Goal: Task Accomplishment & Management: Manage account settings

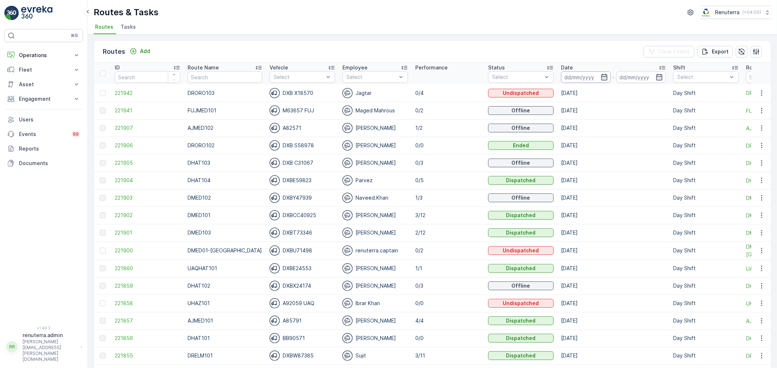
click at [574, 78] on input at bounding box center [586, 77] width 50 height 12
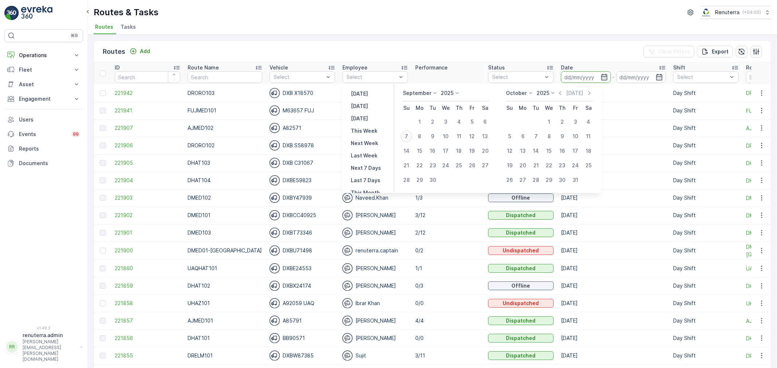
click at [407, 137] on div "7" at bounding box center [406, 137] width 12 height 12
type input "[DATE]"
drag, startPoint x: 407, startPoint y: 137, endPoint x: 408, endPoint y: 123, distance: 14.2
click at [407, 137] on div "7" at bounding box center [406, 137] width 12 height 12
type input "[DATE]"
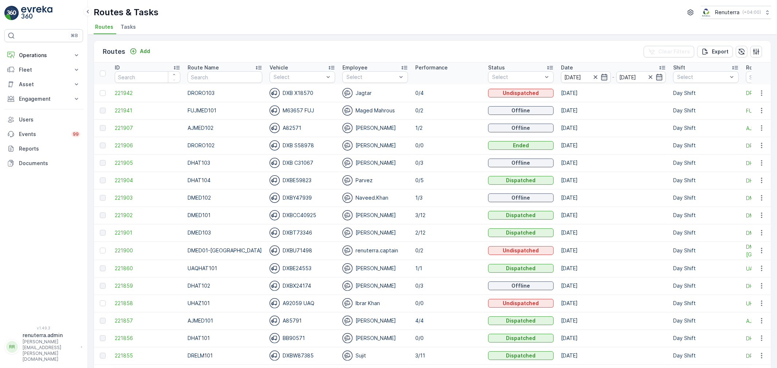
click at [416, 11] on div "Routes & Tasks Renuterra ( +04:00 )" at bounding box center [432, 12] width 677 height 13
click at [222, 78] on input "text" at bounding box center [224, 77] width 74 height 12
type input "hat"
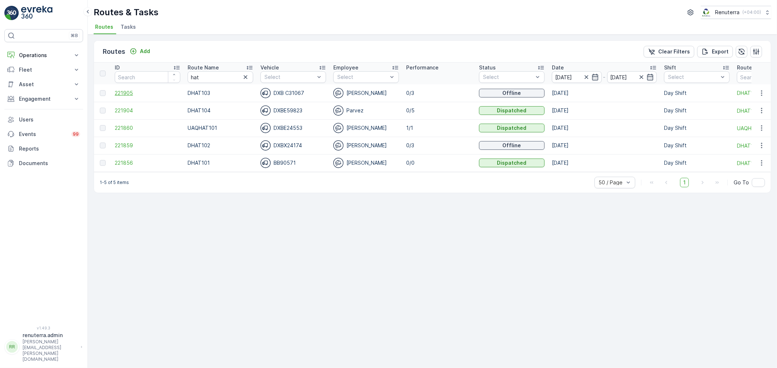
click at [126, 90] on span "221905" at bounding box center [148, 93] width 66 height 7
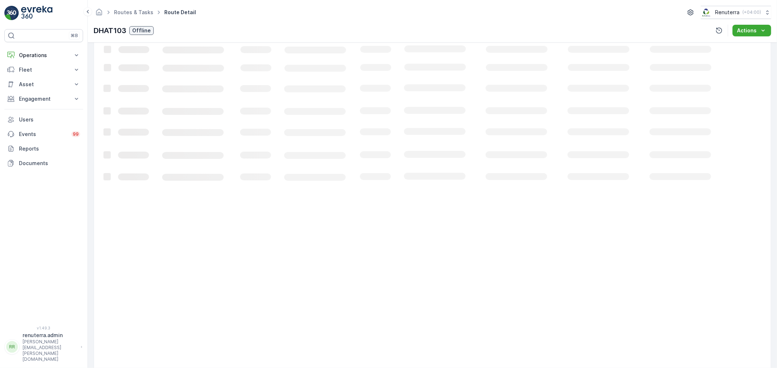
scroll to position [7, 0]
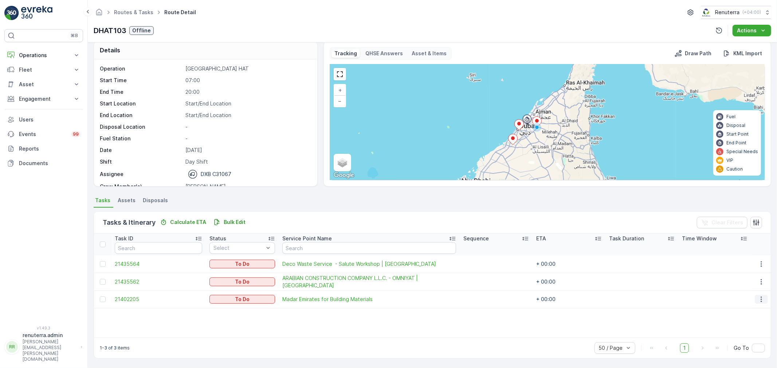
click at [757, 297] on icon "button" at bounding box center [760, 299] width 7 height 7
click at [741, 330] on span "Change Route" at bounding box center [742, 330] width 35 height 7
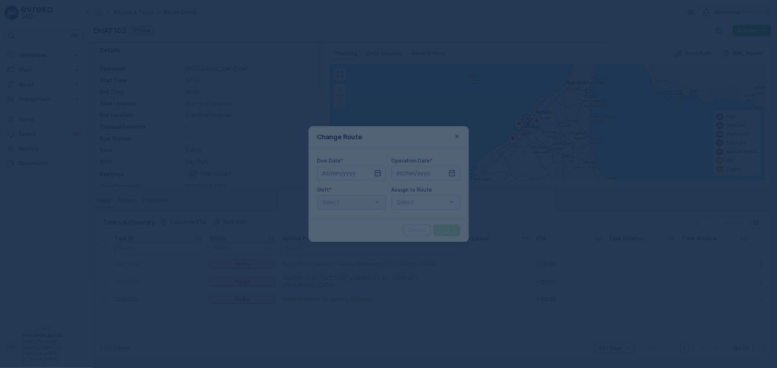
type input "[DATE]"
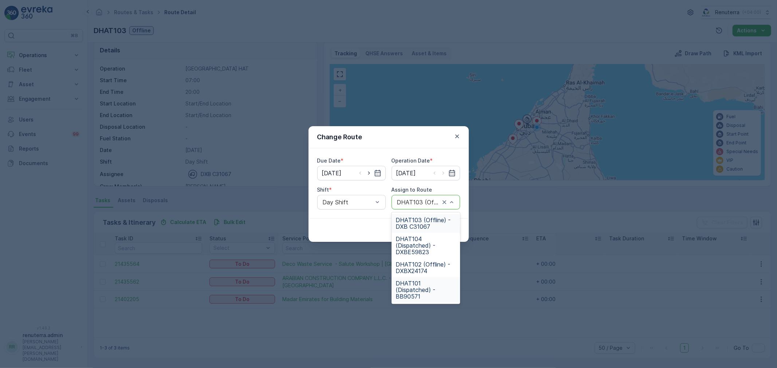
click at [422, 287] on span "DHAT101 (Dispatched) - BB90571" at bounding box center [426, 290] width 60 height 20
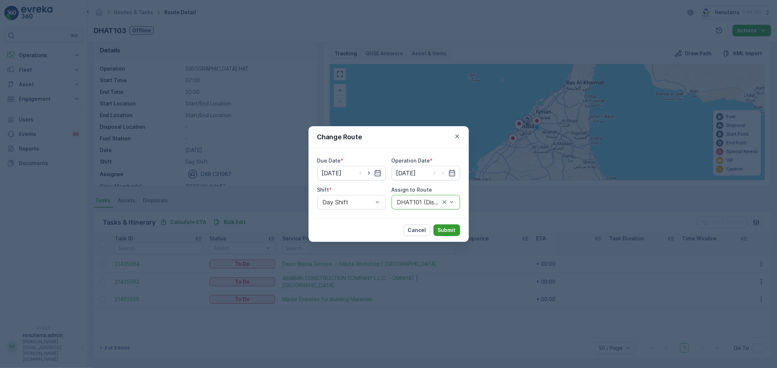
click at [445, 231] on p "Submit" at bounding box center [447, 230] width 18 height 7
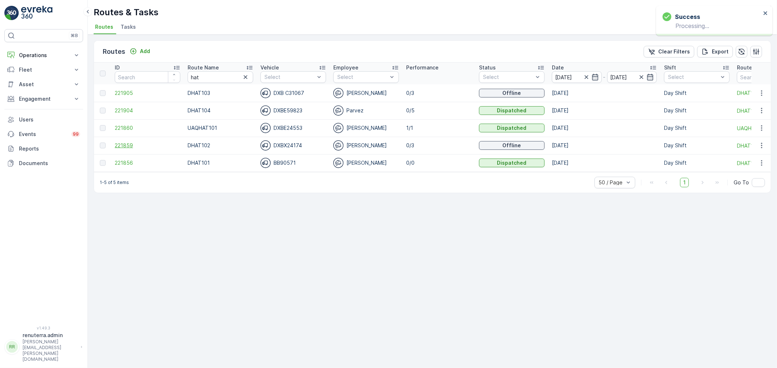
click at [129, 144] on span "221859" at bounding box center [148, 145] width 66 height 7
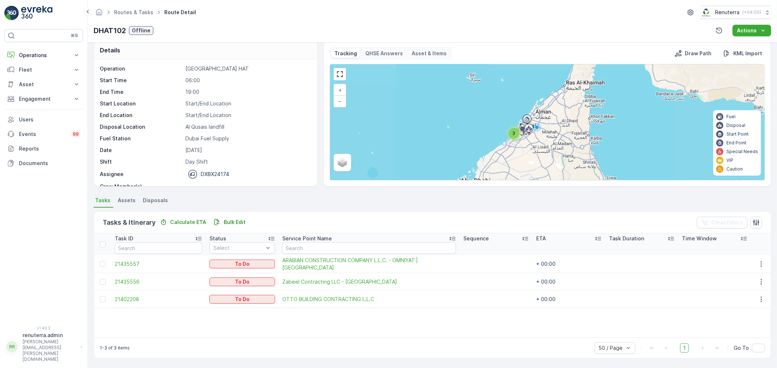
scroll to position [7, 0]
click at [759, 299] on icon "button" at bounding box center [760, 300] width 7 height 7
click at [744, 330] on span "Change Route" at bounding box center [742, 330] width 35 height 7
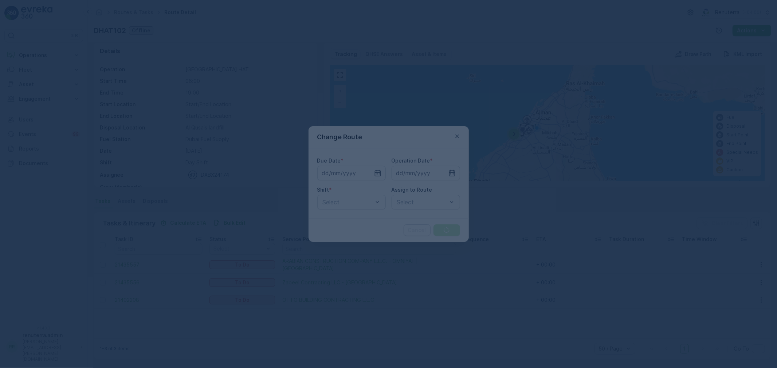
type input "[DATE]"
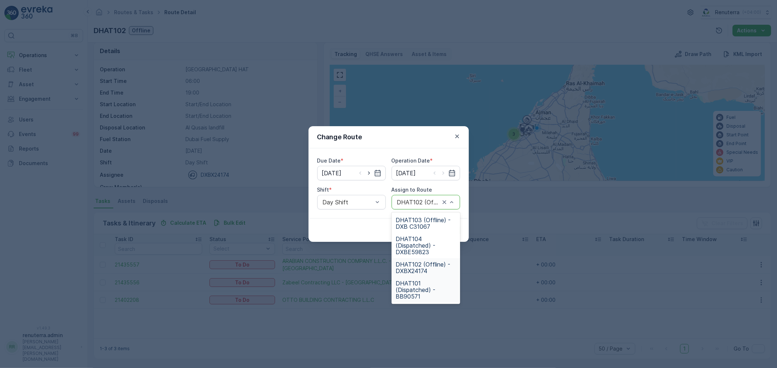
click at [419, 285] on span "DHAT101 (Dispatched) - BB90571" at bounding box center [426, 290] width 60 height 20
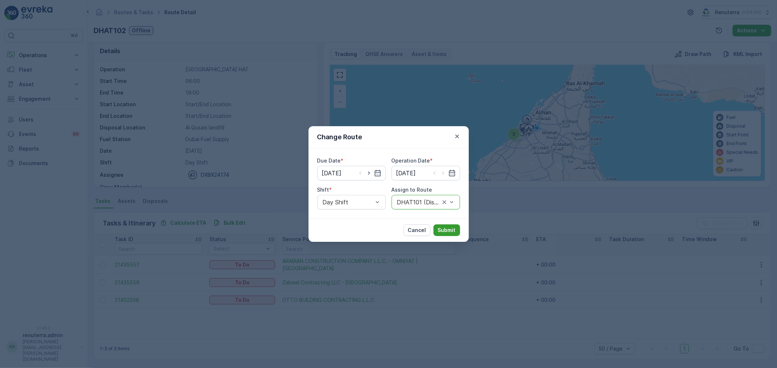
click at [443, 227] on p "Submit" at bounding box center [447, 230] width 18 height 7
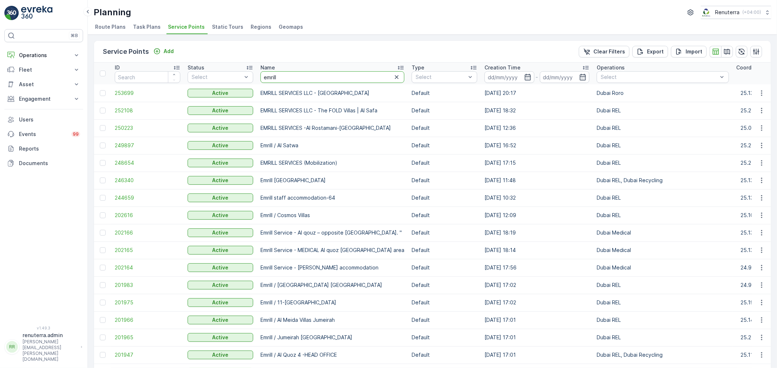
drag, startPoint x: 288, startPoint y: 81, endPoint x: 257, endPoint y: 78, distance: 31.5
click at [257, 78] on th "Name [PERSON_NAME]" at bounding box center [332, 74] width 151 height 22
type input "mush"
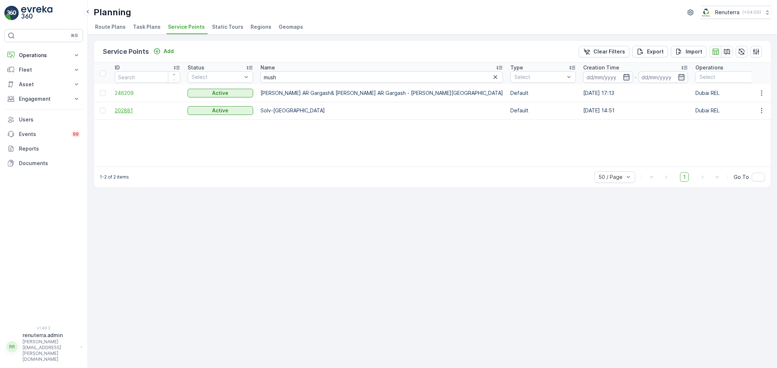
click at [125, 110] on span "202881" at bounding box center [148, 110] width 66 height 7
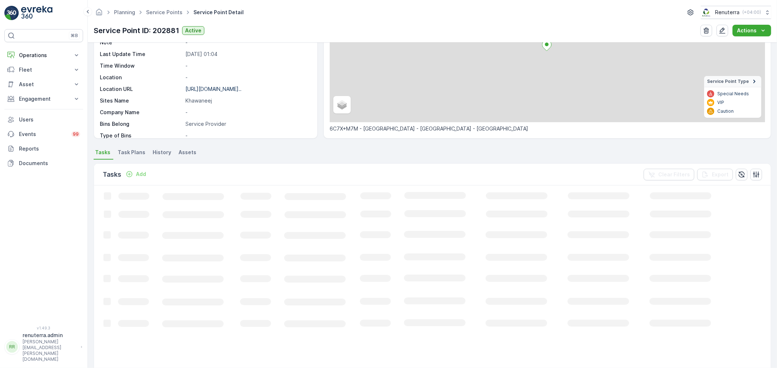
scroll to position [121, 0]
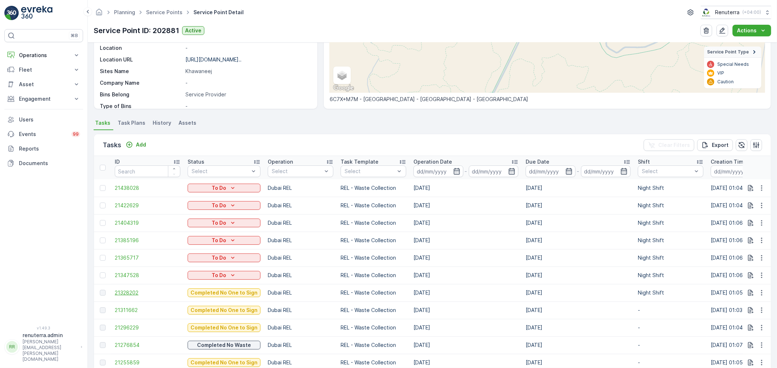
click at [122, 292] on span "21328202" at bounding box center [148, 292] width 66 height 7
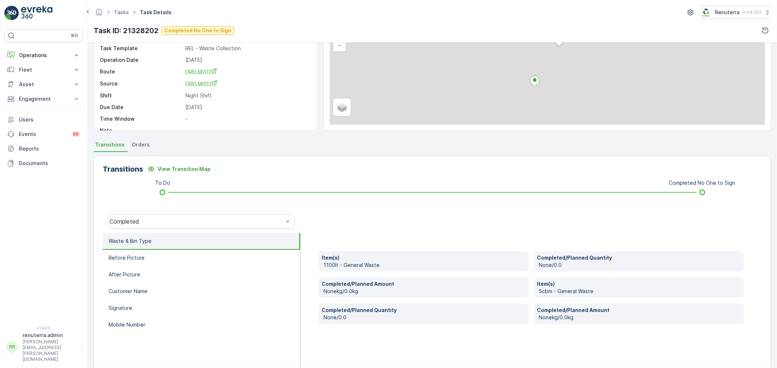
scroll to position [81, 0]
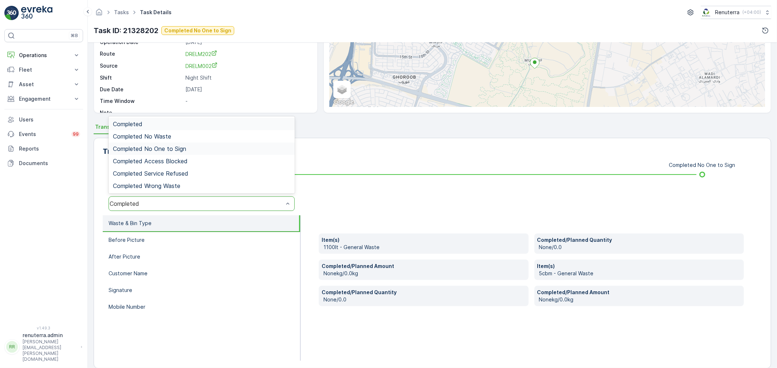
click at [157, 149] on span "Completed No One to Sign" at bounding box center [149, 149] width 73 height 7
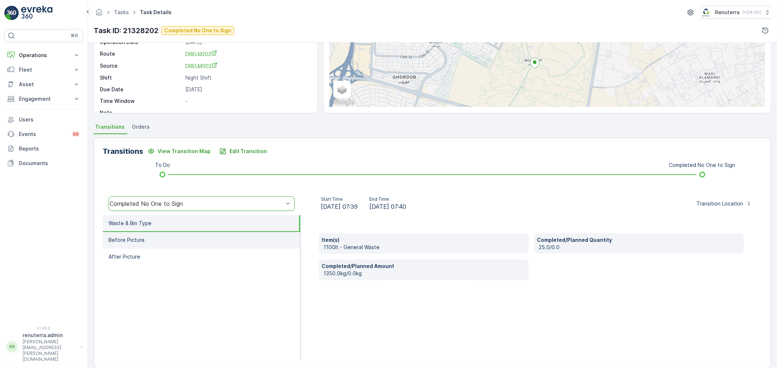
click at [148, 241] on li "Before Picture" at bounding box center [201, 240] width 197 height 17
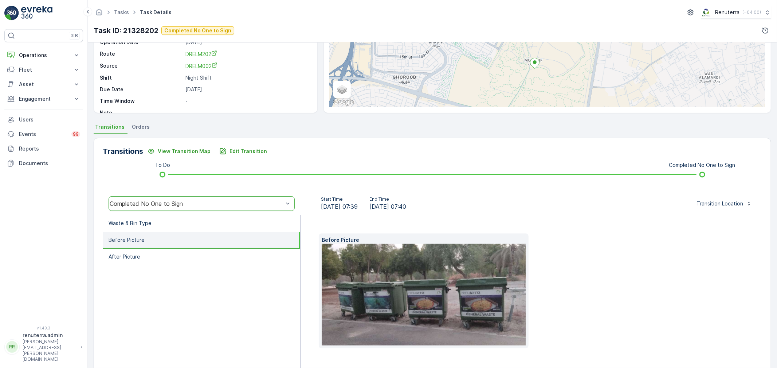
click at [438, 310] on img at bounding box center [434, 295] width 227 height 102
click at [140, 257] on li "After Picture" at bounding box center [201, 257] width 197 height 17
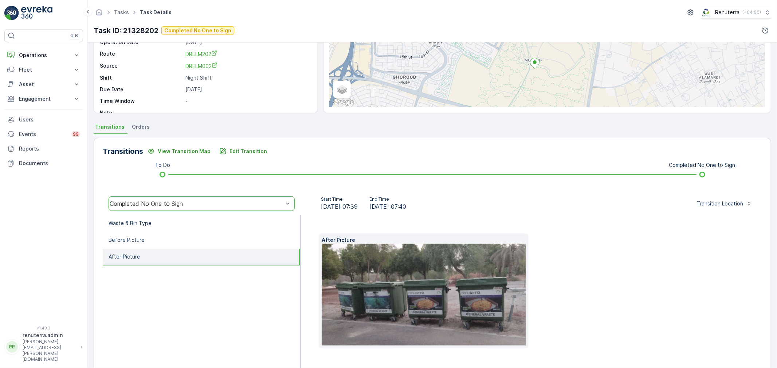
click at [441, 273] on img at bounding box center [434, 295] width 227 height 102
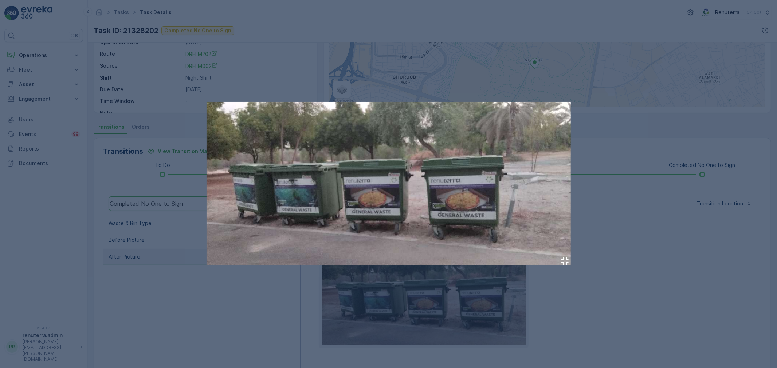
click at [252, 303] on div at bounding box center [388, 184] width 777 height 368
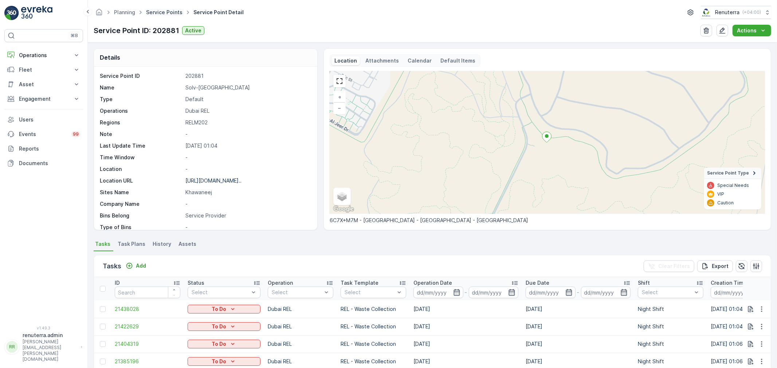
click at [155, 12] on link "Service Points" at bounding box center [164, 12] width 36 height 6
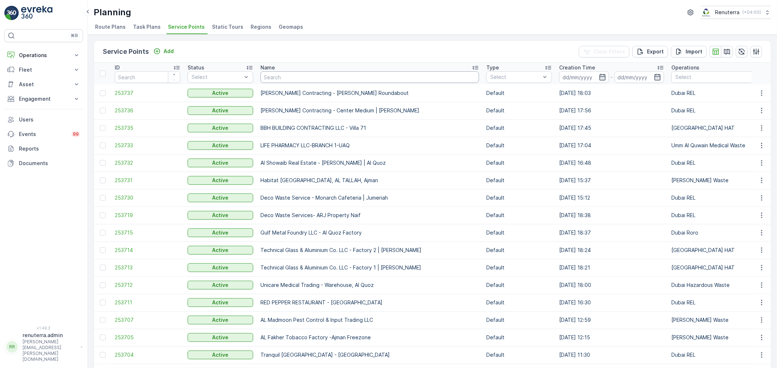
click at [286, 79] on input "text" at bounding box center [369, 77] width 218 height 12
type input "shaikh"
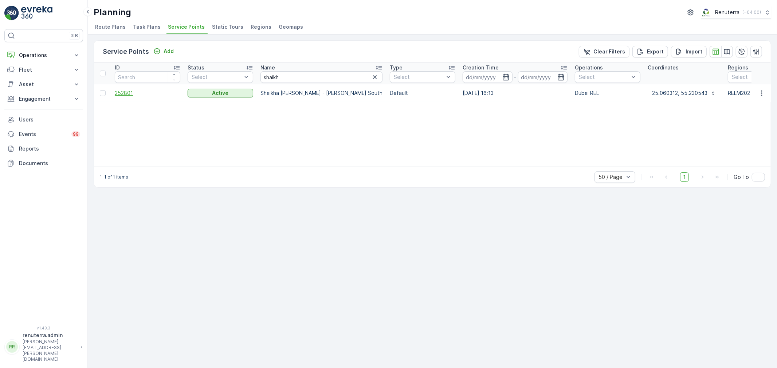
click at [122, 91] on span "252801" at bounding box center [148, 93] width 66 height 7
click at [305, 75] on input "shaikh" at bounding box center [321, 77] width 122 height 12
type input "sheikh"
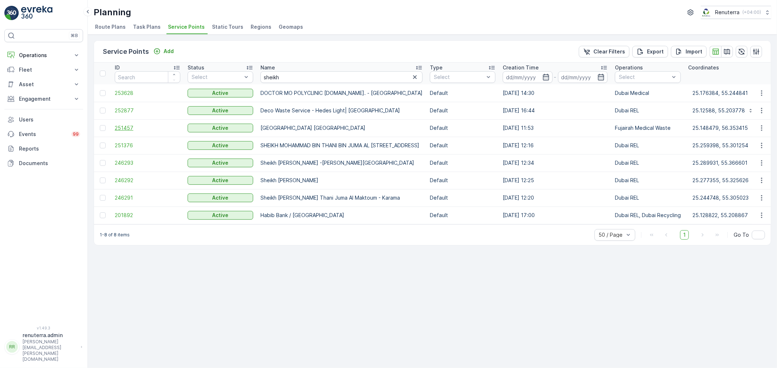
click at [129, 126] on span "251457" at bounding box center [148, 128] width 66 height 7
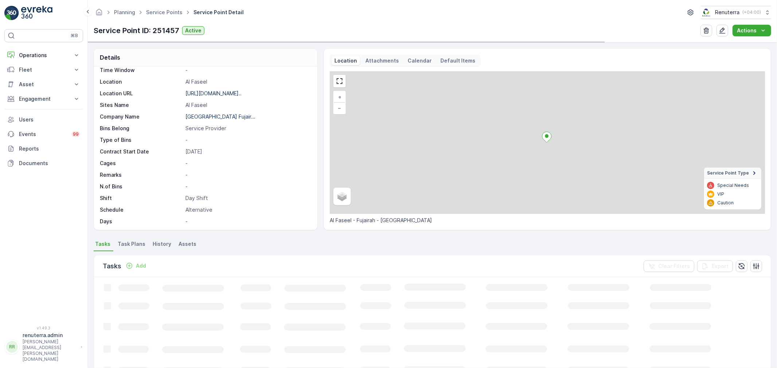
scroll to position [100, 0]
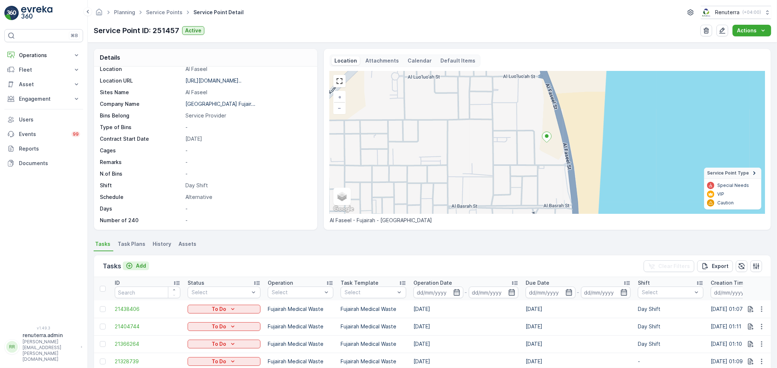
click at [143, 265] on p "Add" at bounding box center [141, 265] width 10 height 7
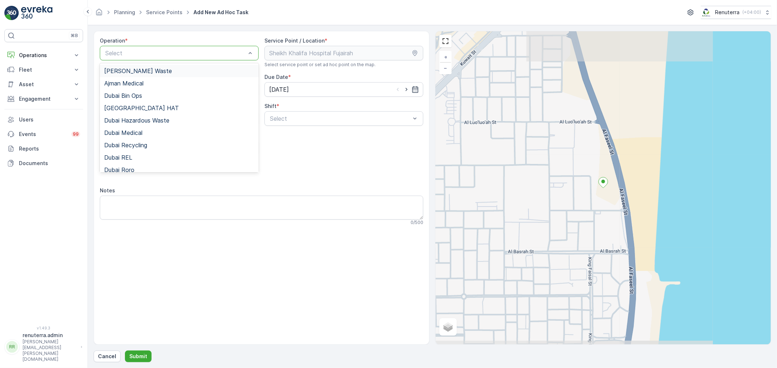
click at [183, 48] on div "Select" at bounding box center [179, 53] width 159 height 15
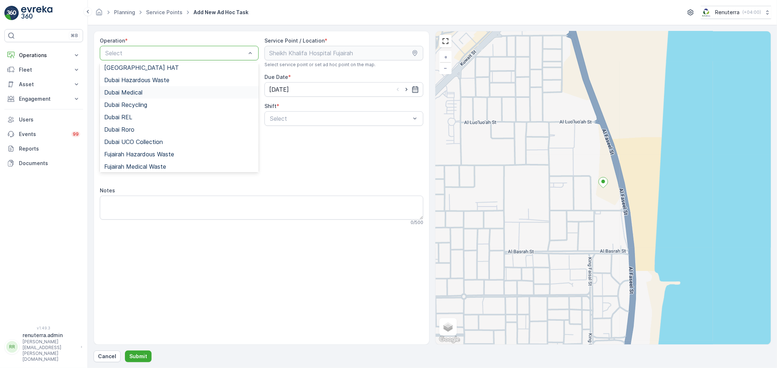
scroll to position [81, 0]
click at [146, 125] on span "Fujairah Medical Waste" at bounding box center [135, 126] width 62 height 7
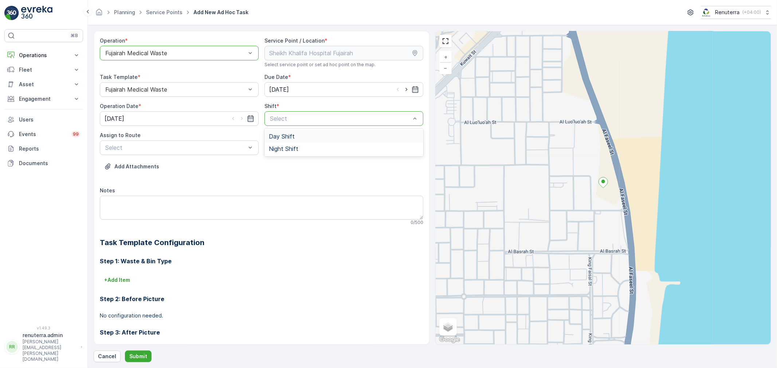
click at [306, 136] on div "Day Shift" at bounding box center [344, 136] width 150 height 7
click at [162, 167] on span "FUJMED101 (Offline) - M63657 FUJ" at bounding box center [154, 165] width 100 height 7
click at [133, 352] on button "Submit" at bounding box center [138, 357] width 27 height 12
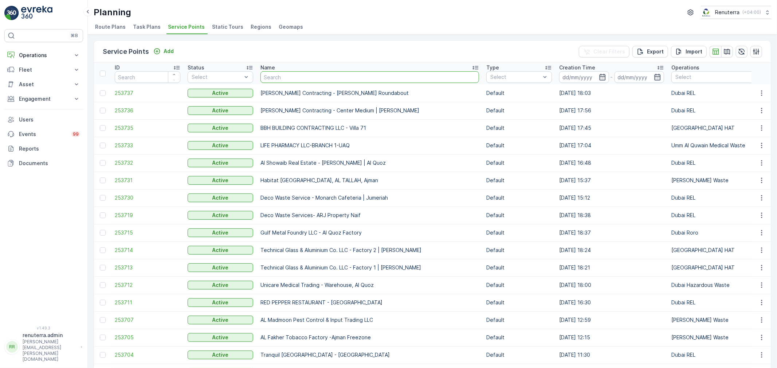
click at [288, 79] on input "text" at bounding box center [369, 77] width 218 height 12
type input "noma"
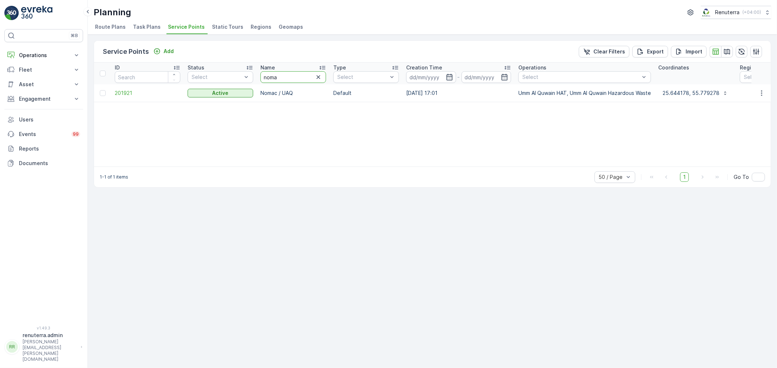
drag, startPoint x: 283, startPoint y: 78, endPoint x: 239, endPoint y: 69, distance: 45.3
type input "khk"
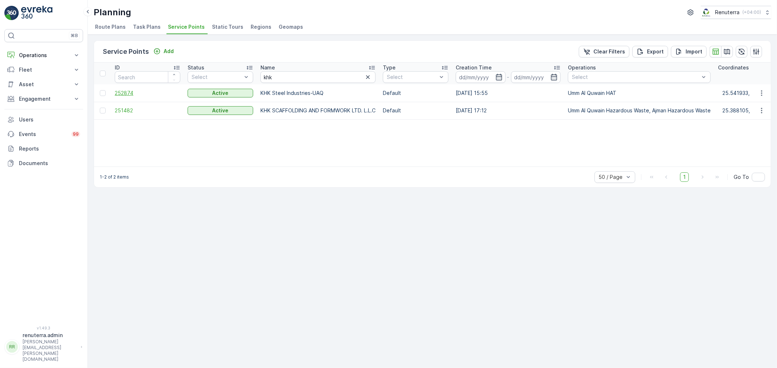
click at [119, 91] on span "252874" at bounding box center [148, 93] width 66 height 7
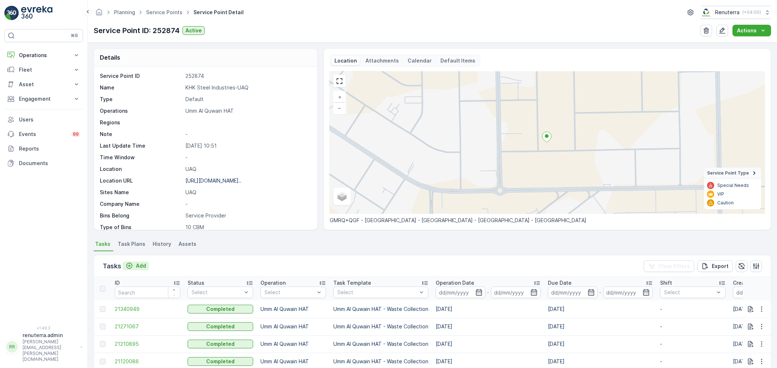
click at [141, 264] on p "Add" at bounding box center [141, 265] width 10 height 7
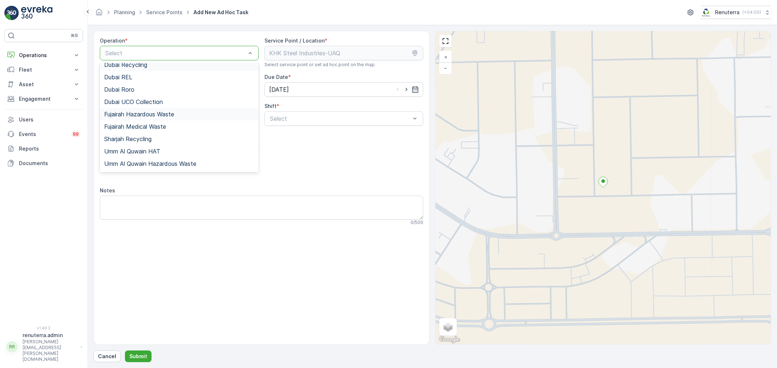
scroll to position [81, 0]
click at [144, 150] on span "Umm Al Quwain HAT" at bounding box center [132, 151] width 56 height 7
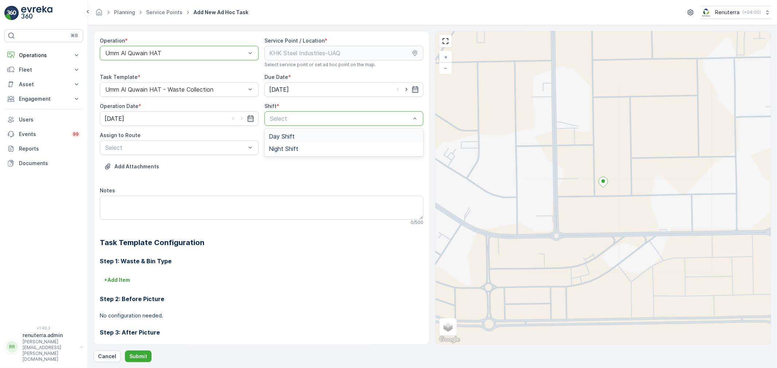
click at [279, 135] on span "Day Shift" at bounding box center [282, 136] width 26 height 7
click at [159, 163] on span "UAQHAT101 (Dispatched) - DXBE24553" at bounding box center [159, 165] width 110 height 7
click at [130, 359] on p "Submit" at bounding box center [138, 356] width 18 height 7
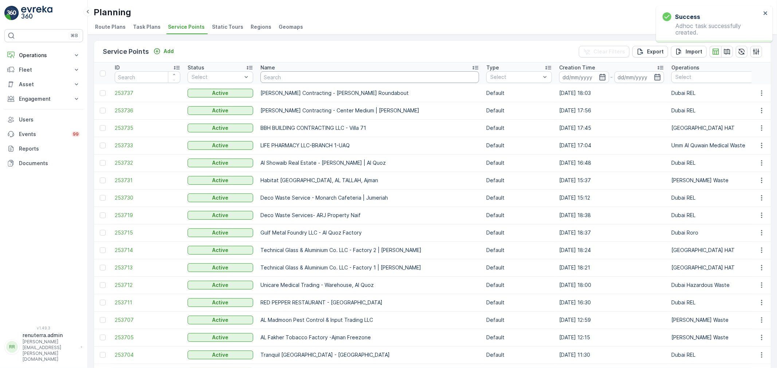
click at [291, 80] on input "text" at bounding box center [369, 77] width 218 height 12
type input "nomac"
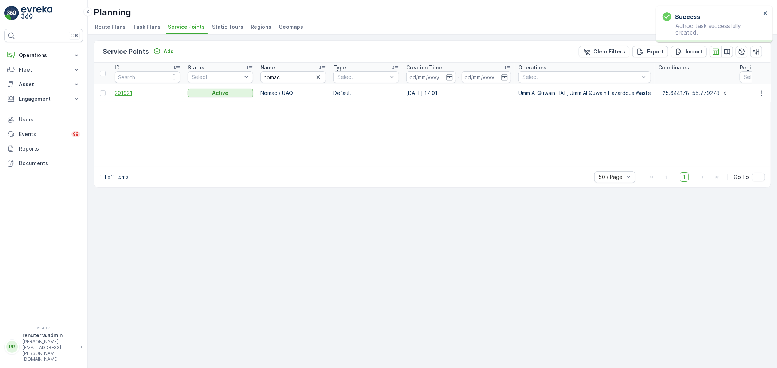
click at [120, 92] on span "201921" at bounding box center [148, 93] width 66 height 7
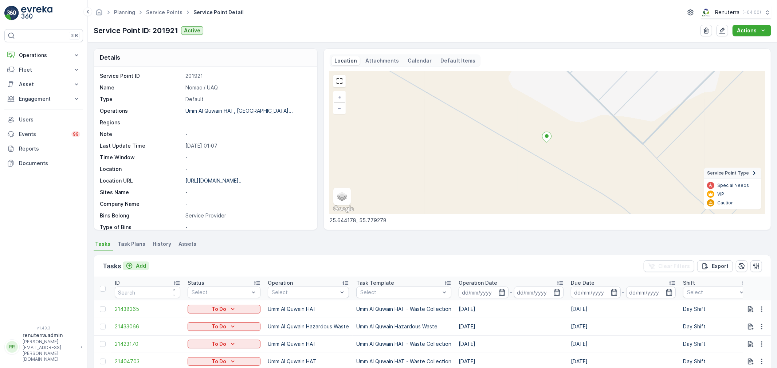
click at [137, 266] on p "Add" at bounding box center [141, 265] width 10 height 7
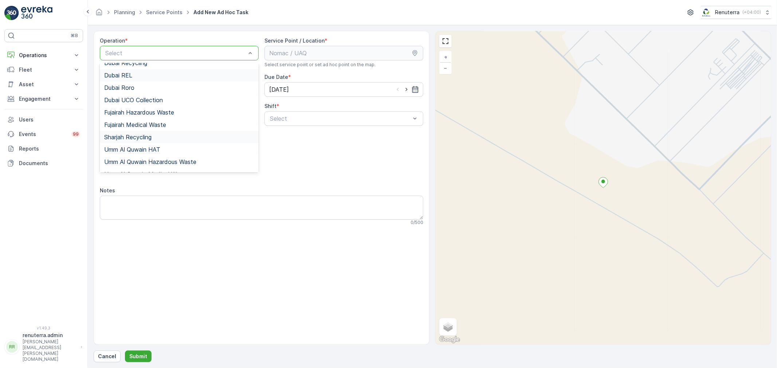
scroll to position [91, 0]
click at [148, 141] on span "Umm Al Quwain HAT" at bounding box center [132, 140] width 56 height 7
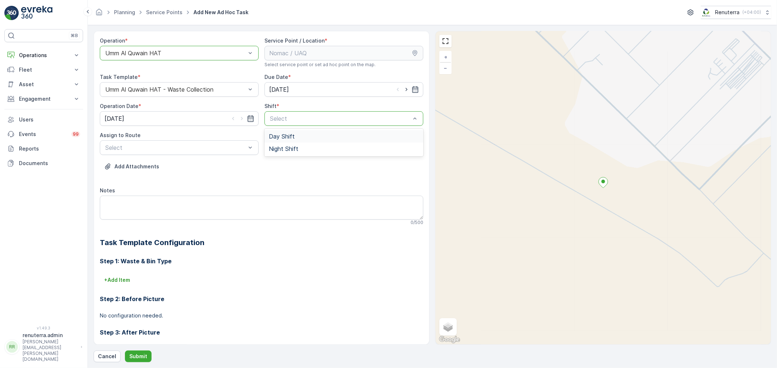
click at [281, 135] on span "Day Shift" at bounding box center [282, 136] width 26 height 7
click at [153, 164] on span "UAQHAT101 (Dispatched) - DXBE24553" at bounding box center [159, 165] width 110 height 7
click at [137, 363] on form "Operation * option Umm Al Quwain HAT, selected. Umm Al Quwain HAT Service Point…" at bounding box center [432, 196] width 689 height 343
click at [138, 358] on p "Submit" at bounding box center [138, 356] width 18 height 7
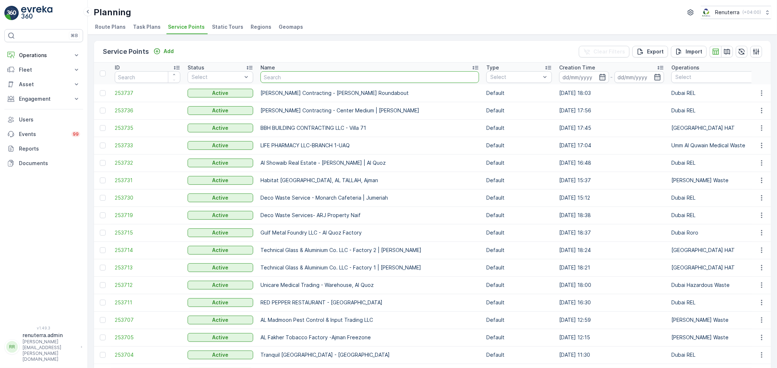
click at [301, 76] on input "text" at bounding box center [369, 77] width 218 height 12
type input "ktc"
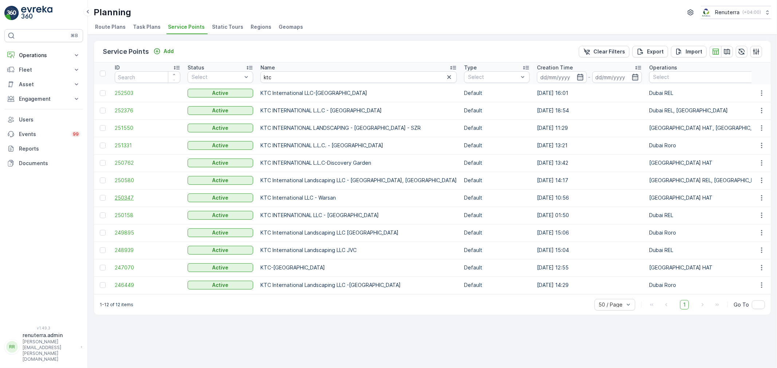
click at [126, 195] on span "250347" at bounding box center [148, 197] width 66 height 7
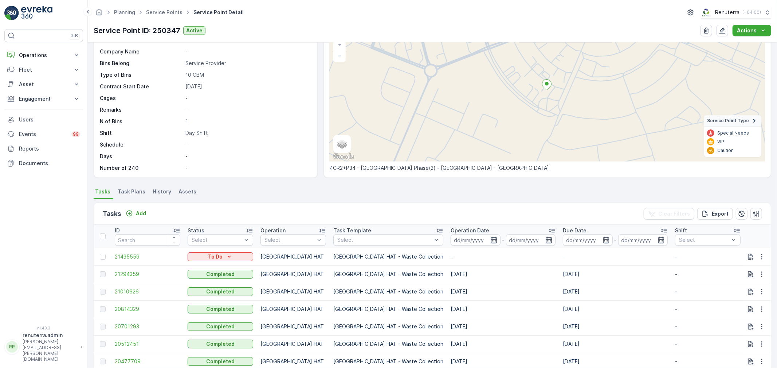
scroll to position [81, 0]
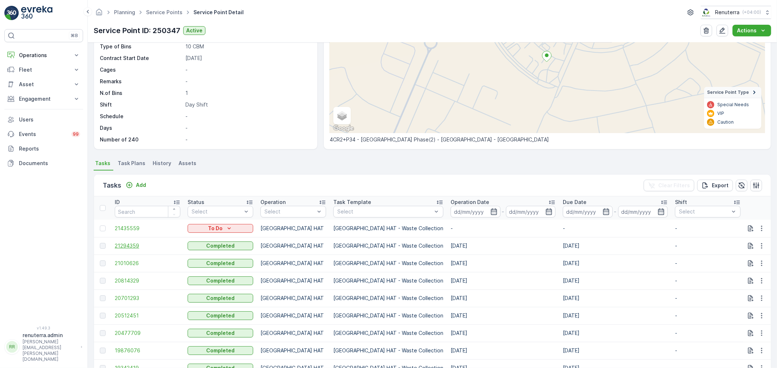
click at [135, 243] on span "21294359" at bounding box center [148, 245] width 66 height 7
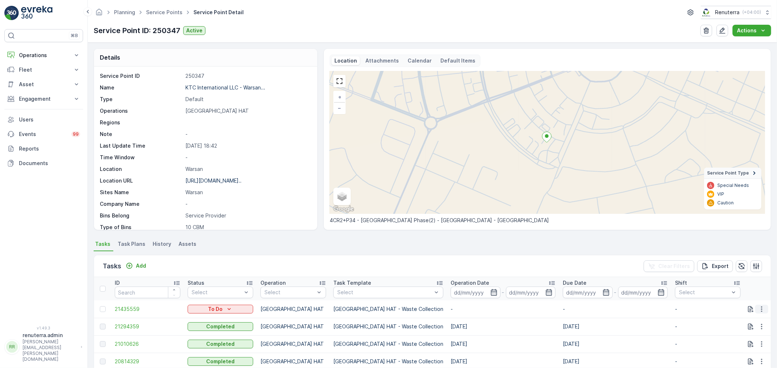
click at [761, 306] on icon "button" at bounding box center [761, 309] width 7 height 7
click at [748, 273] on span "Change Route" at bounding box center [742, 274] width 35 height 7
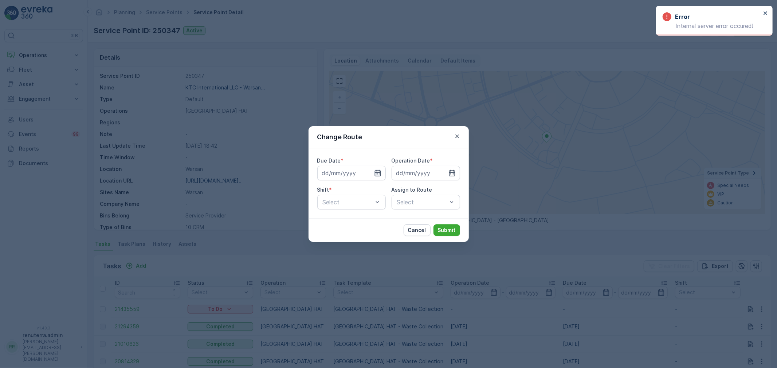
click at [376, 171] on icon "button" at bounding box center [377, 173] width 6 height 7
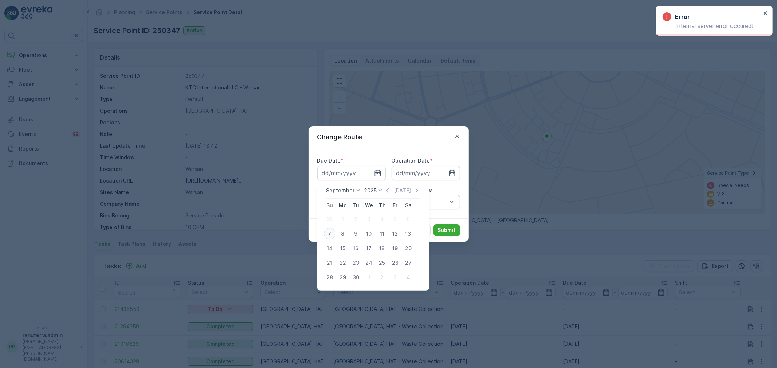
click at [329, 228] on button "7" at bounding box center [329, 234] width 13 height 13
type input "[DATE]"
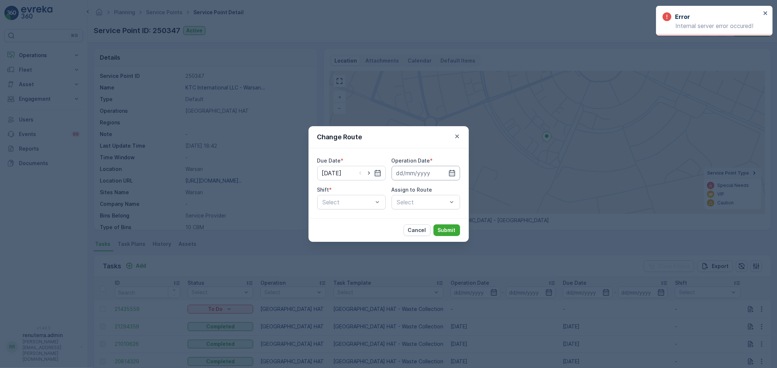
click at [418, 173] on input at bounding box center [425, 173] width 68 height 15
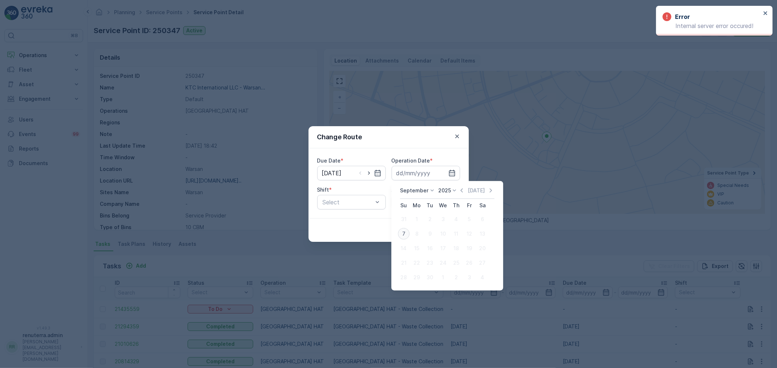
click at [403, 233] on div "7" at bounding box center [404, 234] width 12 height 12
type input "[DATE]"
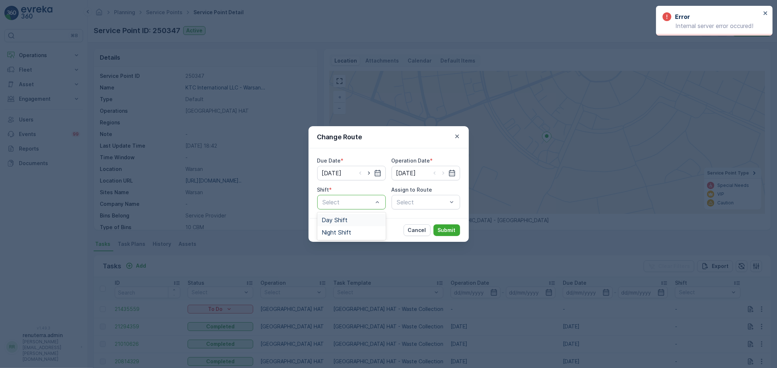
click at [334, 220] on span "Day Shift" at bounding box center [334, 220] width 26 height 7
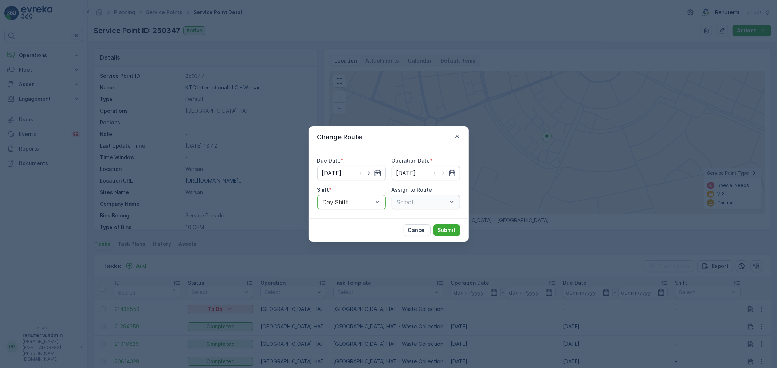
click at [415, 203] on div "Select" at bounding box center [425, 202] width 68 height 15
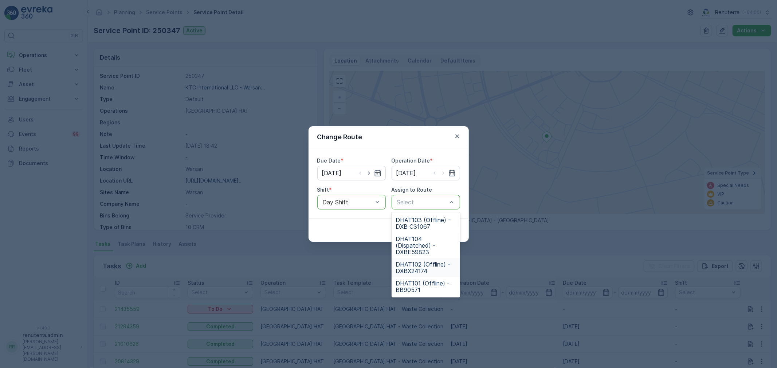
click at [417, 264] on span "DHAT102 (Offline) - DXBX24174" at bounding box center [426, 267] width 60 height 13
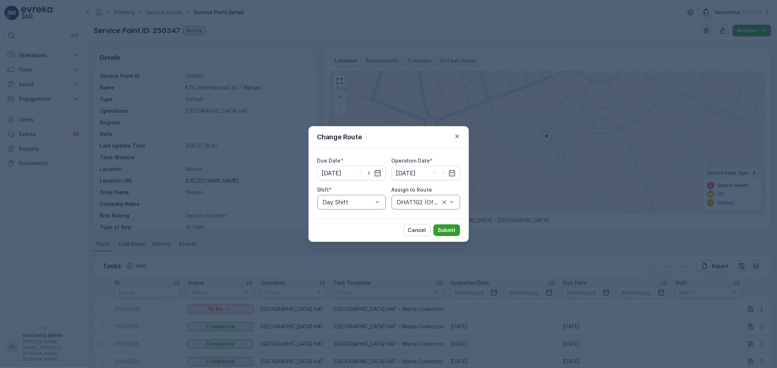
click at [450, 228] on p "Submit" at bounding box center [447, 230] width 18 height 7
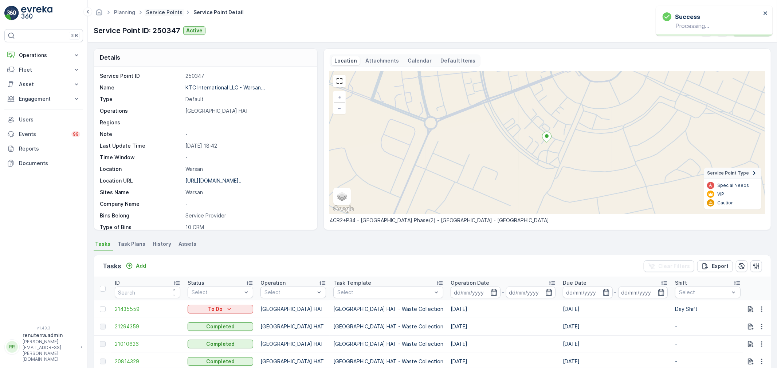
click at [165, 11] on link "Service Points" at bounding box center [164, 12] width 36 height 6
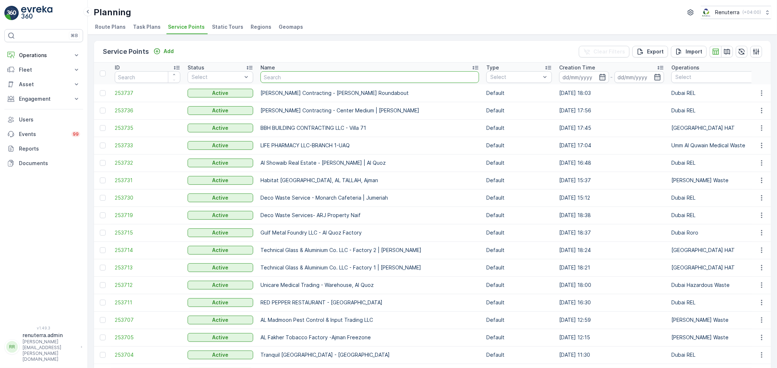
click at [293, 81] on input "text" at bounding box center [369, 77] width 218 height 12
type input "arabian"
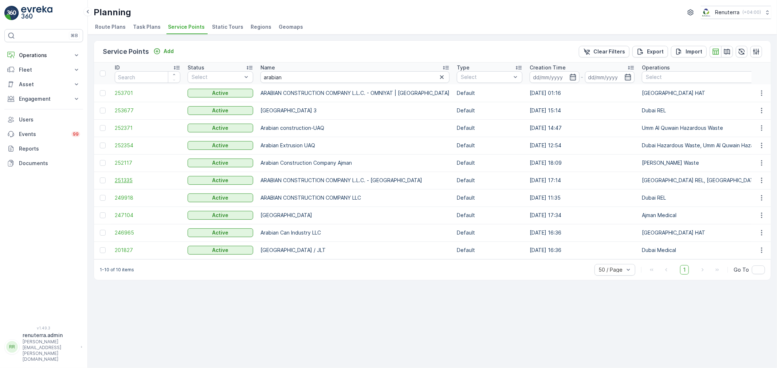
click at [130, 179] on span "251335" at bounding box center [148, 180] width 66 height 7
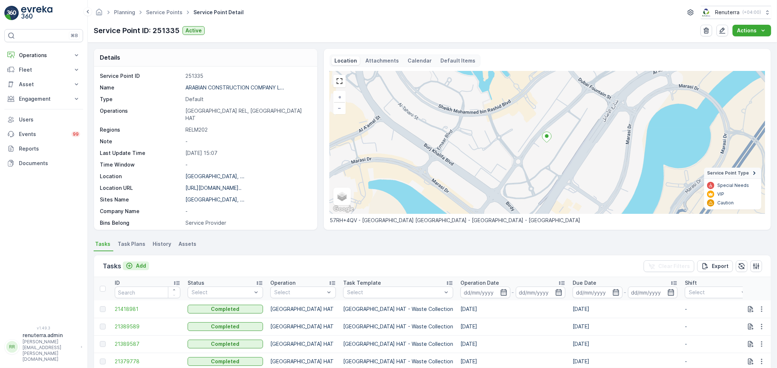
click at [137, 265] on p "Add" at bounding box center [141, 265] width 10 height 7
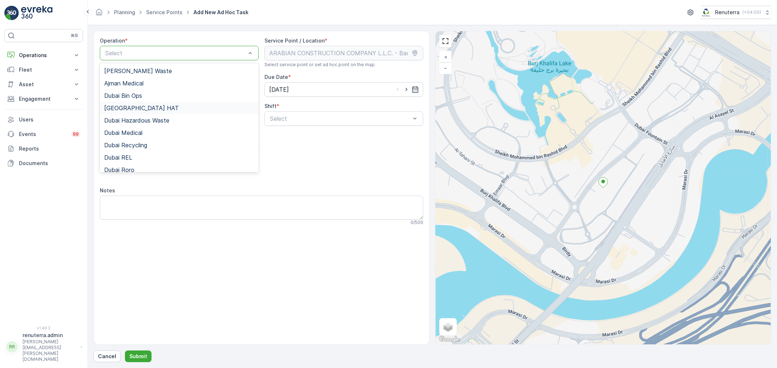
click at [137, 105] on div "Dubai HAT" at bounding box center [179, 108] width 150 height 7
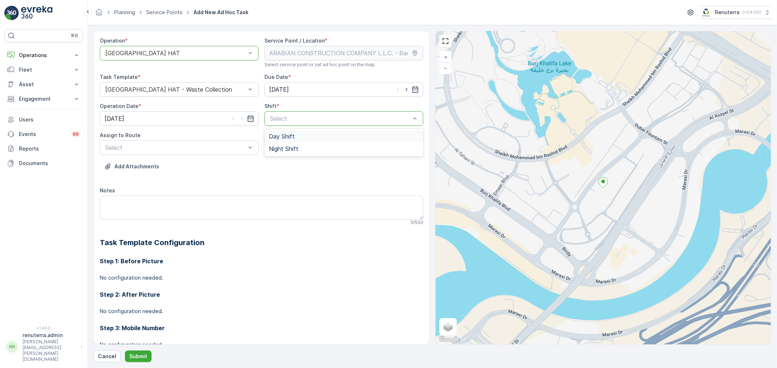
click at [287, 136] on span "Day Shift" at bounding box center [282, 136] width 26 height 7
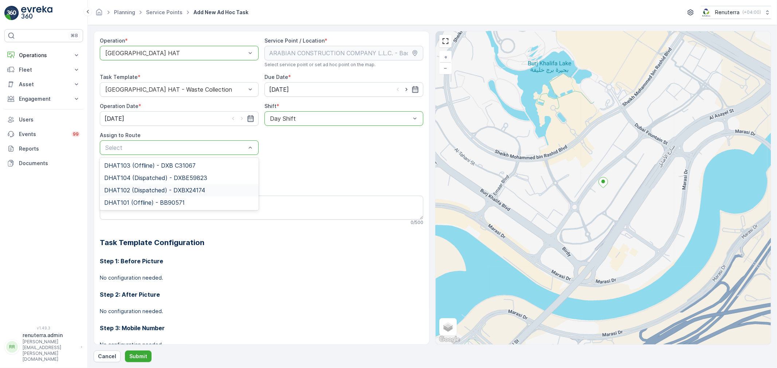
click at [136, 191] on span "DHAT102 (Dispatched) - DXBX24174" at bounding box center [154, 190] width 101 height 7
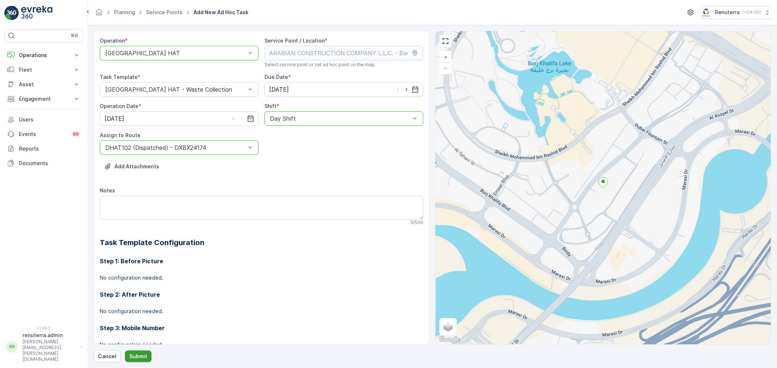
click at [139, 352] on button "Submit" at bounding box center [138, 357] width 27 height 12
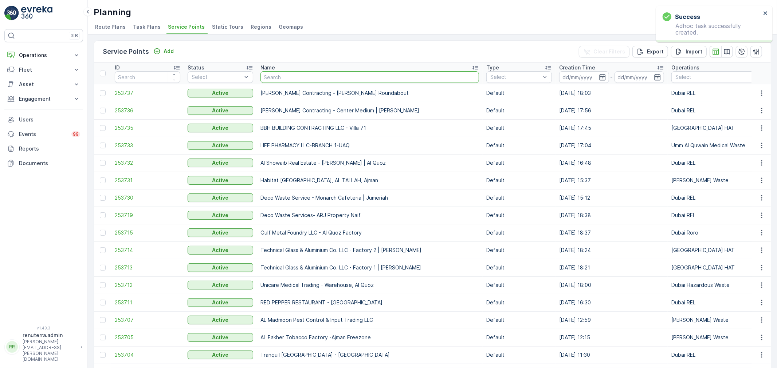
click at [286, 81] on input "text" at bounding box center [369, 77] width 218 height 12
type input "arabian"
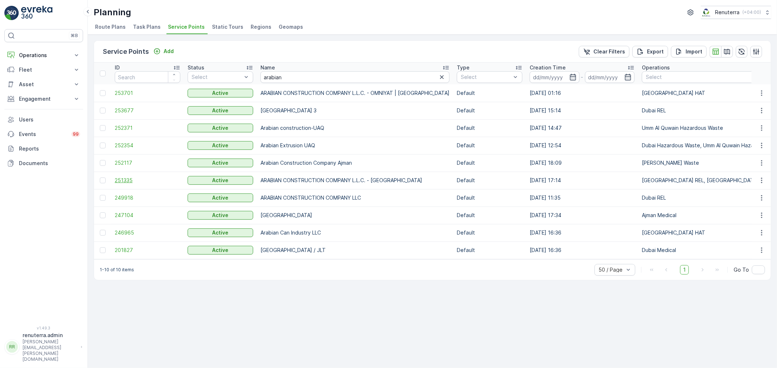
click at [128, 177] on span "251335" at bounding box center [148, 180] width 66 height 7
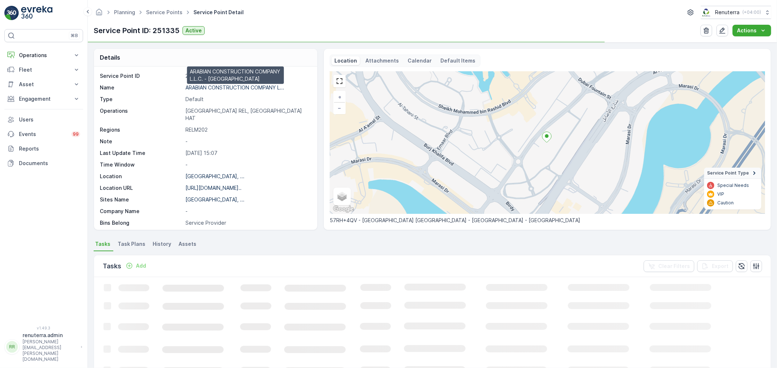
click at [217, 85] on p "ARABIAN CONSTRUCTION COMPANY L..." at bounding box center [234, 87] width 99 height 6
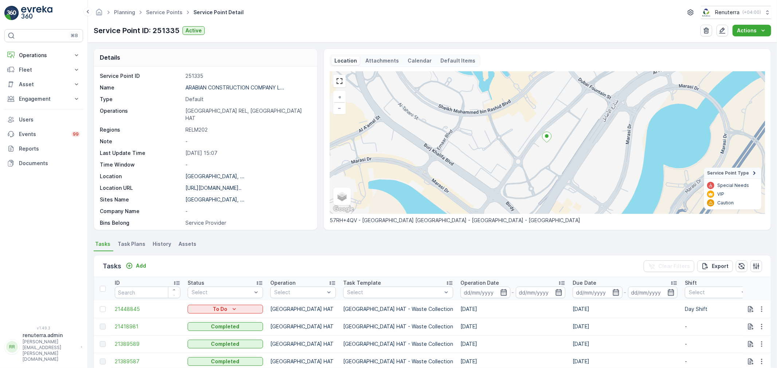
click at [209, 112] on p "Dubai REL, Dubai HAT" at bounding box center [247, 114] width 124 height 15
click at [165, 11] on link "Service Points" at bounding box center [164, 12] width 36 height 6
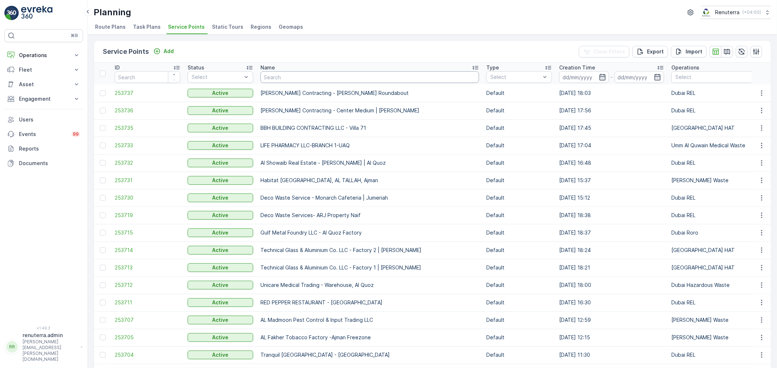
click at [272, 74] on input "text" at bounding box center [369, 77] width 218 height 12
type input "beena"
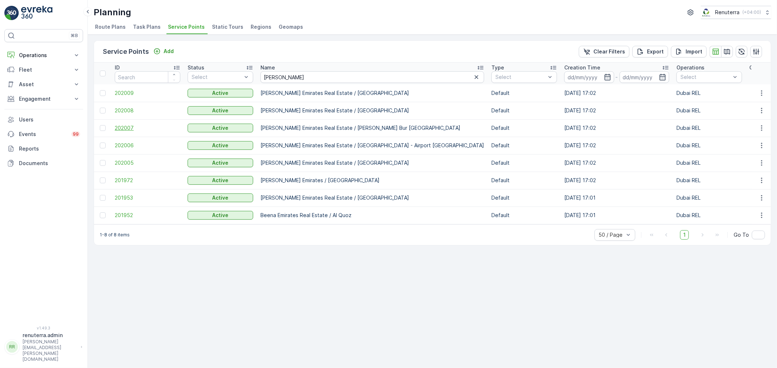
click at [122, 127] on span "202007" at bounding box center [148, 128] width 66 height 7
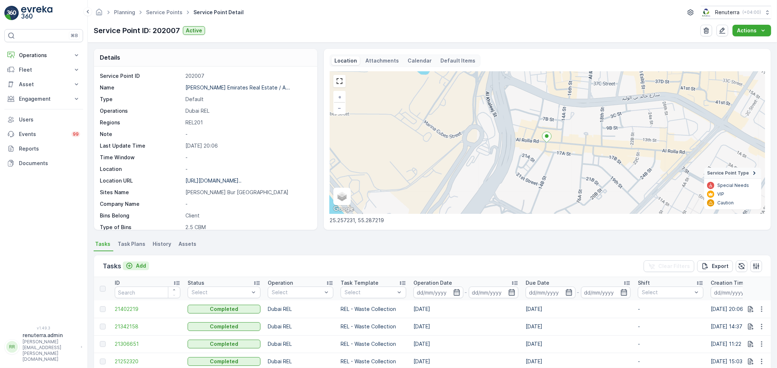
click at [142, 266] on p "Add" at bounding box center [141, 265] width 10 height 7
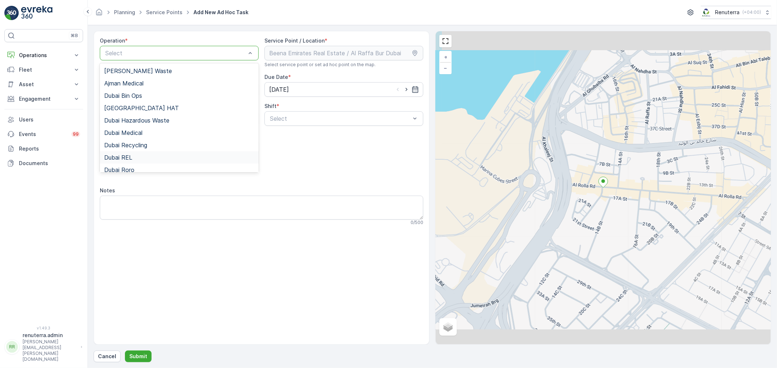
click at [130, 158] on span "Dubai REL" at bounding box center [118, 157] width 28 height 7
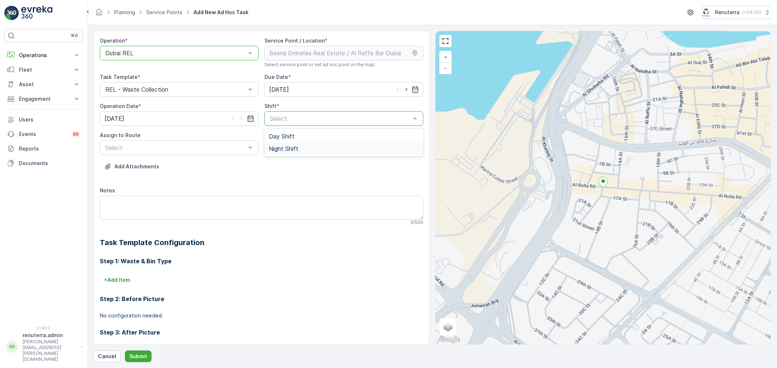
click at [288, 147] on span "Night Shift" at bounding box center [283, 149] width 29 height 7
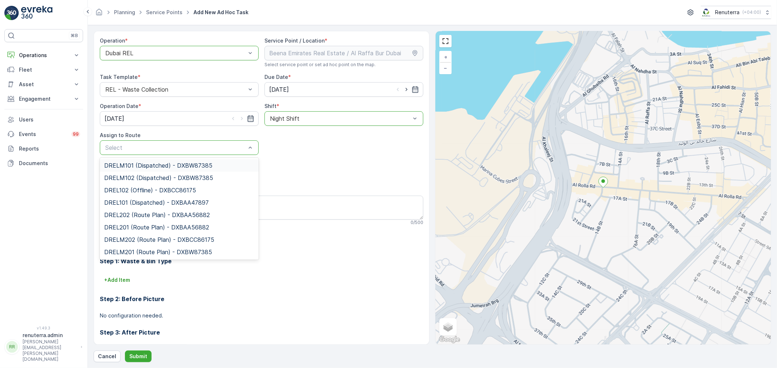
drag, startPoint x: 205, startPoint y: 147, endPoint x: 200, endPoint y: 151, distance: 7.0
click at [149, 225] on span "DREL201 (Route Plan) - DXBAA56882" at bounding box center [156, 227] width 105 height 7
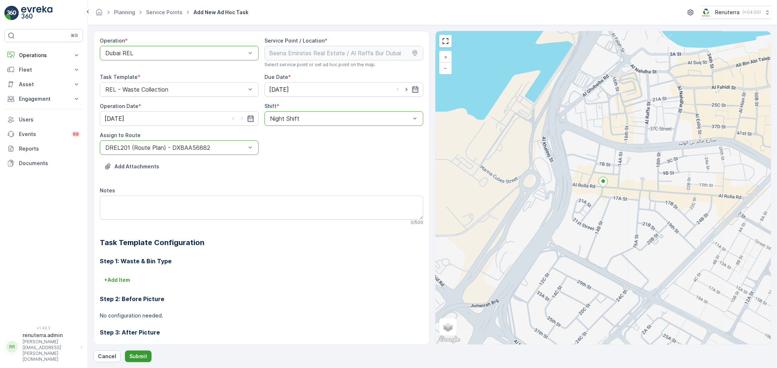
click at [141, 359] on p "Submit" at bounding box center [138, 356] width 18 height 7
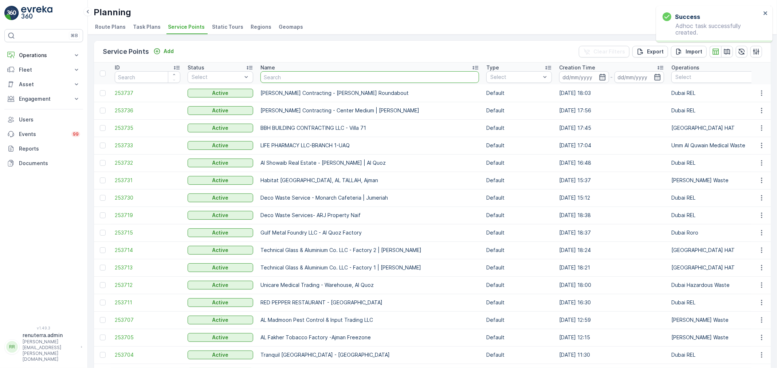
click at [292, 74] on input "text" at bounding box center [369, 77] width 218 height 12
type input "sobha"
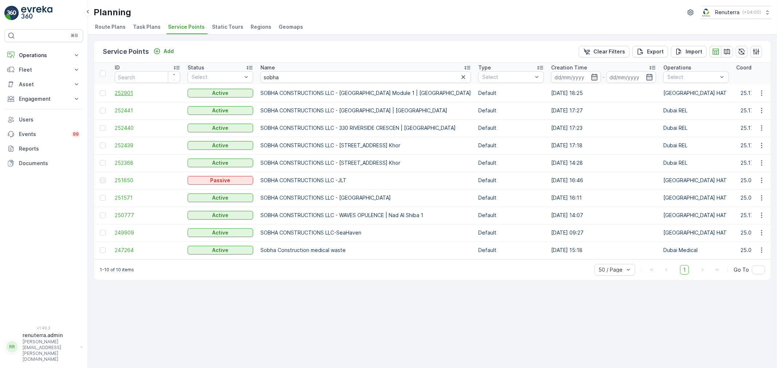
click at [131, 90] on span "252901" at bounding box center [148, 93] width 66 height 7
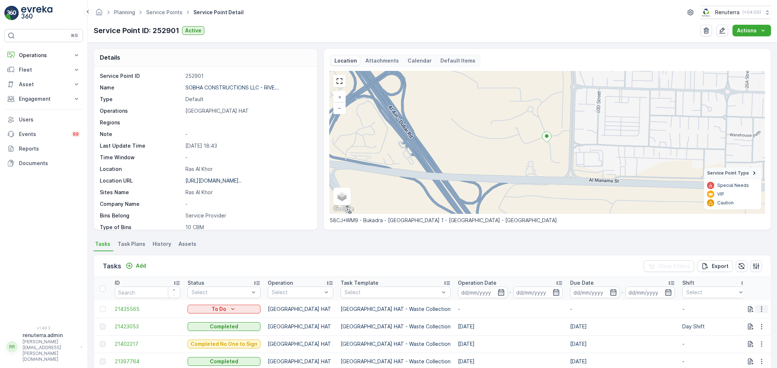
click at [761, 311] on icon "button" at bounding box center [761, 309] width 1 height 5
click at [743, 276] on span "Change Route" at bounding box center [742, 274] width 35 height 7
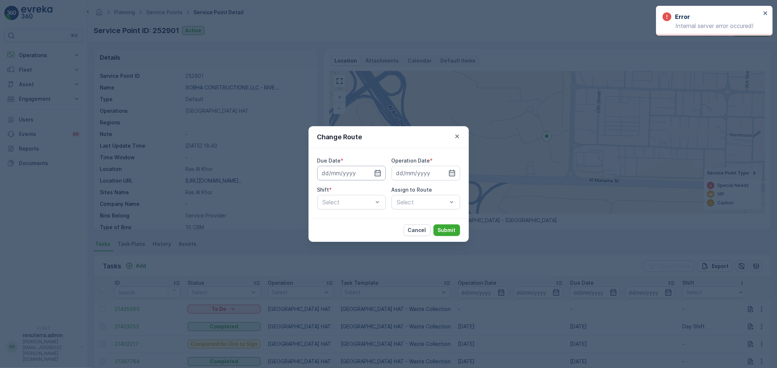
click at [365, 175] on input at bounding box center [351, 173] width 68 height 15
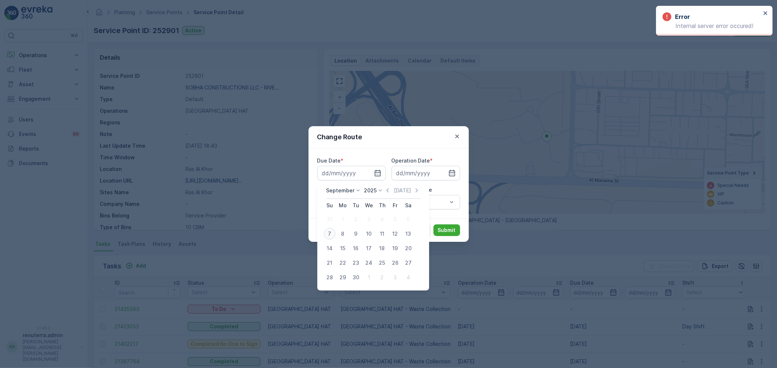
click at [329, 231] on div "7" at bounding box center [330, 234] width 12 height 12
type input "[DATE]"
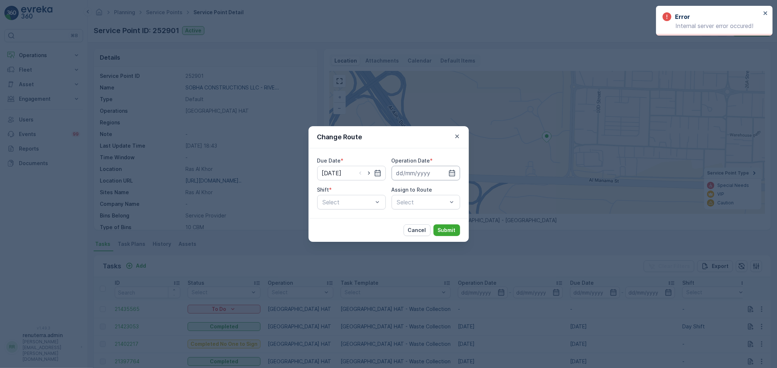
click at [410, 177] on input at bounding box center [425, 173] width 68 height 15
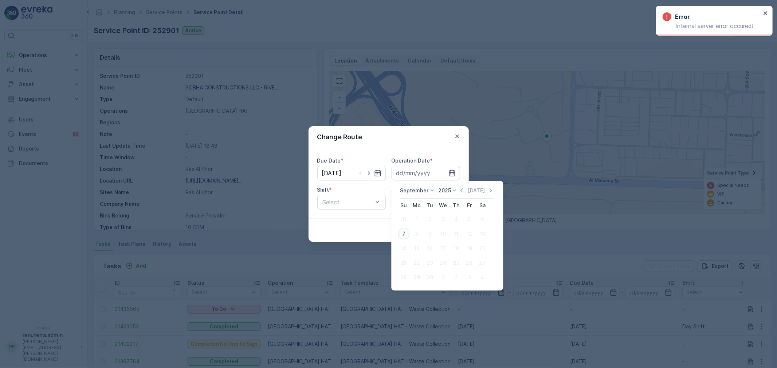
click at [402, 232] on div "7" at bounding box center [404, 234] width 12 height 12
type input "[DATE]"
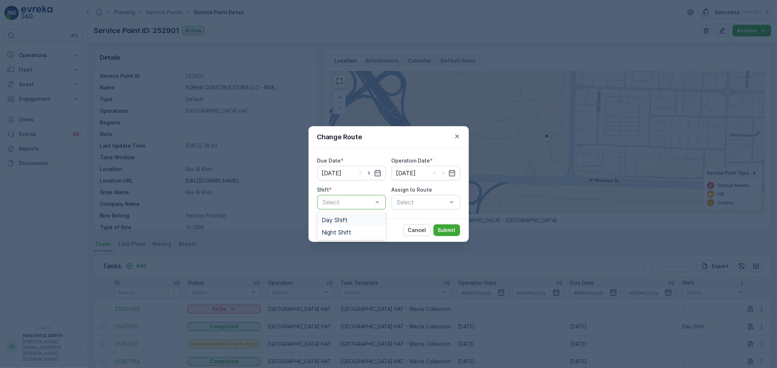
click at [340, 221] on span "Day Shift" at bounding box center [334, 220] width 26 height 7
click at [408, 199] on div "Select" at bounding box center [425, 202] width 68 height 15
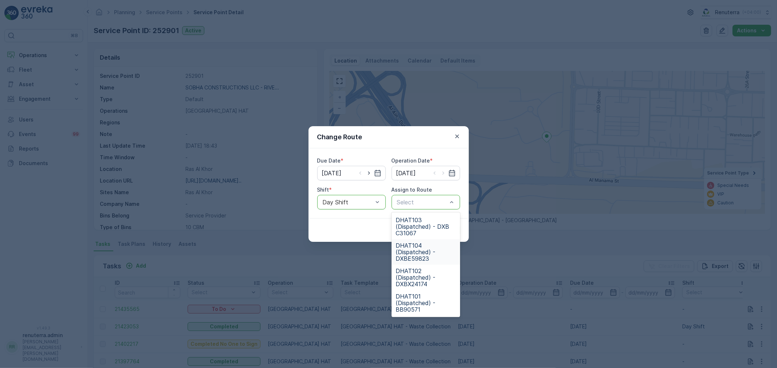
click at [418, 248] on span "DHAT104 (Dispatched) - DXBE59823" at bounding box center [426, 252] width 60 height 20
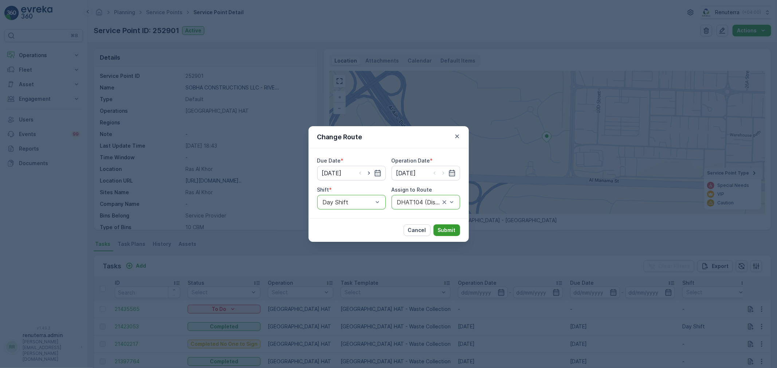
click at [439, 230] on p "Submit" at bounding box center [447, 230] width 18 height 7
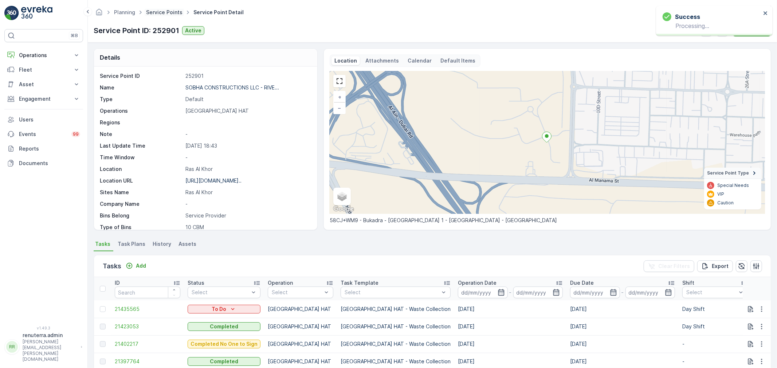
click at [169, 11] on link "Service Points" at bounding box center [164, 12] width 36 height 6
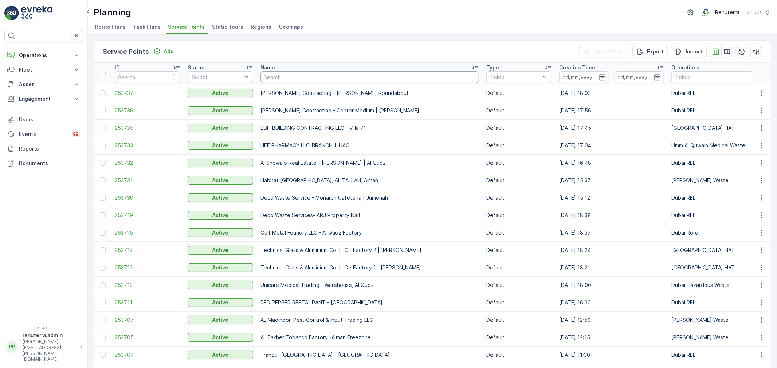
click at [285, 75] on input "text" at bounding box center [369, 77] width 218 height 12
type input "royal"
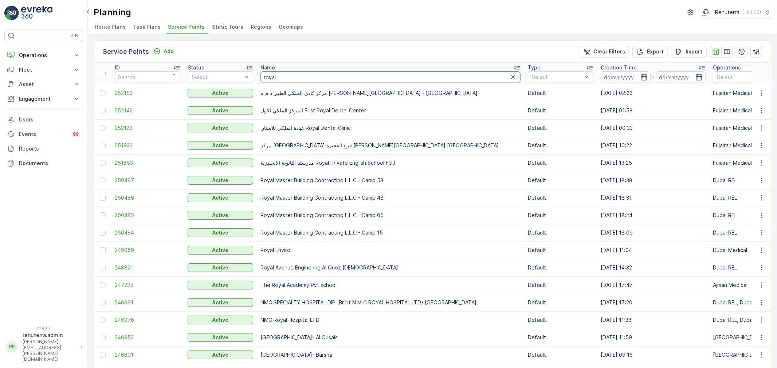
click at [288, 76] on input "royal" at bounding box center [390, 77] width 260 height 12
type input "royal age"
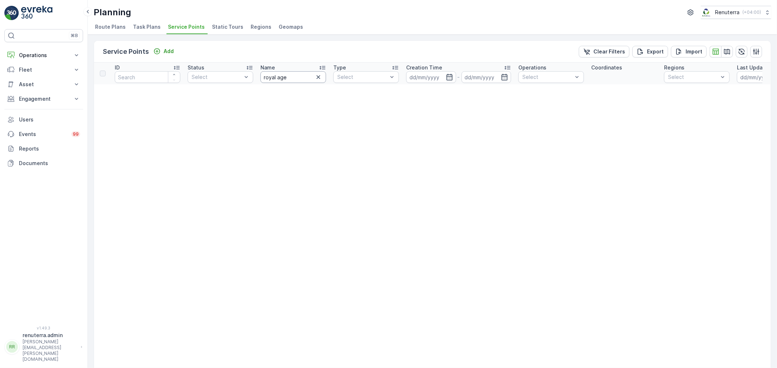
click at [299, 78] on input "royal age" at bounding box center [293, 77] width 66 height 12
type input "royal"
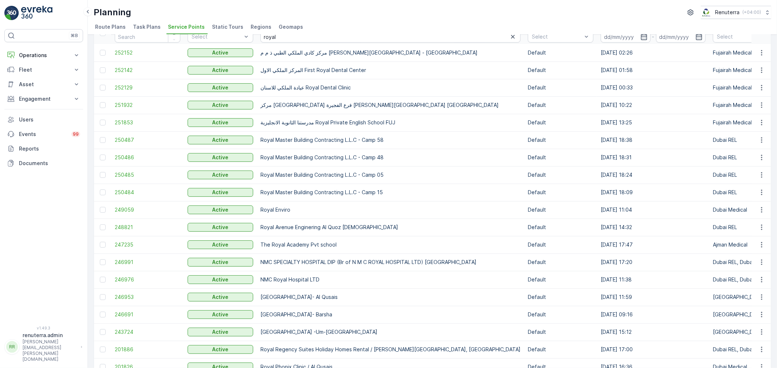
scroll to position [78, 0]
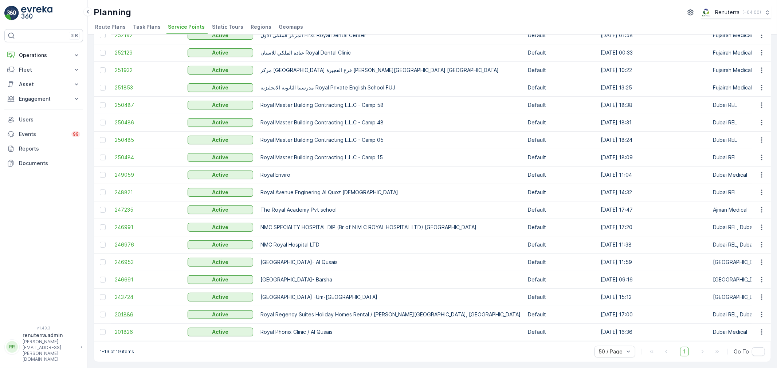
click at [125, 311] on span "201886" at bounding box center [148, 314] width 66 height 7
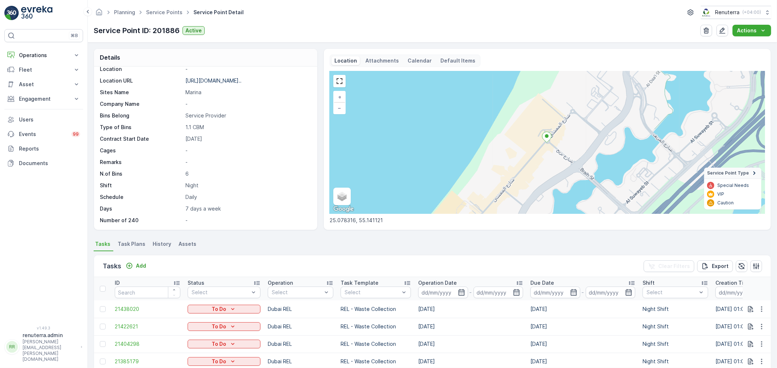
click at [131, 241] on span "Task Plans" at bounding box center [132, 244] width 28 height 7
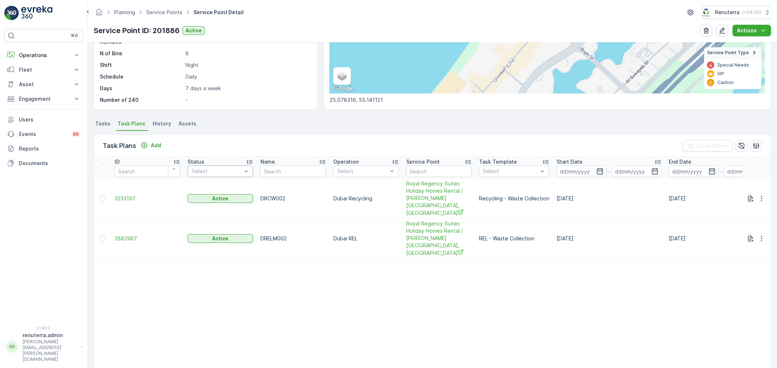
scroll to position [121, 0]
click at [130, 189] on td "3233197" at bounding box center [147, 198] width 73 height 40
click at [130, 196] on span "3233197" at bounding box center [148, 197] width 66 height 7
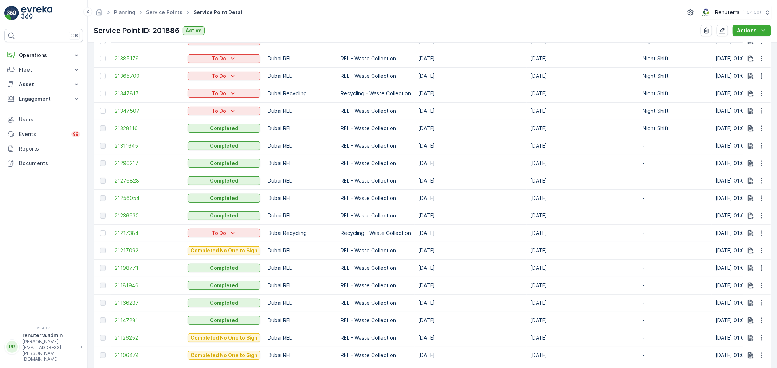
scroll to position [323, 0]
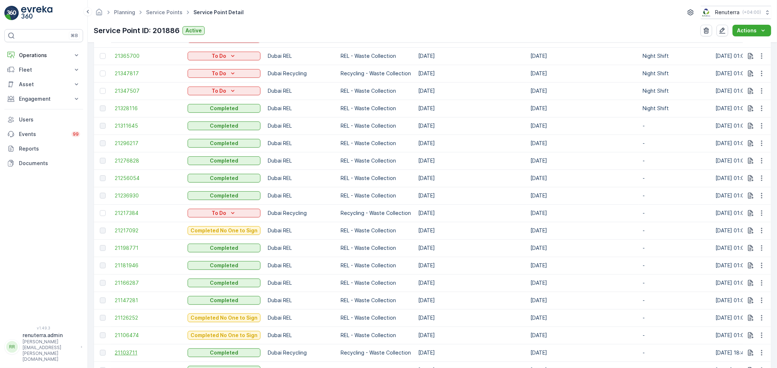
click at [135, 349] on span "21103711" at bounding box center [148, 352] width 66 height 7
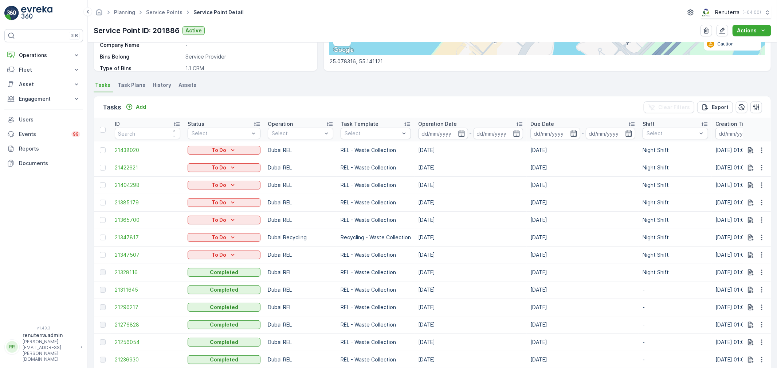
scroll to position [162, 0]
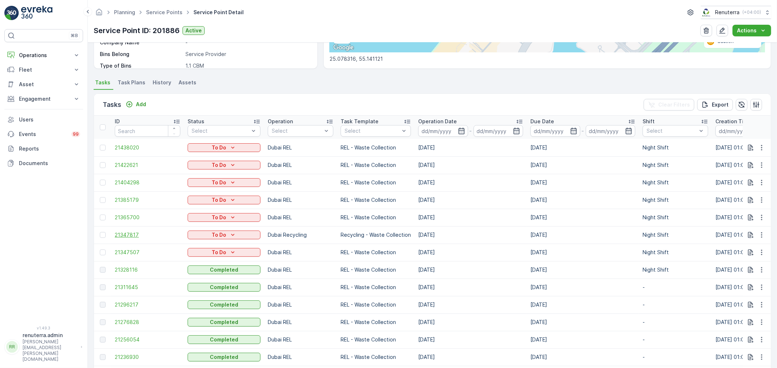
click at [127, 237] on span "21347817" at bounding box center [148, 235] width 66 height 7
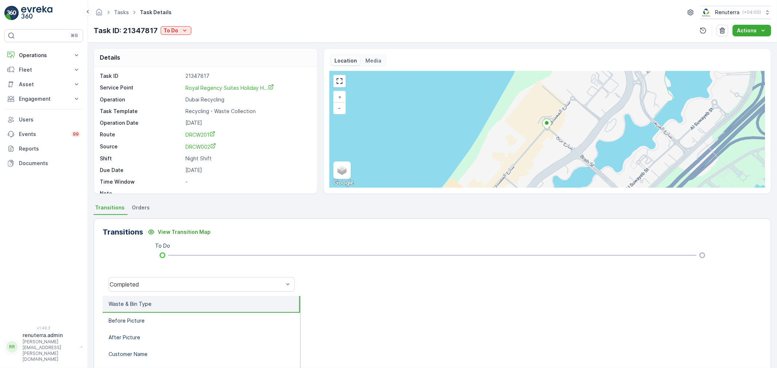
click at [177, 89] on p "Service Point" at bounding box center [141, 88] width 83 height 8
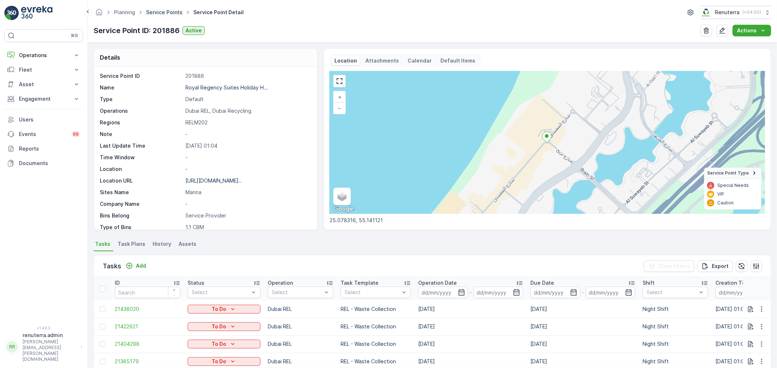
click at [159, 10] on link "Service Points" at bounding box center [164, 12] width 36 height 6
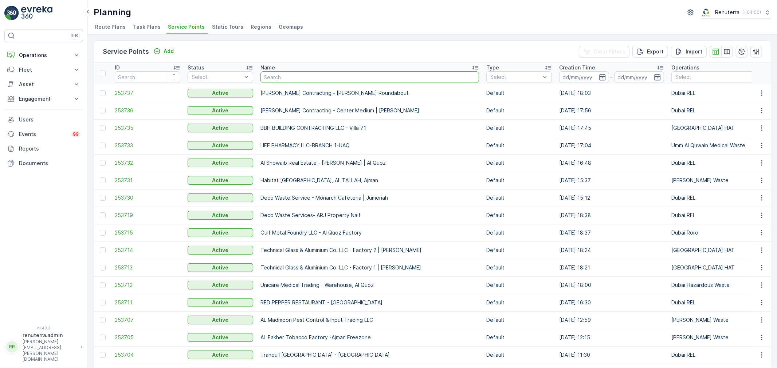
click at [307, 78] on input "text" at bounding box center [369, 77] width 218 height 12
type input "symb"
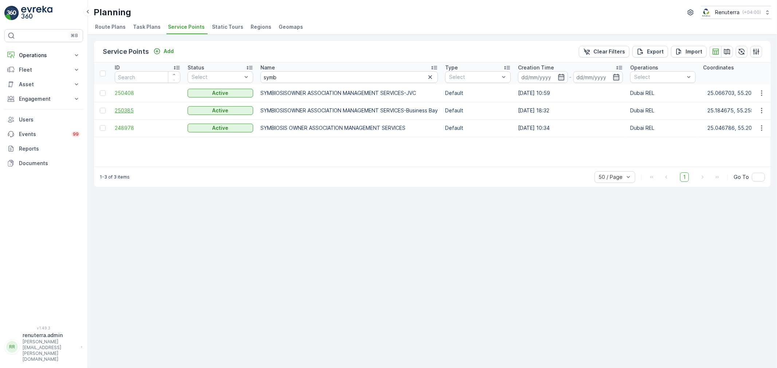
click at [122, 108] on span "250385" at bounding box center [148, 110] width 66 height 7
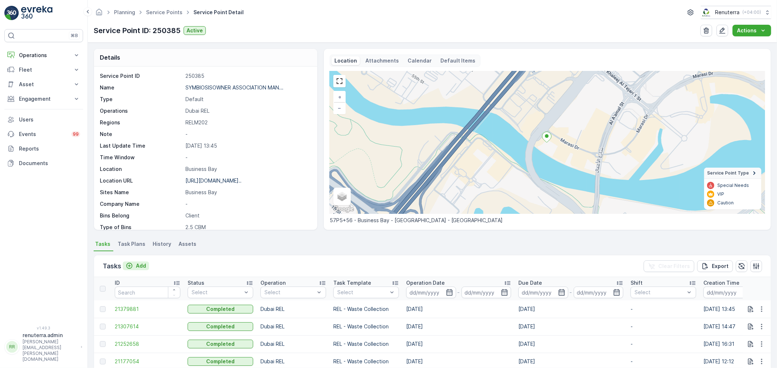
click at [142, 265] on p "Add" at bounding box center [141, 265] width 10 height 7
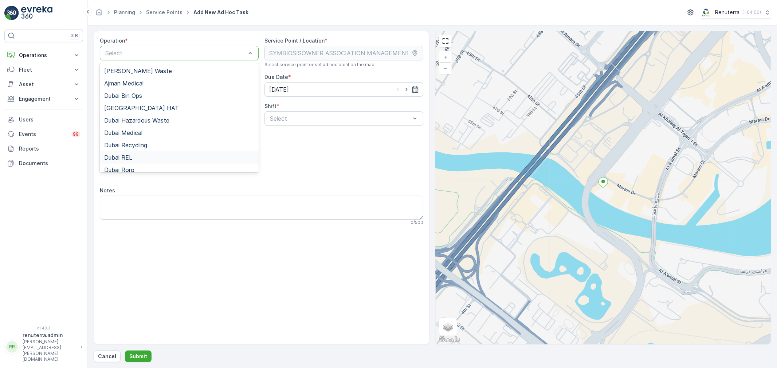
click at [139, 154] on div "Dubai REL" at bounding box center [179, 157] width 150 height 7
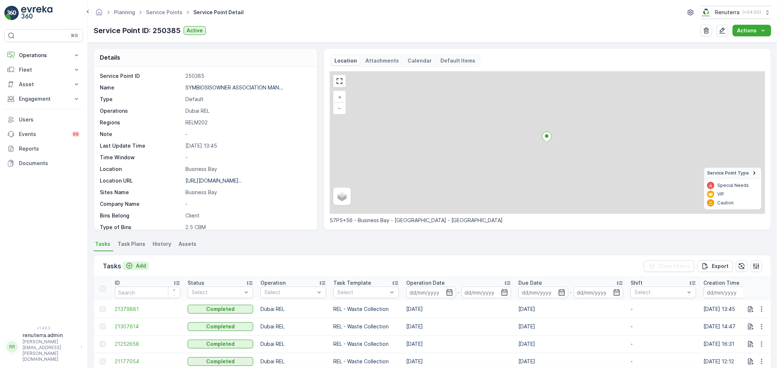
click at [139, 266] on p "Add" at bounding box center [141, 265] width 10 height 7
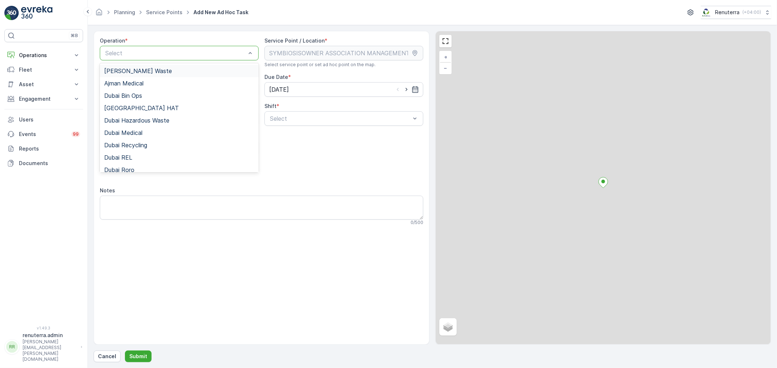
click at [153, 58] on div "Select" at bounding box center [179, 53] width 159 height 15
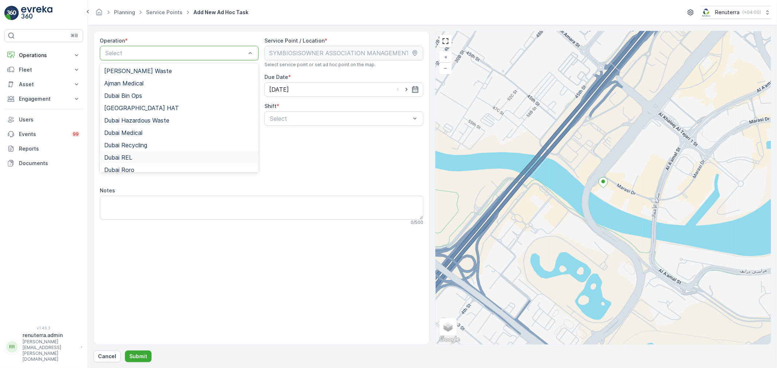
click at [129, 157] on span "Dubai REL" at bounding box center [118, 157] width 28 height 7
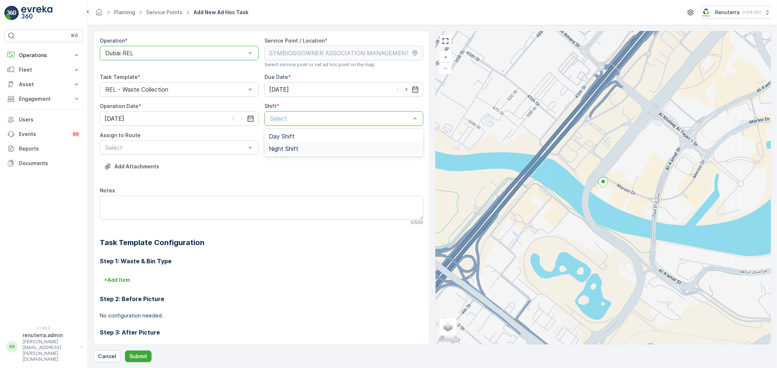
drag, startPoint x: 302, startPoint y: 120, endPoint x: 287, endPoint y: 155, distance: 38.3
click at [287, 155] on div "Day Shift Night Shift" at bounding box center [343, 143] width 159 height 28
drag, startPoint x: 285, startPoint y: 146, endPoint x: 261, endPoint y: 146, distance: 23.7
click at [285, 146] on span "Night Shift" at bounding box center [283, 149] width 29 height 7
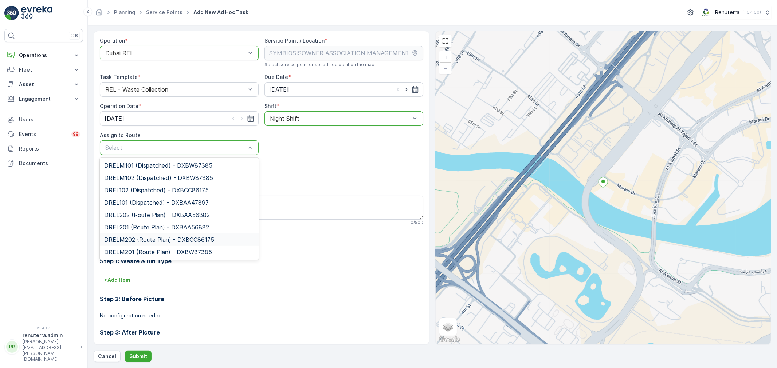
click at [135, 240] on span "DRELM202 (Route Plan) - DXBCC86175" at bounding box center [159, 240] width 110 height 7
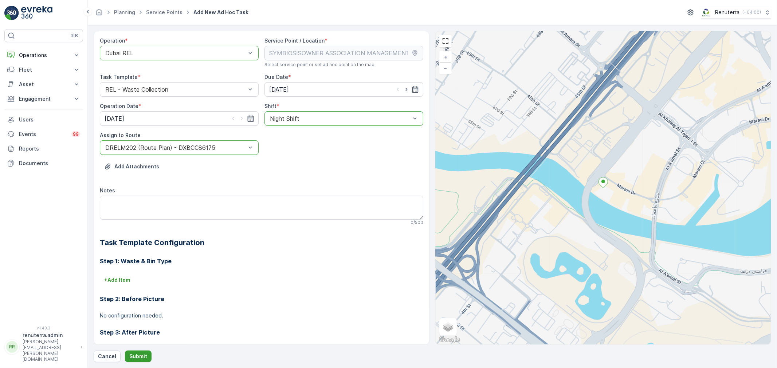
click at [144, 359] on p "Submit" at bounding box center [138, 356] width 18 height 7
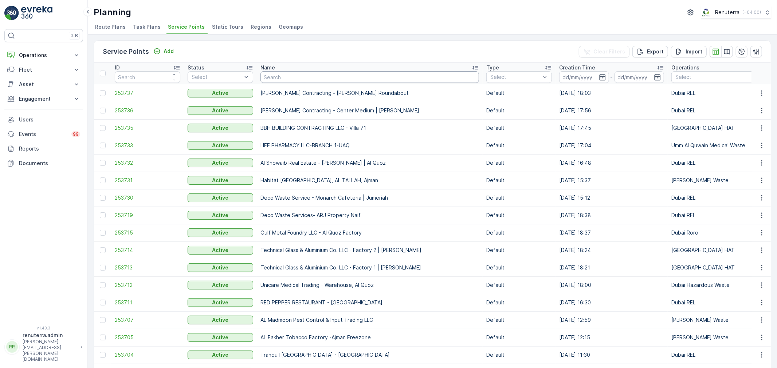
click at [281, 76] on input "text" at bounding box center [369, 77] width 218 height 12
type input "nabc"
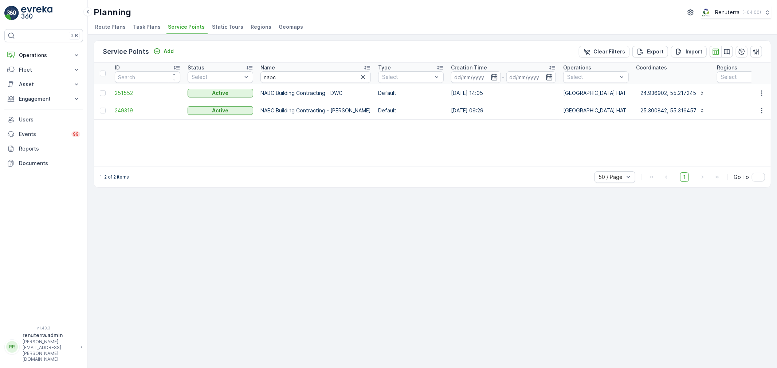
click at [126, 111] on span "249319" at bounding box center [148, 110] width 66 height 7
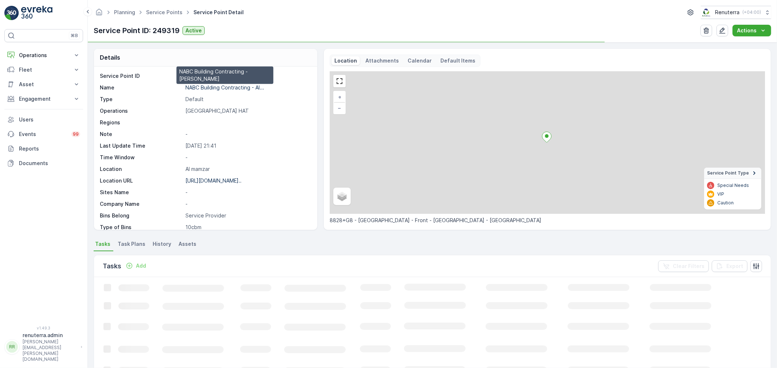
click at [208, 88] on p "NABC Building Contracting - Al..." at bounding box center [224, 87] width 79 height 6
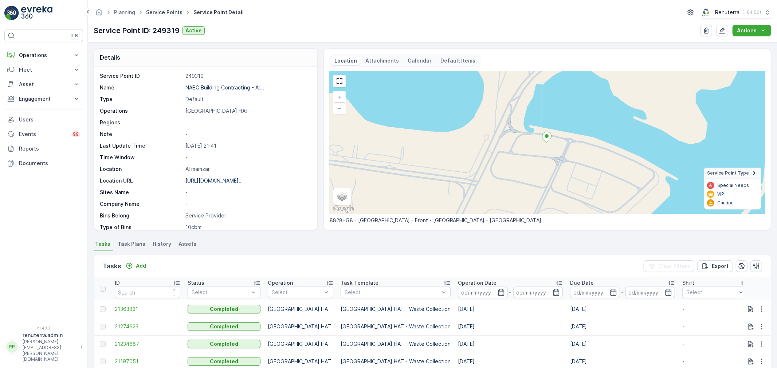
click at [162, 9] on link "Service Points" at bounding box center [164, 12] width 36 height 6
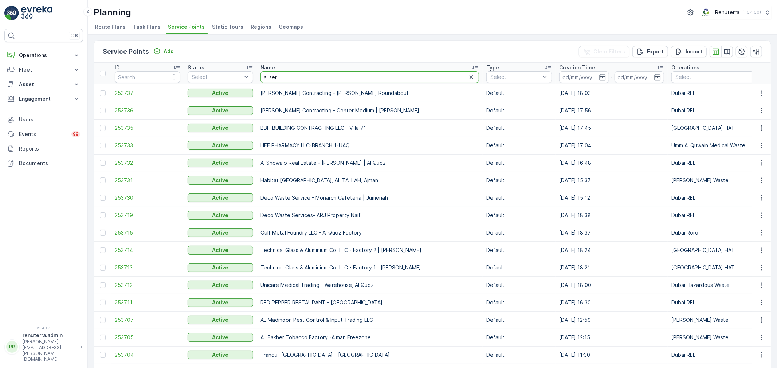
type input "al serh"
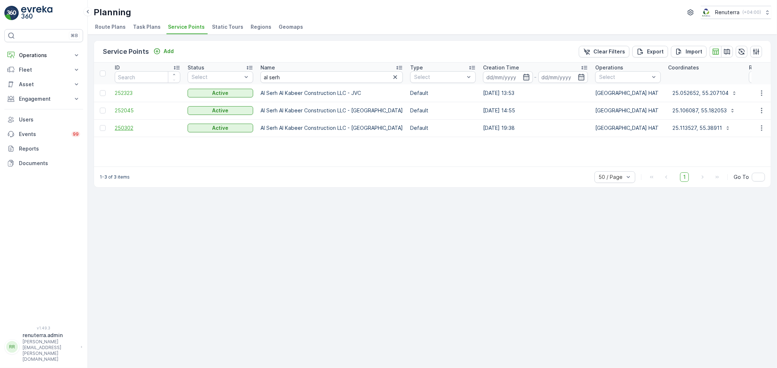
click at [117, 126] on span "250302" at bounding box center [148, 128] width 66 height 7
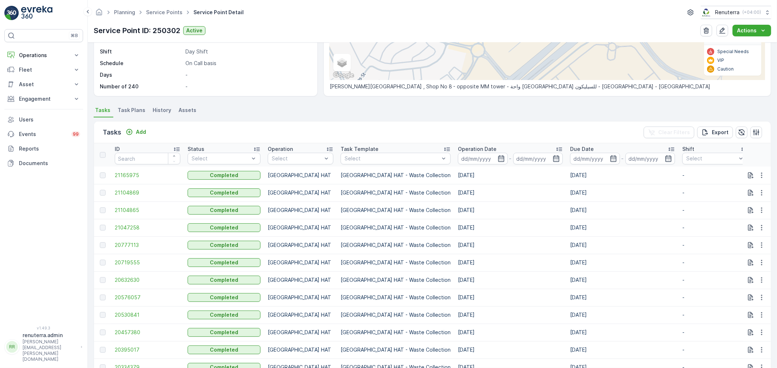
scroll to position [121, 0]
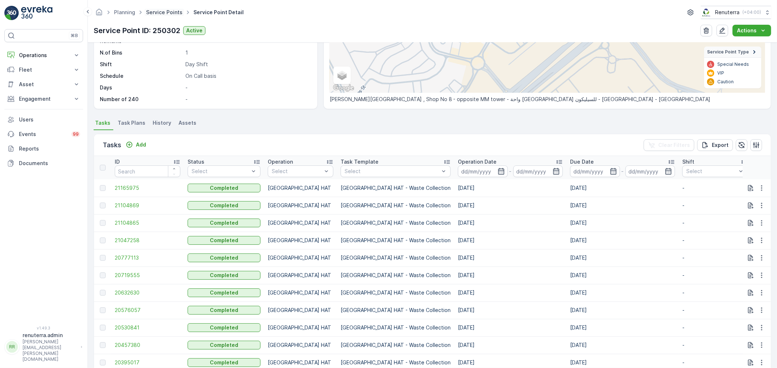
click at [163, 11] on link "Service Points" at bounding box center [164, 12] width 36 height 6
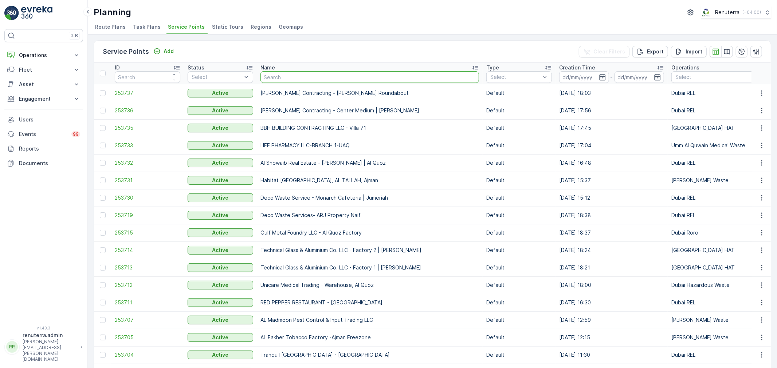
click at [319, 77] on input "text" at bounding box center [369, 77] width 218 height 12
type input "nabac"
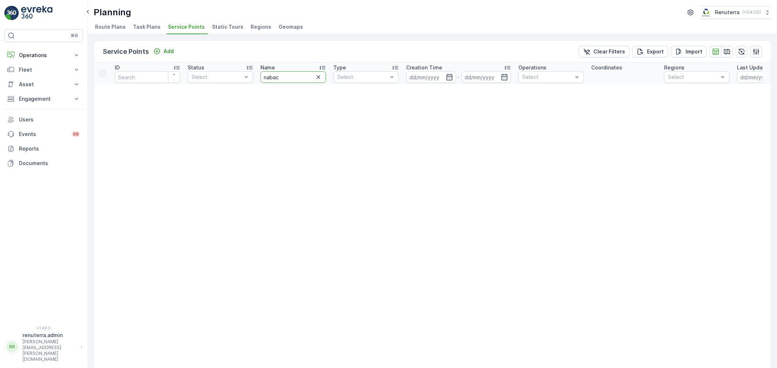
drag, startPoint x: 284, startPoint y: 78, endPoint x: 236, endPoint y: 68, distance: 49.0
type input "nab"
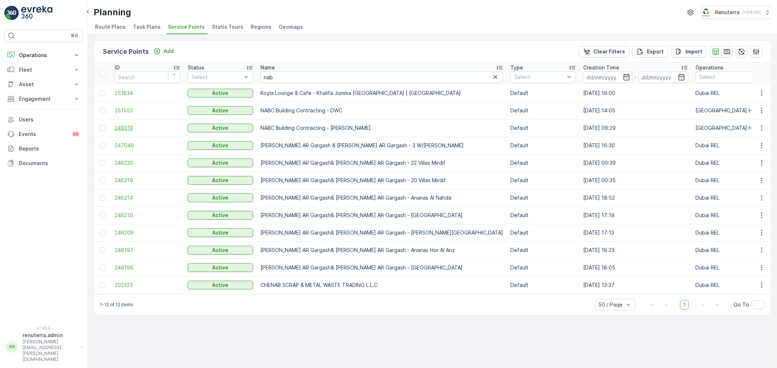
click at [123, 126] on span "249319" at bounding box center [148, 128] width 66 height 7
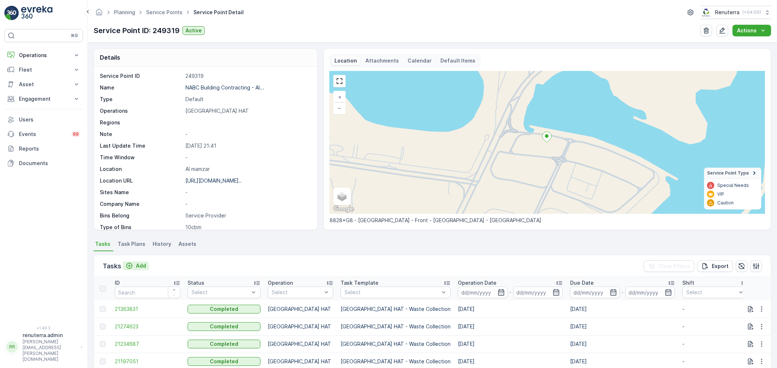
click at [138, 265] on p "Add" at bounding box center [141, 265] width 10 height 7
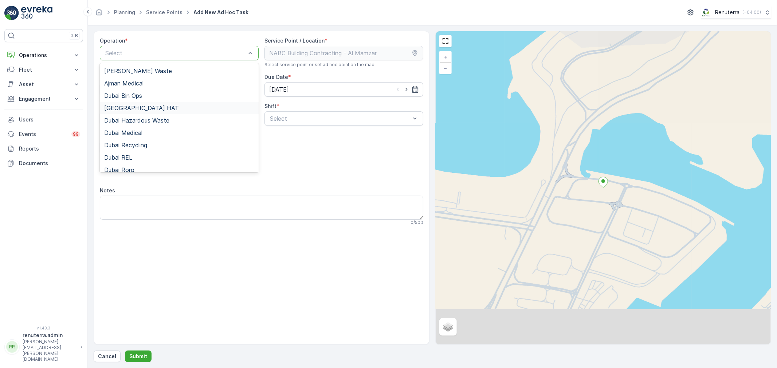
click at [137, 108] on div "Dubai HAT" at bounding box center [179, 108] width 150 height 7
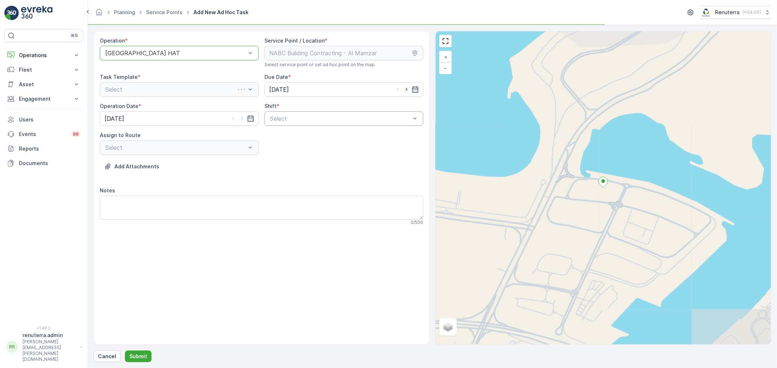
click at [306, 124] on div "Select" at bounding box center [343, 118] width 159 height 15
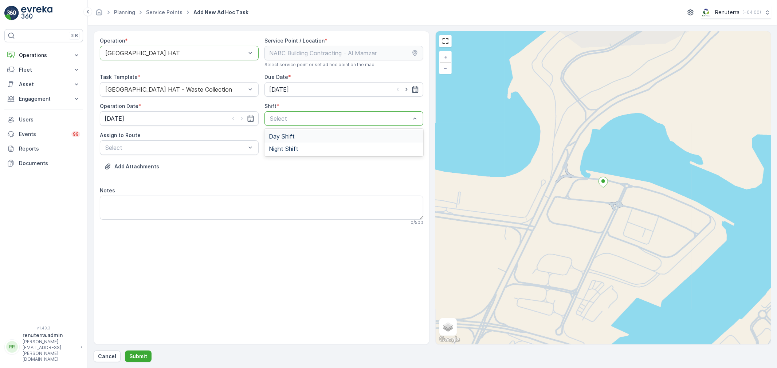
click at [270, 139] on span "Day Shift" at bounding box center [282, 136] width 26 height 7
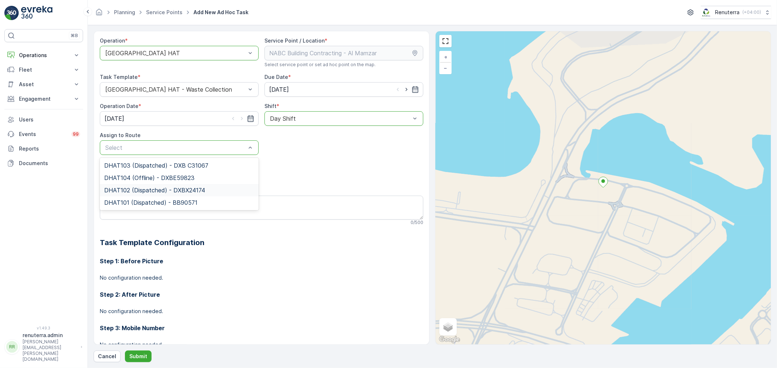
click at [139, 191] on span "DHAT102 (Dispatched) - DXBX24174" at bounding box center [154, 190] width 101 height 7
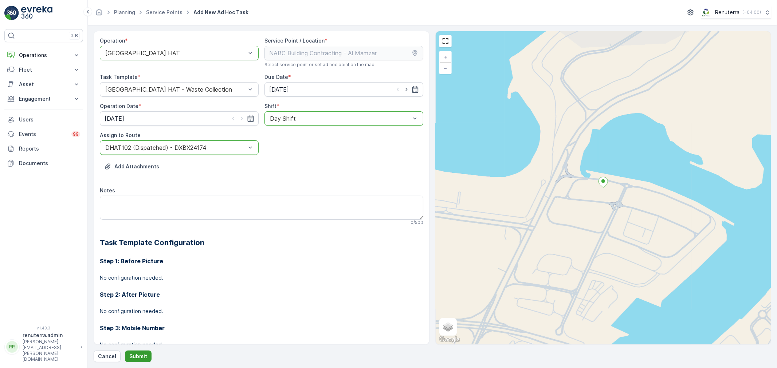
click at [135, 352] on button "Submit" at bounding box center [138, 357] width 27 height 12
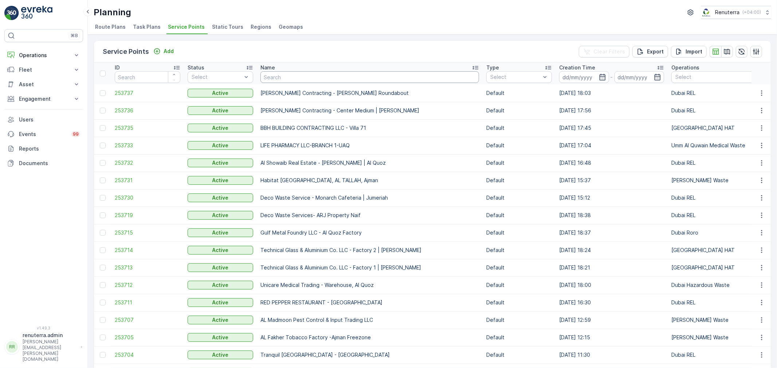
click at [296, 75] on input "text" at bounding box center [369, 77] width 218 height 12
type input "emir"
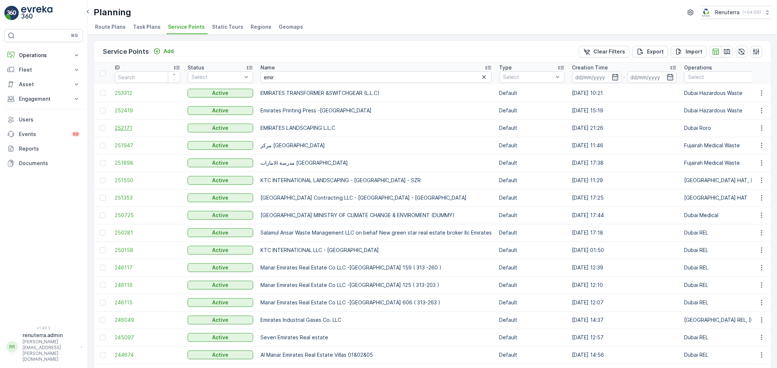
click at [125, 125] on span "252171" at bounding box center [148, 128] width 66 height 7
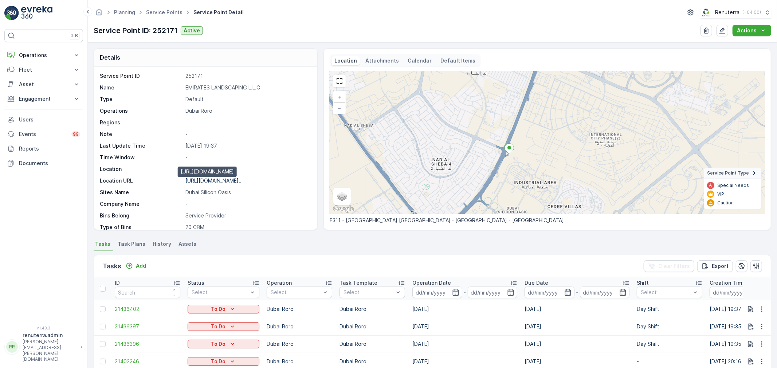
click at [225, 181] on p "https://maps.app.goo.gl/pyMjYz..." at bounding box center [213, 181] width 56 height 6
drag, startPoint x: 184, startPoint y: 85, endPoint x: 271, endPoint y: 87, distance: 87.4
click at [271, 87] on div "Name EMIRATES LANDSCAPING L.L.C" at bounding box center [205, 87] width 210 height 7
copy p "EMIRATES LANDSCAPING L.L.C"
click at [161, 13] on link "Service Points" at bounding box center [164, 12] width 36 height 6
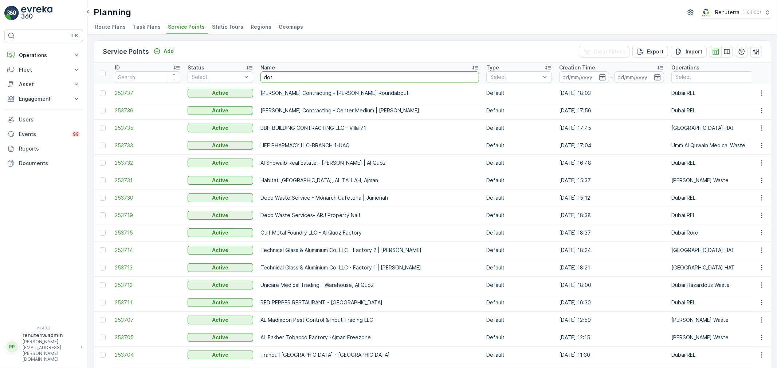
type input "dott"
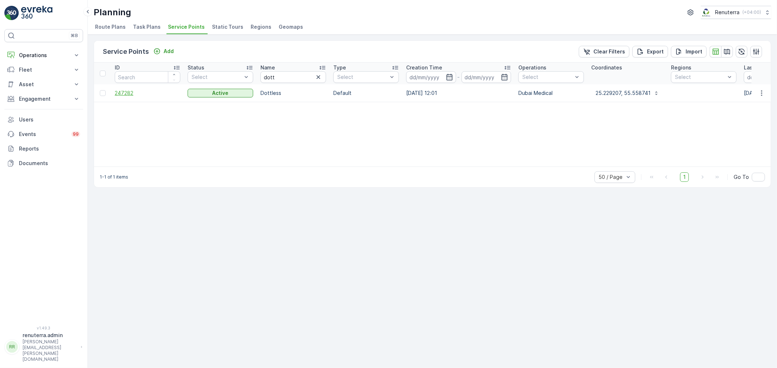
click at [127, 92] on span "247282" at bounding box center [148, 93] width 66 height 7
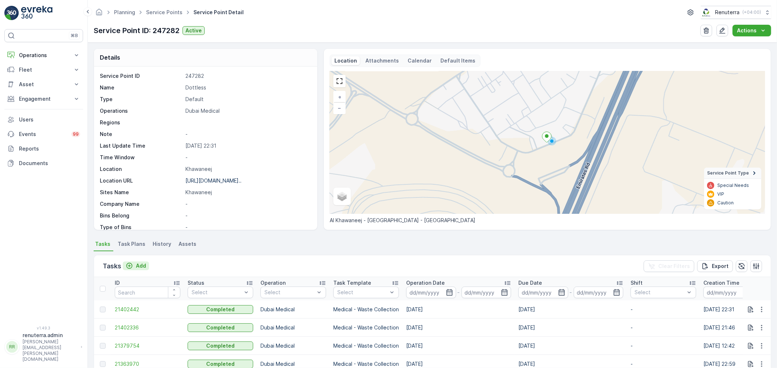
click at [139, 266] on p "Add" at bounding box center [141, 265] width 10 height 7
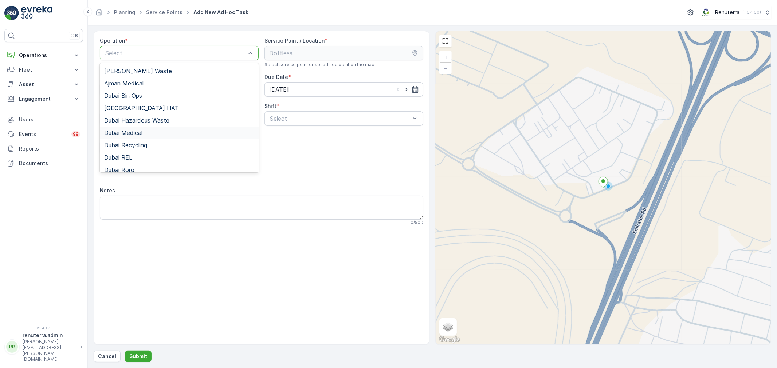
click at [136, 133] on span "Dubai Medical" at bounding box center [123, 133] width 38 height 7
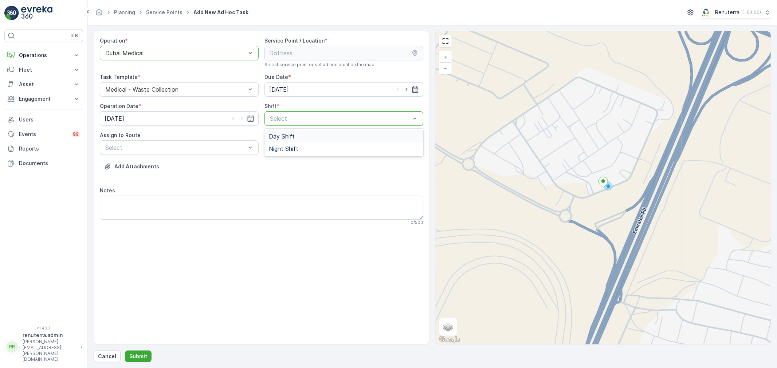
click at [281, 138] on span "Day Shift" at bounding box center [282, 136] width 26 height 7
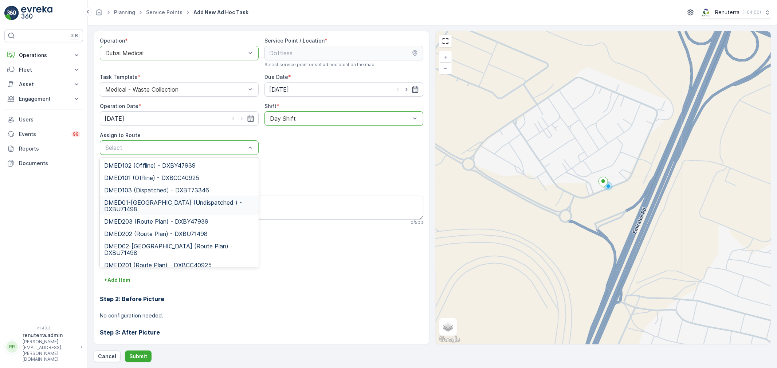
click at [154, 208] on span "DMED01-Khawaneej Yard (Undispatched ) - DXBU71498" at bounding box center [179, 206] width 150 height 13
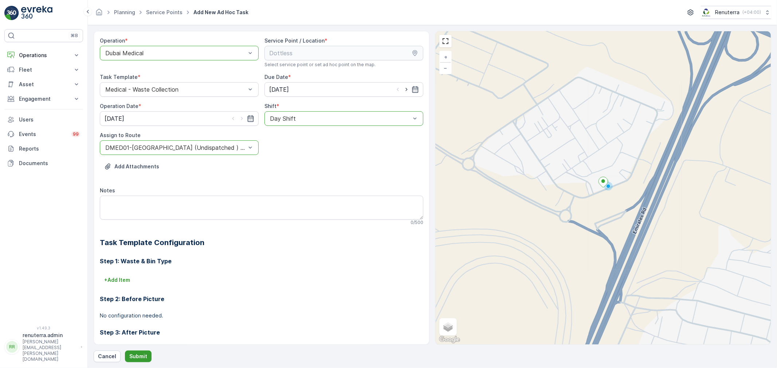
click at [139, 358] on p "Submit" at bounding box center [138, 356] width 18 height 7
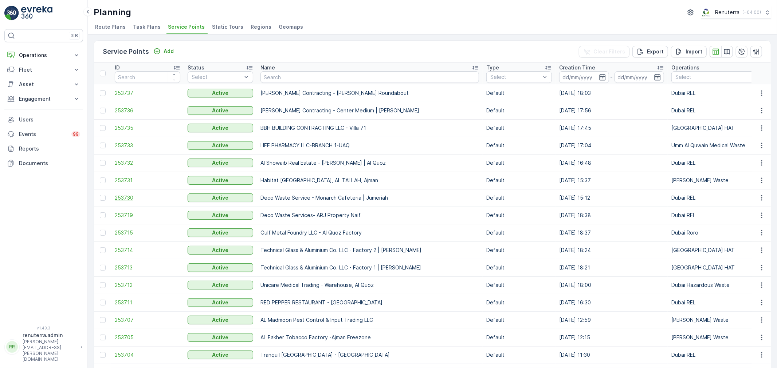
click at [128, 194] on span "253730" at bounding box center [148, 197] width 66 height 7
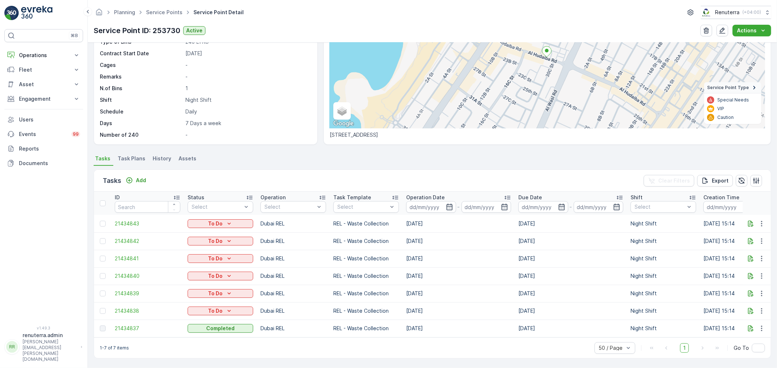
scroll to position [88, 0]
click at [227, 220] on icon "To Do" at bounding box center [228, 223] width 7 height 7
click at [237, 102] on div "Service Point ID 253730 Name Deco Waste Service - Monarch C... Type Default Ope…" at bounding box center [205, 13] width 210 height 252
click at [131, 216] on td "21434843" at bounding box center [147, 223] width 73 height 17
click at [133, 220] on span "21434843" at bounding box center [148, 223] width 66 height 7
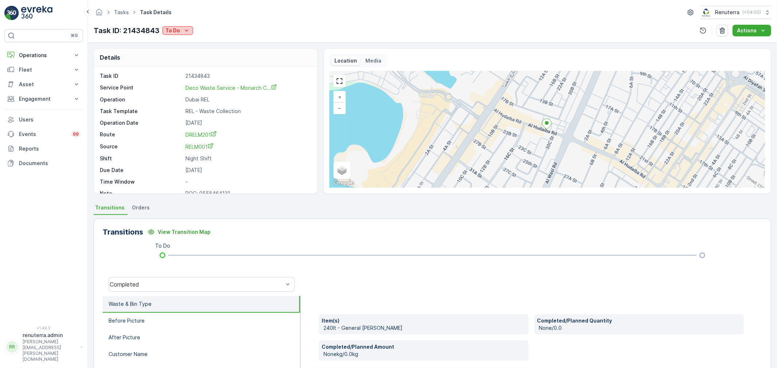
click at [187, 31] on icon "To Do" at bounding box center [186, 30] width 7 height 7
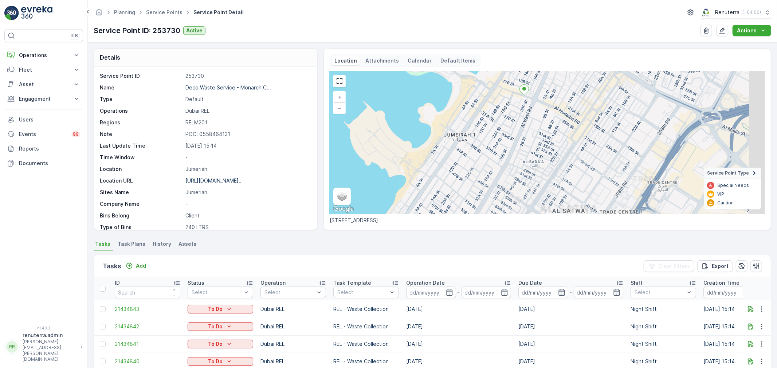
drag, startPoint x: 588, startPoint y: 179, endPoint x: 543, endPoint y: 133, distance: 64.9
click at [543, 133] on div "+ − Satellite Roadmap Terrain Hybrid Leaflet Keyboard shortcuts Map Data Map da…" at bounding box center [546, 142] width 435 height 143
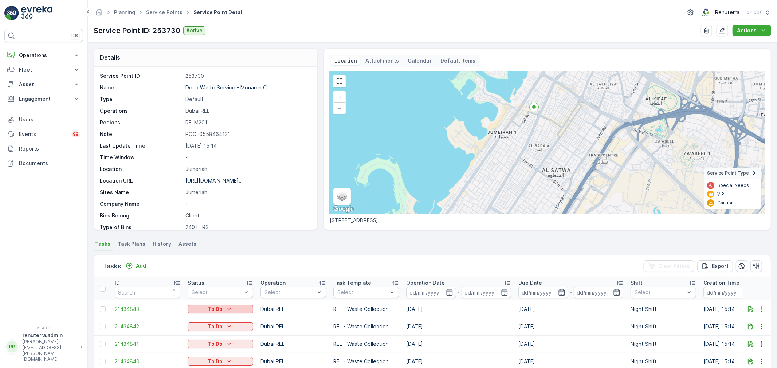
click at [230, 309] on icon "To Do" at bounding box center [228, 309] width 7 height 7
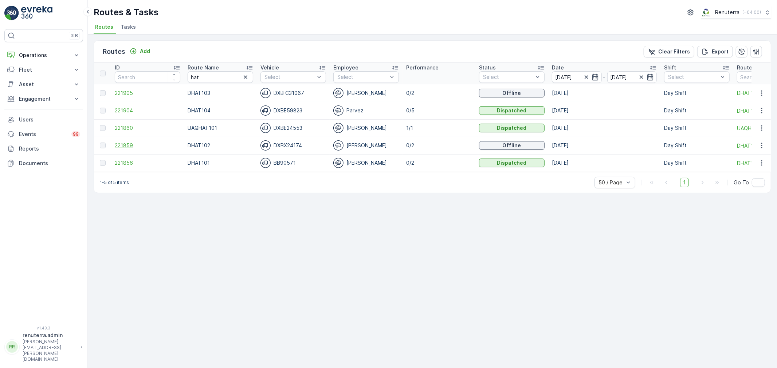
click at [124, 145] on span "221859" at bounding box center [148, 145] width 66 height 7
click at [121, 109] on span "221904" at bounding box center [148, 110] width 66 height 7
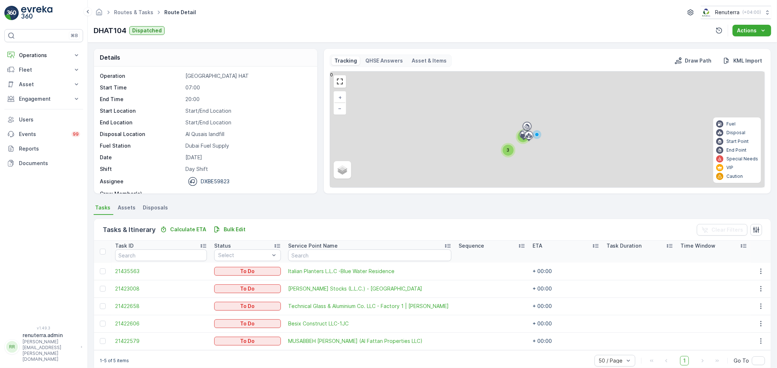
scroll to position [13, 0]
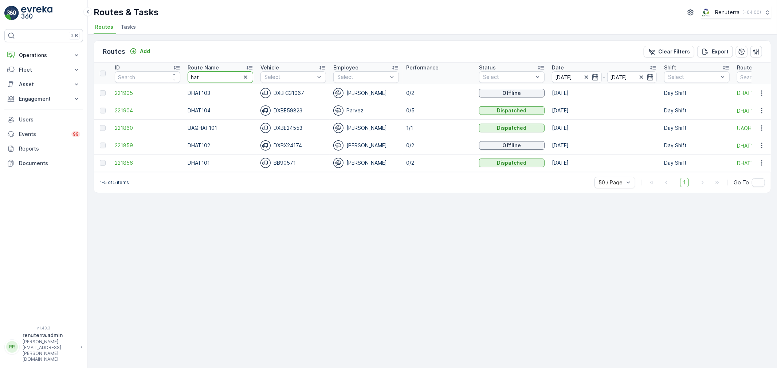
drag, startPoint x: 206, startPoint y: 76, endPoint x: 162, endPoint y: 68, distance: 44.8
click at [162, 68] on tr "ID Route Name hat Vehicle Select Employee Select Performance Status Select Date…" at bounding box center [459, 74] width 731 height 22
type input "m102"
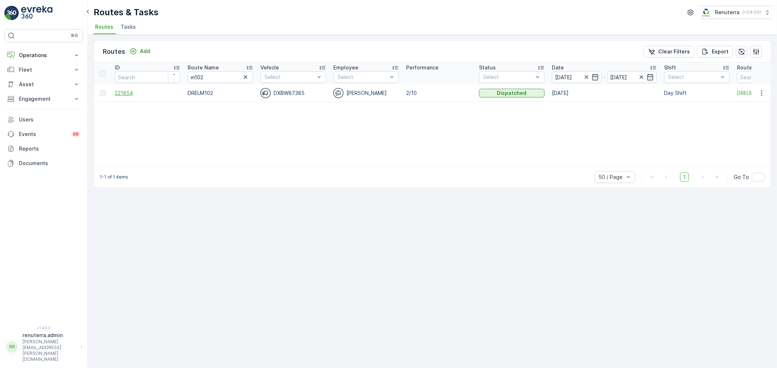
click at [126, 91] on span "221854" at bounding box center [148, 93] width 66 height 7
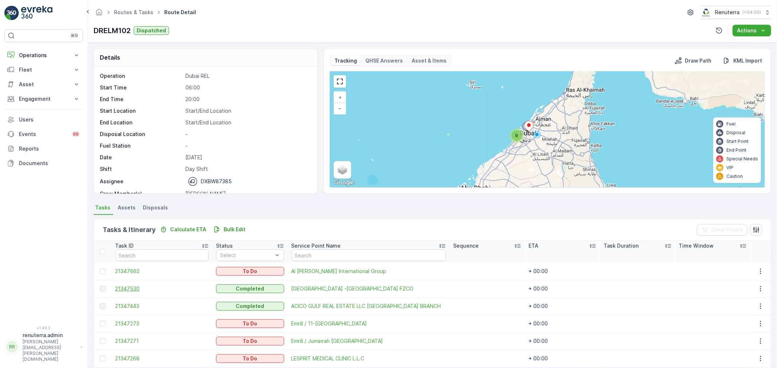
click at [132, 289] on span "21347530" at bounding box center [162, 288] width 94 height 7
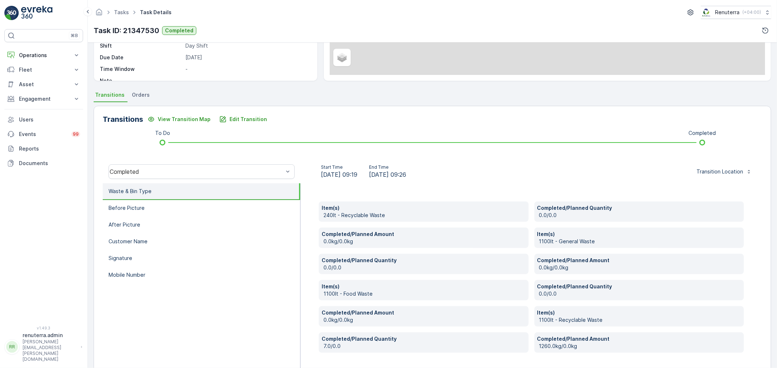
scroll to position [121, 0]
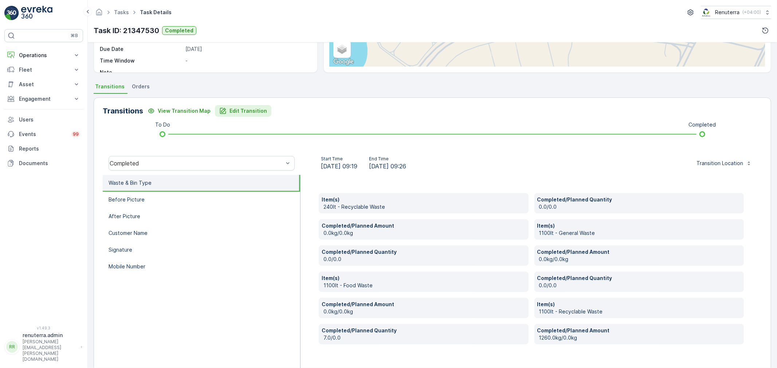
click at [242, 112] on p "Edit Transition" at bounding box center [247, 110] width 37 height 7
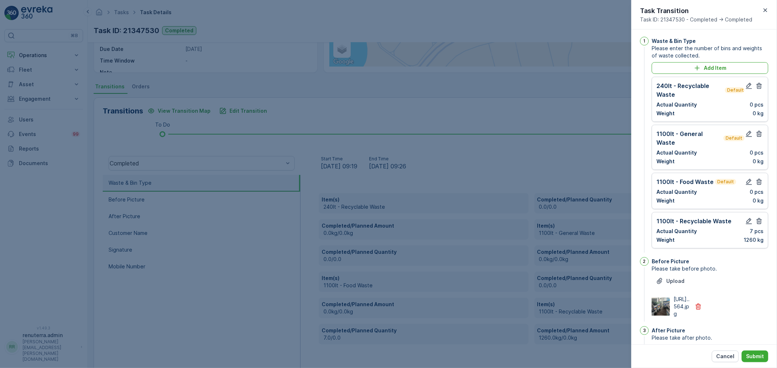
scroll to position [0, 0]
click at [755, 85] on icon "button" at bounding box center [758, 87] width 7 height 7
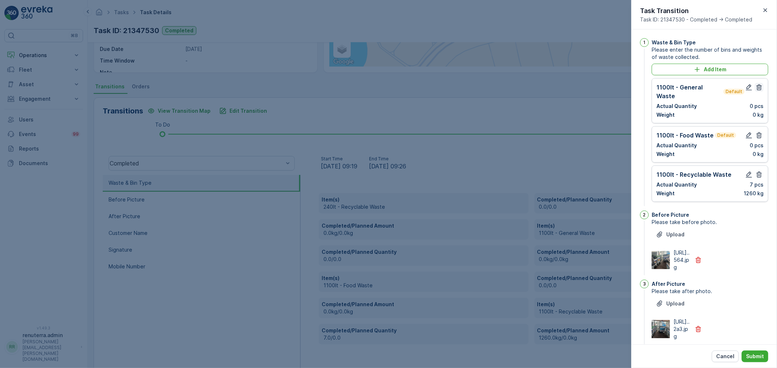
click at [759, 86] on icon "button" at bounding box center [758, 87] width 5 height 6
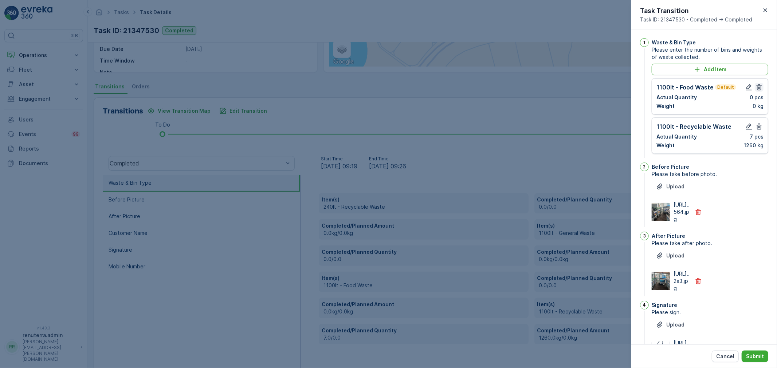
click at [757, 85] on icon "button" at bounding box center [758, 87] width 7 height 7
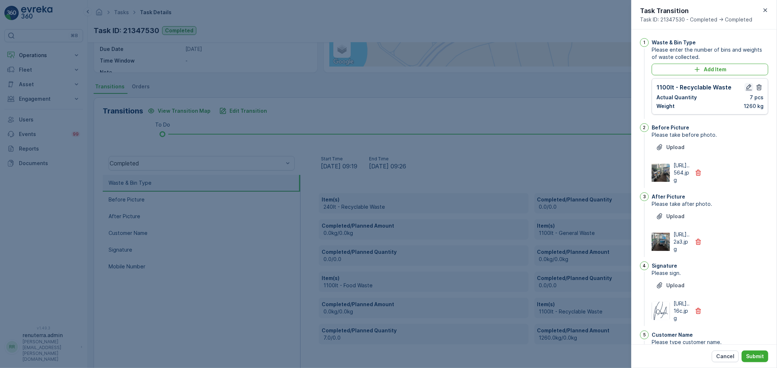
click at [746, 86] on icon "button" at bounding box center [748, 87] width 7 height 7
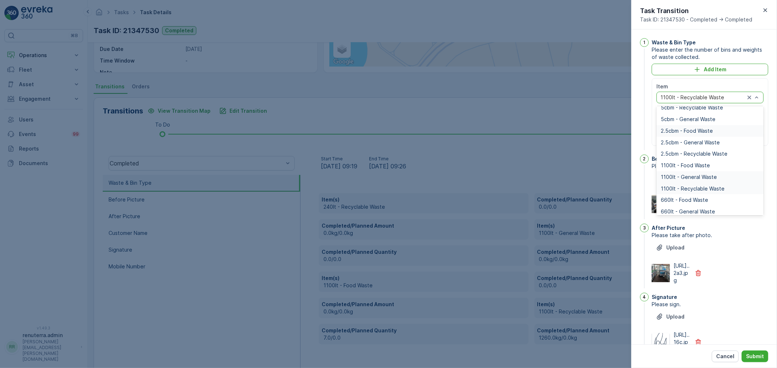
scroll to position [81, 0]
click at [696, 167] on div "660lt - General Waste" at bounding box center [709, 172] width 107 height 12
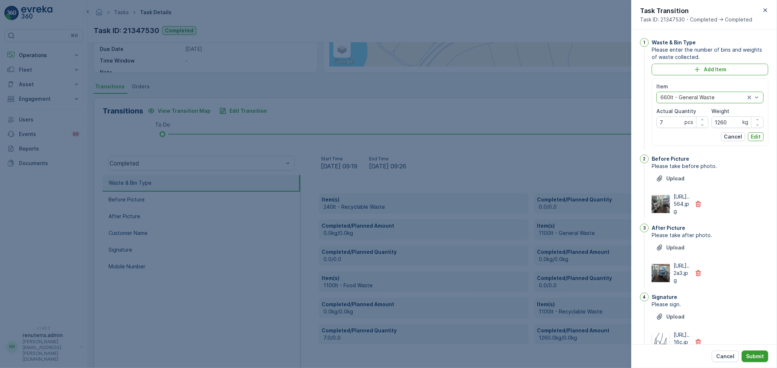
click at [755, 358] on p "Submit" at bounding box center [755, 356] width 18 height 7
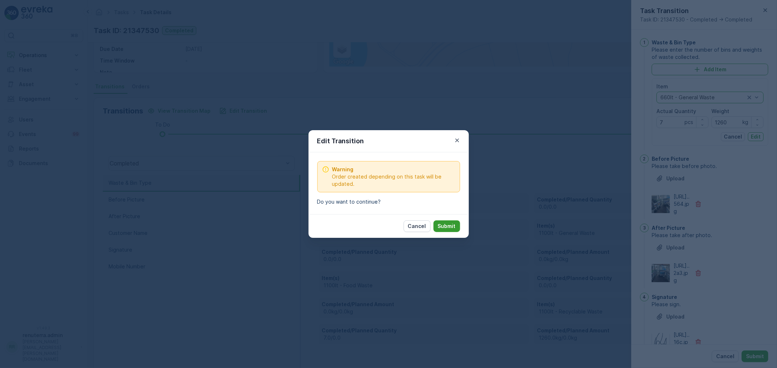
click at [445, 226] on p "Submit" at bounding box center [447, 226] width 18 height 7
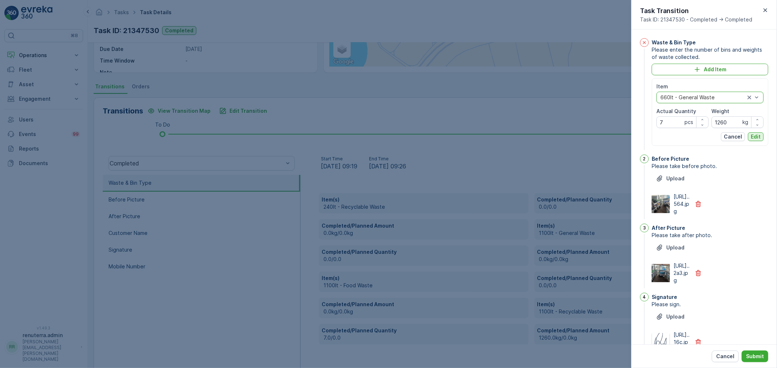
click at [753, 135] on p "Edit" at bounding box center [755, 136] width 10 height 7
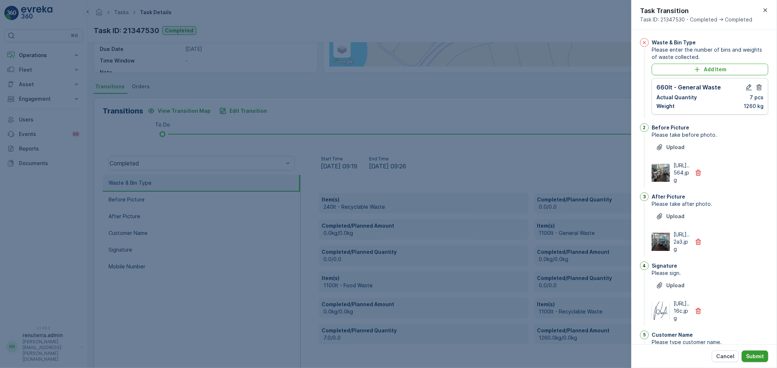
click at [760, 352] on button "Submit" at bounding box center [754, 357] width 27 height 12
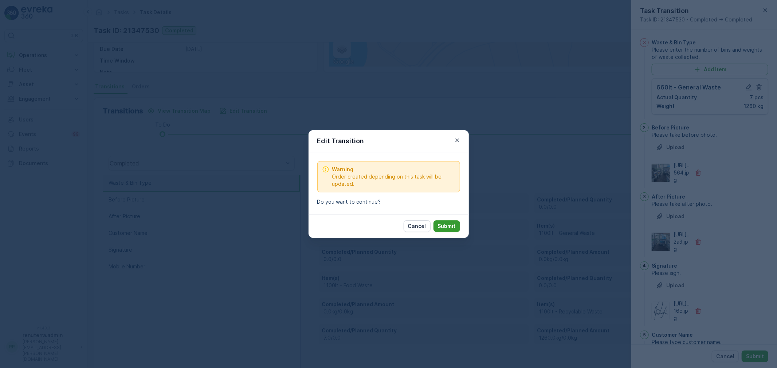
click at [449, 226] on p "Submit" at bounding box center [447, 226] width 18 height 7
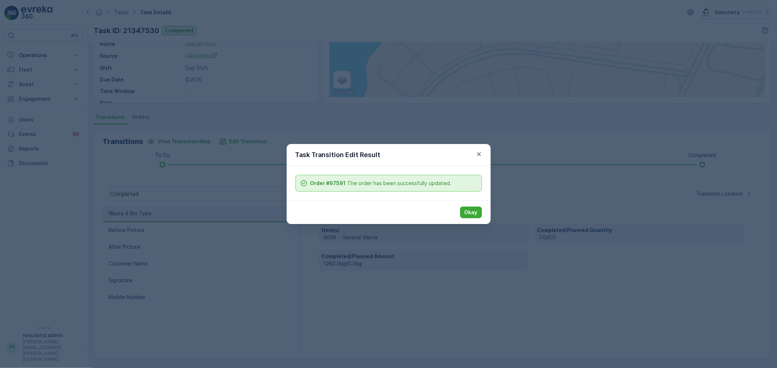
scroll to position [90, 0]
click at [471, 209] on p "Okay" at bounding box center [470, 212] width 13 height 7
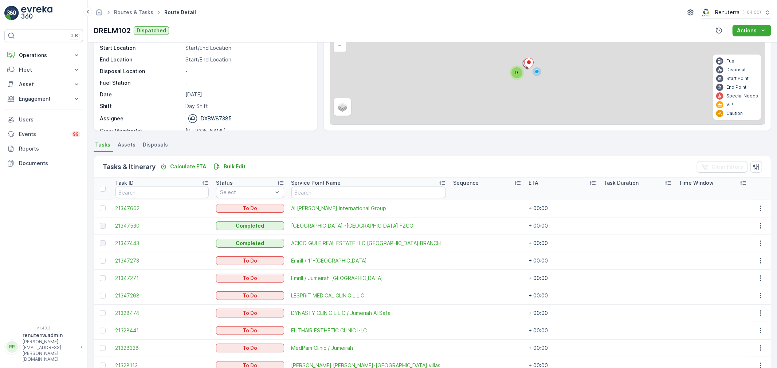
scroll to position [99, 0]
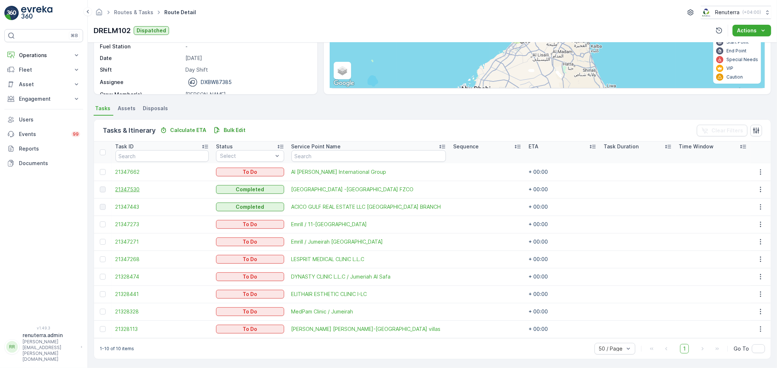
click at [125, 189] on span "21347530" at bounding box center [162, 189] width 94 height 7
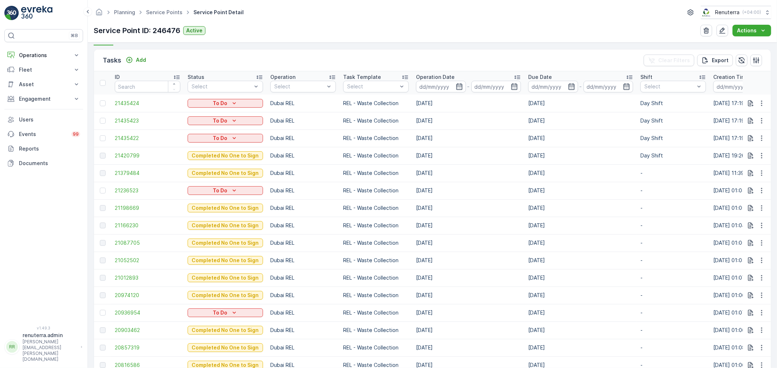
scroll to position [205, 0]
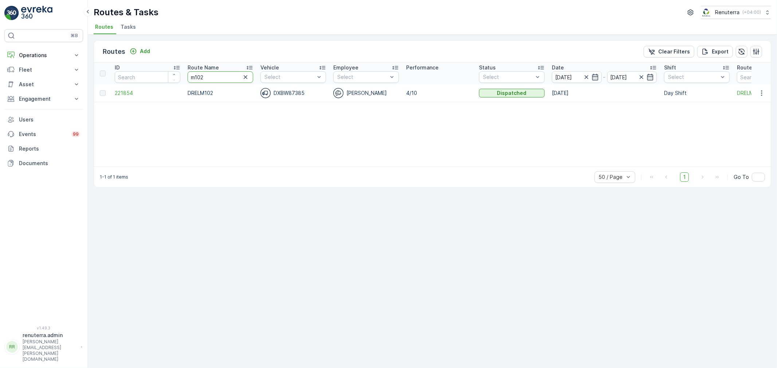
drag, startPoint x: 225, startPoint y: 75, endPoint x: 183, endPoint y: 73, distance: 42.3
click at [183, 73] on tr "ID Route Name m102 Vehicle Select Employee Select Performance Status Select Dat…" at bounding box center [459, 74] width 731 height 22
type input "hat"
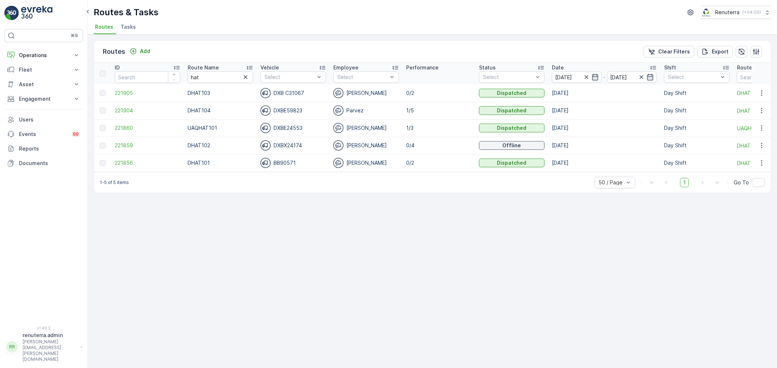
click at [248, 66] on icon at bounding box center [249, 67] width 7 height 7
click at [120, 92] on span "221856" at bounding box center [148, 93] width 66 height 7
drag, startPoint x: 202, startPoint y: 75, endPoint x: 171, endPoint y: 74, distance: 31.3
click at [171, 74] on tr "ID Route Name hat Vehicle Select Employee Select Performance Status Select Date…" at bounding box center [459, 74] width 731 height 22
type input "med"
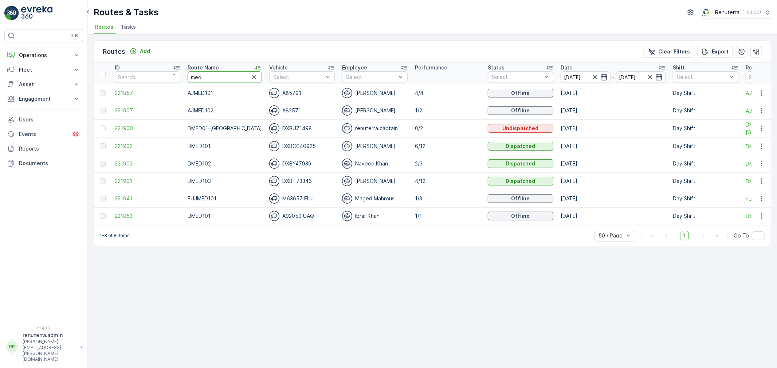
drag, startPoint x: 204, startPoint y: 80, endPoint x: 182, endPoint y: 74, distance: 23.1
click at [182, 74] on tr "ID Route Name med Vehicle Select Employee Select Performance Status Select Date…" at bounding box center [464, 74] width 740 height 22
type input "rel"
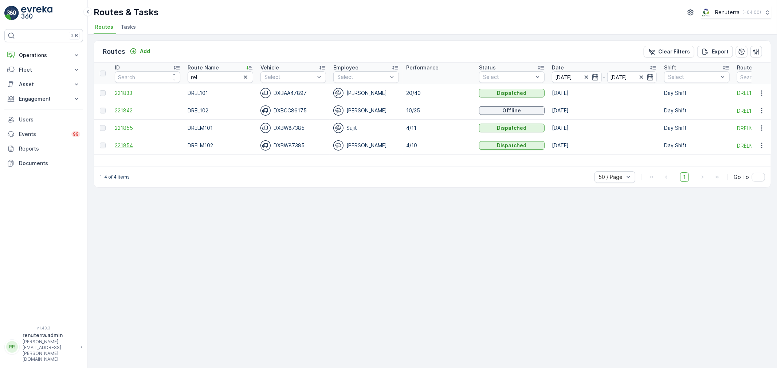
click at [126, 142] on span "221854" at bounding box center [148, 145] width 66 height 7
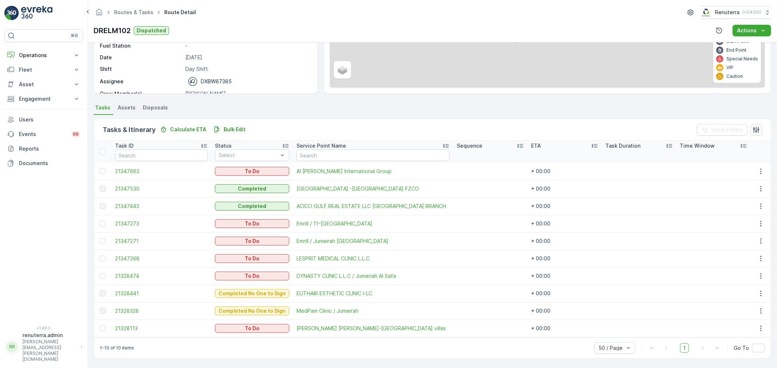
scroll to position [100, 0]
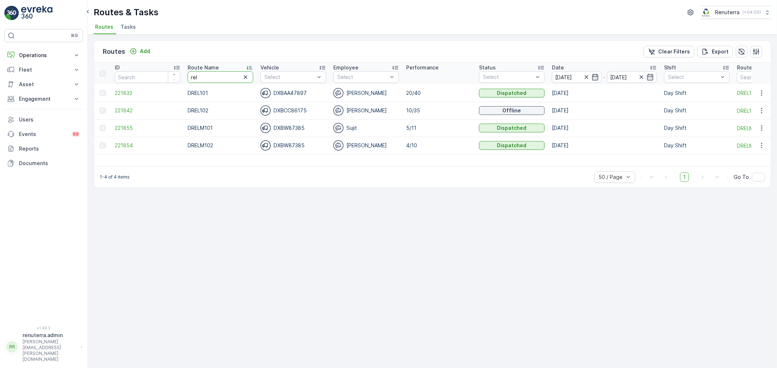
drag, startPoint x: 215, startPoint y: 77, endPoint x: 181, endPoint y: 74, distance: 34.1
click at [181, 74] on tr "ID Route Name rel Vehicle Select Employee Select Performance Status Select Date…" at bounding box center [459, 74] width 731 height 22
type input "roro"
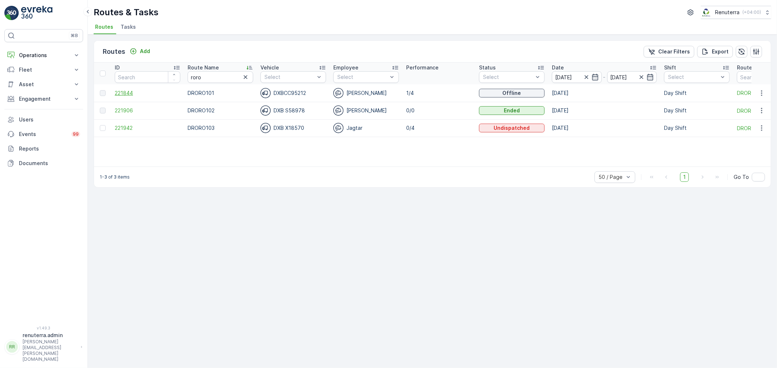
click at [125, 90] on span "221844" at bounding box center [148, 93] width 66 height 7
click at [122, 128] on span "221942" at bounding box center [148, 128] width 66 height 7
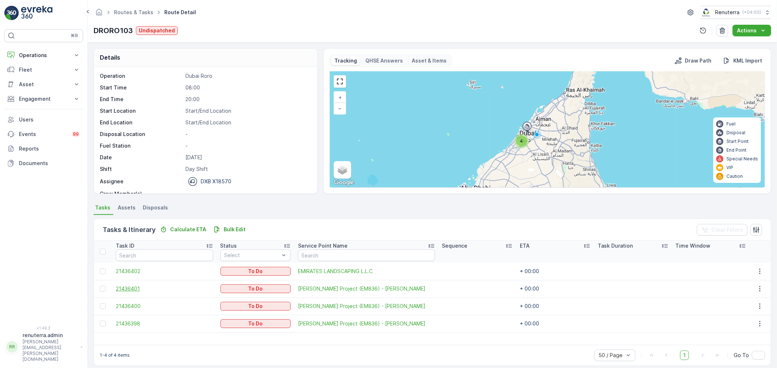
click at [139, 288] on span "21436401" at bounding box center [164, 288] width 97 height 7
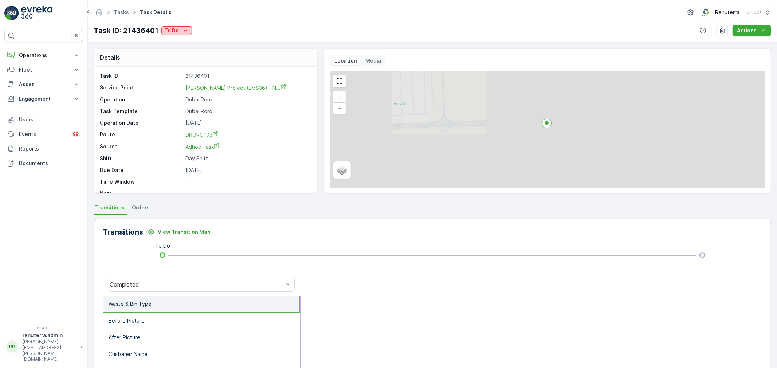
click at [178, 30] on p "To Do" at bounding box center [171, 30] width 15 height 7
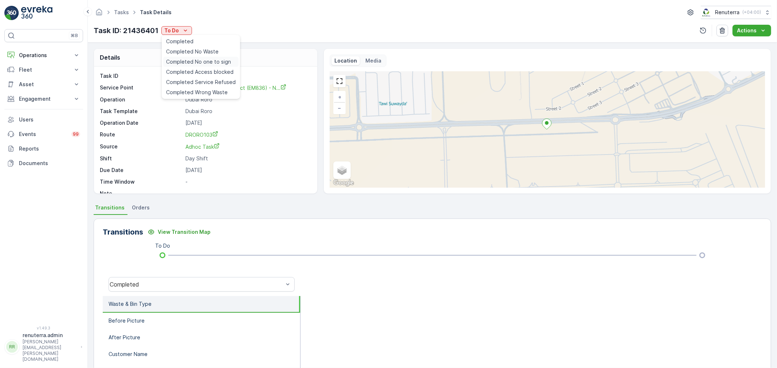
click at [200, 60] on span "Completed No one to sign" at bounding box center [198, 61] width 65 height 7
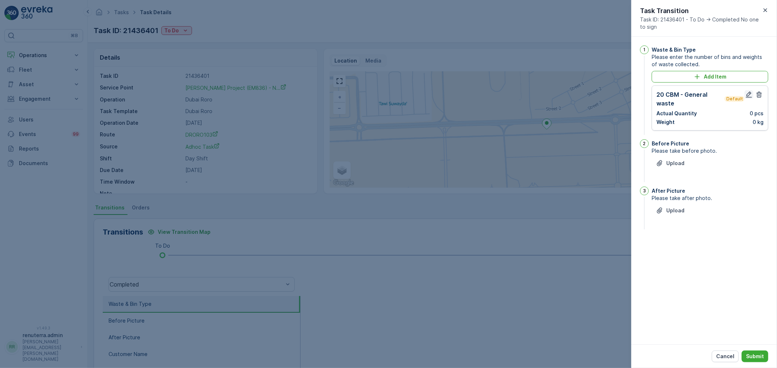
click at [746, 95] on icon "button" at bounding box center [748, 94] width 7 height 7
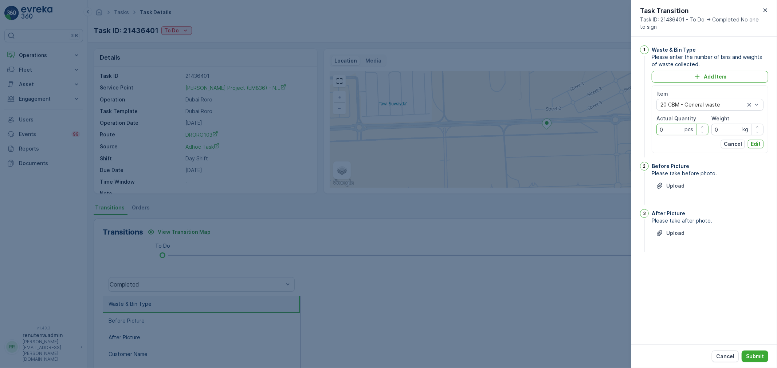
drag, startPoint x: 676, startPoint y: 131, endPoint x: 647, endPoint y: 128, distance: 28.9
click at [647, 128] on div "1 Waste & Bin Type Please enter the number of bins and weights of waste collect…" at bounding box center [704, 103] width 128 height 114
type Quantity "1"
click at [758, 142] on p "Edit" at bounding box center [755, 144] width 10 height 7
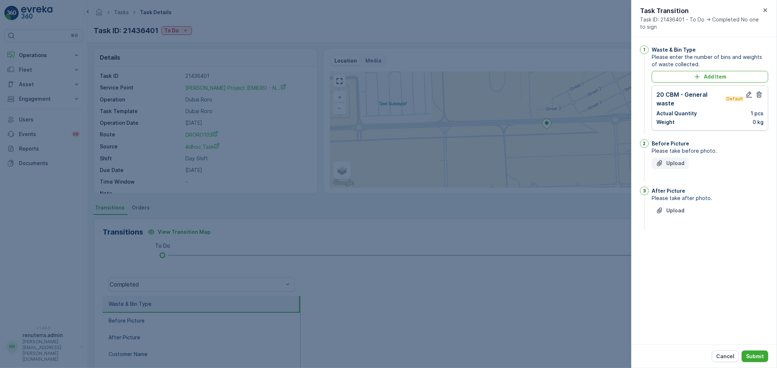
click at [680, 163] on p "Upload" at bounding box center [675, 163] width 18 height 7
click at [674, 245] on p "Upload" at bounding box center [675, 247] width 18 height 7
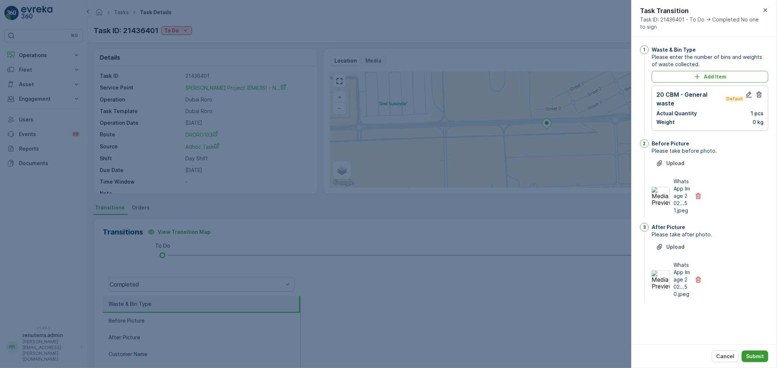
click at [757, 355] on p "Submit" at bounding box center [755, 356] width 18 height 7
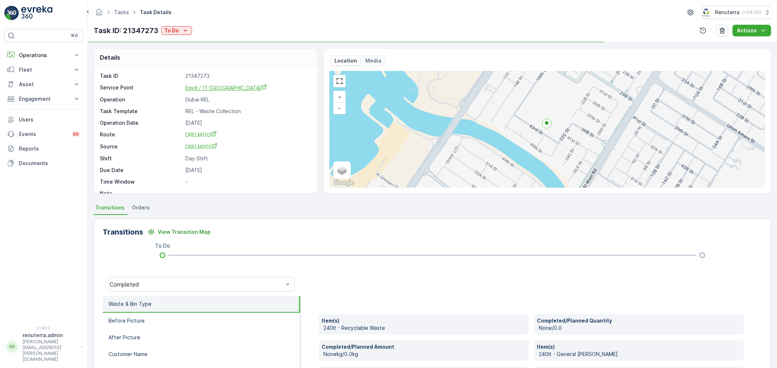
click at [220, 87] on span "Emrill / 11-[GEOGRAPHIC_DATA]" at bounding box center [226, 88] width 82 height 6
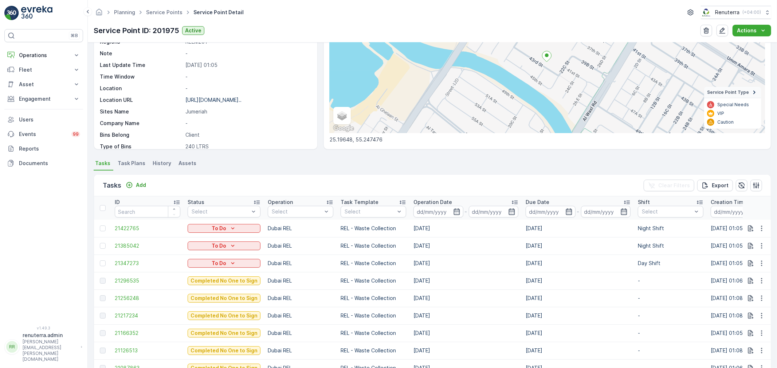
scroll to position [121, 0]
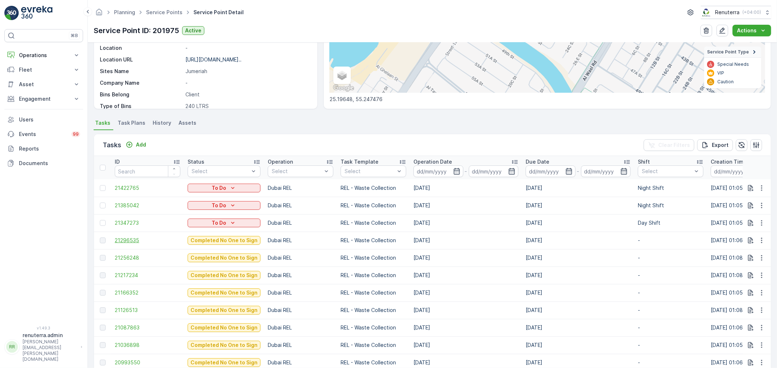
click at [134, 239] on span "21296535" at bounding box center [148, 240] width 66 height 7
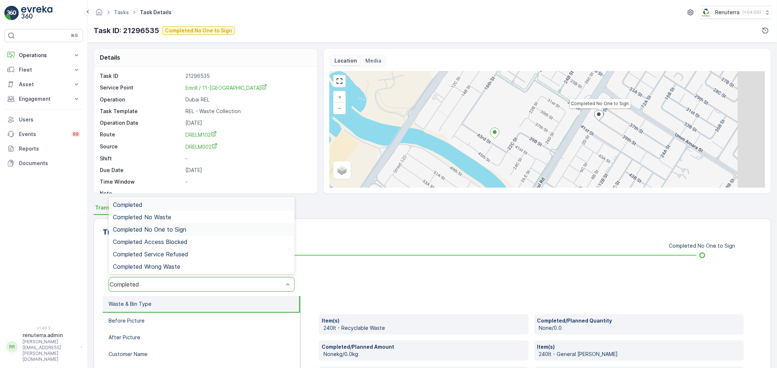
click at [168, 228] on span "Completed No One to Sign" at bounding box center [149, 229] width 73 height 7
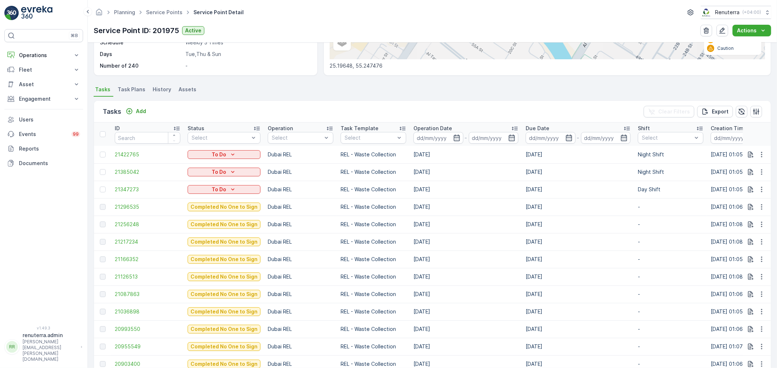
scroll to position [162, 0]
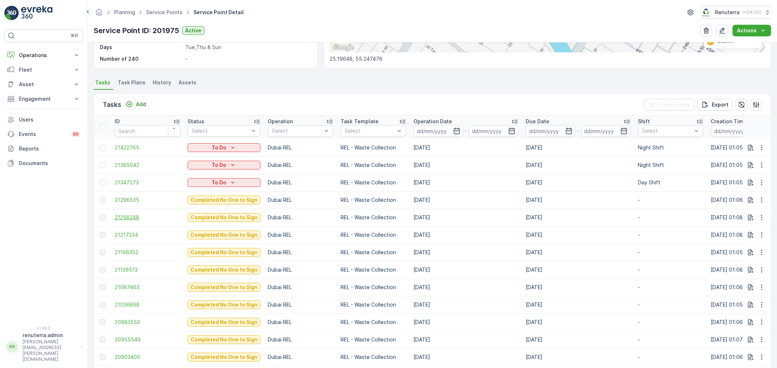
click at [137, 217] on span "21256248" at bounding box center [148, 217] width 66 height 7
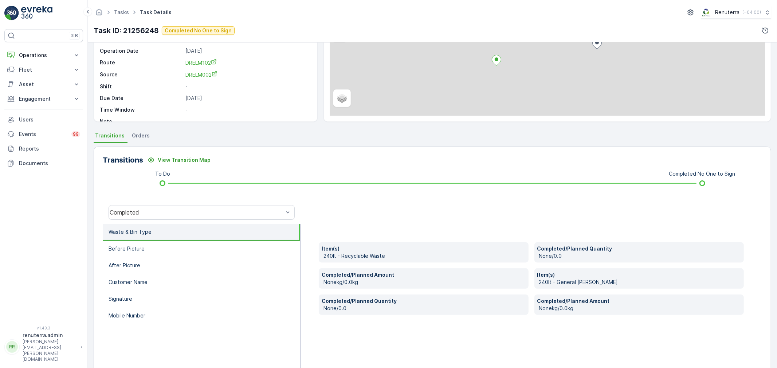
scroll to position [90, 0]
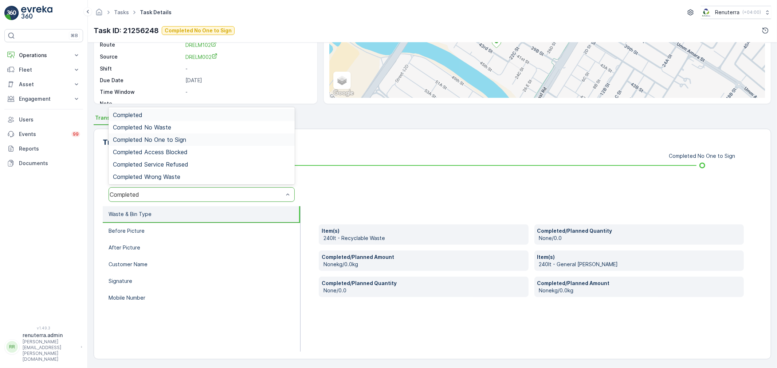
click at [152, 137] on span "Completed No One to Sign" at bounding box center [149, 140] width 73 height 7
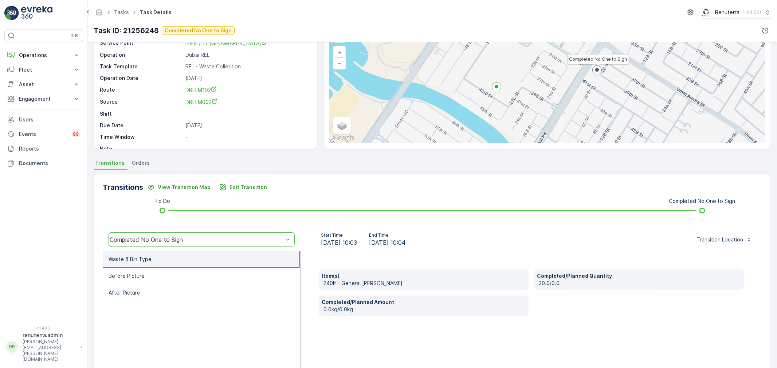
scroll to position [50, 0]
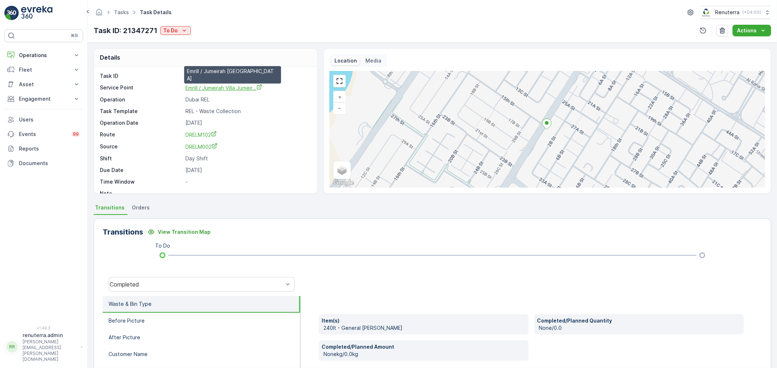
click at [227, 89] on span "Emrill / Jumeirah Villa Jumeir..." at bounding box center [223, 88] width 77 height 6
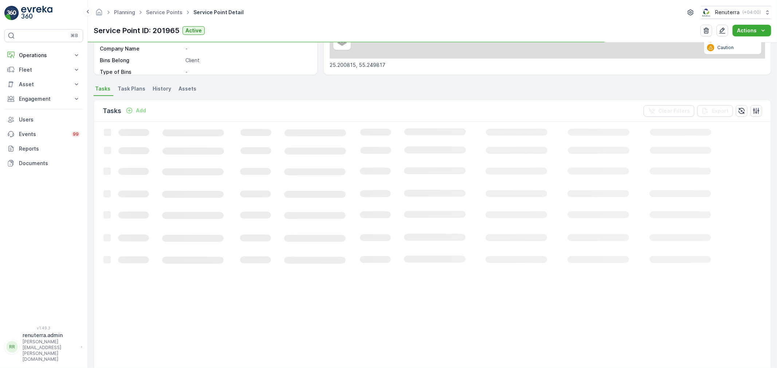
scroll to position [162, 0]
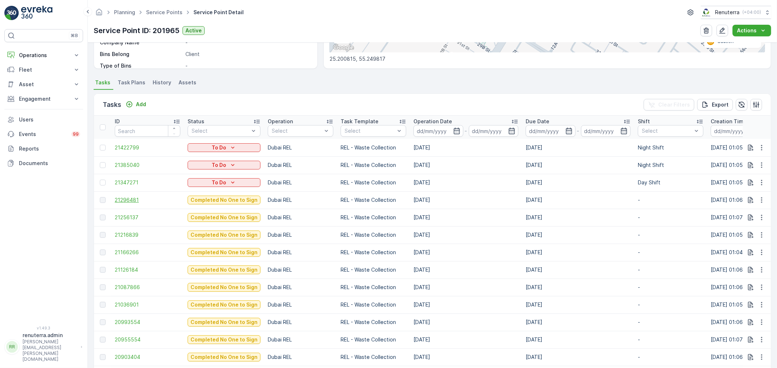
click at [134, 198] on span "21296481" at bounding box center [148, 200] width 66 height 7
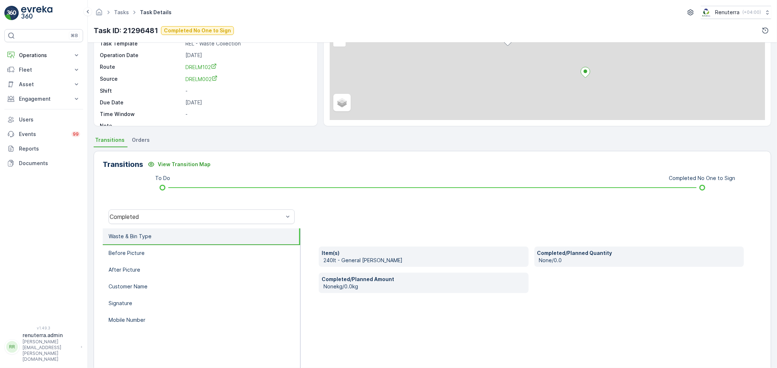
scroll to position [81, 0]
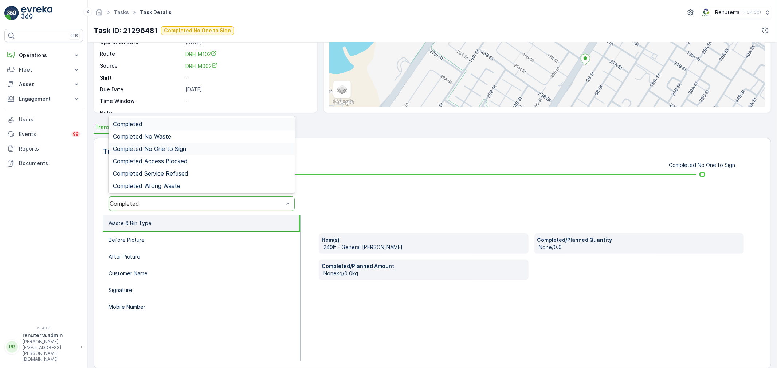
click at [157, 146] on span "Completed No One to Sign" at bounding box center [149, 149] width 73 height 7
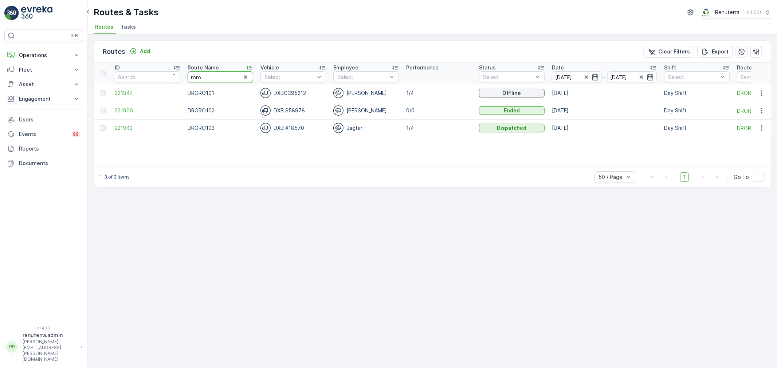
drag, startPoint x: 201, startPoint y: 78, endPoint x: 165, endPoint y: 70, distance: 37.1
click at [165, 70] on tr "ID Route Name roro Vehicle Select Employee Select Performance Status Select Dat…" at bounding box center [459, 74] width 731 height 22
type input "hat"
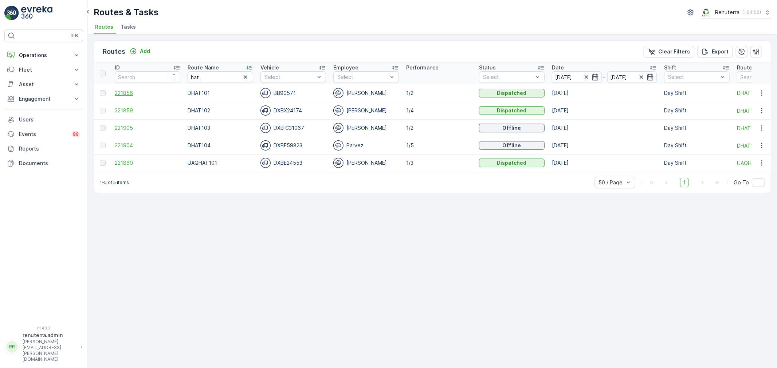
click at [124, 92] on span "221856" at bounding box center [148, 93] width 66 height 7
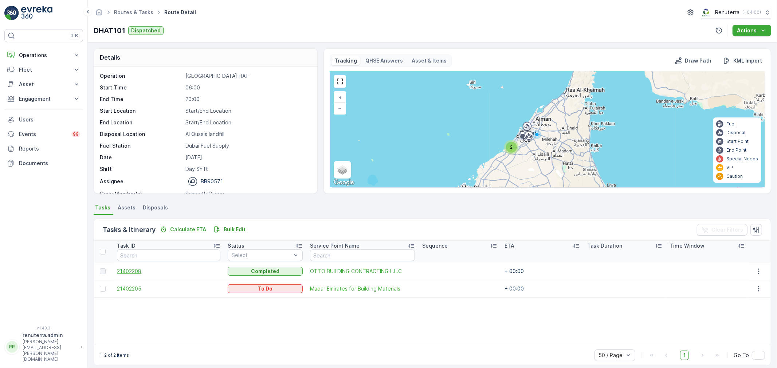
click at [137, 270] on span "21402208" at bounding box center [168, 271] width 103 height 7
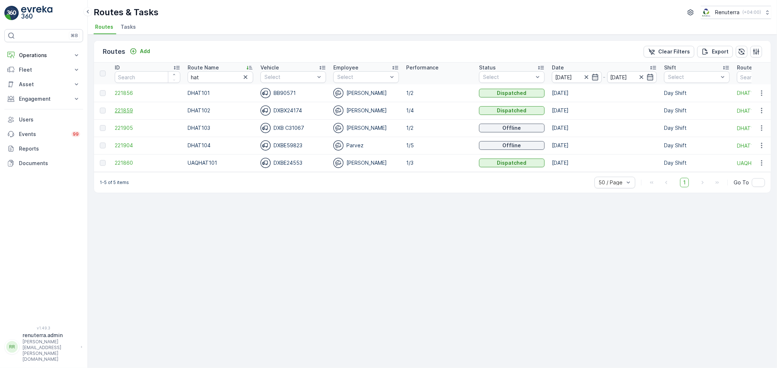
click at [121, 109] on span "221859" at bounding box center [148, 110] width 66 height 7
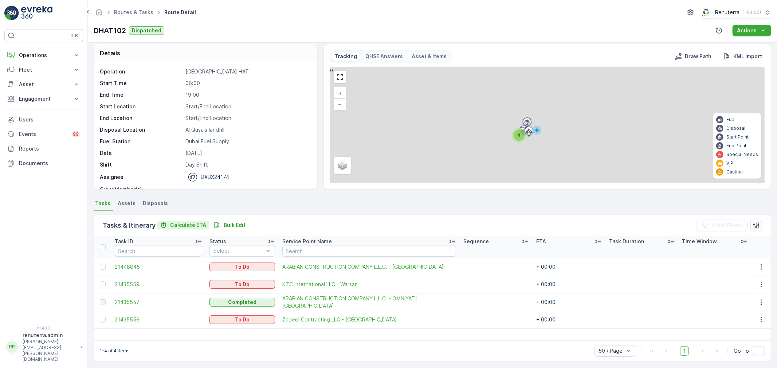
scroll to position [7, 0]
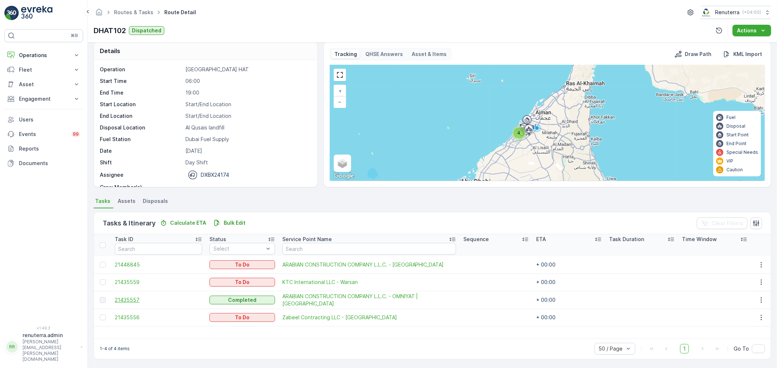
click at [134, 298] on span "21435557" at bounding box center [158, 300] width 87 height 7
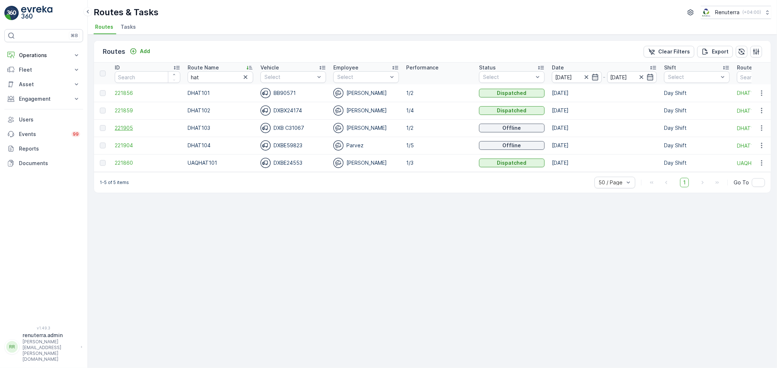
click at [124, 129] on span "221905" at bounding box center [148, 128] width 66 height 7
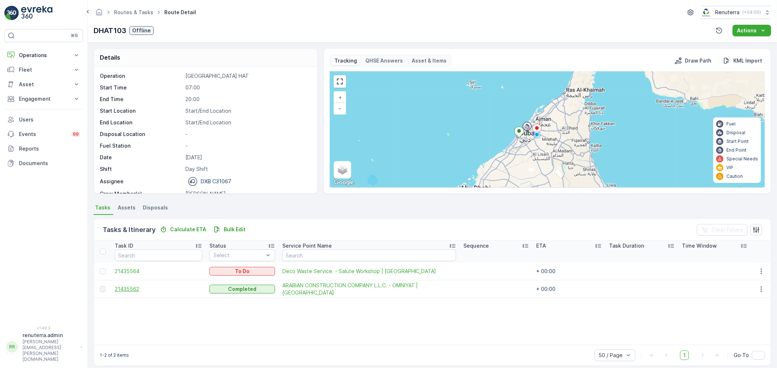
click at [128, 289] on span "21435562" at bounding box center [158, 289] width 87 height 7
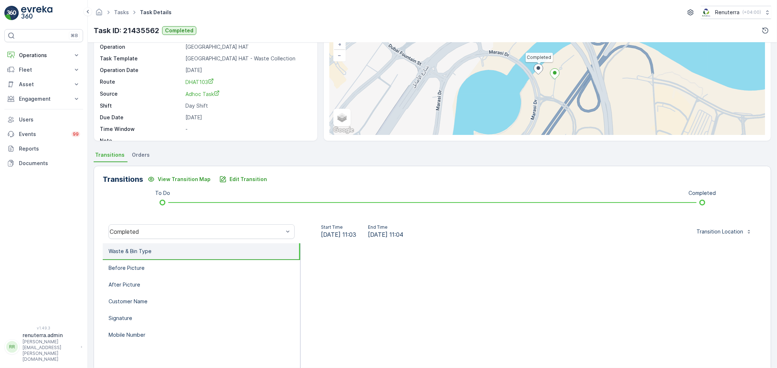
scroll to position [81, 0]
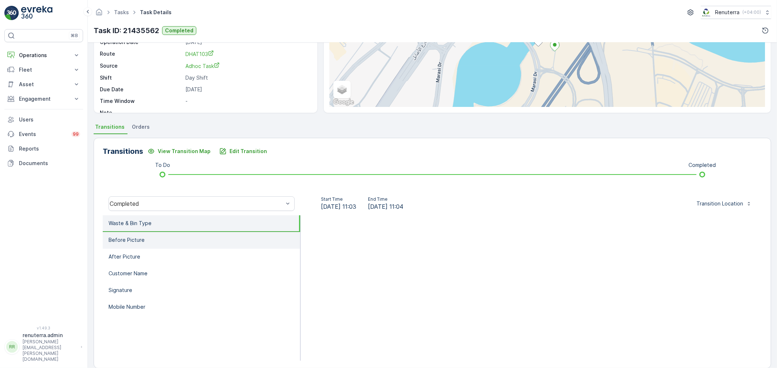
click at [139, 232] on li "Before Picture" at bounding box center [201, 240] width 197 height 17
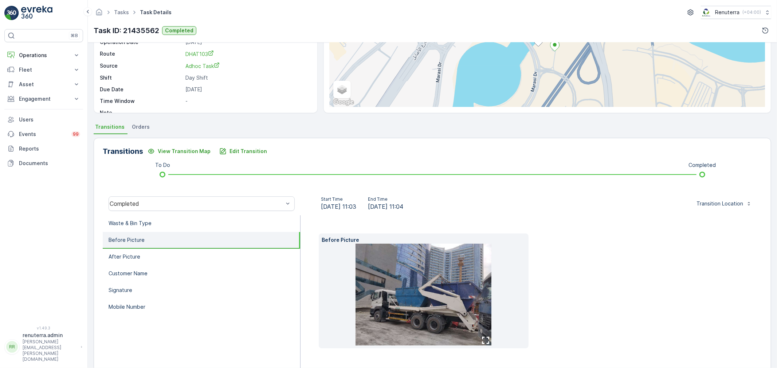
click at [420, 307] on img at bounding box center [423, 295] width 136 height 102
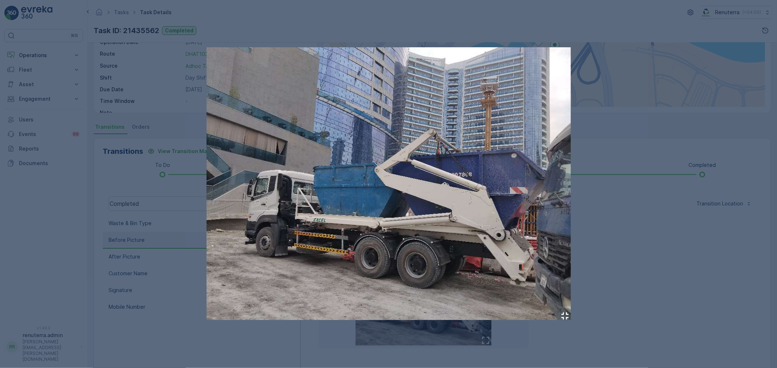
click at [609, 203] on div at bounding box center [388, 184] width 777 height 368
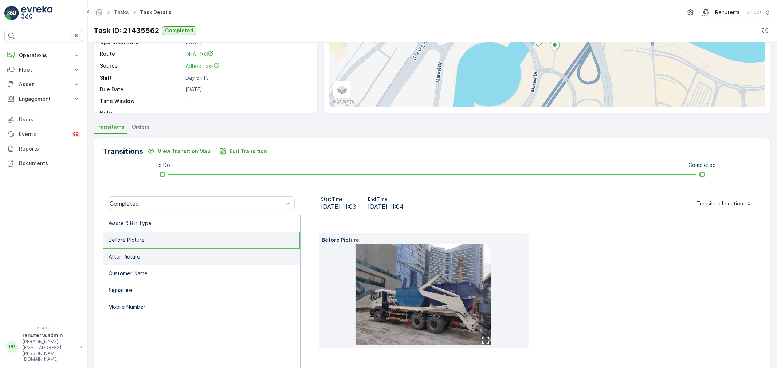
click at [135, 257] on p "After Picture" at bounding box center [124, 256] width 32 height 7
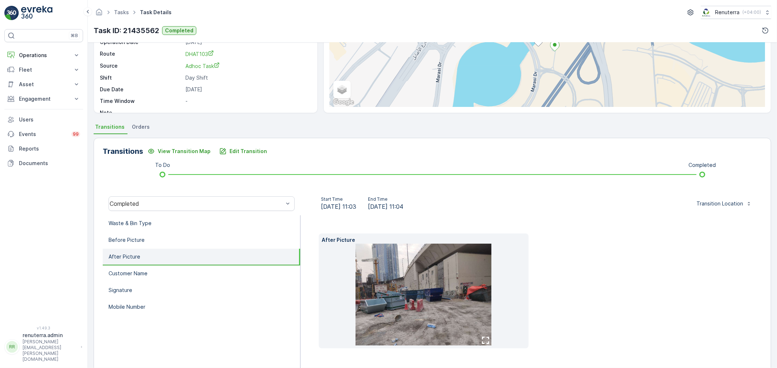
click at [410, 305] on img at bounding box center [423, 295] width 136 height 102
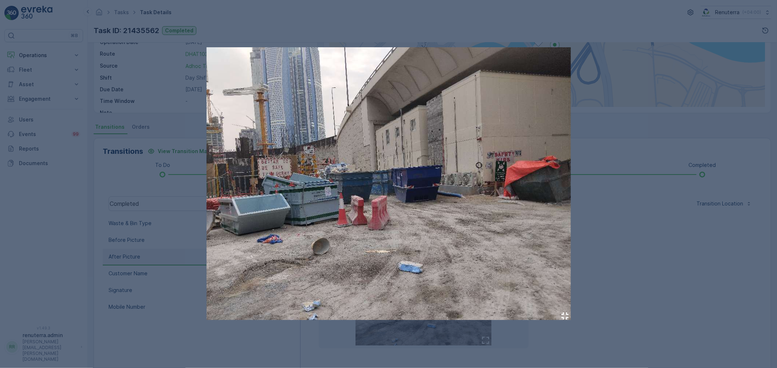
click at [642, 224] on div at bounding box center [388, 184] width 777 height 368
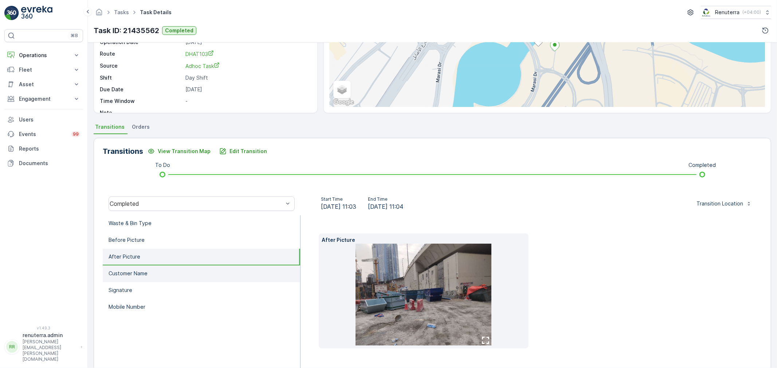
click at [119, 273] on p "Customer Name" at bounding box center [127, 273] width 39 height 7
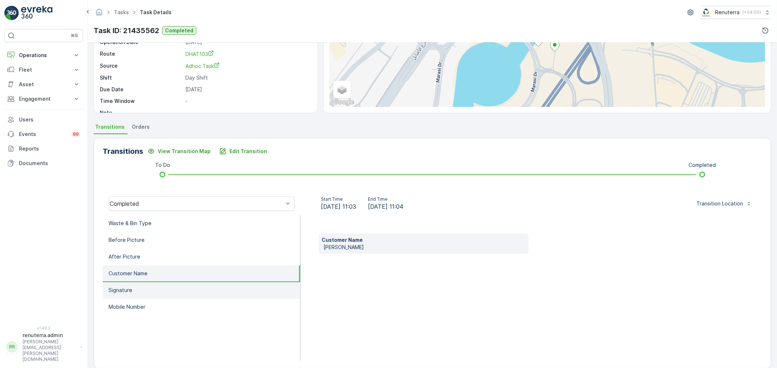
click at [119, 289] on p "Signature" at bounding box center [120, 290] width 24 height 7
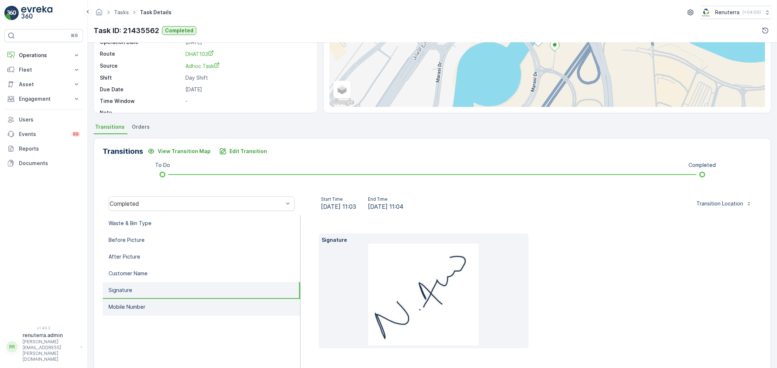
click at [127, 304] on p "Mobile Number" at bounding box center [126, 307] width 37 height 7
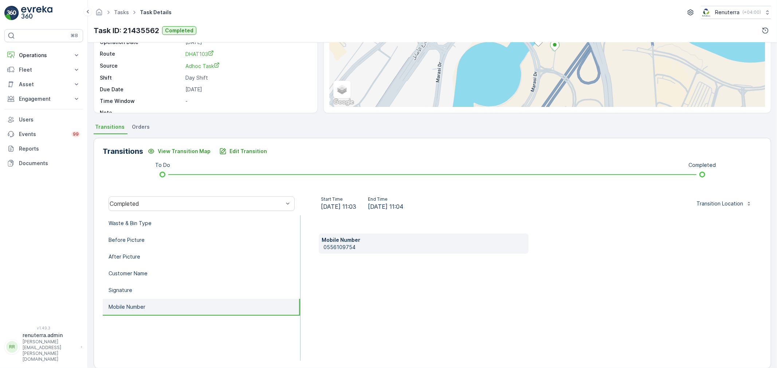
click at [337, 244] on p "0556109754" at bounding box center [424, 247] width 202 height 7
copy p "0556109754"
click at [236, 149] on p "Edit Transition" at bounding box center [247, 151] width 37 height 7
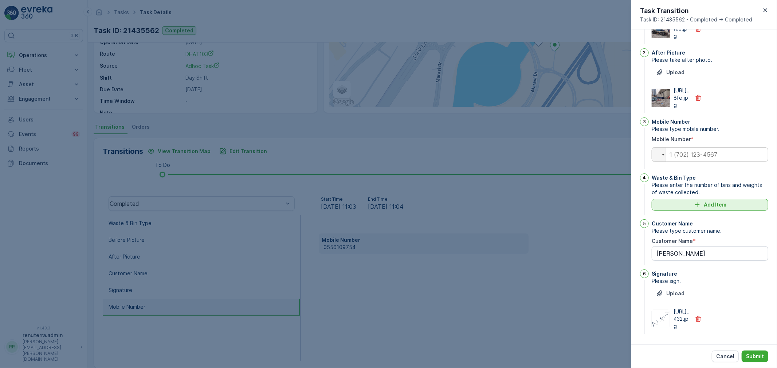
scroll to position [103, 0]
click at [704, 201] on p "Add Item" at bounding box center [714, 204] width 23 height 7
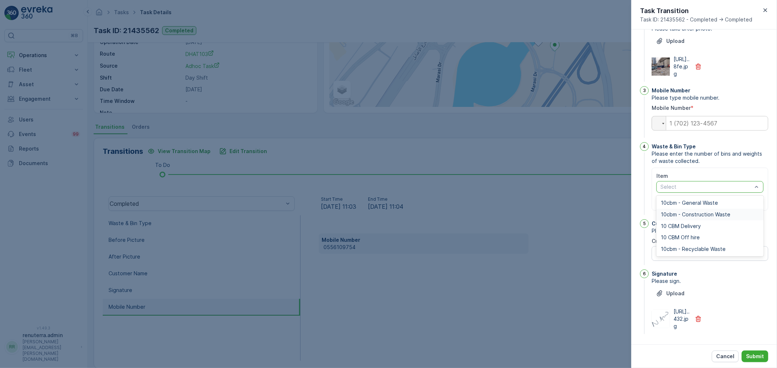
click at [689, 221] on div "10cbm - Construction Waste" at bounding box center [709, 215] width 107 height 12
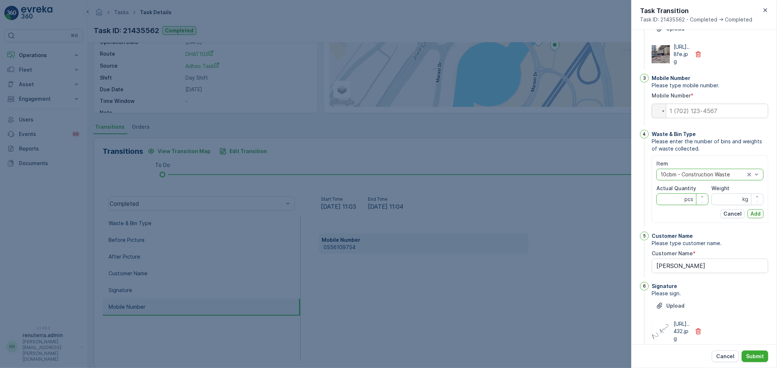
click at [665, 205] on Quantity "Actual Quantity" at bounding box center [682, 200] width 52 height 12
type Quantity "2"
click at [723, 205] on input "Weight" at bounding box center [737, 200] width 52 height 12
type input "0"
click at [753, 218] on p "Add" at bounding box center [755, 213] width 10 height 7
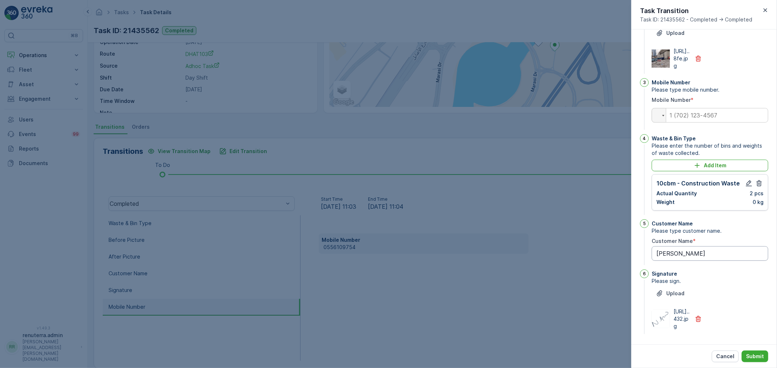
scroll to position [142, 0]
click at [698, 108] on input "tel" at bounding box center [709, 115] width 116 height 15
paste input "0556109754"
type input "0556109754"
click at [756, 355] on p "Submit" at bounding box center [755, 356] width 18 height 7
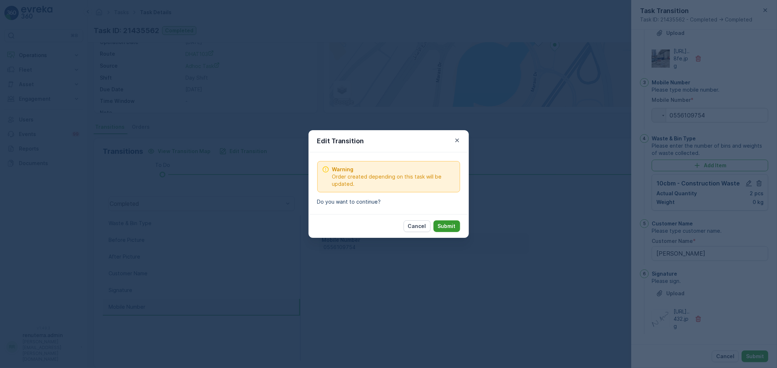
click at [450, 227] on p "Submit" at bounding box center [447, 226] width 18 height 7
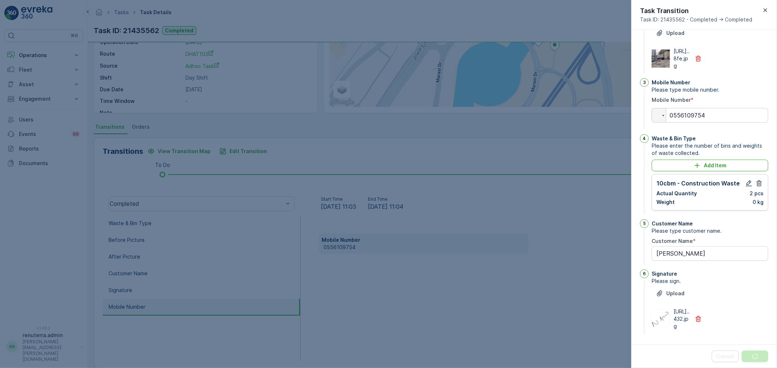
scroll to position [0, 0]
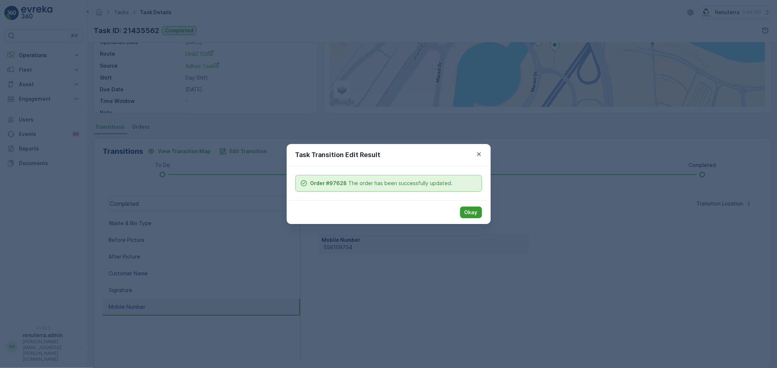
click at [468, 212] on p "Okay" at bounding box center [470, 212] width 13 height 7
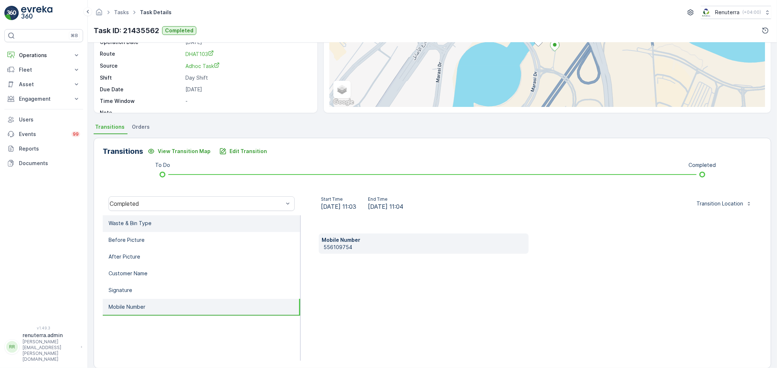
click at [144, 221] on p "Waste & Bin Type" at bounding box center [129, 223] width 43 height 7
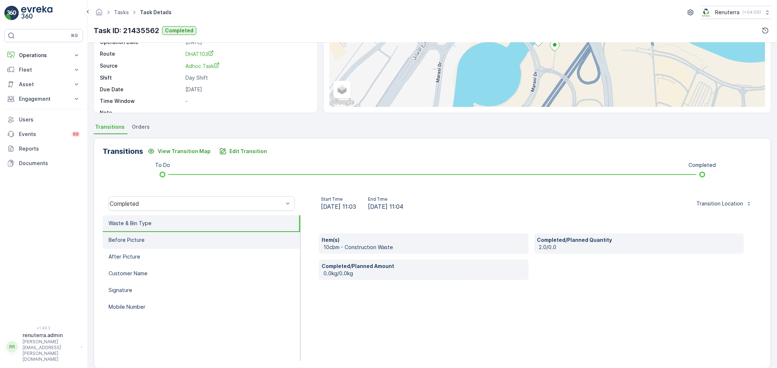
click at [146, 239] on li "Before Picture" at bounding box center [201, 240] width 197 height 17
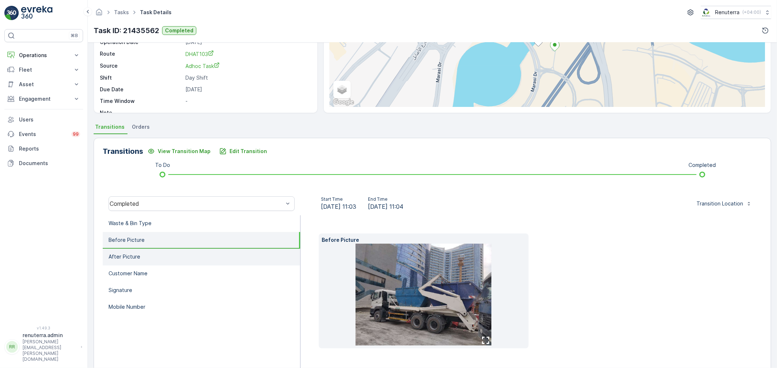
click at [150, 253] on li "After Picture" at bounding box center [201, 257] width 197 height 17
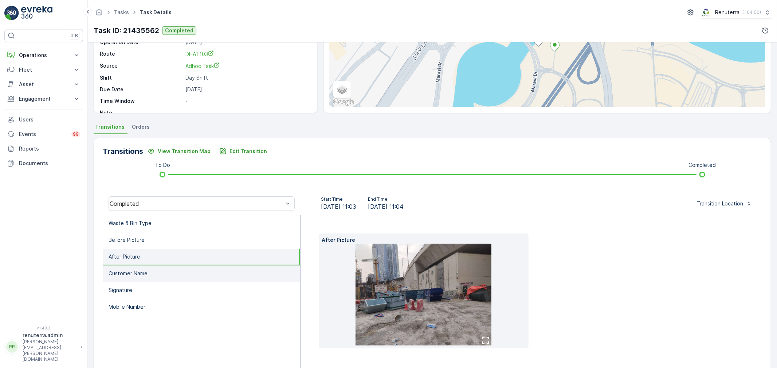
click at [151, 275] on li "Customer Name" at bounding box center [201, 274] width 197 height 17
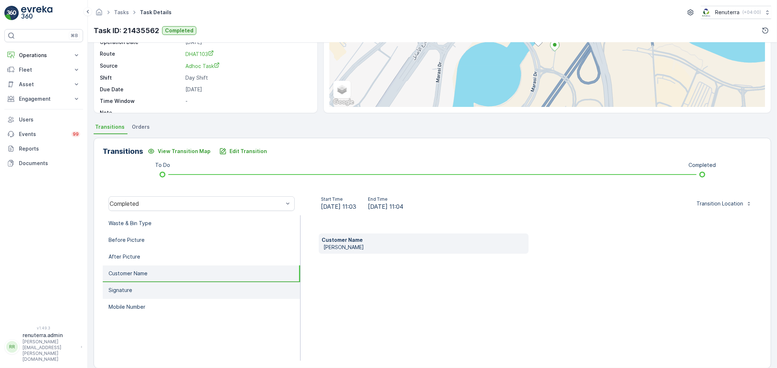
click at [149, 285] on li "Signature" at bounding box center [201, 291] width 197 height 17
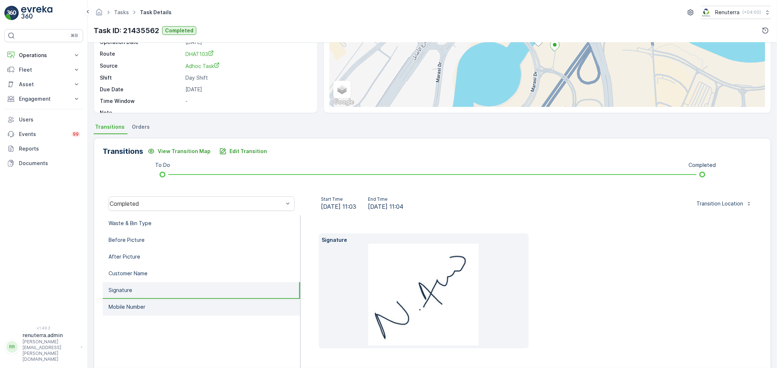
click at [153, 300] on li "Mobile Number" at bounding box center [201, 307] width 197 height 17
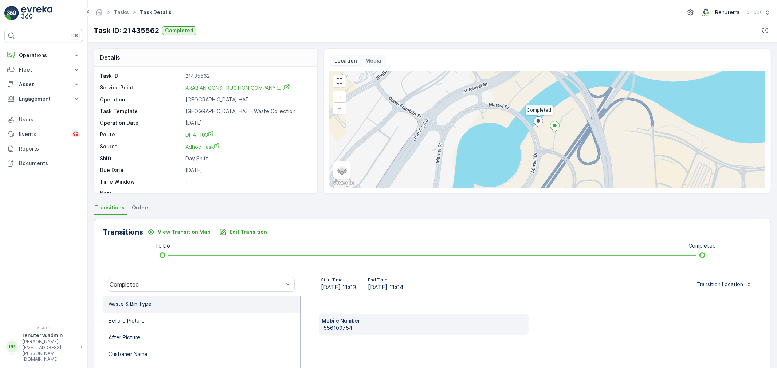
click at [152, 298] on li "Waste & Bin Type" at bounding box center [201, 304] width 197 height 17
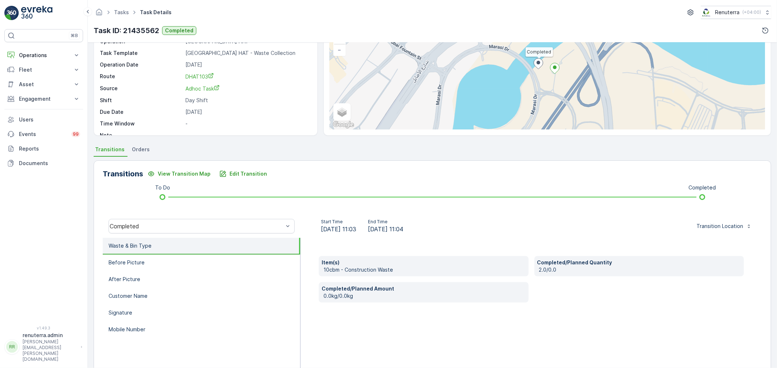
scroll to position [90, 0]
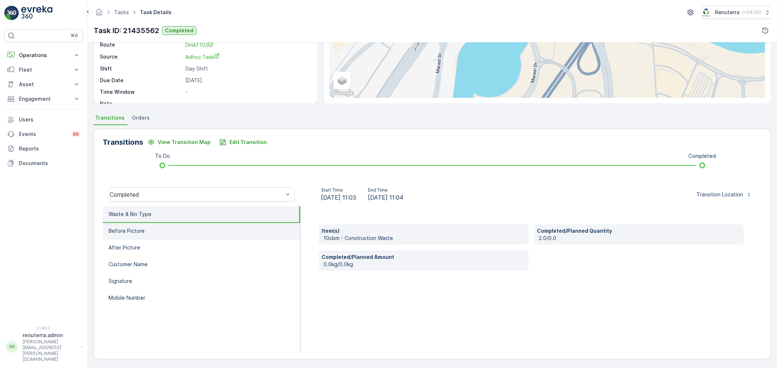
click at [110, 234] on p "Before Picture" at bounding box center [126, 231] width 36 height 7
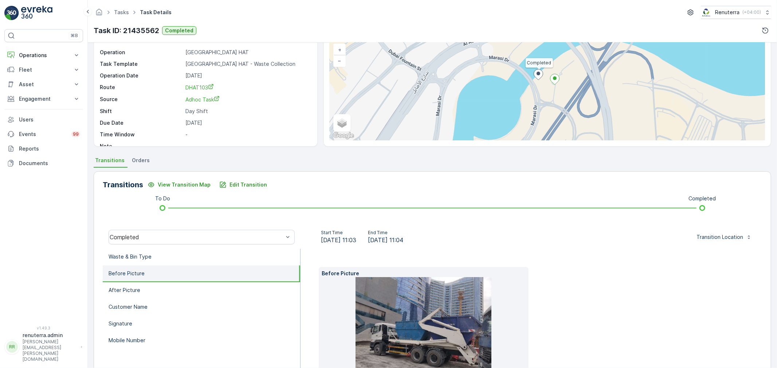
scroll to position [102, 0]
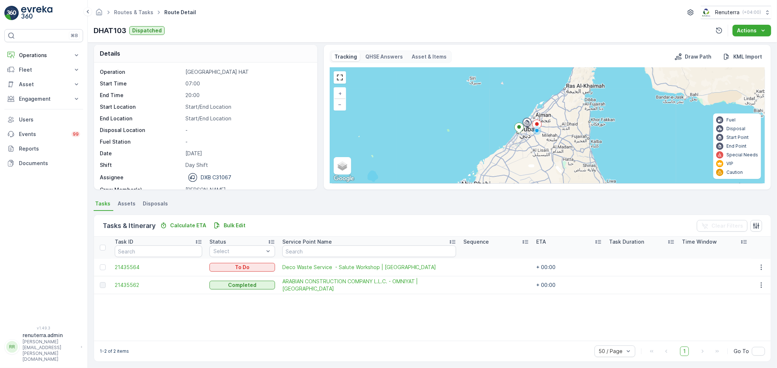
scroll to position [7, 0]
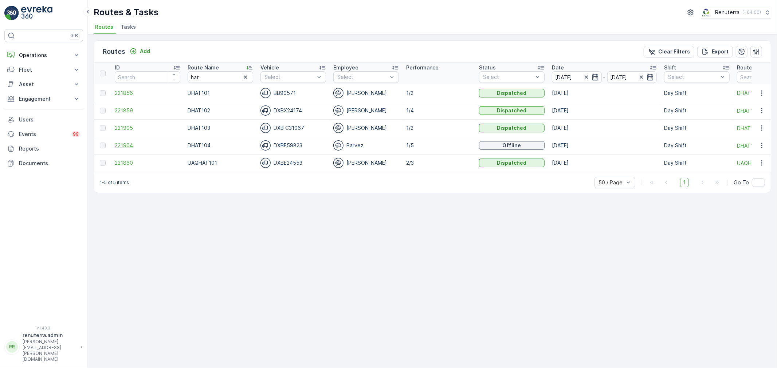
click at [125, 146] on span "221904" at bounding box center [148, 145] width 66 height 7
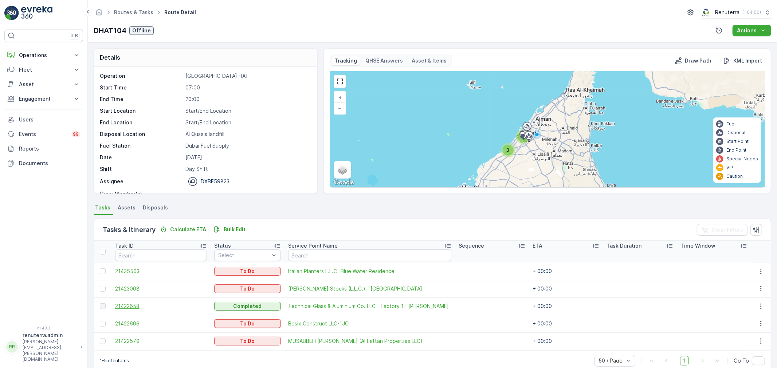
click at [129, 307] on span "21422658" at bounding box center [161, 306] width 92 height 7
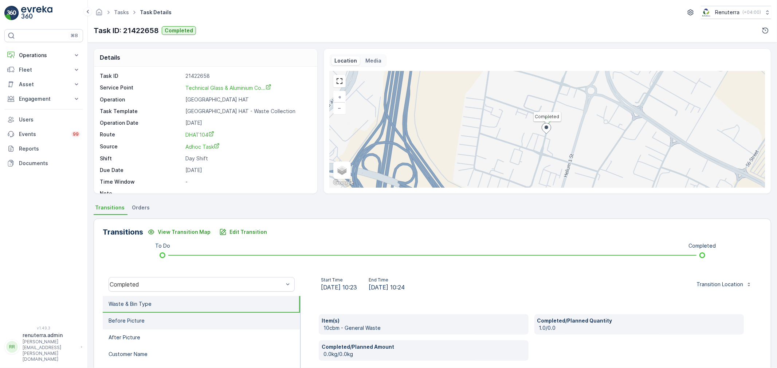
click at [143, 323] on li "Before Picture" at bounding box center [201, 321] width 197 height 17
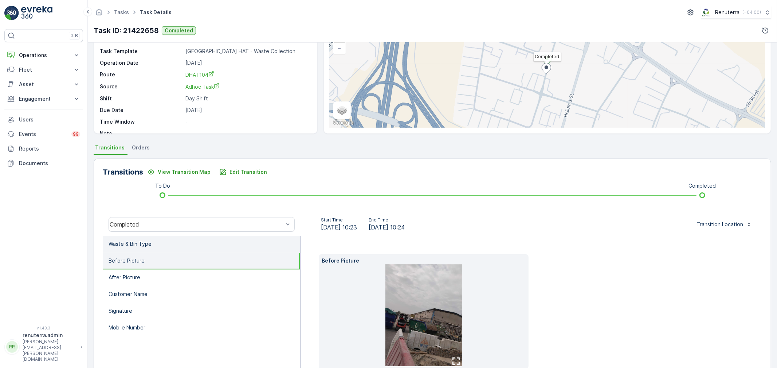
scroll to position [102, 0]
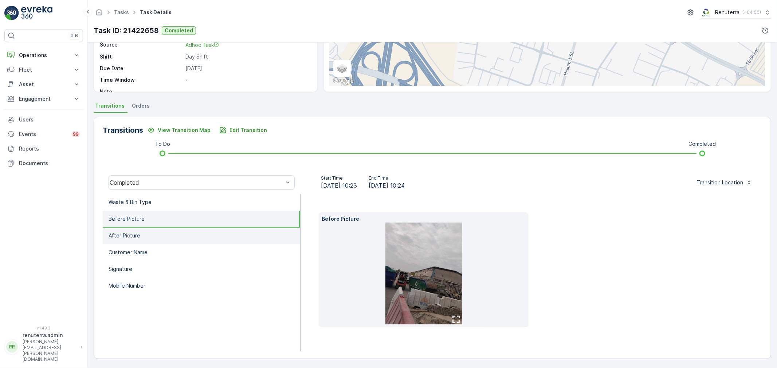
click at [135, 235] on p "After Picture" at bounding box center [124, 235] width 32 height 7
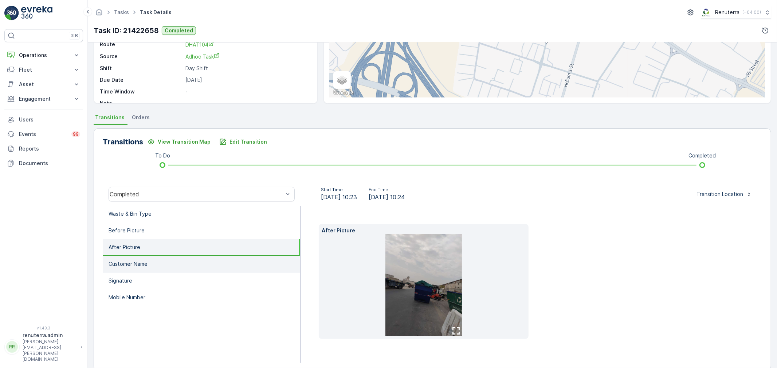
click at [140, 257] on li "Customer Name" at bounding box center [201, 264] width 197 height 17
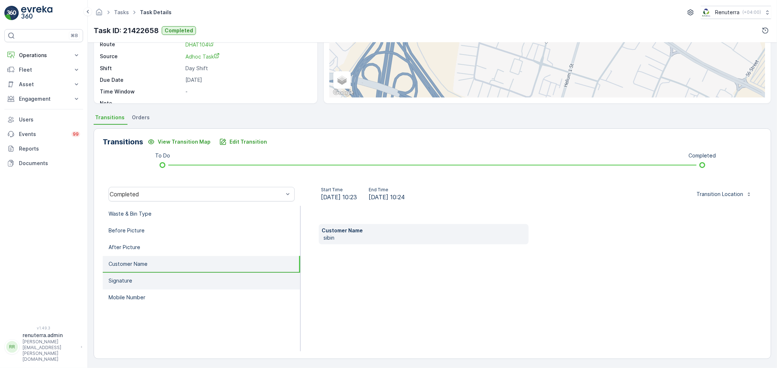
click at [144, 277] on li "Signature" at bounding box center [201, 281] width 197 height 17
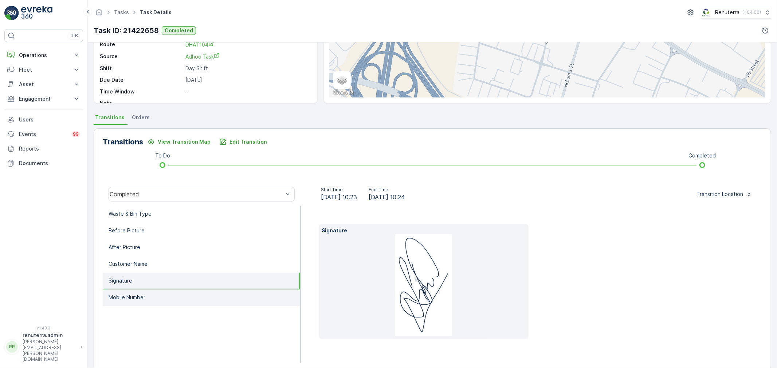
click at [147, 290] on li "Mobile Number" at bounding box center [201, 298] width 197 height 17
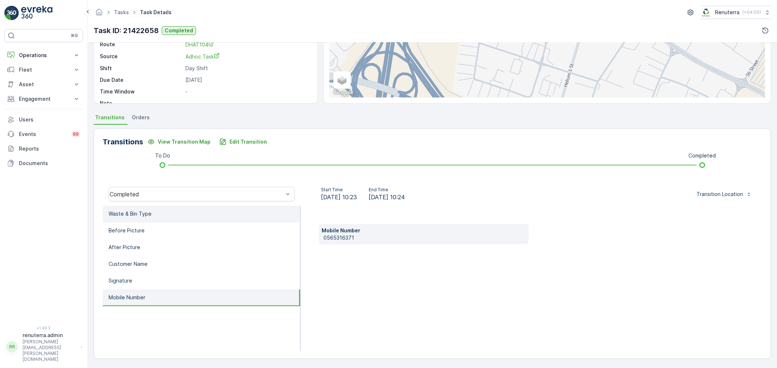
click at [144, 216] on p "Waste & Bin Type" at bounding box center [129, 213] width 43 height 7
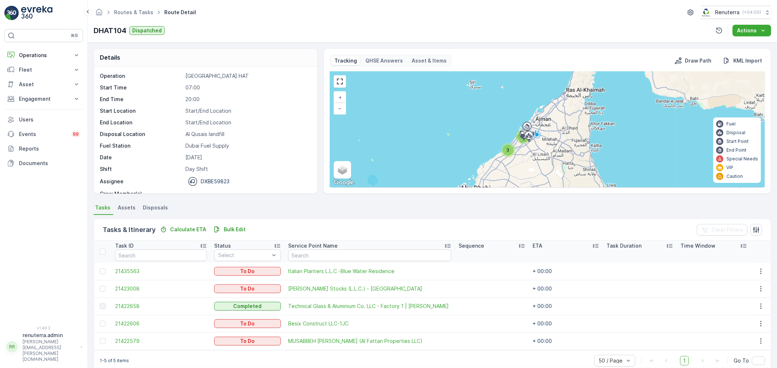
scroll to position [13, 0]
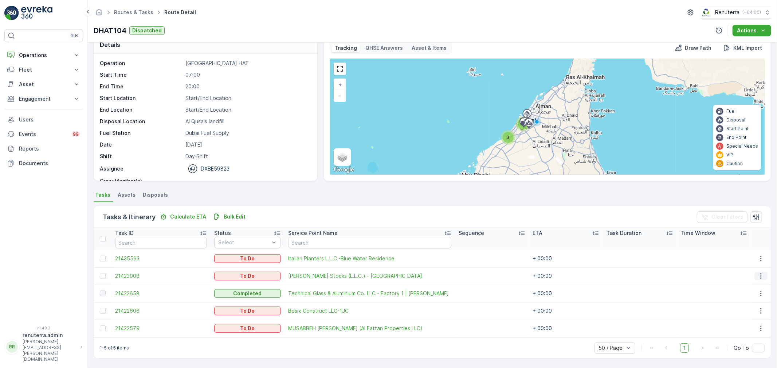
click at [760, 274] on icon "button" at bounding box center [760, 276] width 1 height 5
click at [743, 308] on span "Change Route" at bounding box center [742, 307] width 35 height 7
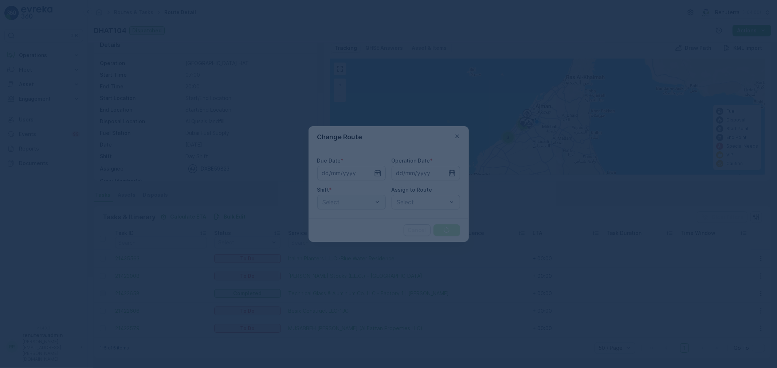
type input "[DATE]"
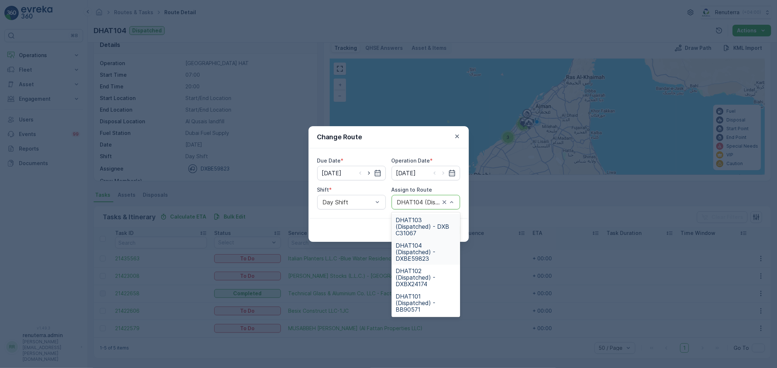
click at [420, 223] on span "DHAT103 (Dispatched) - DXB C31067" at bounding box center [426, 227] width 60 height 20
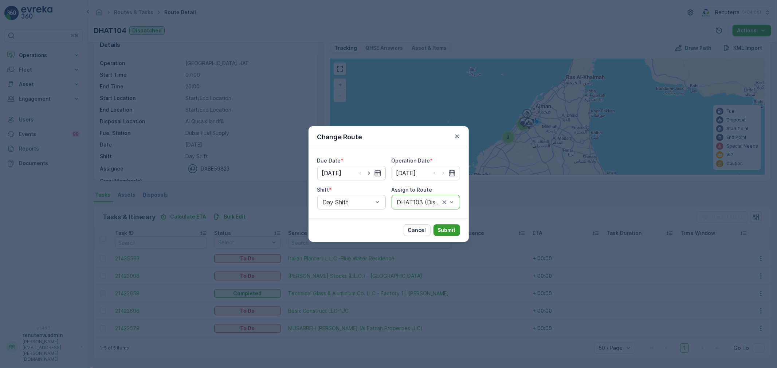
click at [449, 229] on p "Submit" at bounding box center [447, 230] width 18 height 7
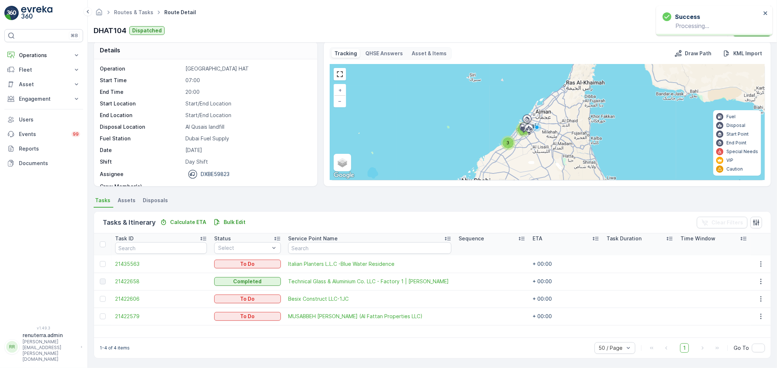
scroll to position [7, 0]
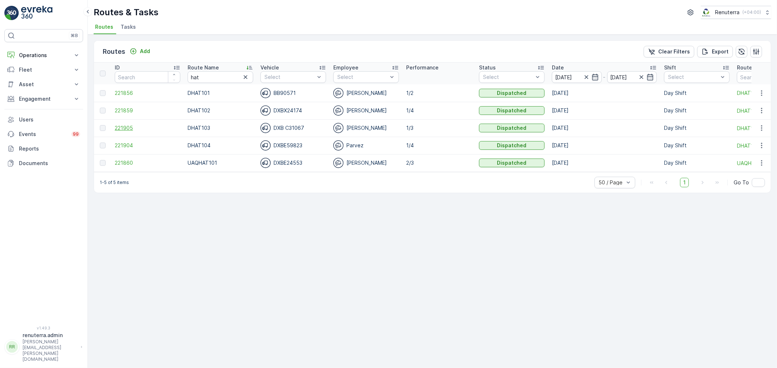
click at [129, 125] on span "221905" at bounding box center [148, 128] width 66 height 7
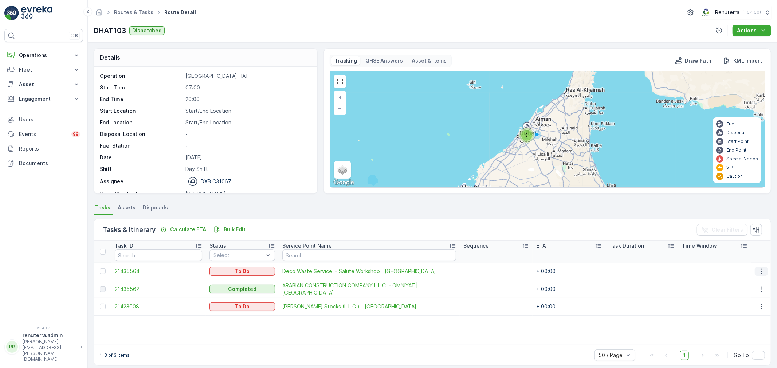
click at [760, 274] on icon "button" at bounding box center [760, 271] width 1 height 5
click at [746, 301] on span "Change Route" at bounding box center [742, 302] width 35 height 7
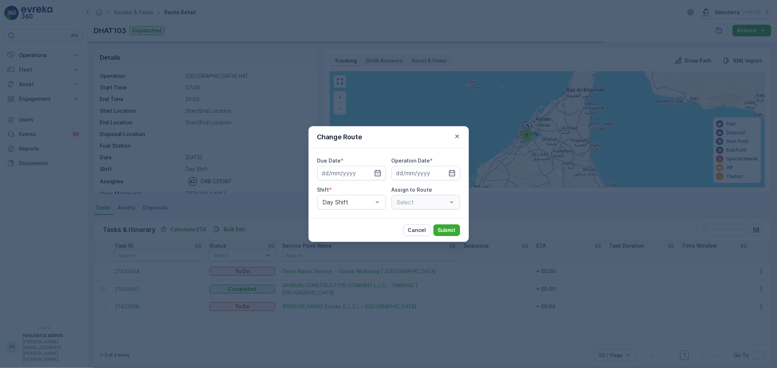
type input "[DATE]"
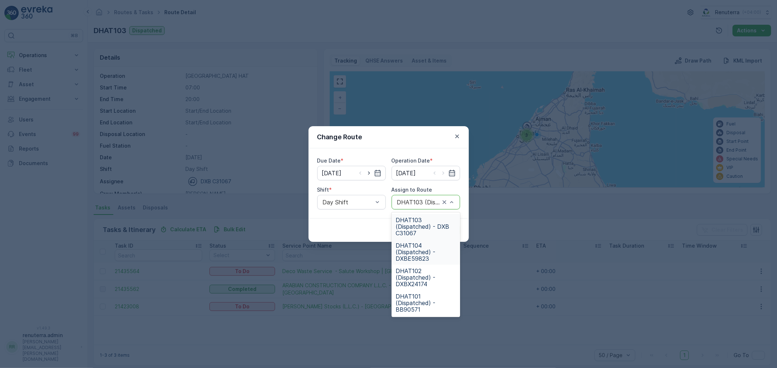
click at [419, 245] on span "DHAT104 (Dispatched) - DXBE59823" at bounding box center [426, 252] width 60 height 20
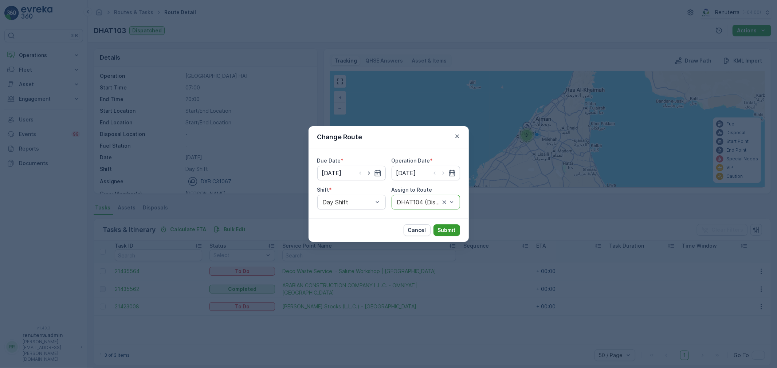
click at [443, 228] on p "Submit" at bounding box center [447, 230] width 18 height 7
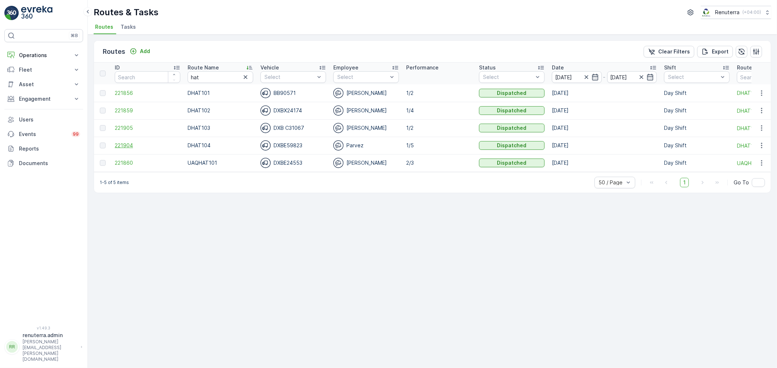
click at [121, 143] on span "221904" at bounding box center [148, 145] width 66 height 7
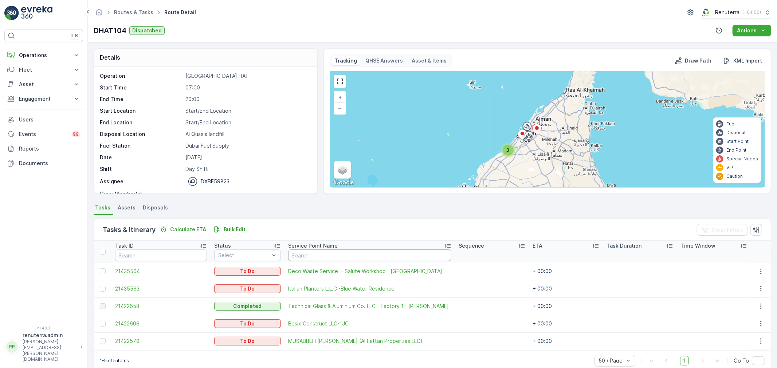
scroll to position [13, 0]
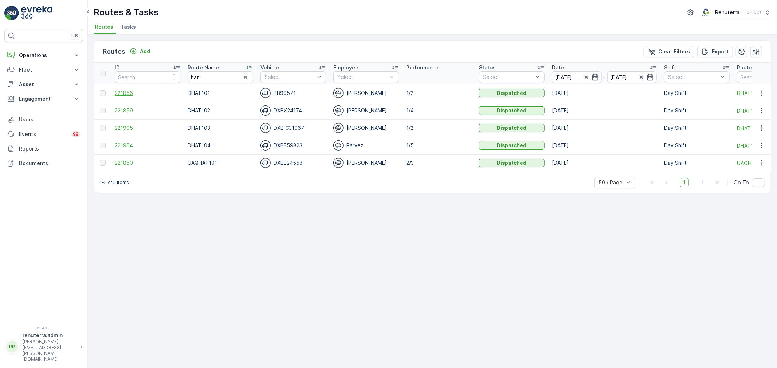
click at [122, 95] on span "221856" at bounding box center [148, 93] width 66 height 7
click at [125, 110] on span "221859" at bounding box center [148, 110] width 66 height 7
click at [118, 130] on span "221905" at bounding box center [148, 128] width 66 height 7
click at [119, 140] on td "221904" at bounding box center [147, 145] width 73 height 17
click at [119, 142] on span "221904" at bounding box center [148, 145] width 66 height 7
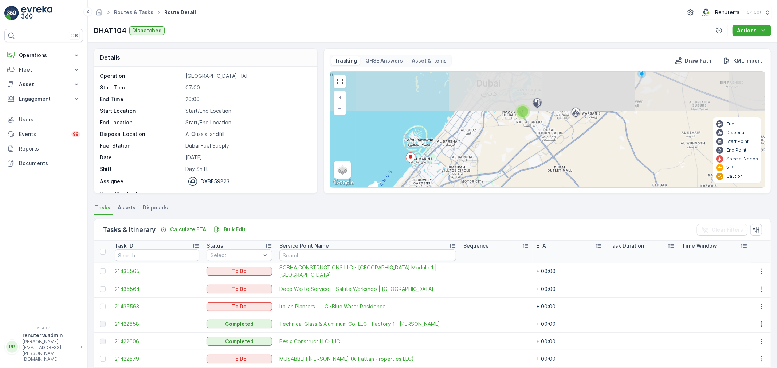
drag, startPoint x: 524, startPoint y: 141, endPoint x: 493, endPoint y: 190, distance: 58.7
click at [493, 190] on div "Tracking QHSE Answers Asset & Items Draw Path KML Import 2 + − Satellite Roadma…" at bounding box center [546, 121] width 447 height 146
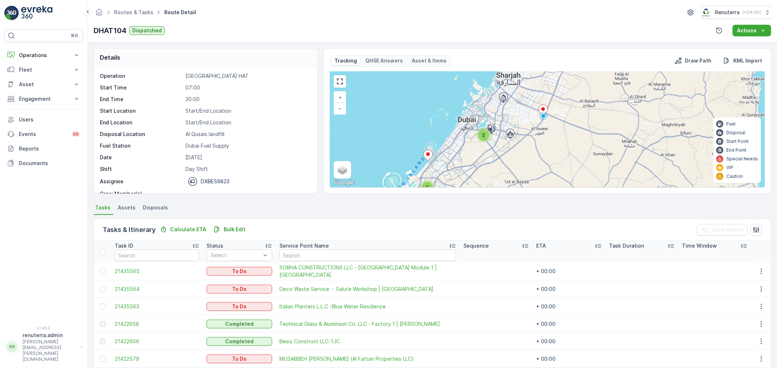
drag, startPoint x: 443, startPoint y: 142, endPoint x: 455, endPoint y: 166, distance: 27.2
click at [455, 166] on div "2 2 + − Satellite Roadmap Terrain Hybrid Leaflet Keyboard shortcuts Map Data Ma…" at bounding box center [547, 130] width 434 height 116
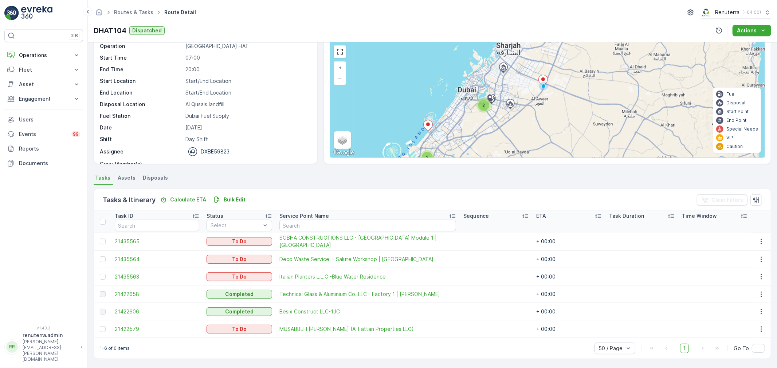
scroll to position [30, 0]
click at [759, 275] on icon "button" at bounding box center [760, 276] width 7 height 7
click at [741, 307] on span "Change Route" at bounding box center [742, 307] width 35 height 7
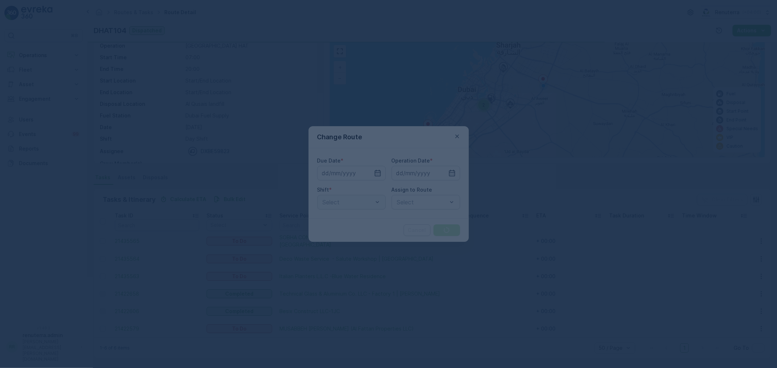
type input "[DATE]"
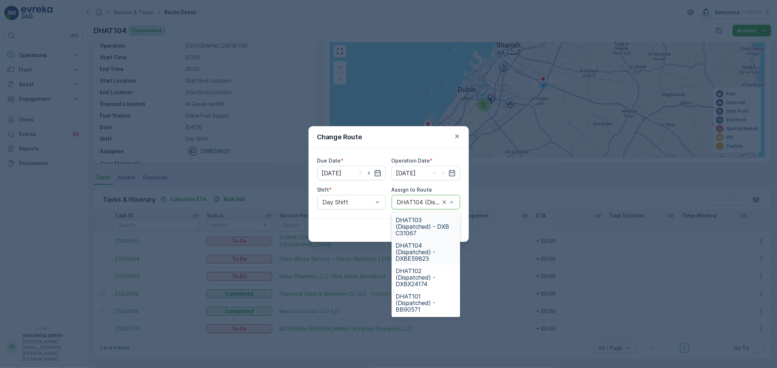
click at [420, 221] on span "DHAT103 (Dispatched) - DXB C31067" at bounding box center [426, 227] width 60 height 20
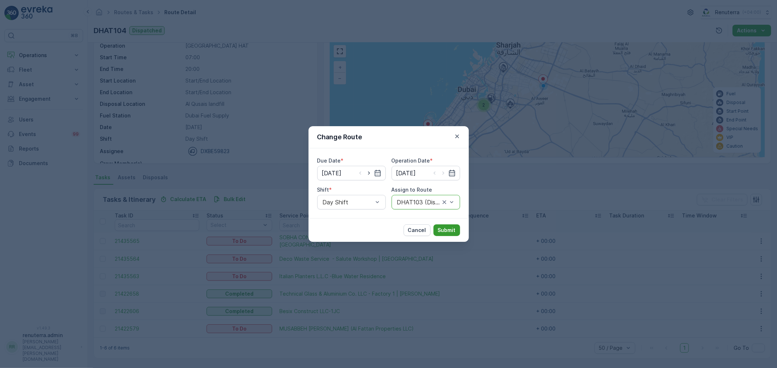
click at [446, 231] on p "Submit" at bounding box center [447, 230] width 18 height 7
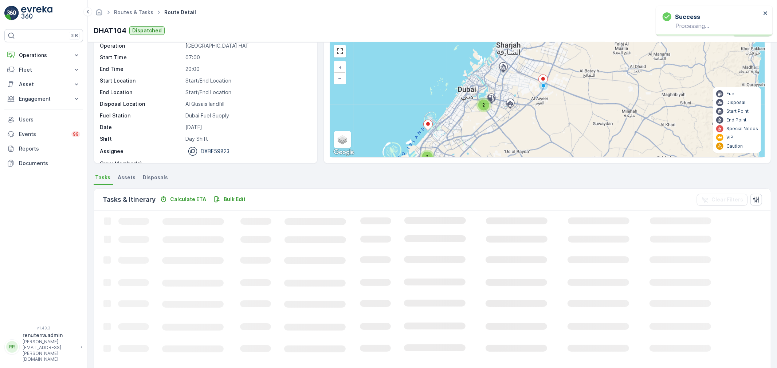
scroll to position [13, 0]
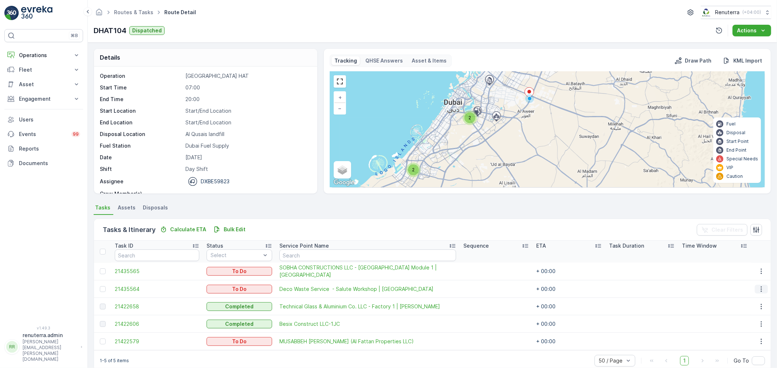
click at [758, 292] on icon "button" at bounding box center [760, 289] width 7 height 7
click at [743, 320] on span "Change Route" at bounding box center [742, 320] width 35 height 7
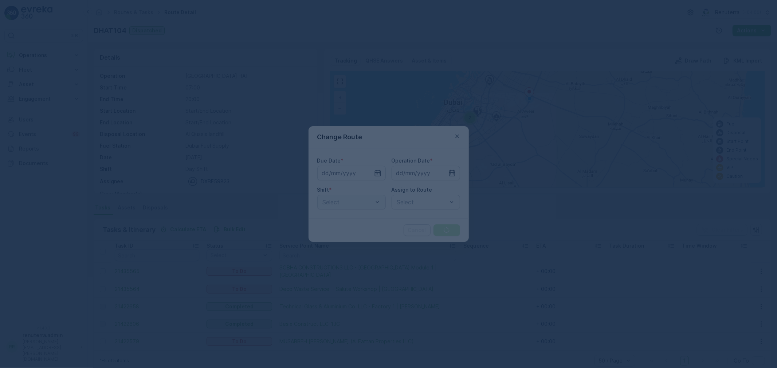
type input "[DATE]"
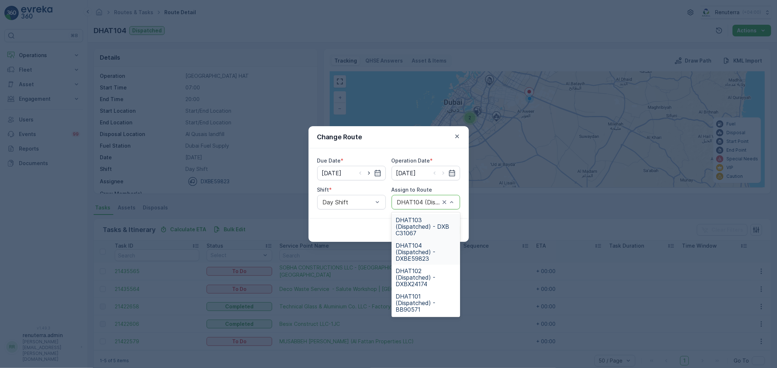
click at [421, 225] on span "DHAT103 (Dispatched) - DXB C31067" at bounding box center [426, 227] width 60 height 20
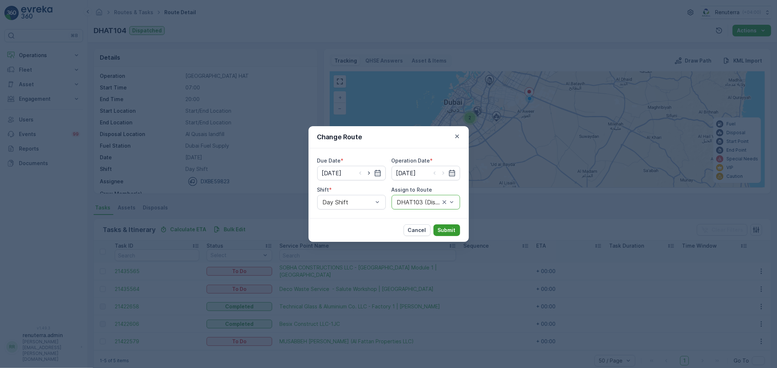
click at [446, 230] on p "Submit" at bounding box center [447, 230] width 18 height 7
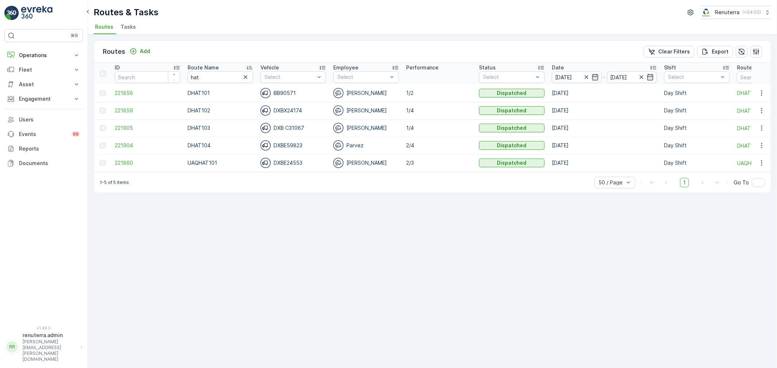
click at [127, 124] on td "221905" at bounding box center [147, 127] width 73 height 17
click at [126, 126] on span "221905" at bounding box center [148, 128] width 66 height 7
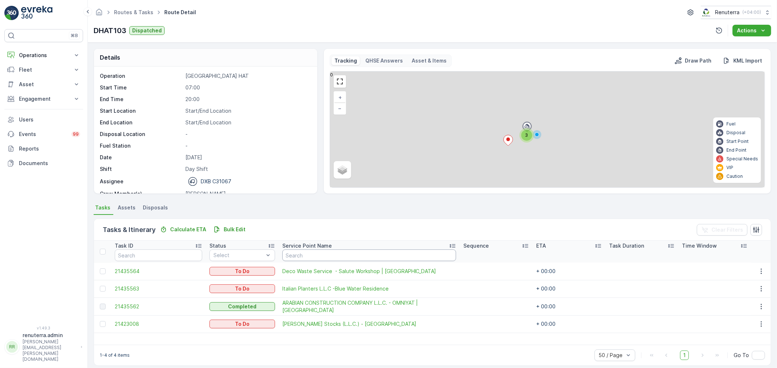
scroll to position [7, 0]
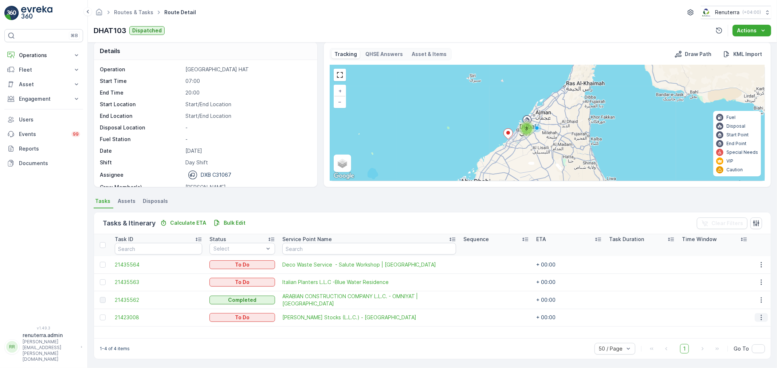
click at [757, 315] on icon "button" at bounding box center [760, 317] width 7 height 7
click at [744, 279] on span "Change Route" at bounding box center [742, 282] width 35 height 7
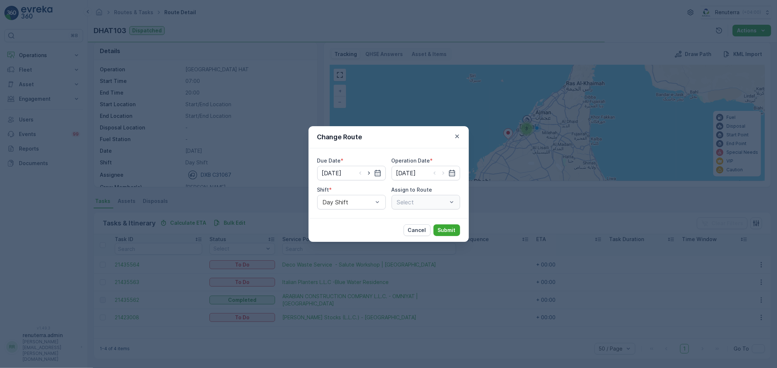
type input "[DATE]"
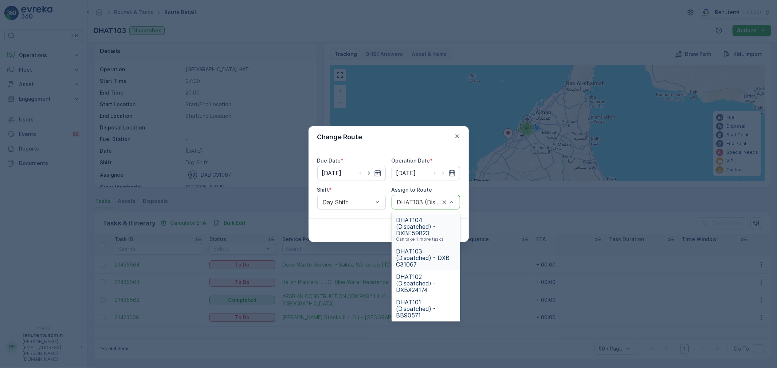
drag, startPoint x: 419, startPoint y: 229, endPoint x: 424, endPoint y: 228, distance: 5.5
click at [419, 228] on span "DHAT104 (Dispatched) - DXBE59823" at bounding box center [426, 227] width 60 height 20
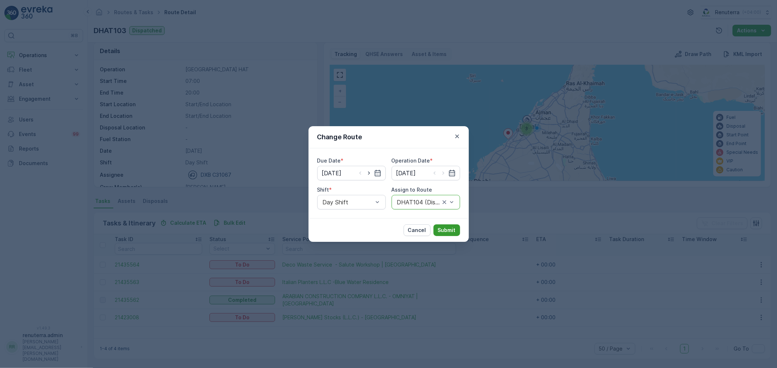
click at [448, 228] on p "Submit" at bounding box center [447, 230] width 18 height 7
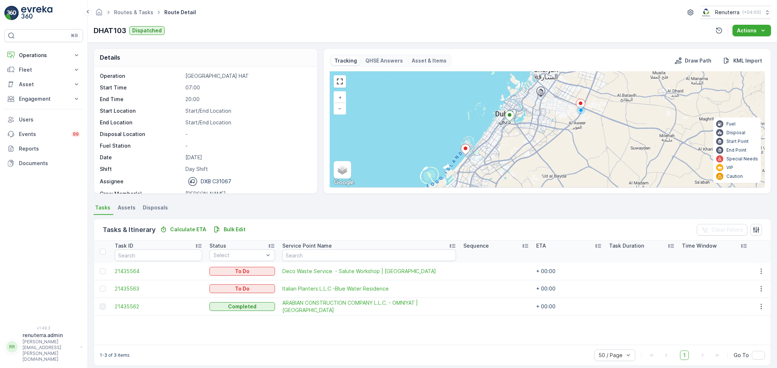
drag, startPoint x: 598, startPoint y: 119, endPoint x: 592, endPoint y: 128, distance: 11.3
click at [592, 128] on div "+ − Satellite Roadmap Terrain Hybrid Leaflet Keyboard shortcuts Map Data Map da…" at bounding box center [547, 130] width 434 height 116
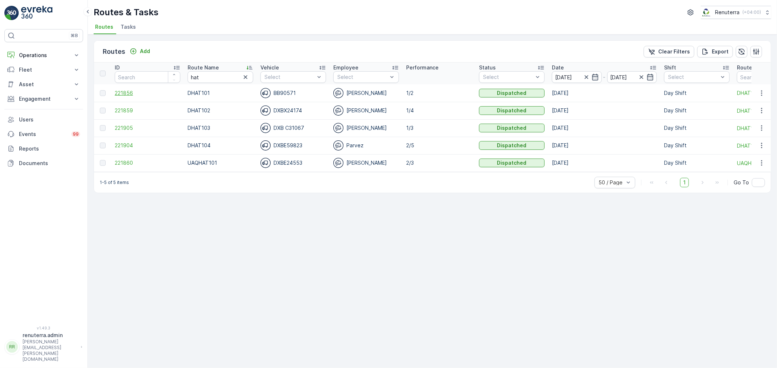
click at [128, 92] on span "221856" at bounding box center [148, 93] width 66 height 7
click at [129, 111] on span "221859" at bounding box center [148, 110] width 66 height 7
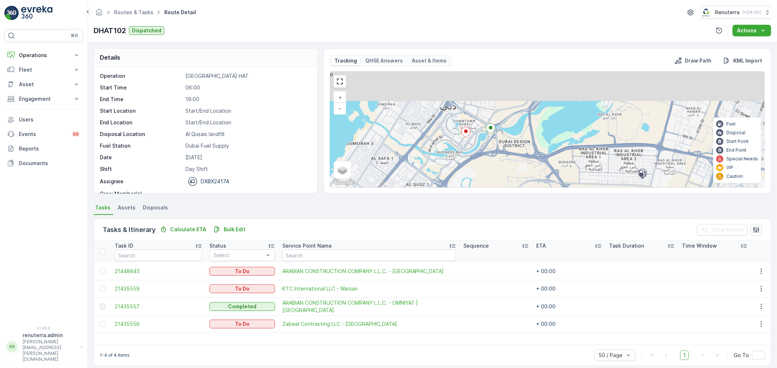
drag, startPoint x: 472, startPoint y: 94, endPoint x: 484, endPoint y: 166, distance: 72.8
click at [484, 166] on div "+ − Satellite Roadmap Terrain Hybrid Leaflet Keyboard shortcuts Map Data Map da…" at bounding box center [547, 130] width 434 height 116
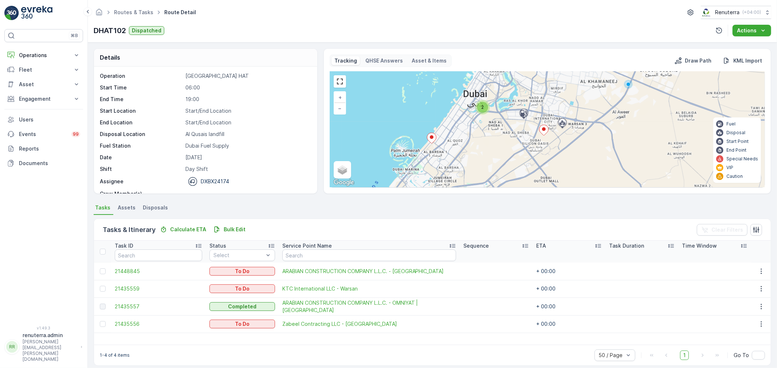
drag, startPoint x: 494, startPoint y: 156, endPoint x: 489, endPoint y: 127, distance: 28.9
click at [489, 127] on div "2 + − Satellite Roadmap Terrain Hybrid Leaflet Keyboard shortcuts Map Data Map …" at bounding box center [547, 130] width 434 height 116
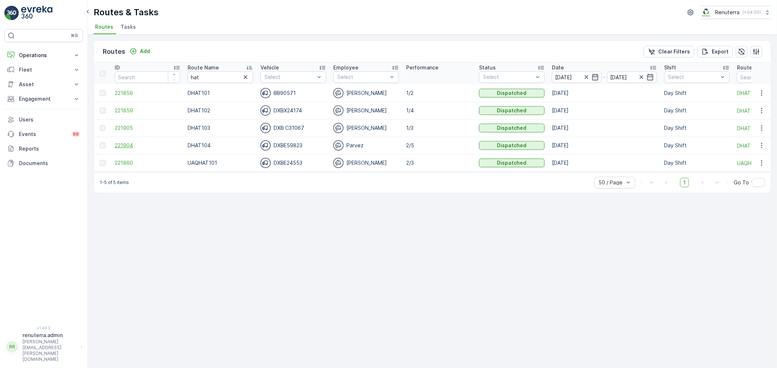
click at [126, 143] on span "221904" at bounding box center [148, 145] width 66 height 7
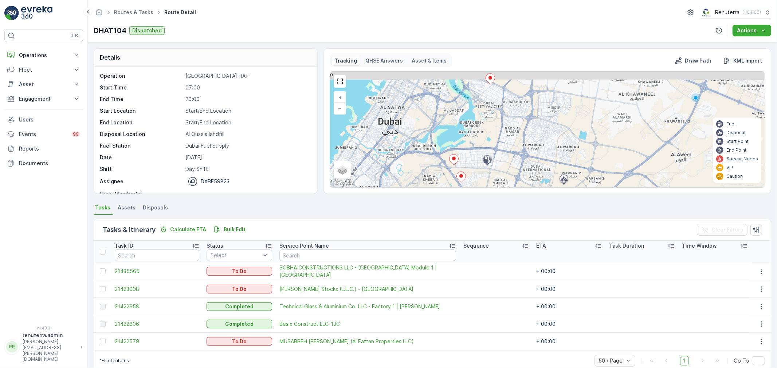
drag, startPoint x: 505, startPoint y: 99, endPoint x: 498, endPoint y: 184, distance: 85.8
click at [500, 184] on div "+ − Satellite Roadmap Terrain Hybrid Leaflet Keyboard shortcuts Map Data Map da…" at bounding box center [547, 130] width 434 height 116
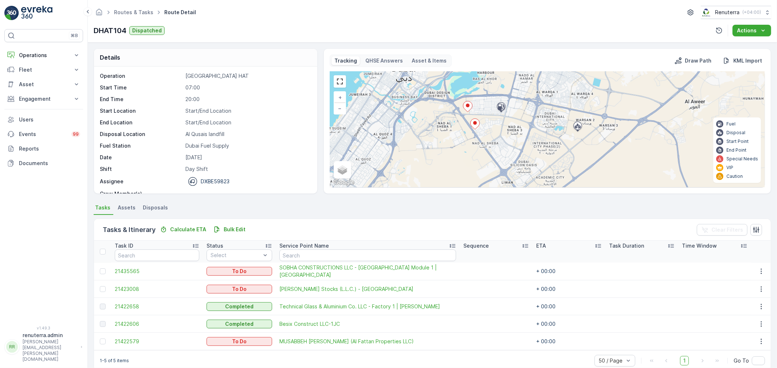
drag, startPoint x: 517, startPoint y: 179, endPoint x: 531, endPoint y: 125, distance: 56.3
click at [531, 125] on div "+ − Satellite Roadmap Terrain Hybrid Leaflet Keyboard shortcuts Map Data Map da…" at bounding box center [547, 130] width 434 height 116
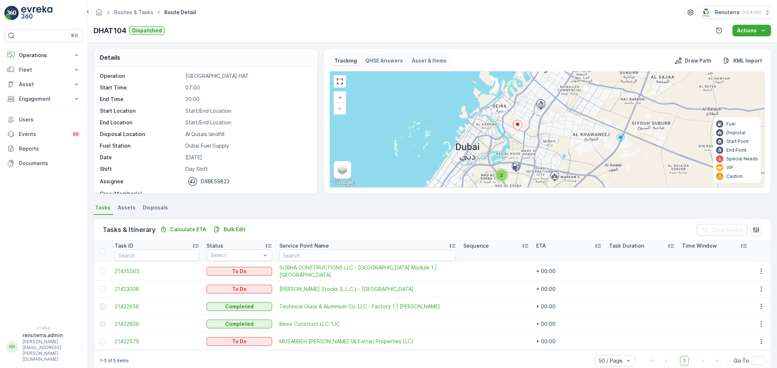
drag, startPoint x: 542, startPoint y: 108, endPoint x: 542, endPoint y: 162, distance: 53.2
click at [542, 162] on div "2 + − Satellite Roadmap Terrain Hybrid Leaflet Keyboard shortcuts Map Data Map …" at bounding box center [547, 130] width 434 height 116
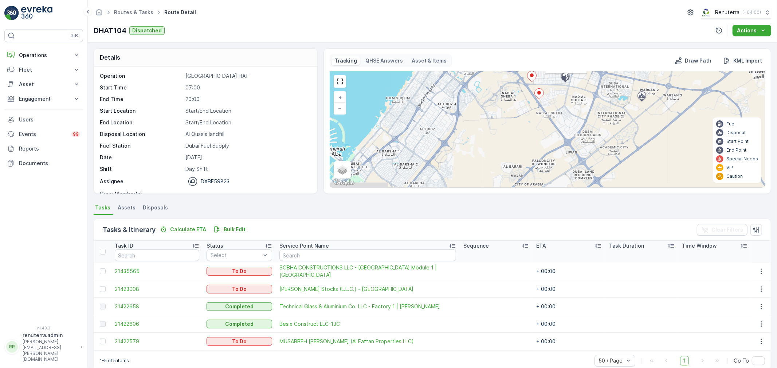
drag, startPoint x: 508, startPoint y: 169, endPoint x: 562, endPoint y: 82, distance: 102.5
click at [562, 82] on icon at bounding box center [565, 77] width 12 height 13
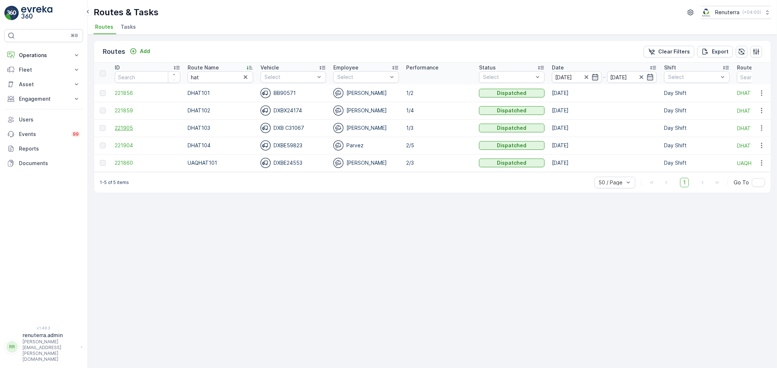
click at [135, 125] on span "221905" at bounding box center [148, 128] width 66 height 7
click at [122, 146] on span "221904" at bounding box center [148, 145] width 66 height 7
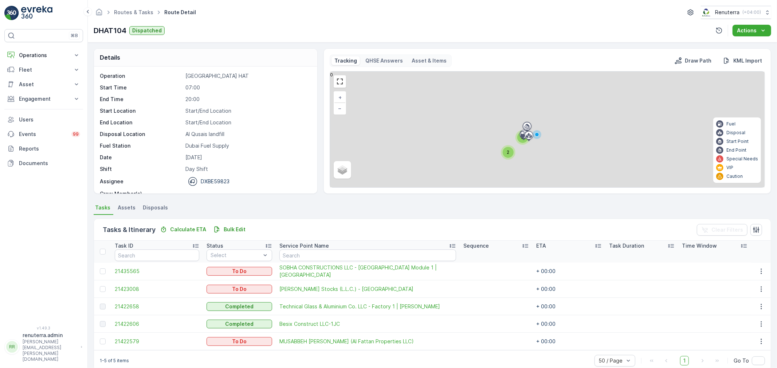
scroll to position [13, 0]
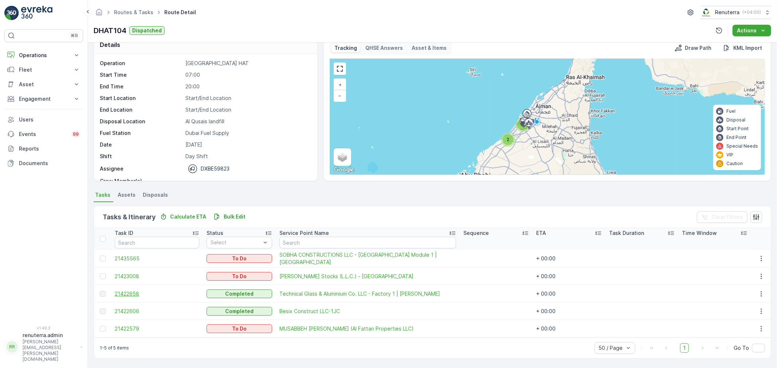
click at [127, 293] on span "21422658" at bounding box center [157, 294] width 84 height 7
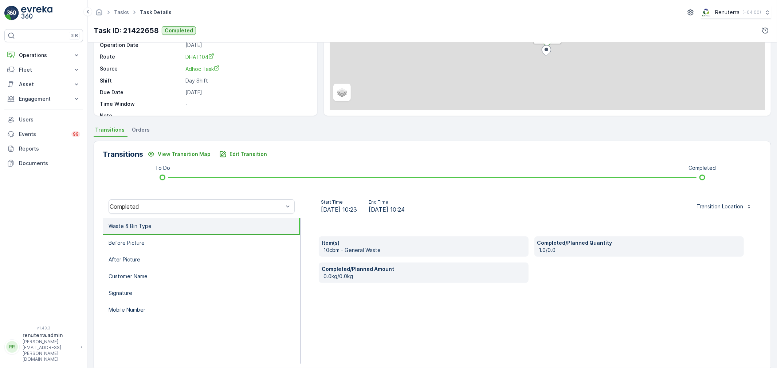
scroll to position [90, 0]
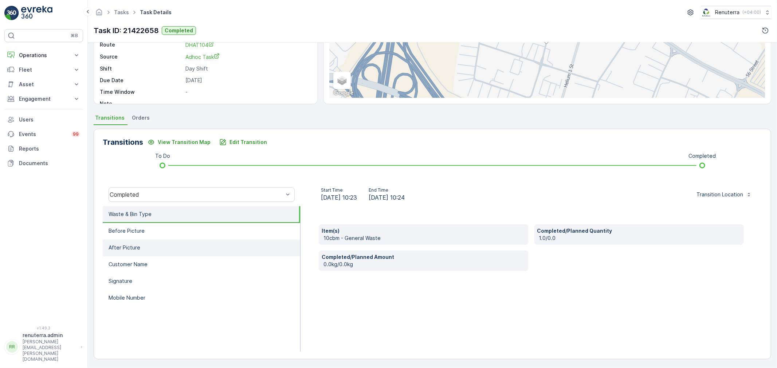
click at [142, 248] on li "After Picture" at bounding box center [201, 248] width 197 height 17
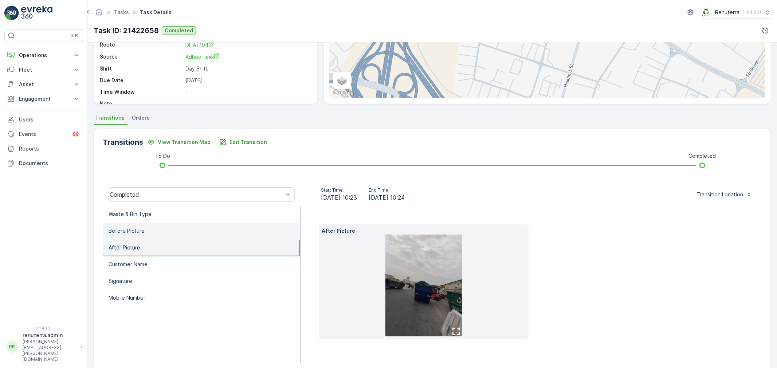
click at [151, 232] on li "Before Picture" at bounding box center [201, 231] width 197 height 17
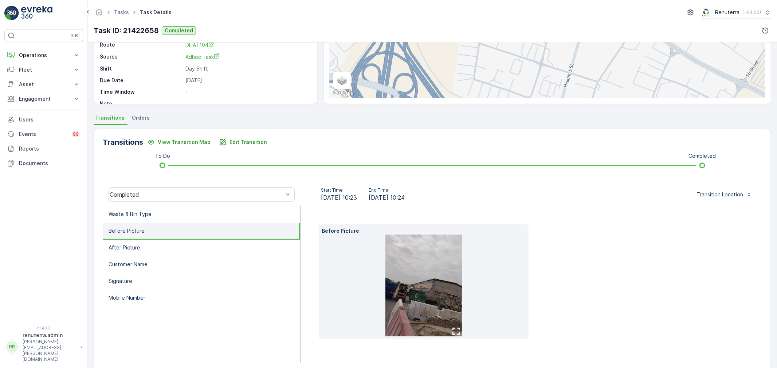
click at [423, 283] on img at bounding box center [423, 286] width 76 height 102
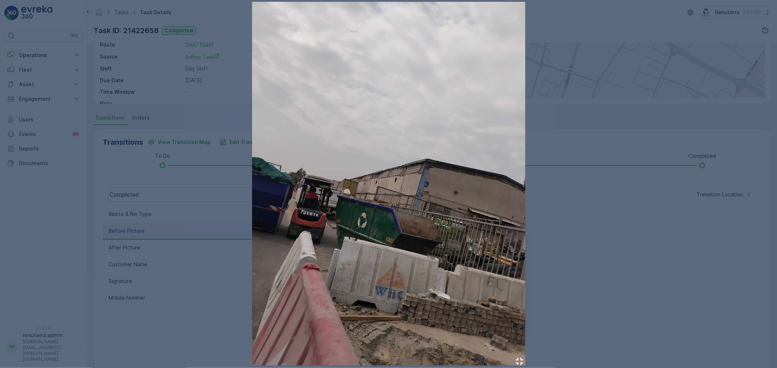
click at [398, 231] on img at bounding box center [388, 184] width 273 height 364
click at [623, 166] on div at bounding box center [388, 184] width 777 height 368
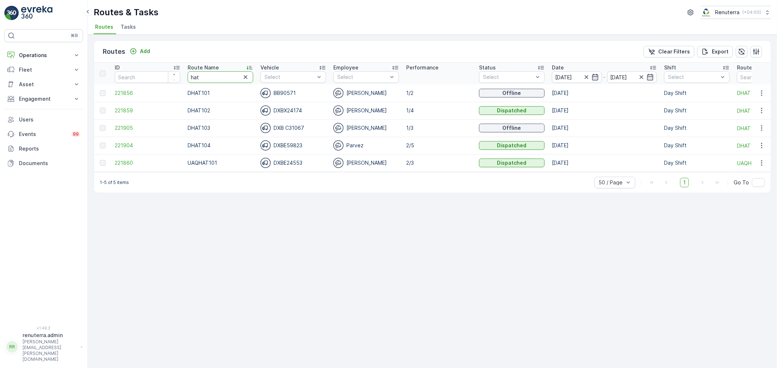
drag, startPoint x: 206, startPoint y: 75, endPoint x: 186, endPoint y: 76, distance: 20.1
click at [186, 76] on th "Route Name hat" at bounding box center [220, 74] width 73 height 22
type input "rel"
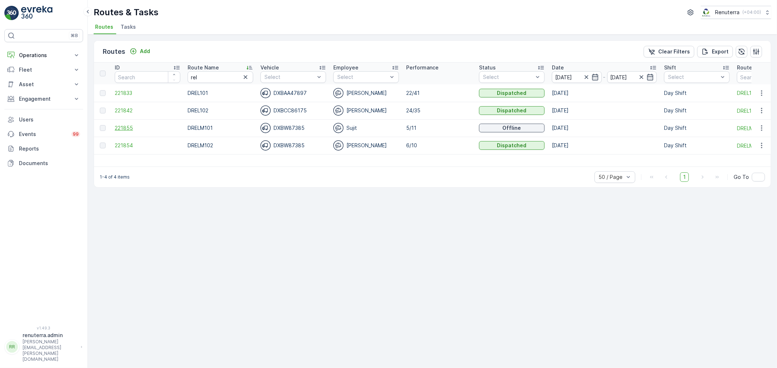
click at [126, 127] on span "221855" at bounding box center [148, 128] width 66 height 7
drag, startPoint x: 210, startPoint y: 76, endPoint x: 176, endPoint y: 76, distance: 34.2
click at [176, 76] on tr "ID Route Name rel Vehicle Select Employee Select Performance Status Select Date…" at bounding box center [459, 74] width 731 height 22
type input "hat"
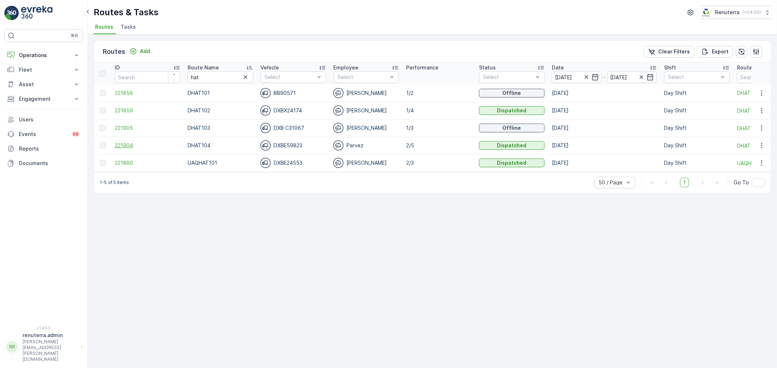
click at [129, 142] on span "221904" at bounding box center [148, 145] width 66 height 7
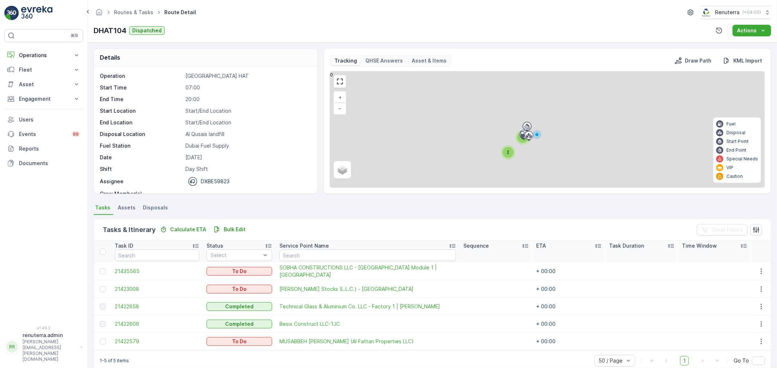
scroll to position [13, 0]
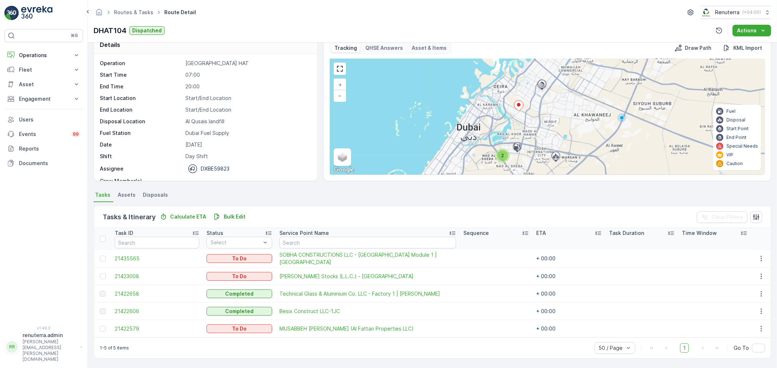
drag, startPoint x: 540, startPoint y: 92, endPoint x: 536, endPoint y: 146, distance: 53.7
click at [536, 146] on div "2 + − Satellite Roadmap Terrain Hybrid Leaflet Keyboard shortcuts Map Data Map …" at bounding box center [547, 117] width 434 height 116
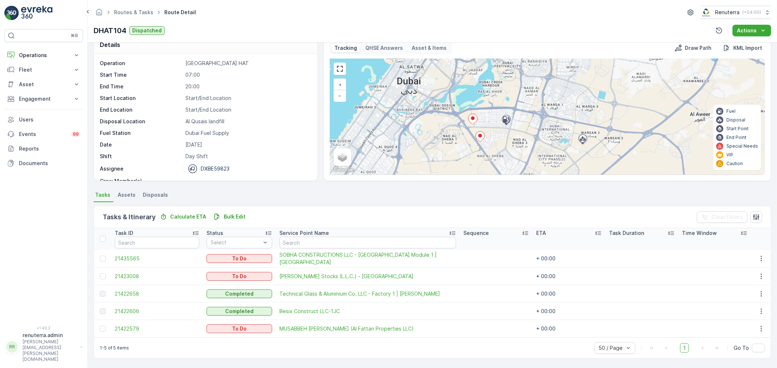
drag, startPoint x: 475, startPoint y: 147, endPoint x: 459, endPoint y: 134, distance: 21.2
click at [459, 134] on div "+ − Satellite Roadmap Terrain Hybrid Leaflet Keyboard shortcuts Map Data Map da…" at bounding box center [547, 117] width 434 height 116
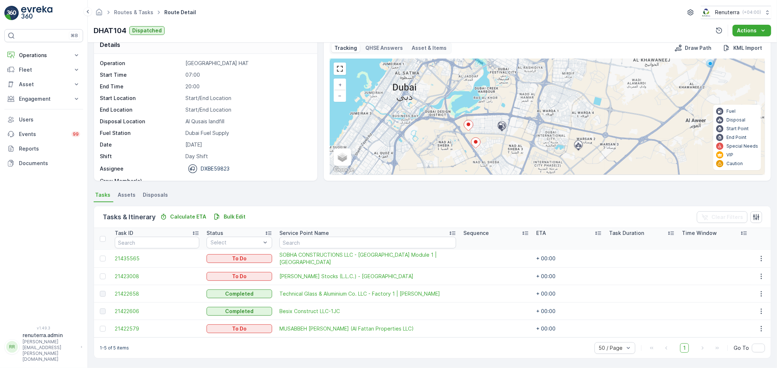
drag, startPoint x: 510, startPoint y: 137, endPoint x: 503, endPoint y: 145, distance: 10.6
click at [503, 145] on div "+ − Satellite Roadmap Terrain Hybrid Leaflet Keyboard shortcuts Map Data Map da…" at bounding box center [547, 117] width 434 height 116
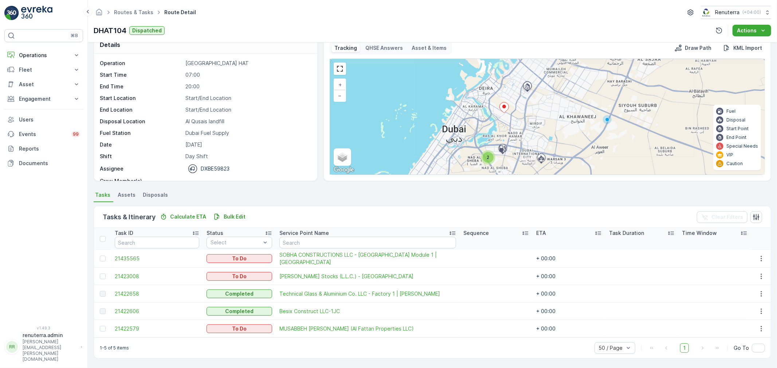
drag, startPoint x: 543, startPoint y: 110, endPoint x: 537, endPoint y: 128, distance: 18.8
click at [537, 128] on div "2 + − Satellite Roadmap Terrain Hybrid Leaflet Keyboard shortcuts Map Data Map …" at bounding box center [547, 117] width 434 height 116
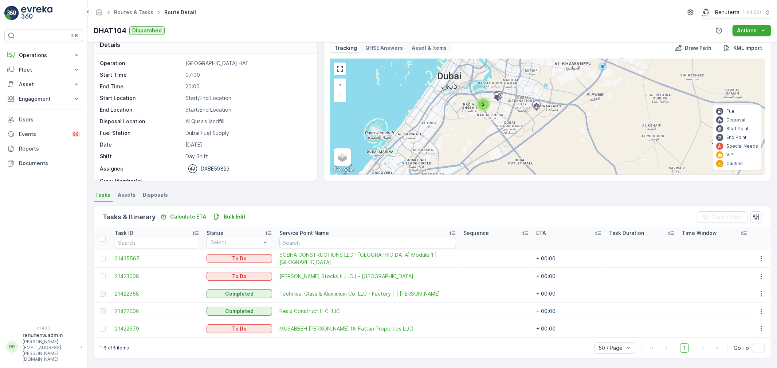
drag, startPoint x: 505, startPoint y: 161, endPoint x: 510, endPoint y: 103, distance: 58.4
click at [510, 103] on div "2 + − Satellite Roadmap Terrain Hybrid Leaflet Keyboard shortcuts Map Data Map …" at bounding box center [547, 117] width 434 height 116
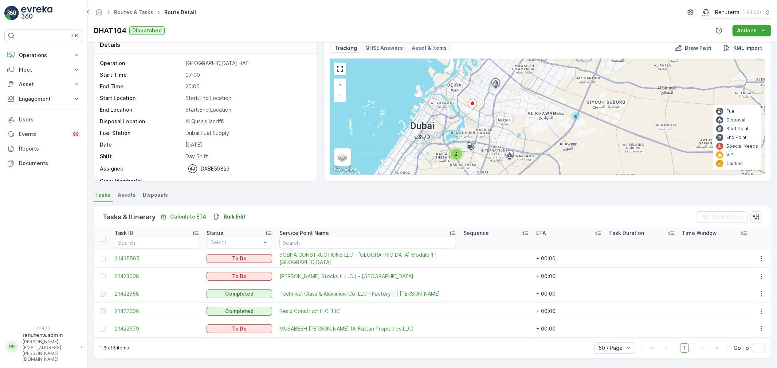
drag, startPoint x: 456, startPoint y: 118, endPoint x: 437, endPoint y: 155, distance: 41.2
click at [428, 170] on div "2 + − Satellite Roadmap Terrain Hybrid Leaflet Keyboard shortcuts Map Data Map …" at bounding box center [547, 117] width 434 height 116
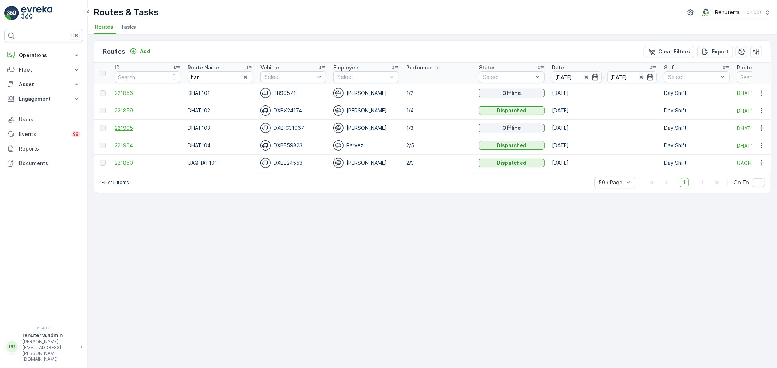
click at [125, 127] on span "221905" at bounding box center [148, 128] width 66 height 7
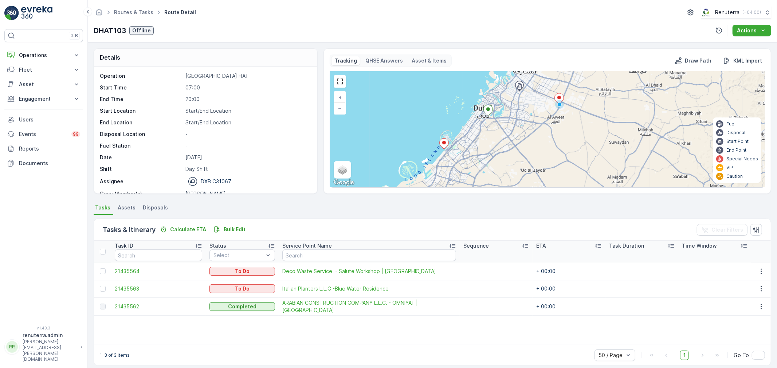
drag, startPoint x: 591, startPoint y: 138, endPoint x: 553, endPoint y: 134, distance: 38.1
click at [553, 134] on div "+ − Satellite Roadmap Terrain Hybrid Leaflet Keyboard shortcuts Map Data Map da…" at bounding box center [547, 130] width 434 height 116
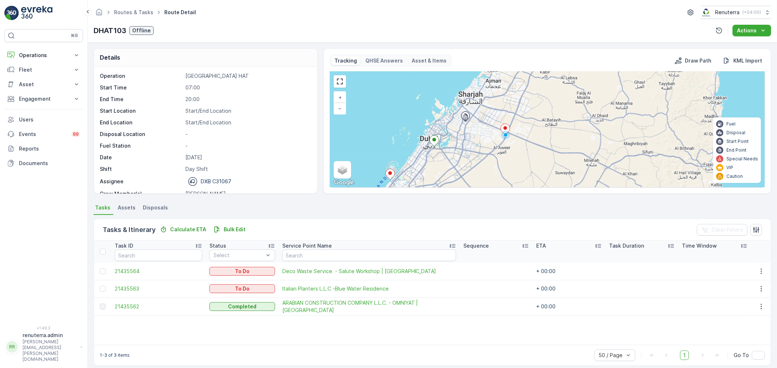
drag, startPoint x: 572, startPoint y: 143, endPoint x: 532, endPoint y: 162, distance: 44.3
click at [532, 162] on div "+ − Satellite Roadmap Terrain Hybrid Leaflet Keyboard shortcuts Map Data Map da…" at bounding box center [547, 130] width 434 height 116
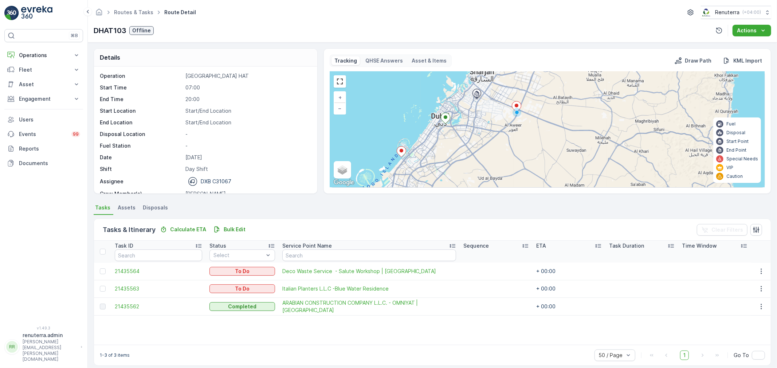
drag, startPoint x: 493, startPoint y: 166, endPoint x: 505, endPoint y: 142, distance: 27.5
click at [505, 142] on div "+ − Satellite Roadmap Terrain Hybrid Leaflet Keyboard shortcuts Map Data Map da…" at bounding box center [547, 130] width 434 height 116
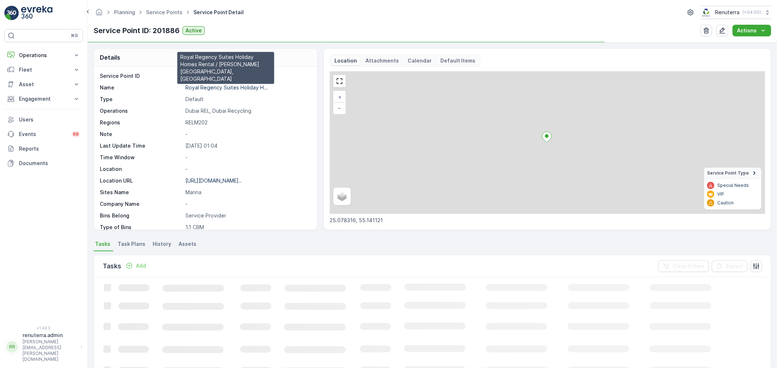
click at [218, 87] on p "Royal Regency Suites Holiday H..." at bounding box center [226, 87] width 83 height 6
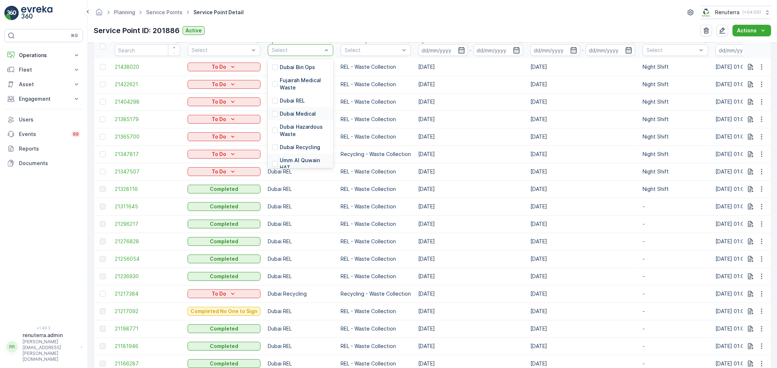
scroll to position [81, 0]
click at [303, 106] on p "Dubai Recycling" at bounding box center [300, 106] width 40 height 7
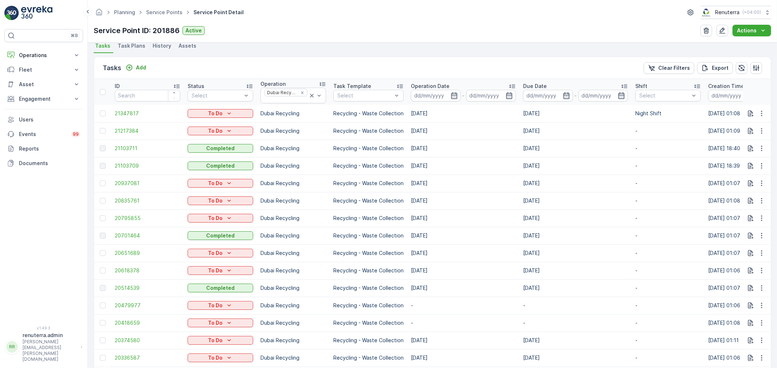
scroll to position [162, 0]
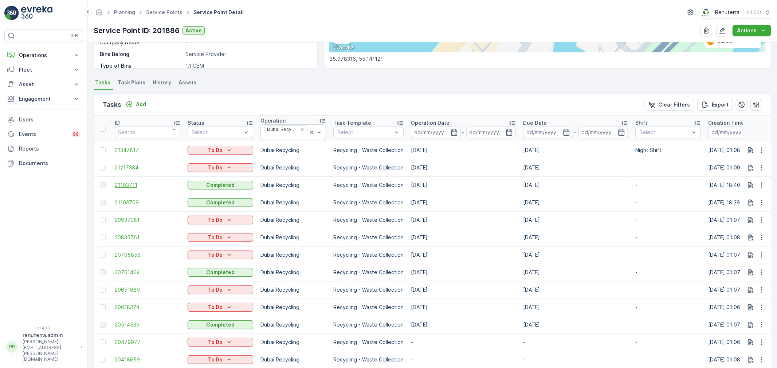
click at [130, 183] on span "21103711" at bounding box center [148, 185] width 66 height 7
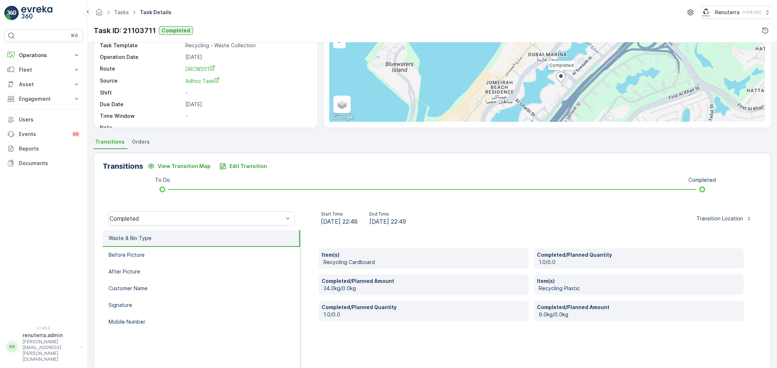
scroll to position [90, 0]
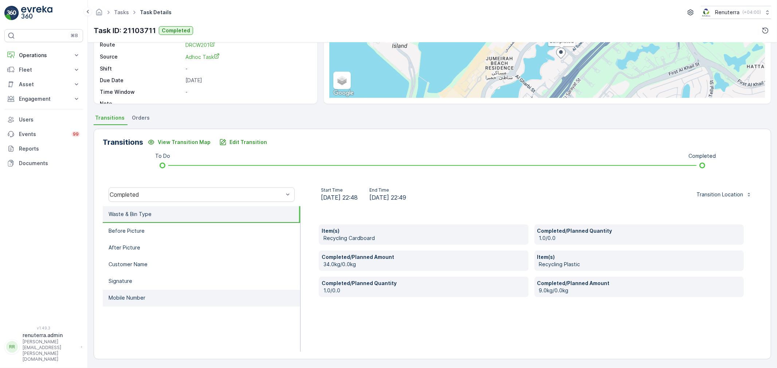
click at [111, 291] on li "Mobile Number" at bounding box center [201, 298] width 197 height 17
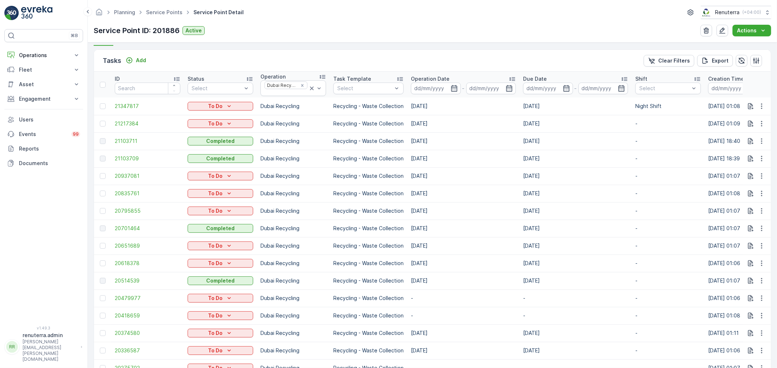
scroll to position [202, 0]
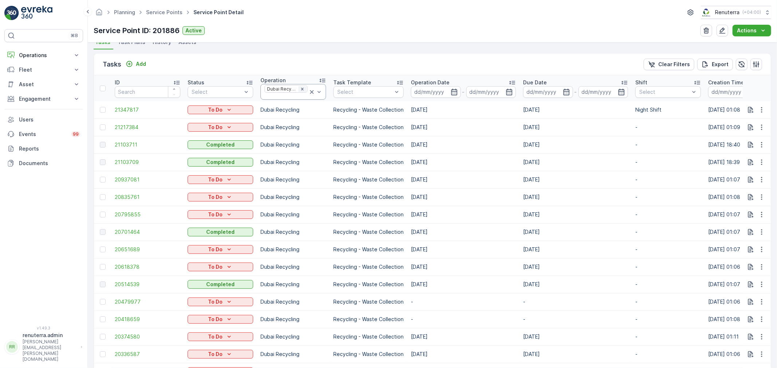
click at [301, 87] on icon "Remove Dubai Recycling" at bounding box center [302, 89] width 5 height 5
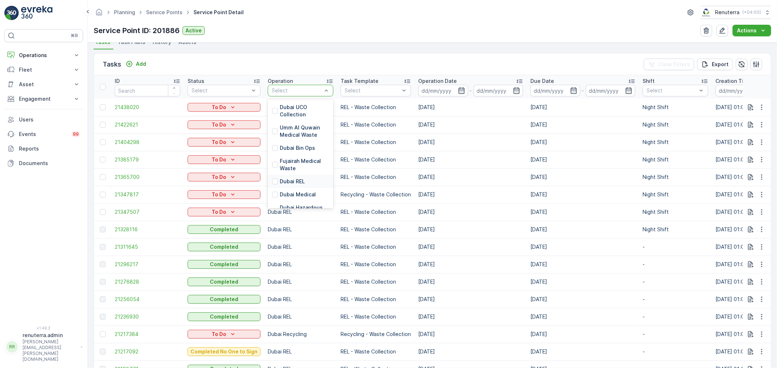
click at [289, 181] on p "Dubai REL" at bounding box center [292, 181] width 25 height 7
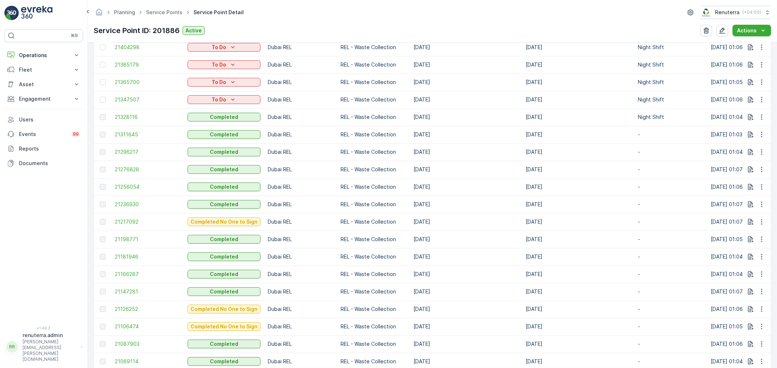
scroll to position [242, 0]
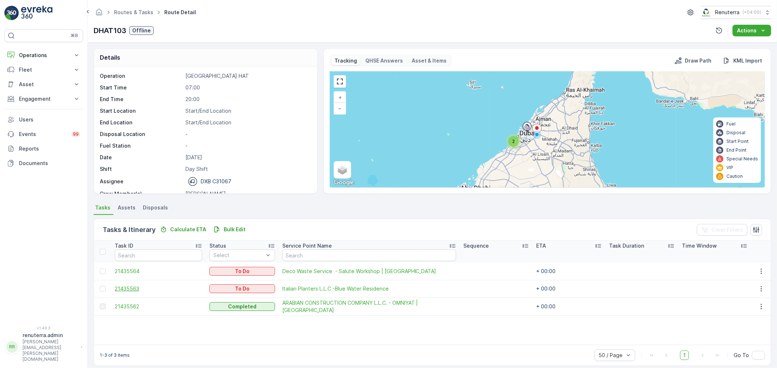
click at [136, 289] on span "21435563" at bounding box center [158, 288] width 87 height 7
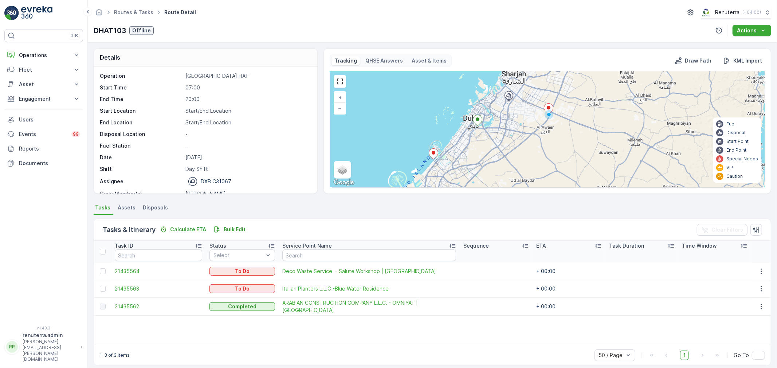
drag, startPoint x: 614, startPoint y: 125, endPoint x: 556, endPoint y: 136, distance: 59.3
click at [556, 136] on div "+ − Satellite Roadmap Terrain Hybrid Leaflet Keyboard shortcuts Map Data Map da…" at bounding box center [547, 130] width 434 height 116
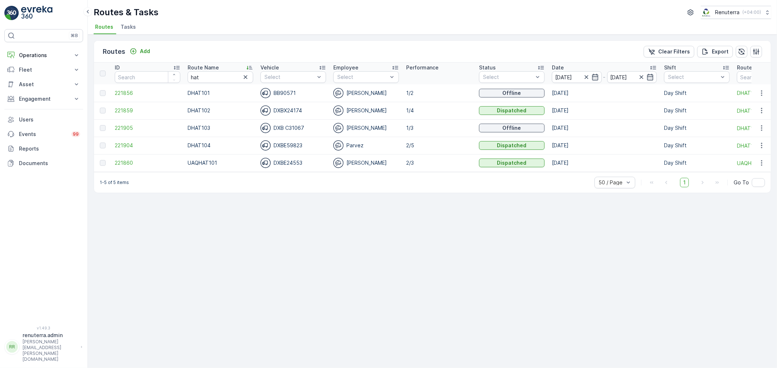
click at [131, 106] on td "221859" at bounding box center [147, 110] width 73 height 17
click at [129, 110] on span "221859" at bounding box center [148, 110] width 66 height 7
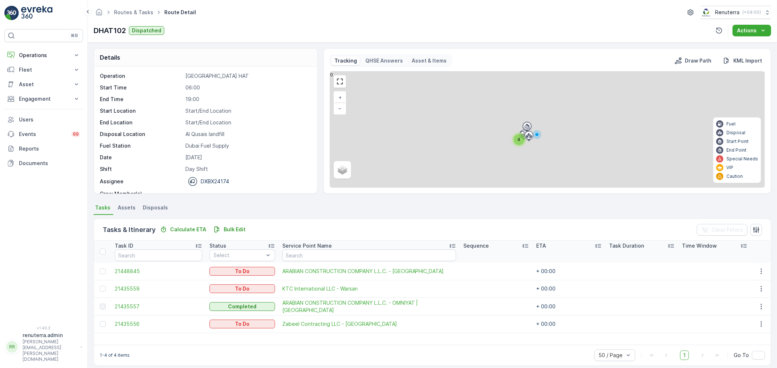
scroll to position [7, 0]
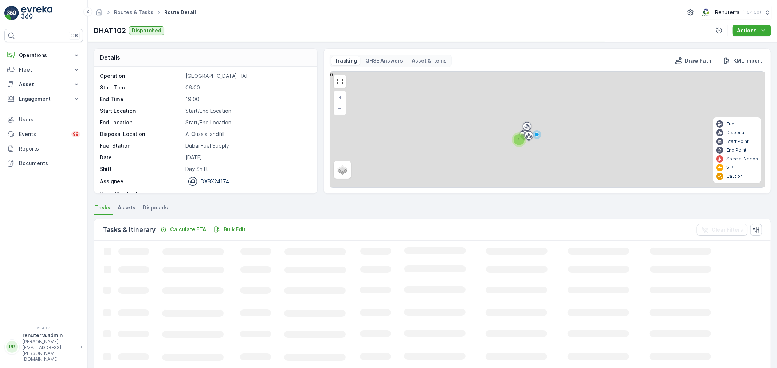
scroll to position [7, 0]
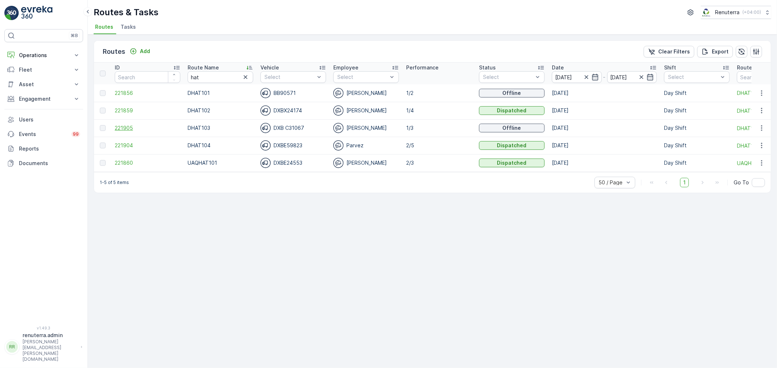
click at [120, 125] on span "221905" at bounding box center [148, 128] width 66 height 7
click at [126, 107] on span "221859" at bounding box center [148, 110] width 66 height 7
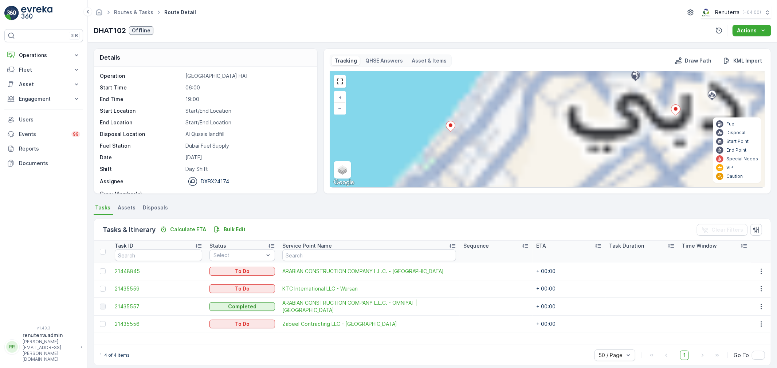
drag, startPoint x: 509, startPoint y: 165, endPoint x: 521, endPoint y: 77, distance: 88.9
click at [521, 77] on div "2 + − Satellite Roadmap Terrain Hybrid Leaflet Keyboard shortcuts Map Data Map …" at bounding box center [547, 130] width 434 height 116
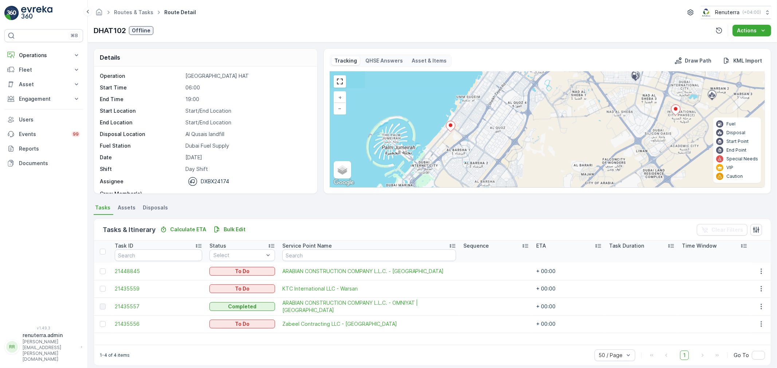
click at [450, 126] on ellipse at bounding box center [451, 125] width 4 height 4
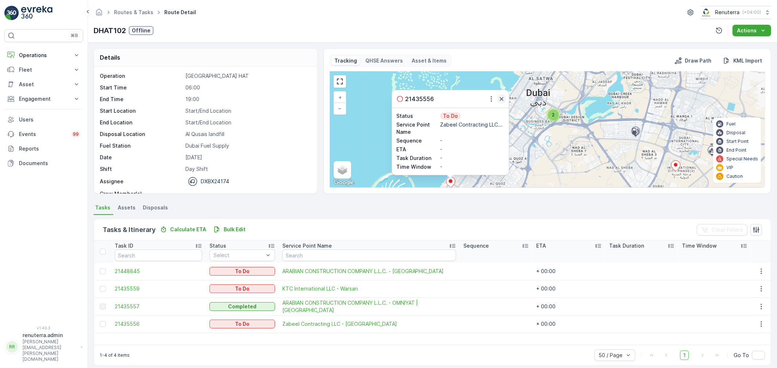
click at [501, 99] on icon "button" at bounding box center [501, 98] width 7 height 7
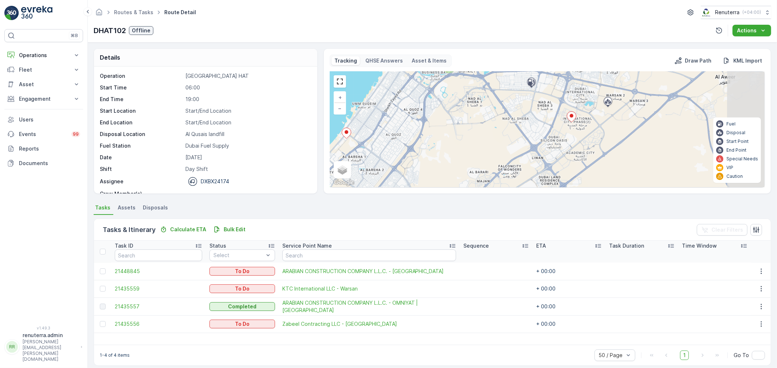
drag, startPoint x: 654, startPoint y: 172, endPoint x: 550, endPoint y: 123, distance: 115.1
click at [550, 123] on div "2 + − Satellite Roadmap Terrain Hybrid Leaflet Keyboard shortcuts Map Data Map …" at bounding box center [547, 130] width 434 height 116
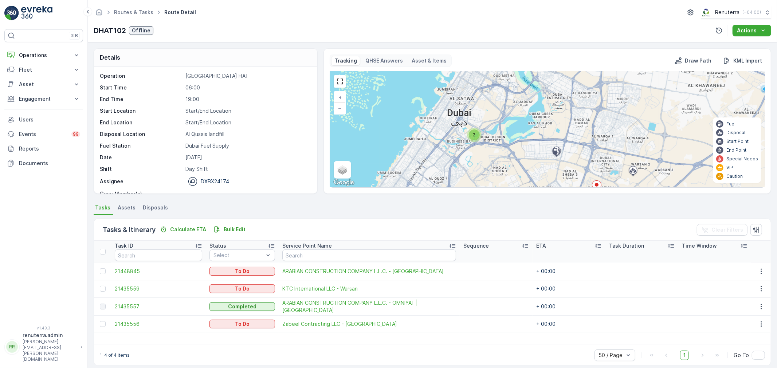
drag, startPoint x: 473, startPoint y: 115, endPoint x: 486, endPoint y: 155, distance: 41.9
click at [498, 184] on div "2 + − Satellite Roadmap Terrain Hybrid Leaflet Keyboard shortcuts Map Data Map …" at bounding box center [547, 130] width 434 height 116
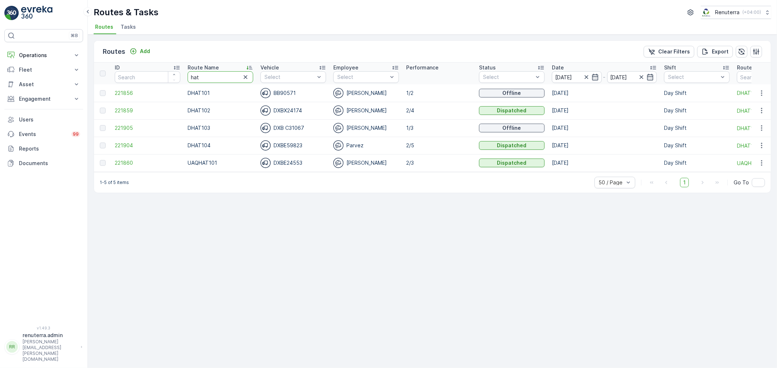
click at [169, 79] on tr "ID Route Name hat Vehicle Select Employee Select Performance Status Select Date…" at bounding box center [459, 74] width 731 height 22
type input "rel"
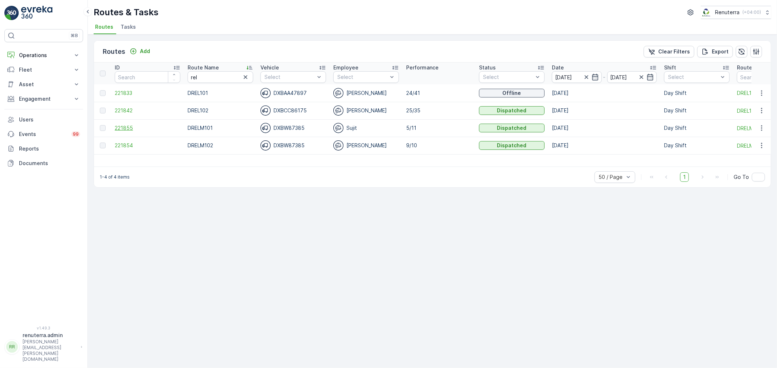
click at [118, 127] on span "221855" at bounding box center [148, 128] width 66 height 7
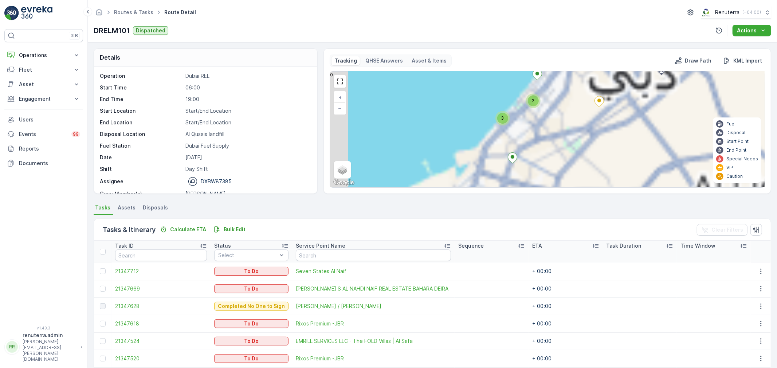
drag, startPoint x: 537, startPoint y: 164, endPoint x: 561, endPoint y: 96, distance: 72.2
click at [561, 96] on div "2 2 3 + − Satellite Roadmap Terrain Hybrid Leaflet Keyboard shortcuts Map Data …" at bounding box center [547, 130] width 434 height 116
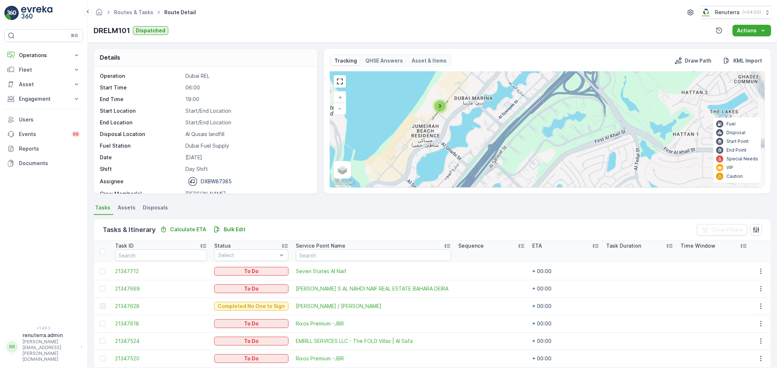
drag, startPoint x: 459, startPoint y: 98, endPoint x: 467, endPoint y: 166, distance: 68.1
click at [467, 166] on div "3 + − Satellite Roadmap Terrain Hybrid Leaflet Keyboard shortcuts Map Data Map …" at bounding box center [547, 130] width 434 height 116
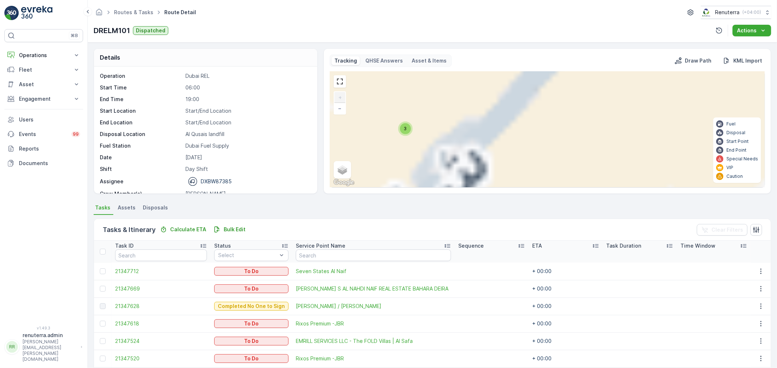
drag, startPoint x: 390, startPoint y: 106, endPoint x: 631, endPoint y: 191, distance: 255.7
click at [634, 192] on div "Tracking QHSE Answers Asset & Items Draw Path KML Import 3 + − Satellite Roadma…" at bounding box center [546, 121] width 447 height 146
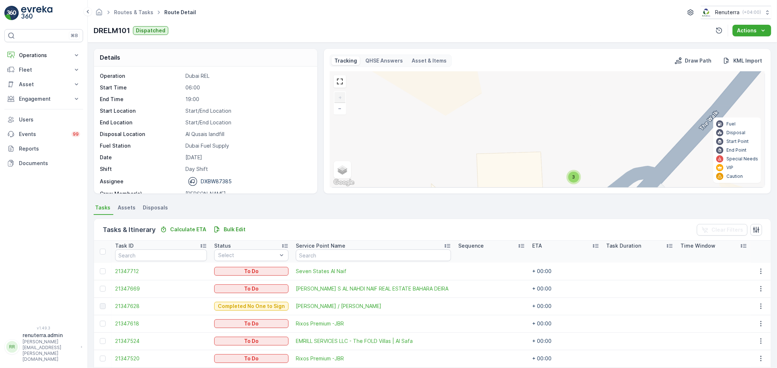
click at [572, 177] on span "3" at bounding box center [573, 176] width 3 height 5
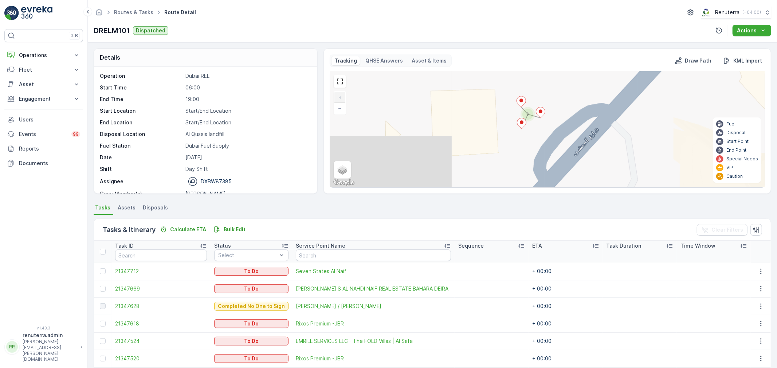
drag, startPoint x: 630, startPoint y: 174, endPoint x: 584, endPoint y: 111, distance: 78.1
click at [584, 111] on div "3 + − Satellite Roadmap Terrain Hybrid Leaflet Keyboard shortcuts Map Data Map …" at bounding box center [547, 130] width 434 height 116
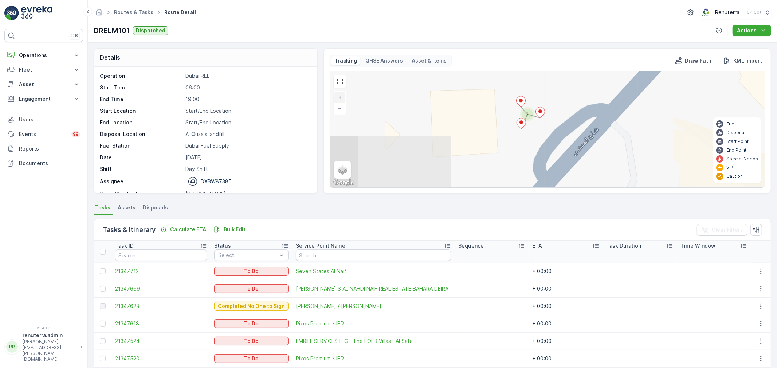
click at [538, 113] on ellipse at bounding box center [540, 112] width 4 height 4
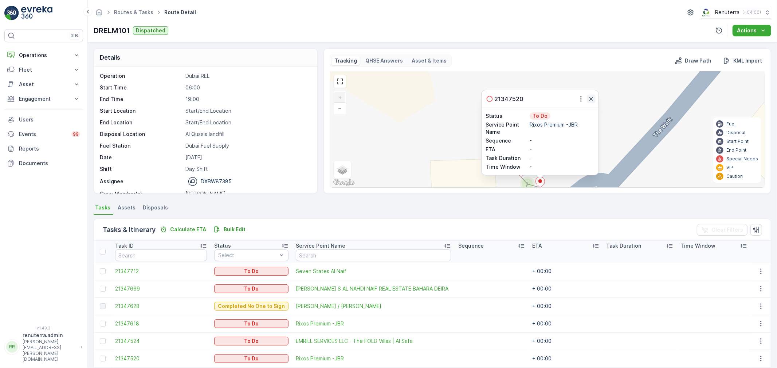
click at [589, 97] on icon "button" at bounding box center [591, 99] width 4 height 4
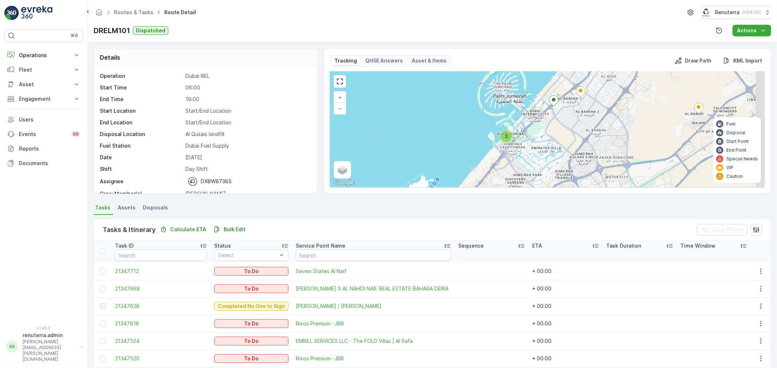
drag, startPoint x: 636, startPoint y: 158, endPoint x: 524, endPoint y: 134, distance: 114.7
click at [524, 134] on div "2 3 + − Satellite Roadmap Terrain Hybrid Leaflet Keyboard shortcuts Map Data Ma…" at bounding box center [547, 130] width 434 height 116
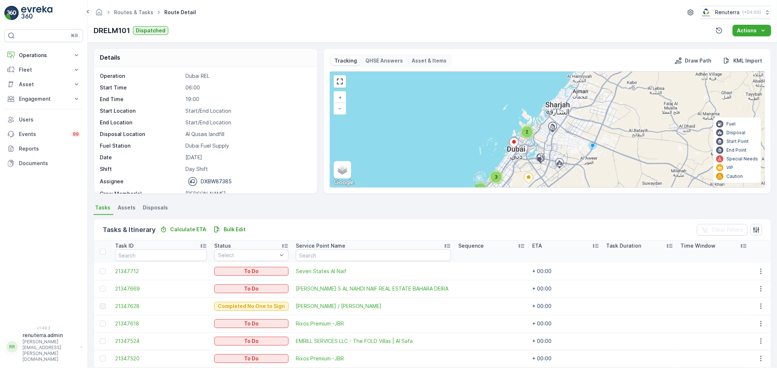
drag, startPoint x: 613, startPoint y: 123, endPoint x: 554, endPoint y: 181, distance: 82.6
click at [554, 181] on div "2 3 3 + − Satellite Roadmap Terrain Hybrid Leaflet Keyboard shortcuts Map Data …" at bounding box center [547, 130] width 434 height 116
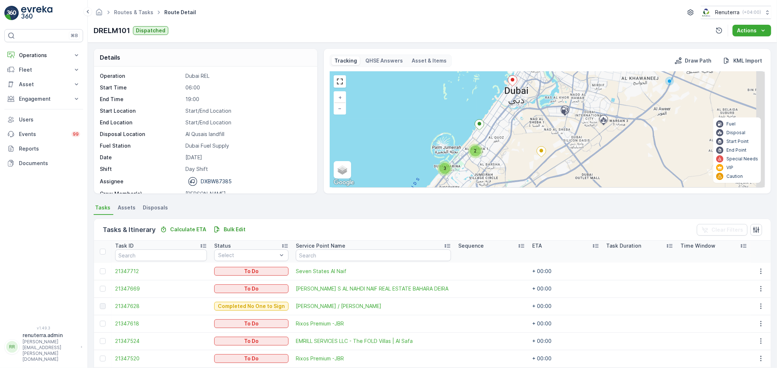
drag, startPoint x: 607, startPoint y: 163, endPoint x: 552, endPoint y: 93, distance: 88.9
click at [552, 93] on div "2 2 3 + − Satellite Roadmap Terrain Hybrid Leaflet Keyboard shortcuts Map Data …" at bounding box center [547, 130] width 434 height 116
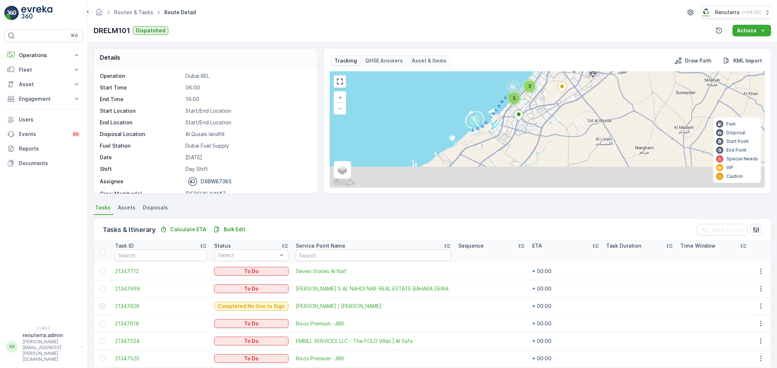
drag, startPoint x: 580, startPoint y: 179, endPoint x: 587, endPoint y: 118, distance: 61.2
click at [587, 118] on div "2 3 3 + − Satellite Roadmap Terrain Hybrid Leaflet Keyboard shortcuts Map Data …" at bounding box center [547, 130] width 434 height 116
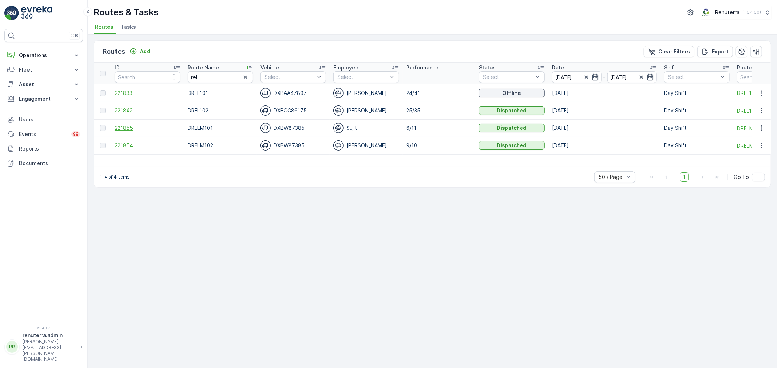
click at [123, 127] on span "221855" at bounding box center [148, 128] width 66 height 7
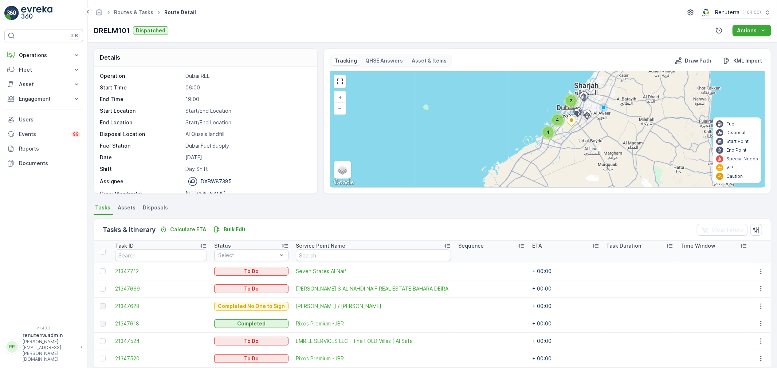
drag, startPoint x: 558, startPoint y: 168, endPoint x: 556, endPoint y: 138, distance: 30.3
click at [556, 138] on div "2 4 4 + − Satellite Roadmap Terrain Hybrid Leaflet Keyboard shortcuts Map Data …" at bounding box center [547, 130] width 434 height 116
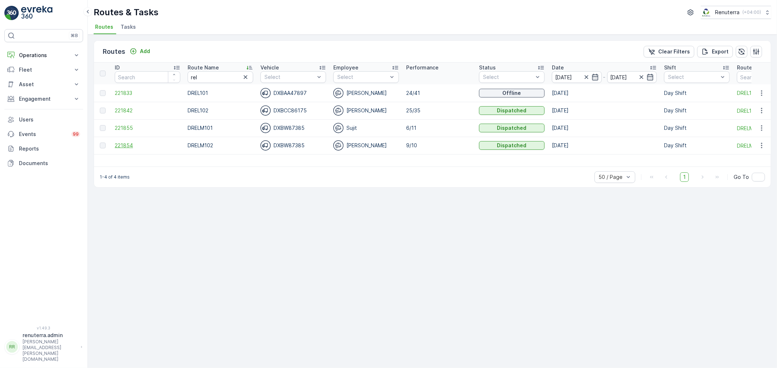
click at [127, 144] on span "221854" at bounding box center [148, 145] width 66 height 7
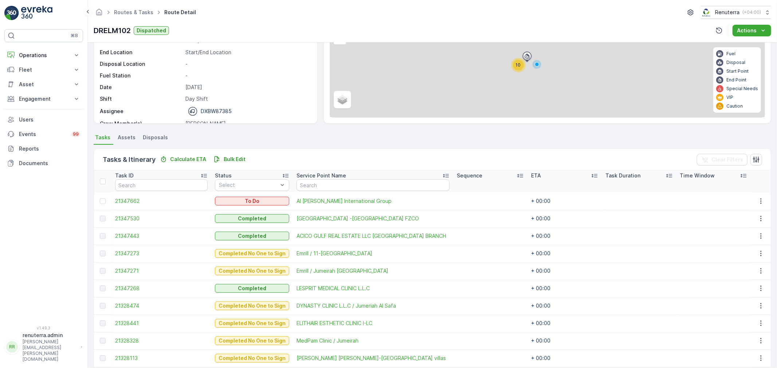
scroll to position [99, 0]
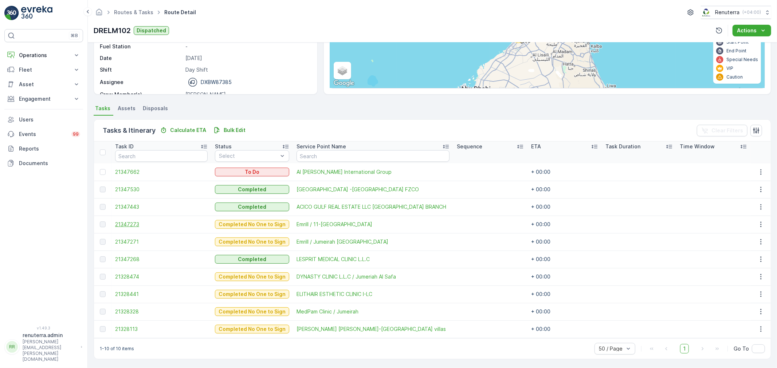
click at [133, 224] on span "21347273" at bounding box center [161, 224] width 92 height 7
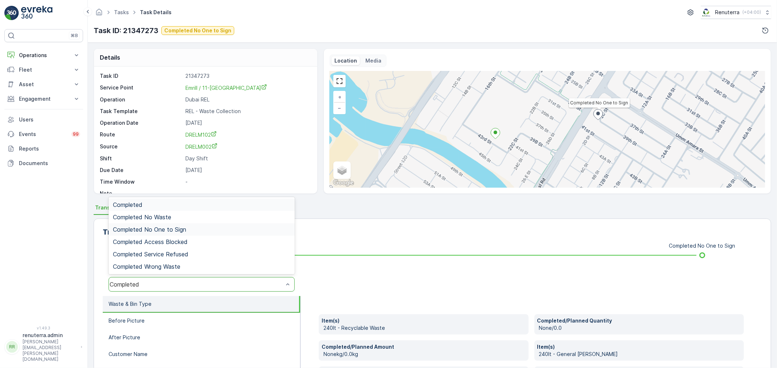
click at [165, 230] on span "Completed No One to Sign" at bounding box center [149, 229] width 73 height 7
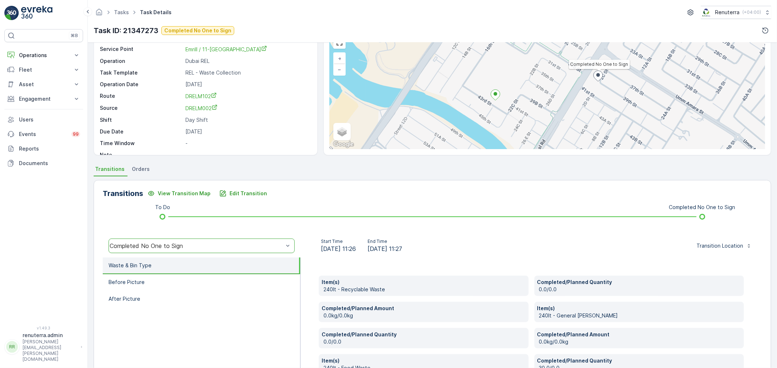
scroll to position [40, 0]
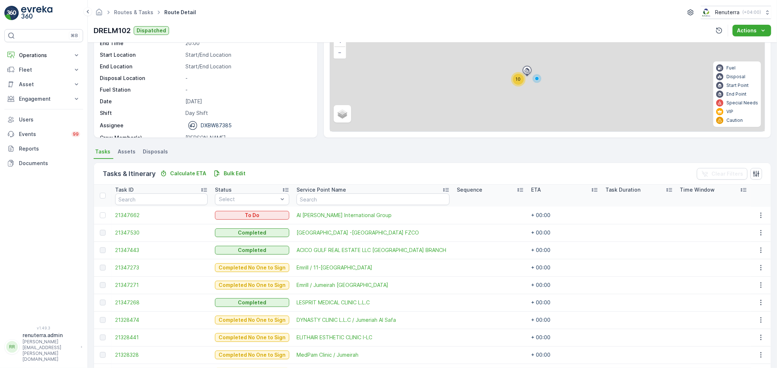
scroll to position [99, 0]
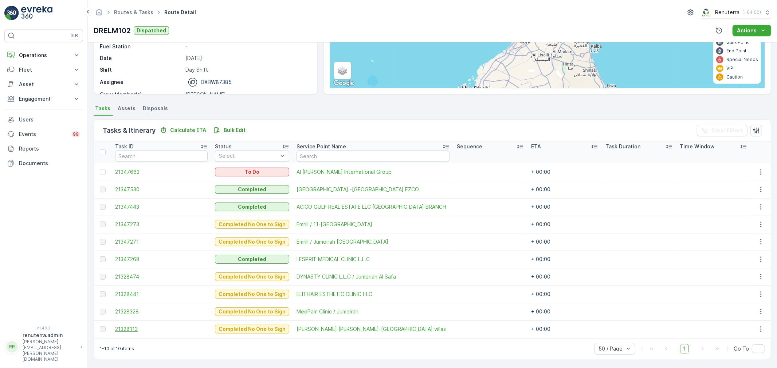
click at [126, 326] on span "21328113" at bounding box center [161, 329] width 92 height 7
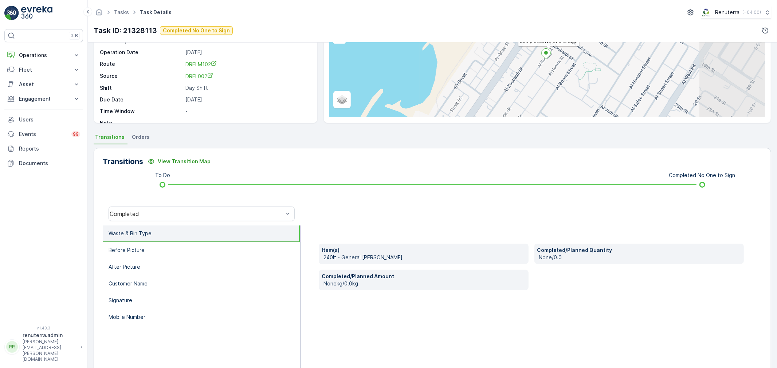
scroll to position [81, 0]
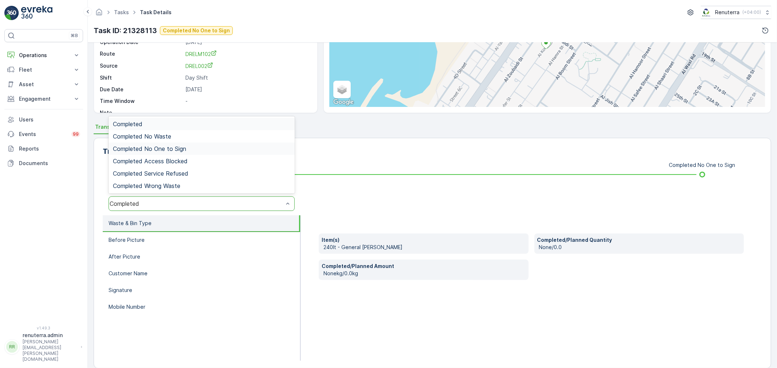
click at [154, 146] on span "Completed No One to Sign" at bounding box center [149, 149] width 73 height 7
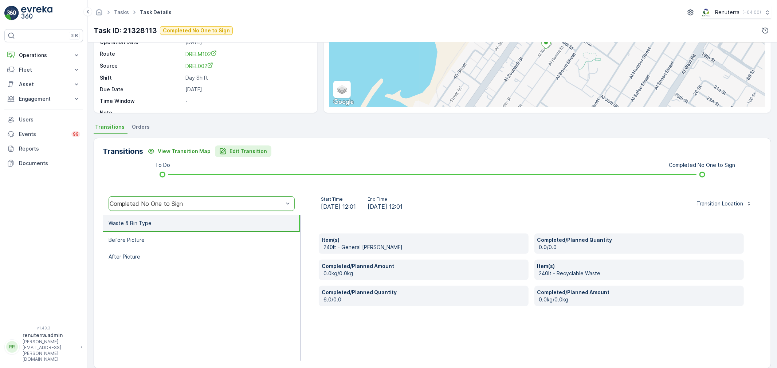
click at [236, 148] on p "Edit Transition" at bounding box center [247, 151] width 37 height 7
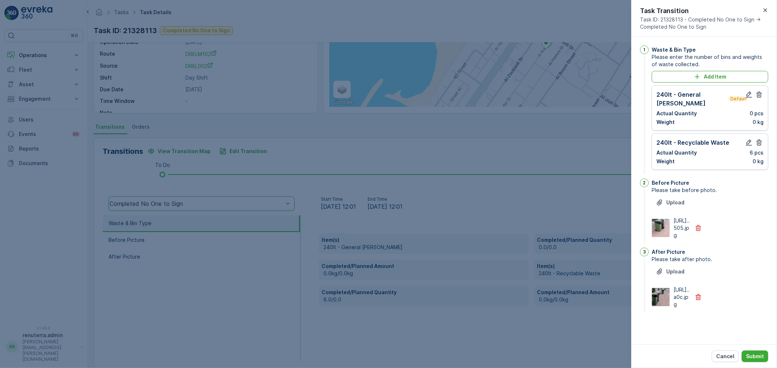
click at [721, 357] on p "Cancel" at bounding box center [725, 356] width 18 height 7
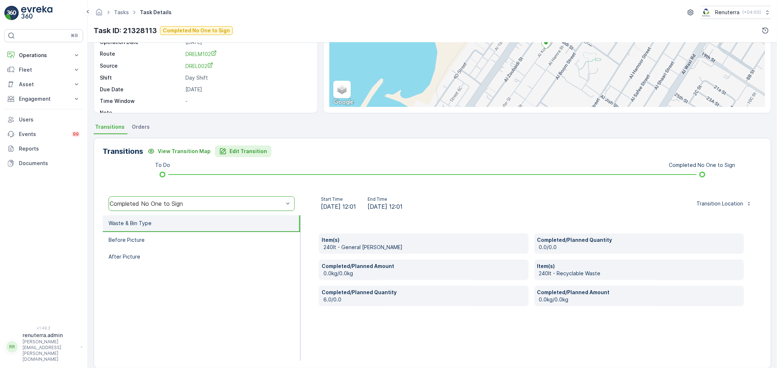
click at [238, 152] on p "Edit Transition" at bounding box center [247, 151] width 37 height 7
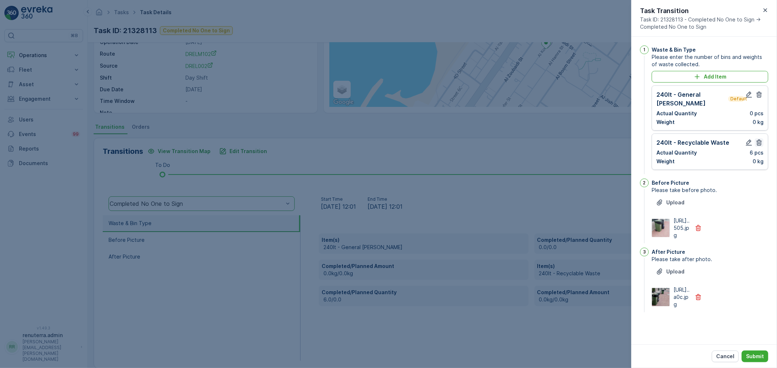
click at [760, 140] on icon "button" at bounding box center [758, 143] width 5 height 6
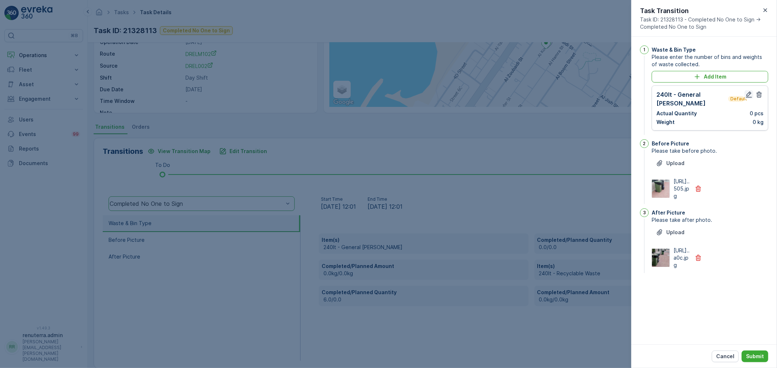
click at [746, 93] on icon "button" at bounding box center [748, 94] width 7 height 7
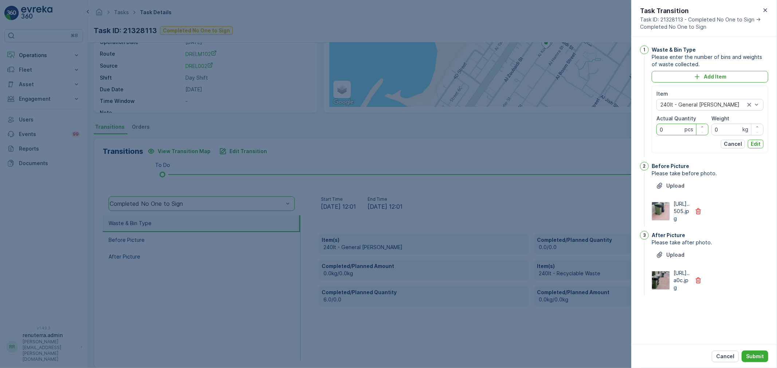
drag, startPoint x: 671, startPoint y: 129, endPoint x: 644, endPoint y: 126, distance: 27.5
click at [644, 126] on div "1 Waste & Bin Type Please enter the number of bins and weights of waste collect…" at bounding box center [704, 103] width 128 height 114
type Quantity "6"
click at [752, 143] on p "Edit" at bounding box center [755, 144] width 10 height 7
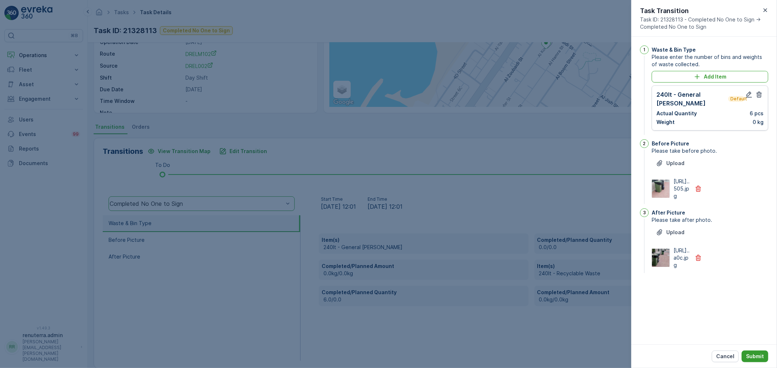
click at [757, 354] on p "Submit" at bounding box center [755, 356] width 18 height 7
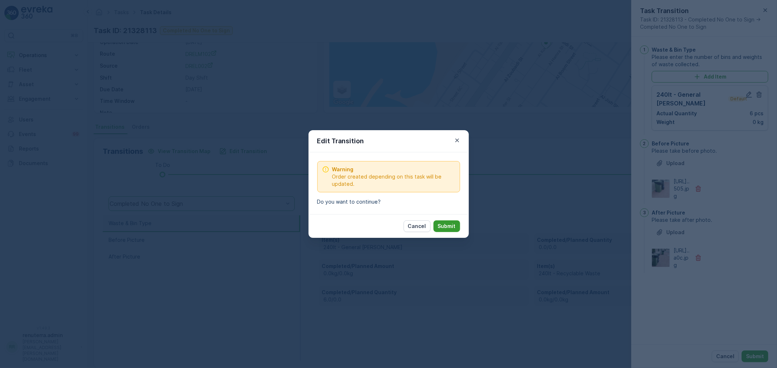
click at [449, 229] on p "Submit" at bounding box center [447, 226] width 18 height 7
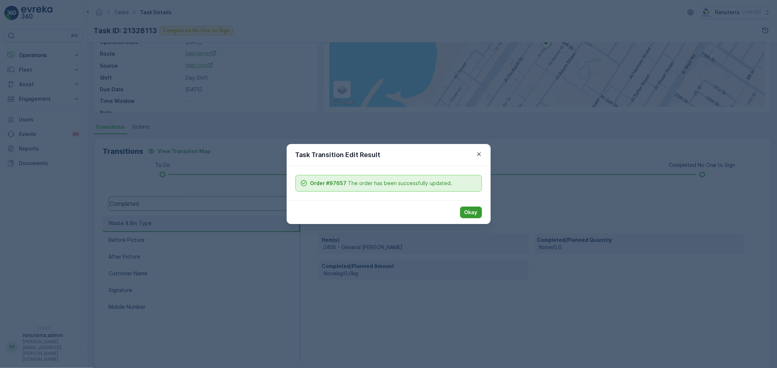
click at [470, 211] on p "Okay" at bounding box center [470, 212] width 13 height 7
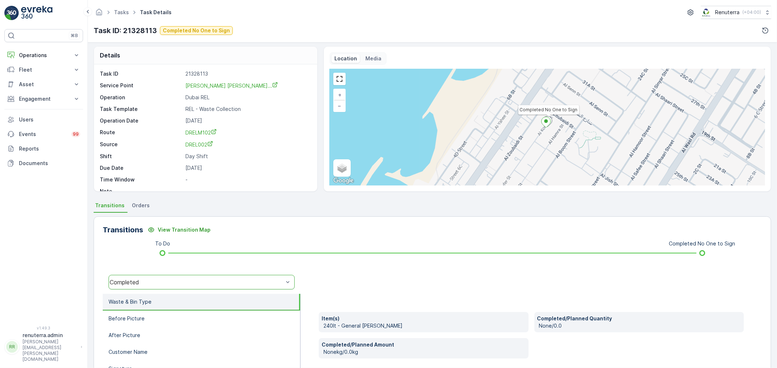
scroll to position [0, 0]
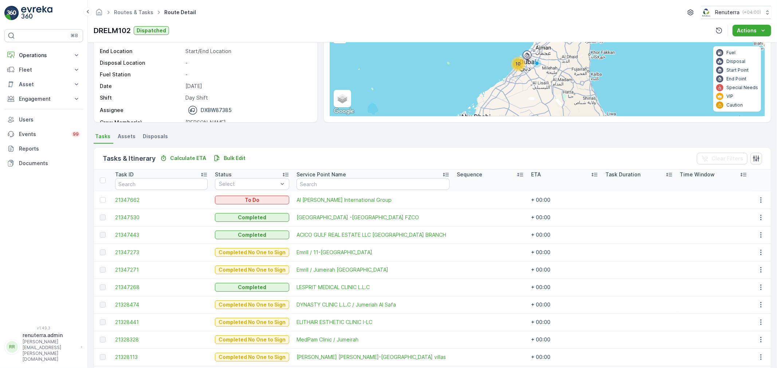
scroll to position [99, 0]
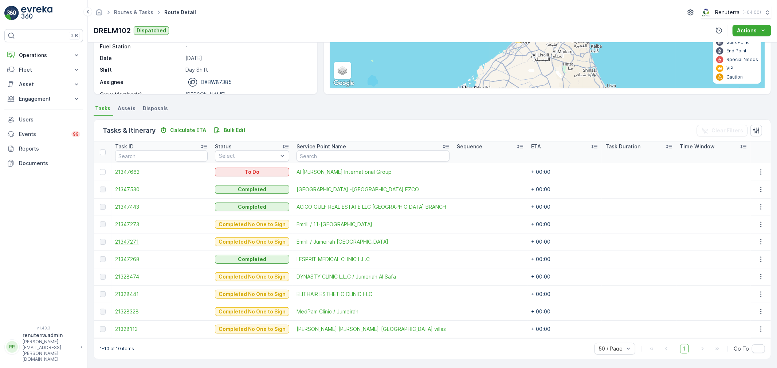
click at [134, 239] on span "21347271" at bounding box center [161, 241] width 92 height 7
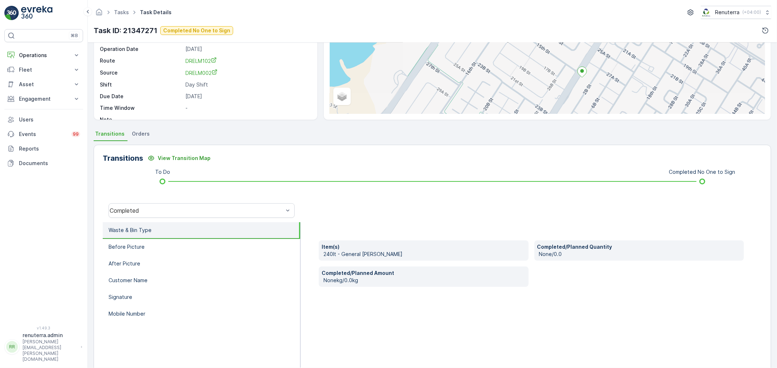
scroll to position [90, 0]
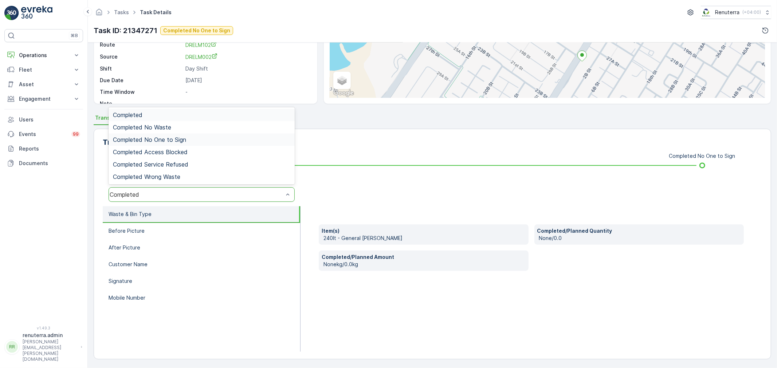
click at [166, 139] on span "Completed No One to Sign" at bounding box center [149, 140] width 73 height 7
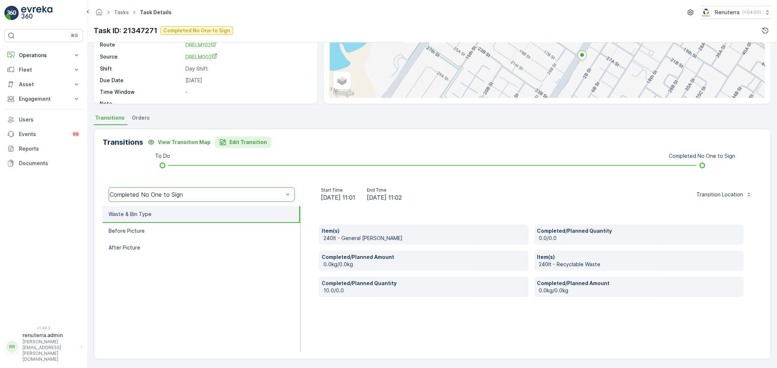
click at [234, 141] on p "Edit Transition" at bounding box center [247, 142] width 37 height 7
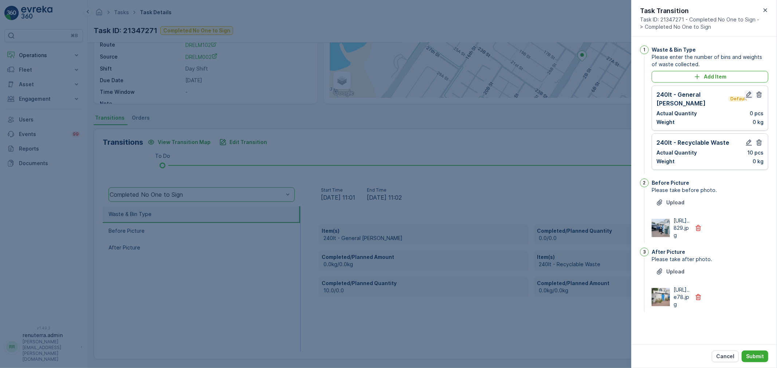
click at [747, 92] on icon "button" at bounding box center [748, 94] width 7 height 7
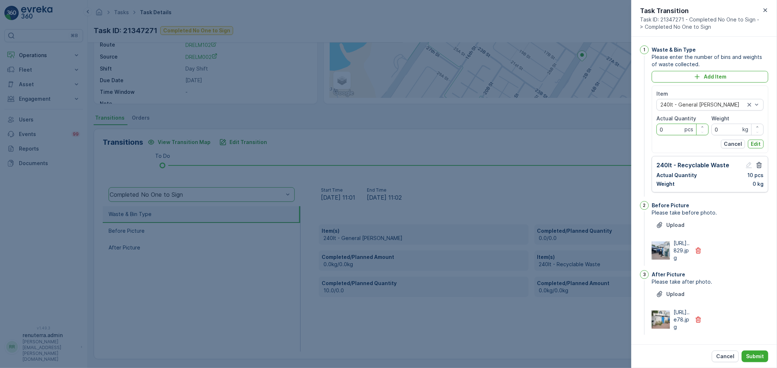
drag, startPoint x: 667, startPoint y: 129, endPoint x: 647, endPoint y: 127, distance: 19.5
click at [647, 127] on div "1 Waste & Bin Type Please enter the number of bins and weights of waste collect…" at bounding box center [704, 122] width 128 height 153
type Quantity "10"
click at [753, 142] on p "Edit" at bounding box center [755, 144] width 10 height 7
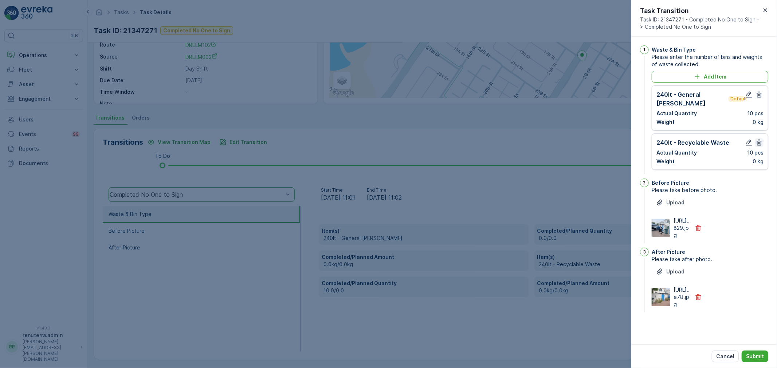
click at [758, 140] on icon "button" at bounding box center [758, 143] width 5 height 6
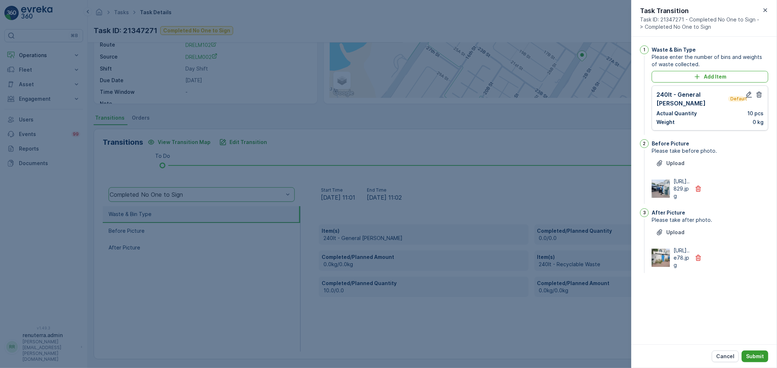
click at [757, 355] on p "Submit" at bounding box center [755, 356] width 18 height 7
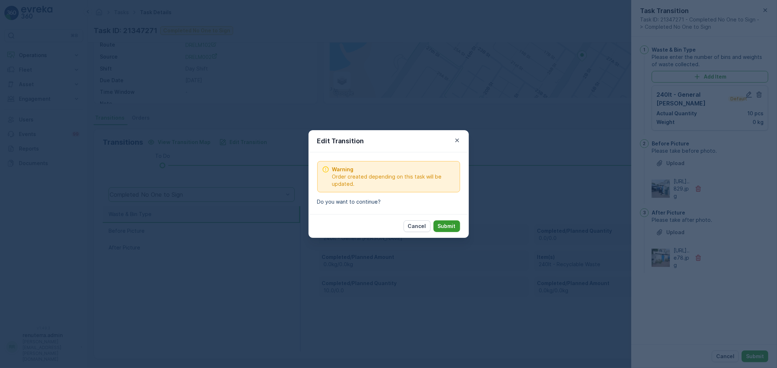
click at [437, 221] on button "Submit" at bounding box center [446, 227] width 27 height 12
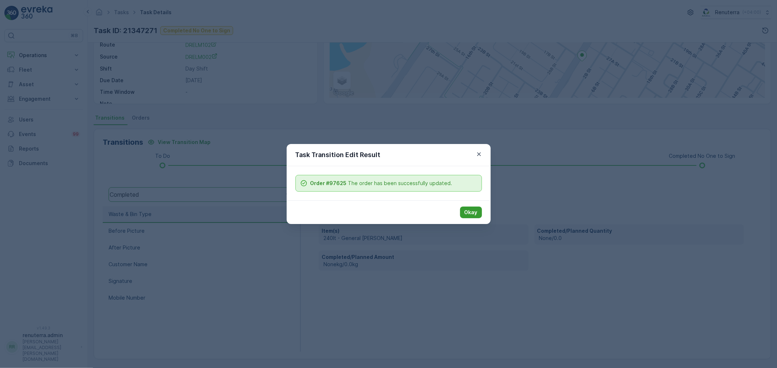
click at [477, 212] on button "Okay" at bounding box center [471, 213] width 22 height 12
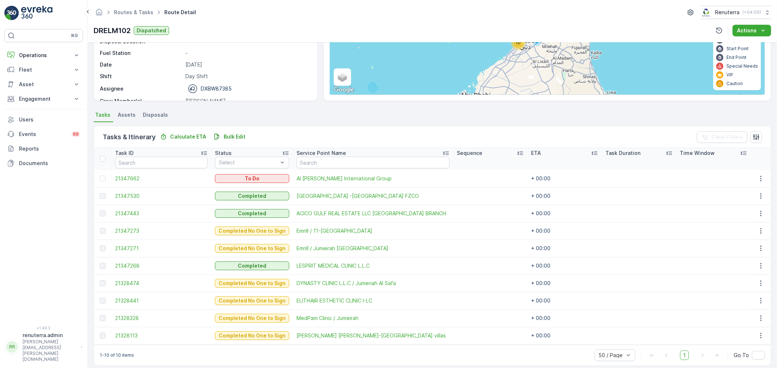
scroll to position [99, 0]
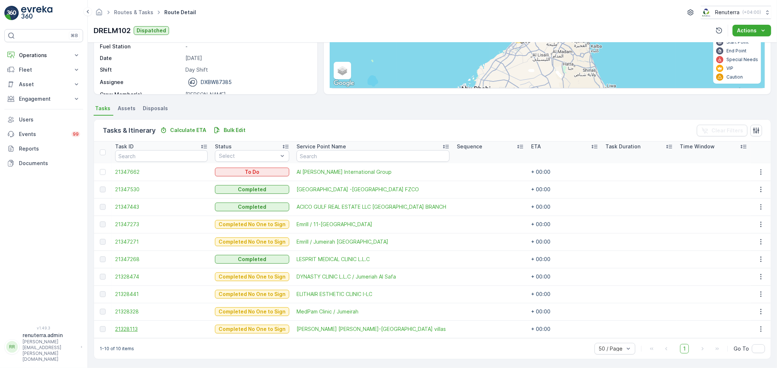
click at [128, 326] on span "21328113" at bounding box center [161, 329] width 92 height 7
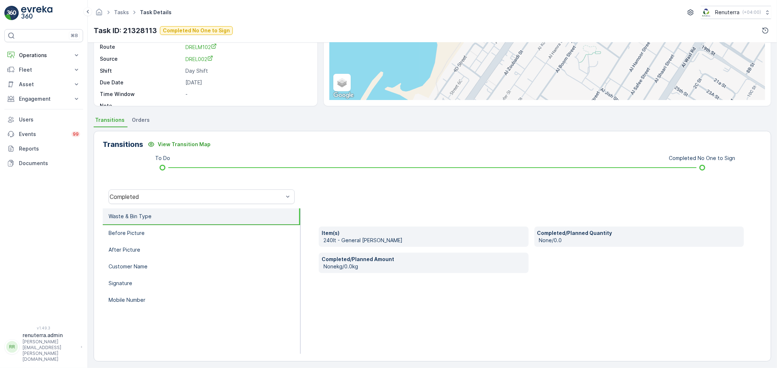
scroll to position [90, 0]
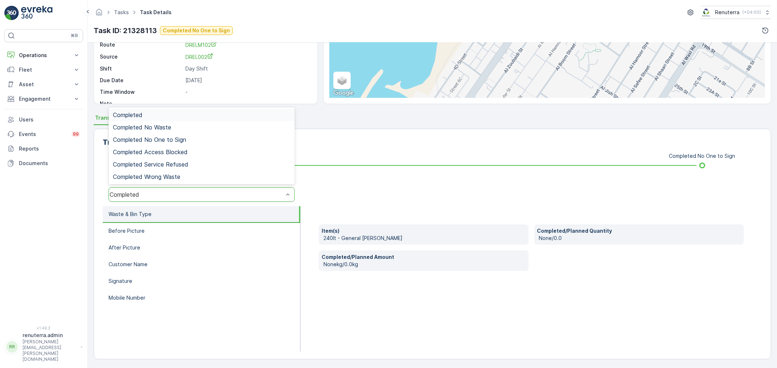
click at [148, 189] on div "Completed" at bounding box center [201, 194] width 186 height 15
click at [154, 139] on span "Completed No One to Sign" at bounding box center [149, 140] width 73 height 7
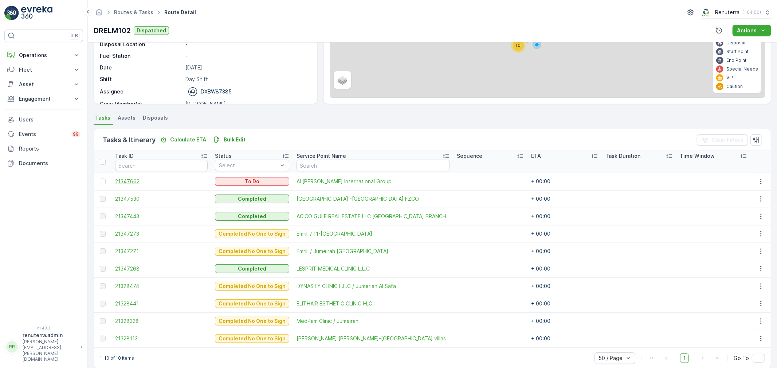
scroll to position [99, 0]
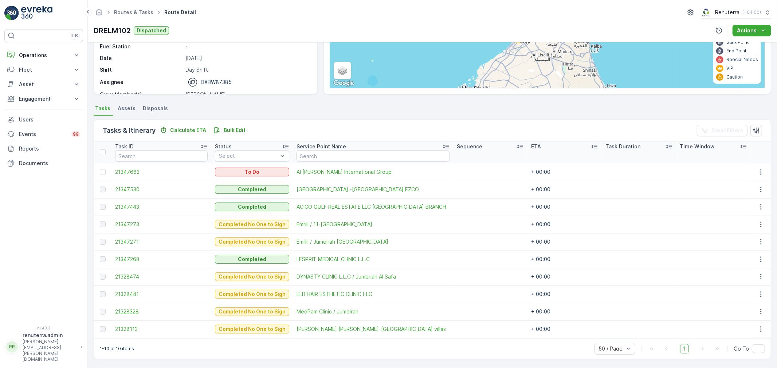
click at [127, 309] on span "21328328" at bounding box center [161, 311] width 92 height 7
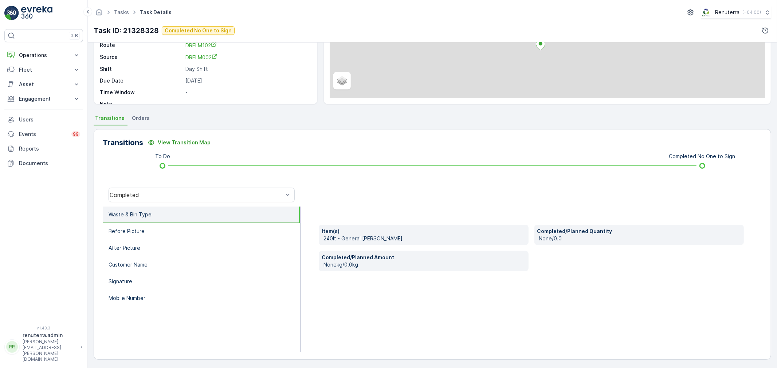
scroll to position [90, 0]
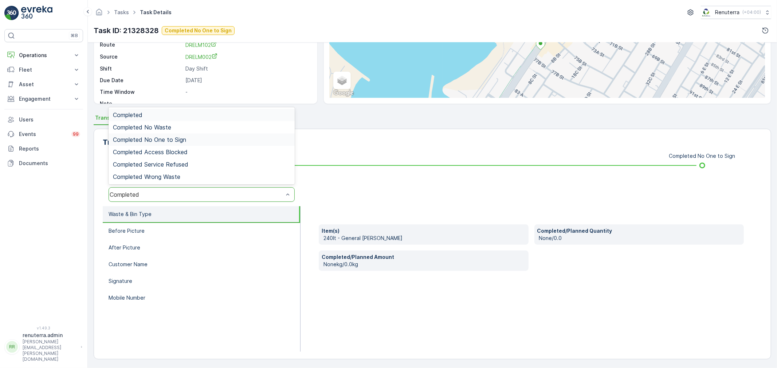
click at [162, 138] on span "Completed No One to Sign" at bounding box center [149, 140] width 73 height 7
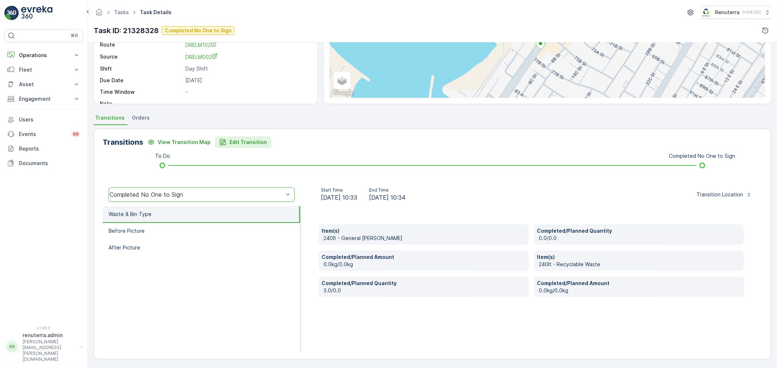
click at [231, 142] on p "Edit Transition" at bounding box center [247, 142] width 37 height 7
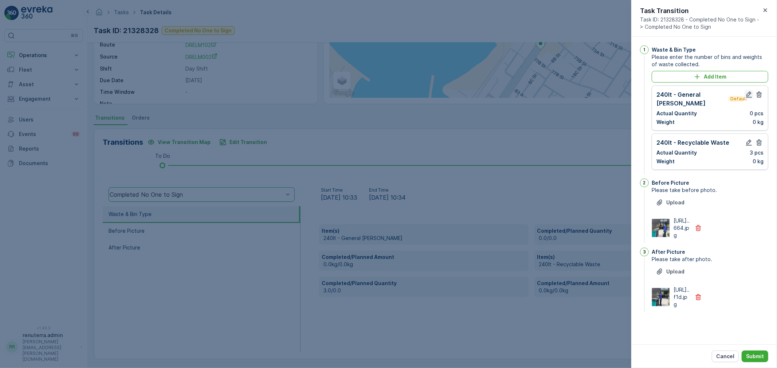
click at [749, 94] on icon "button" at bounding box center [748, 94] width 7 height 7
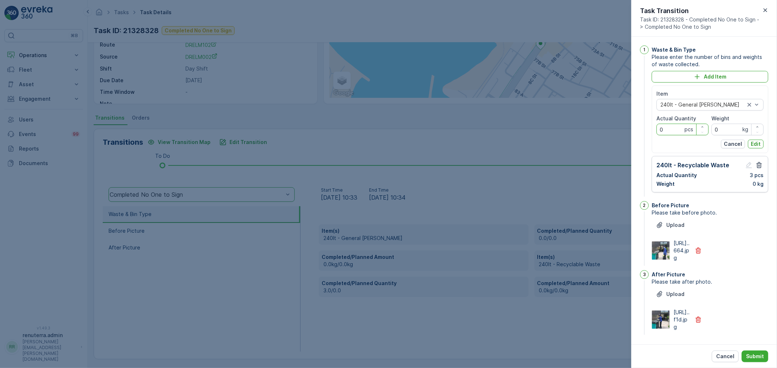
drag, startPoint x: 671, startPoint y: 129, endPoint x: 644, endPoint y: 129, distance: 26.6
click at [644, 129] on div "1 Waste & Bin Type Please enter the number of bins and weights of waste collect…" at bounding box center [704, 122] width 128 height 153
type Quantity "3"
click at [754, 145] on p "Edit" at bounding box center [755, 144] width 10 height 7
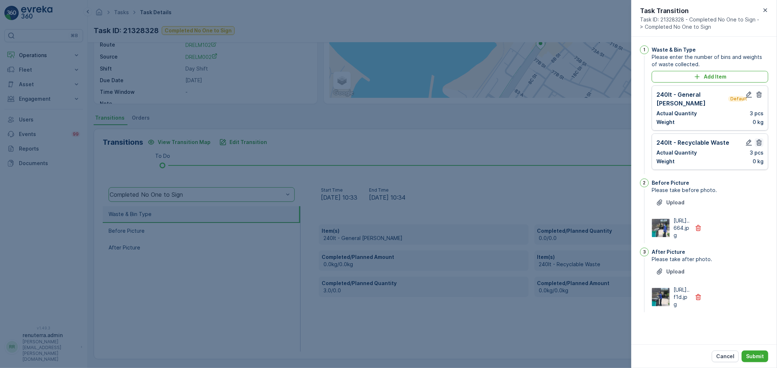
click at [760, 139] on icon "button" at bounding box center [758, 142] width 7 height 7
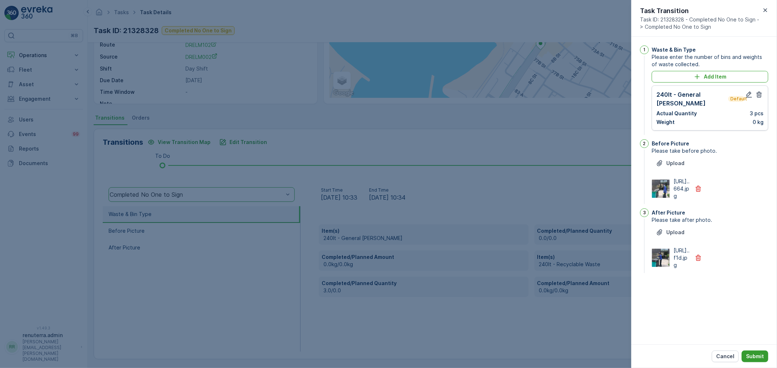
click at [751, 355] on p "Submit" at bounding box center [755, 356] width 18 height 7
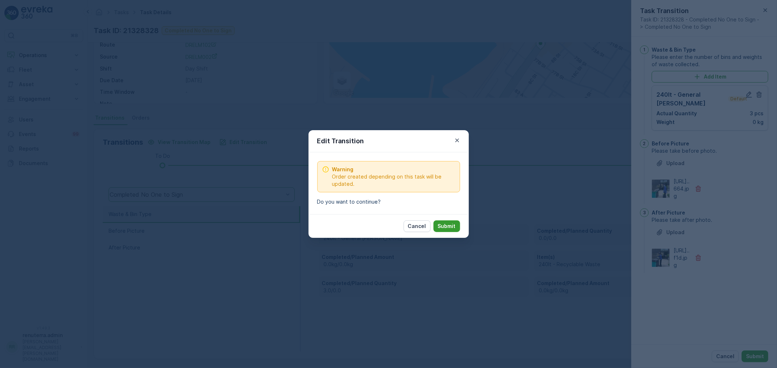
click at [449, 222] on button "Submit" at bounding box center [446, 227] width 27 height 12
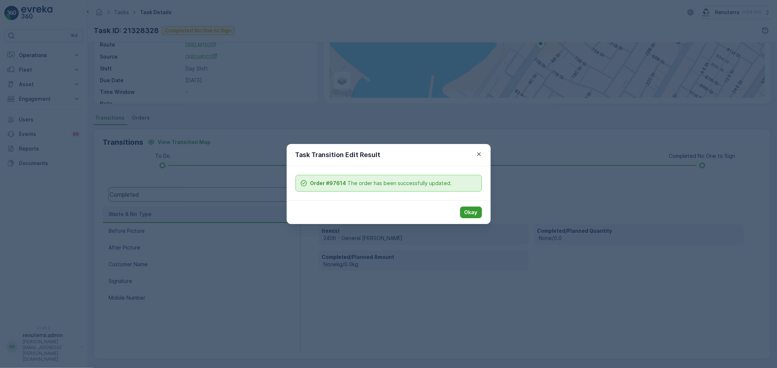
click at [474, 209] on p "Okay" at bounding box center [470, 212] width 13 height 7
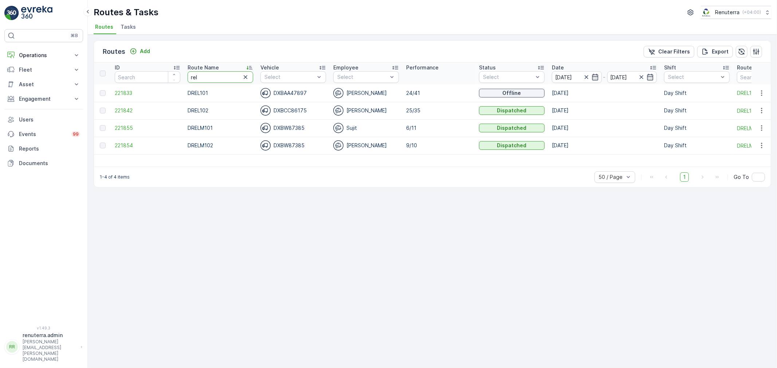
click at [179, 78] on tr "ID Route Name rel Vehicle Select Employee Select Performance Status Select Date…" at bounding box center [459, 74] width 731 height 22
type input "med"
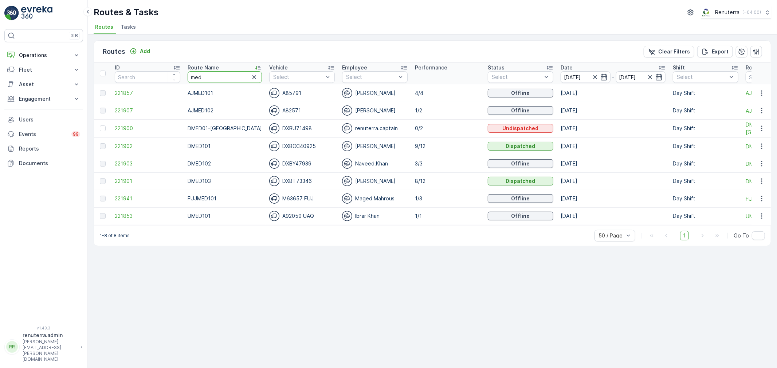
drag, startPoint x: 213, startPoint y: 75, endPoint x: 180, endPoint y: 73, distance: 33.2
click at [180, 73] on tr "ID Route Name med Vehicle Select Employee Select Performance Status Select Date…" at bounding box center [464, 74] width 740 height 22
type input "hat"
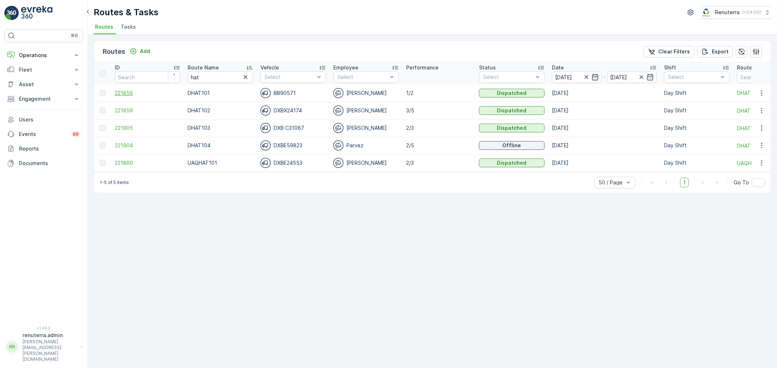
click at [124, 92] on span "221856" at bounding box center [148, 93] width 66 height 7
click at [123, 110] on span "221859" at bounding box center [148, 110] width 66 height 7
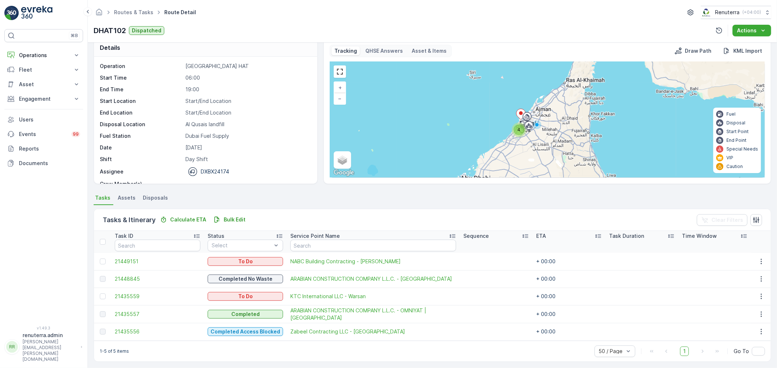
scroll to position [13, 0]
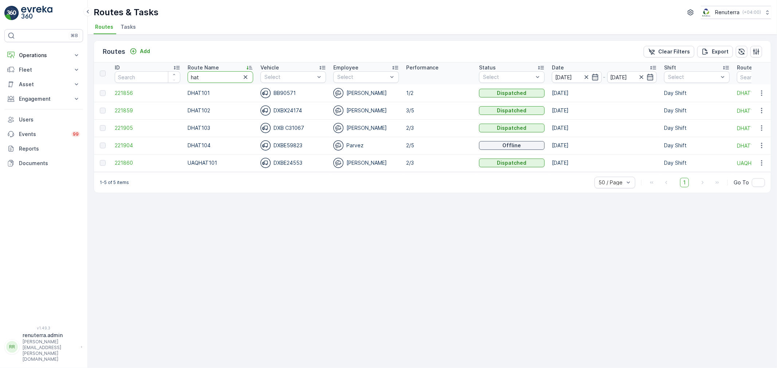
drag, startPoint x: 201, startPoint y: 78, endPoint x: 161, endPoint y: 67, distance: 42.1
click at [161, 67] on tr "ID Route Name hat Vehicle Select Employee Select Performance Status Select Date…" at bounding box center [459, 74] width 731 height 22
type input "roro"
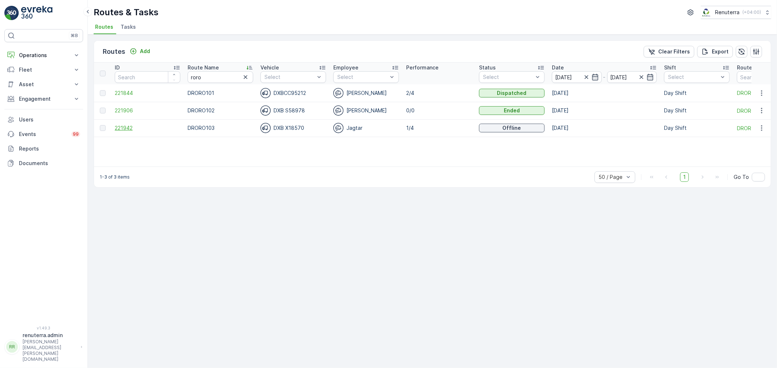
click at [125, 126] on span "221942" at bounding box center [148, 128] width 66 height 7
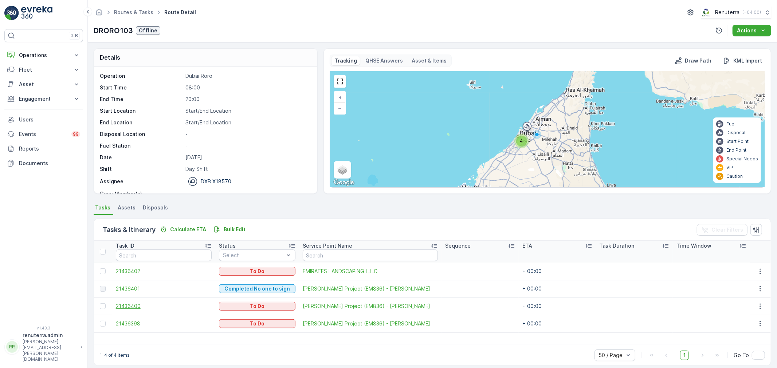
click at [137, 304] on span "21436400" at bounding box center [164, 306] width 96 height 7
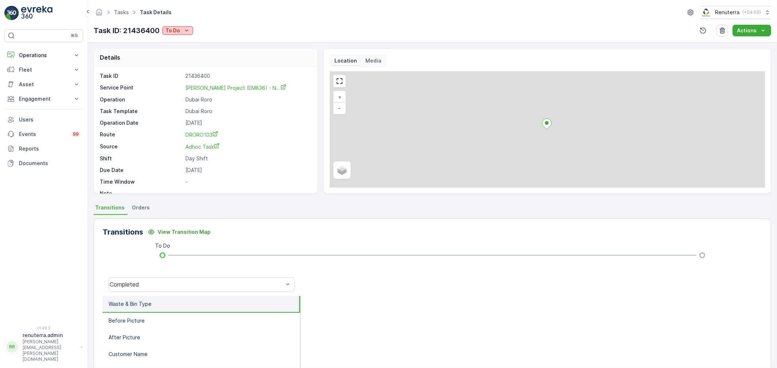
click at [181, 29] on div "To Do" at bounding box center [177, 30] width 25 height 7
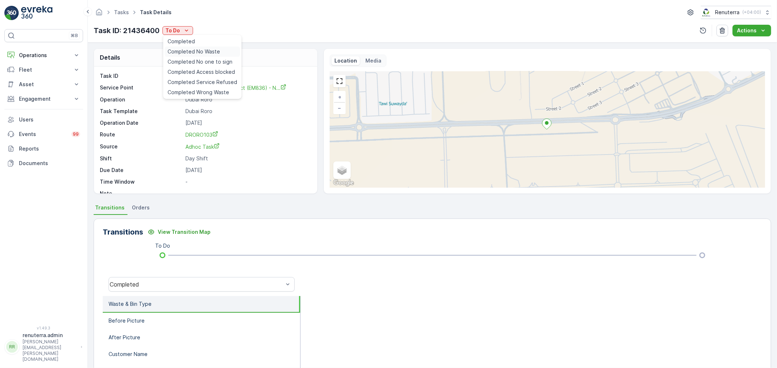
click at [191, 51] on span "Completed No Waste" at bounding box center [193, 51] width 52 height 7
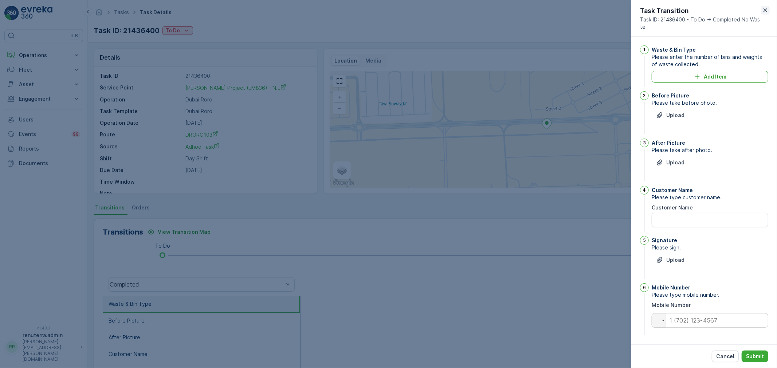
click at [765, 8] on icon "button" at bounding box center [764, 10] width 7 height 7
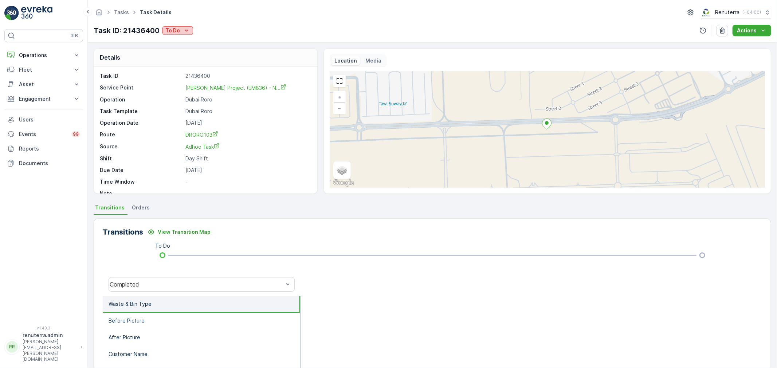
click at [181, 31] on div "To Do" at bounding box center [177, 30] width 25 height 7
click at [206, 59] on span "Completed No one to sign" at bounding box center [199, 61] width 65 height 7
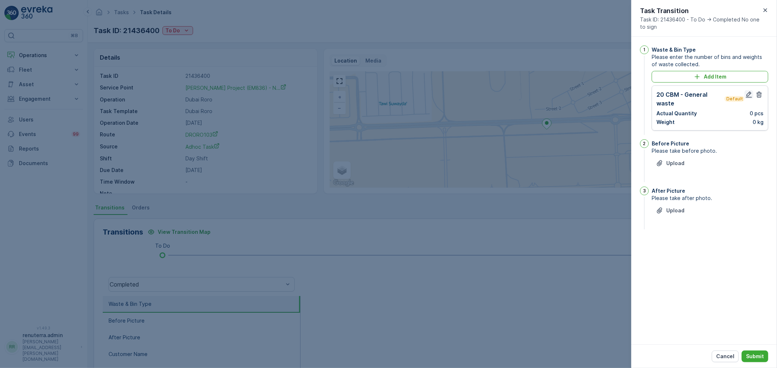
click at [748, 95] on icon "button" at bounding box center [748, 94] width 7 height 7
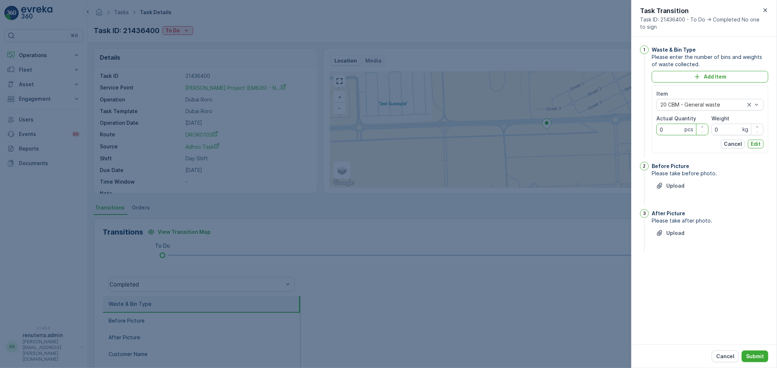
drag, startPoint x: 667, startPoint y: 132, endPoint x: 641, endPoint y: 129, distance: 26.8
click at [641, 129] on div "1 Waste & Bin Type Please enter the number of bins and weights of waste collect…" at bounding box center [704, 103] width 128 height 114
type Quantity "1"
click at [755, 141] on p "Edit" at bounding box center [755, 144] width 10 height 7
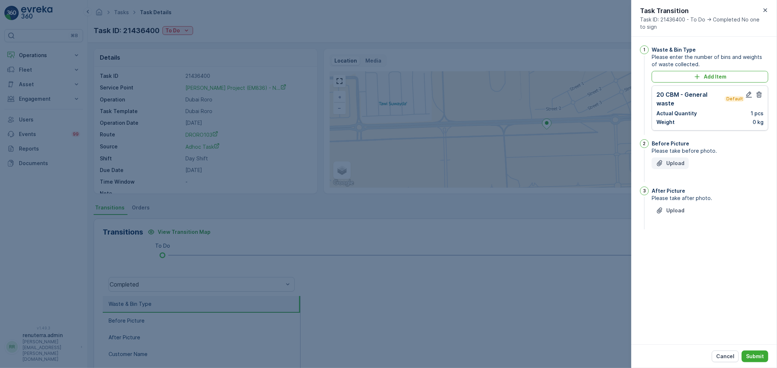
click at [678, 163] on p "Upload" at bounding box center [675, 163] width 18 height 7
click at [674, 245] on p "Upload" at bounding box center [675, 247] width 18 height 7
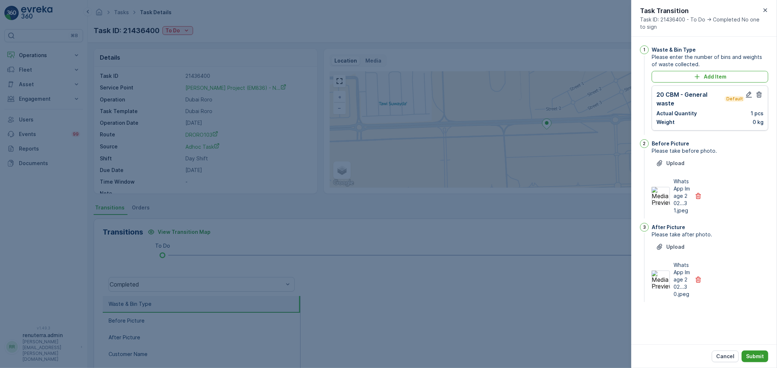
click at [752, 351] on button "Submit" at bounding box center [754, 357] width 27 height 12
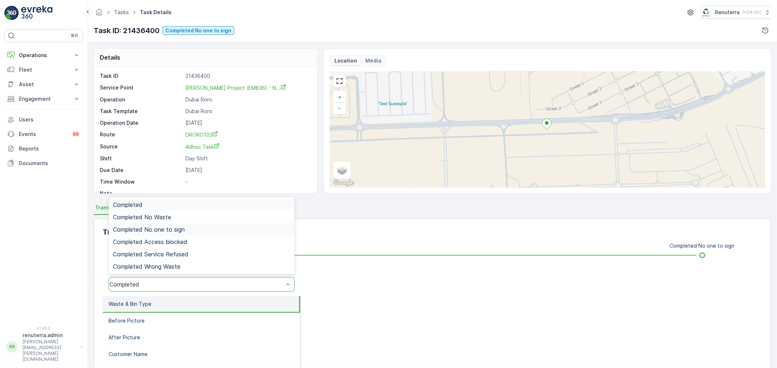
click at [177, 228] on span "Completed No one to sign" at bounding box center [149, 229] width 72 height 7
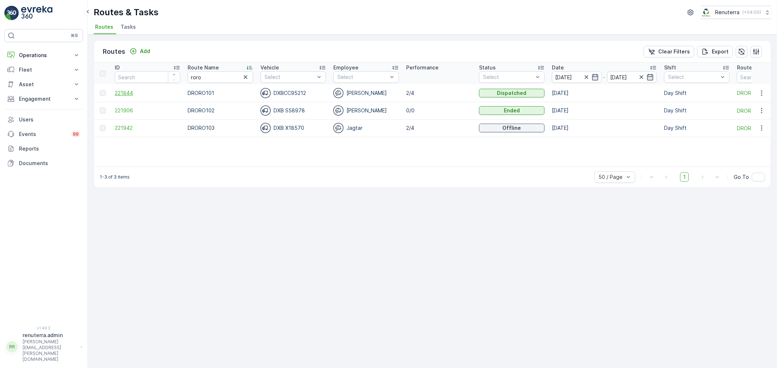
click at [125, 96] on span "221844" at bounding box center [148, 93] width 66 height 7
drag, startPoint x: 220, startPoint y: 79, endPoint x: 182, endPoint y: 76, distance: 37.7
click at [182, 76] on tr "ID Route Name roro Vehicle Select Employee Select Performance Status Select Dat…" at bounding box center [459, 74] width 731 height 22
type input "med"
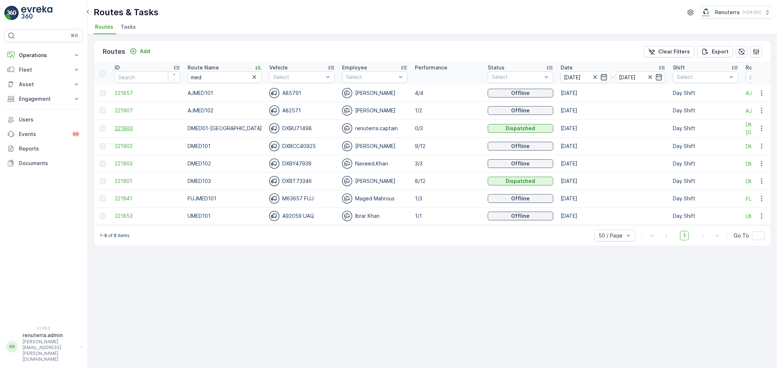
click at [122, 127] on span "221900" at bounding box center [148, 128] width 66 height 7
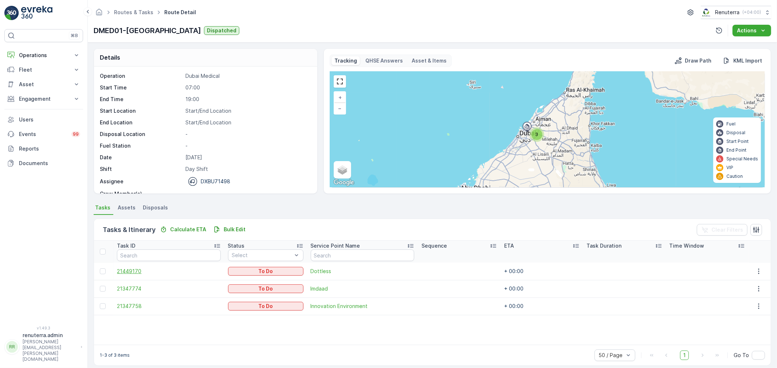
click at [139, 268] on span "21449170" at bounding box center [168, 271] width 103 height 7
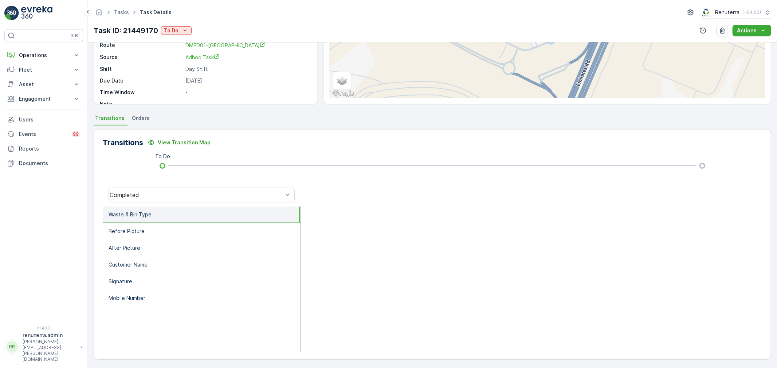
scroll to position [90, 0]
click at [182, 32] on icon "To Do" at bounding box center [184, 30] width 7 height 7
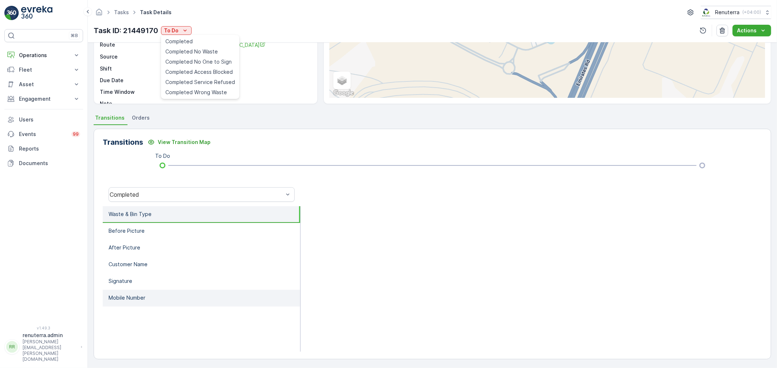
click at [217, 304] on li "Mobile Number" at bounding box center [201, 298] width 197 height 17
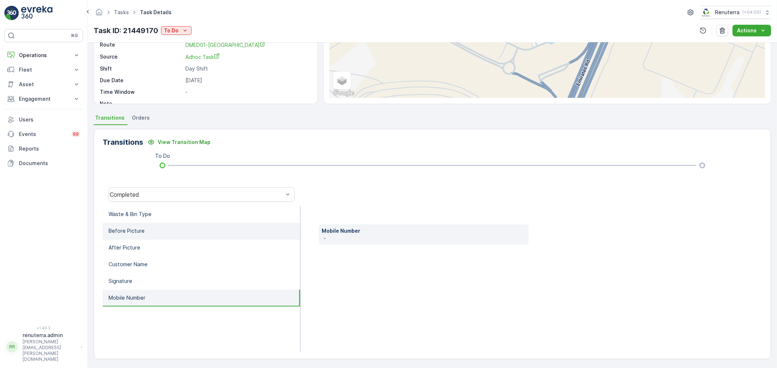
click at [147, 228] on li "Before Picture" at bounding box center [201, 231] width 197 height 17
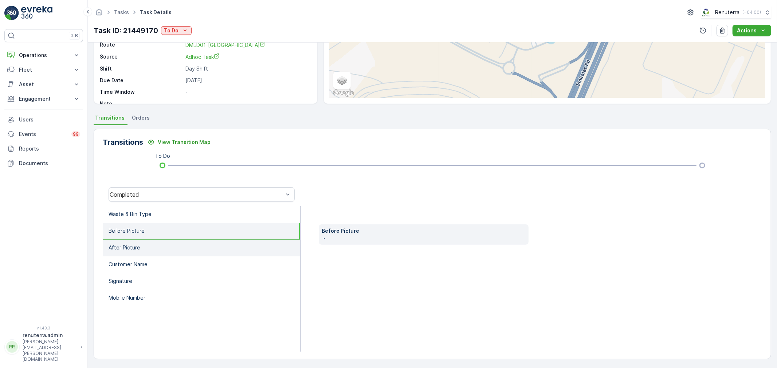
click at [139, 248] on li "After Picture" at bounding box center [201, 248] width 197 height 17
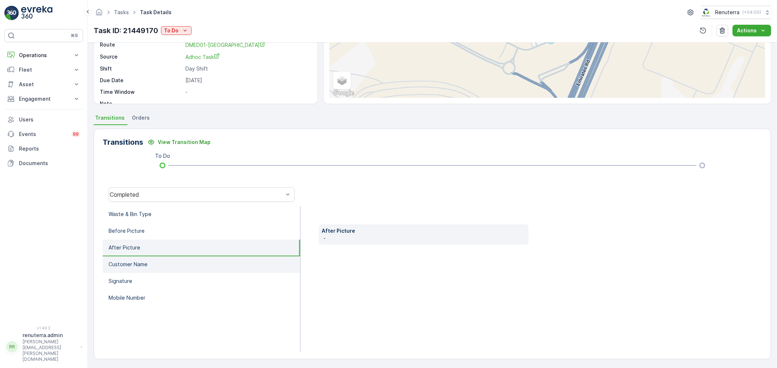
click at [142, 263] on p "Customer Name" at bounding box center [127, 264] width 39 height 7
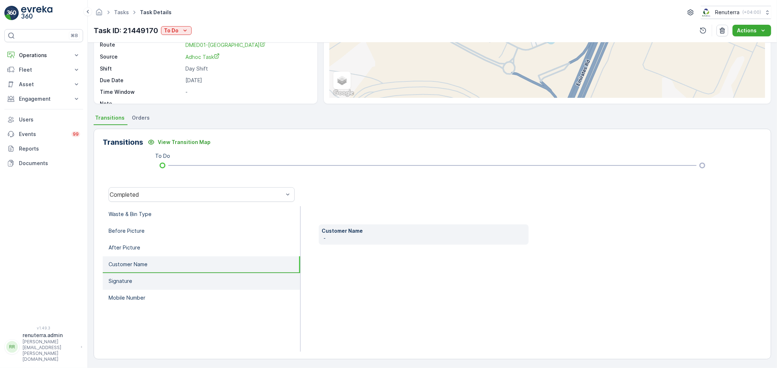
click at [139, 280] on li "Signature" at bounding box center [201, 281] width 197 height 17
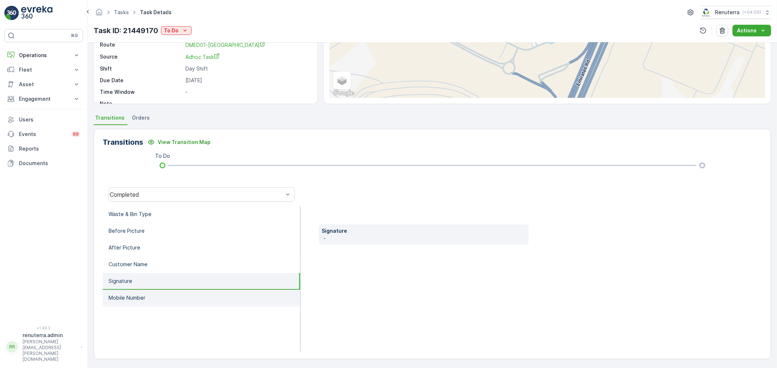
click at [138, 295] on p "Mobile Number" at bounding box center [126, 298] width 37 height 7
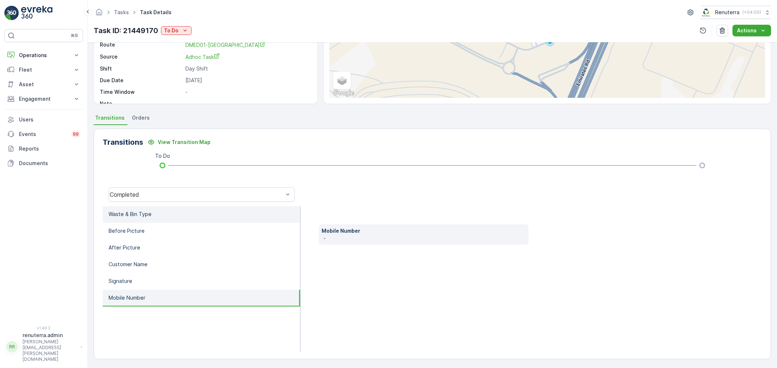
click at [137, 217] on p "Waste & Bin Type" at bounding box center [129, 214] width 43 height 7
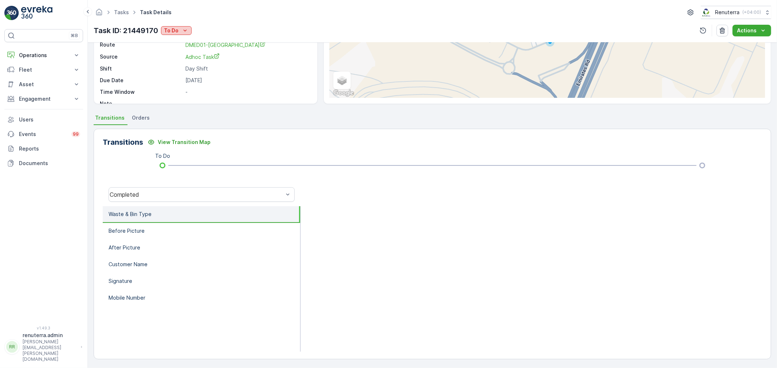
click at [184, 27] on icon "To Do" at bounding box center [184, 30] width 7 height 7
click at [188, 39] on span "Completed" at bounding box center [178, 41] width 27 height 7
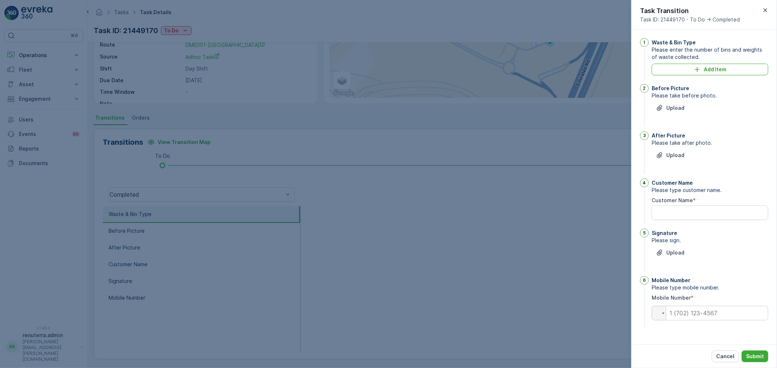
click at [281, 77] on div at bounding box center [388, 184] width 777 height 368
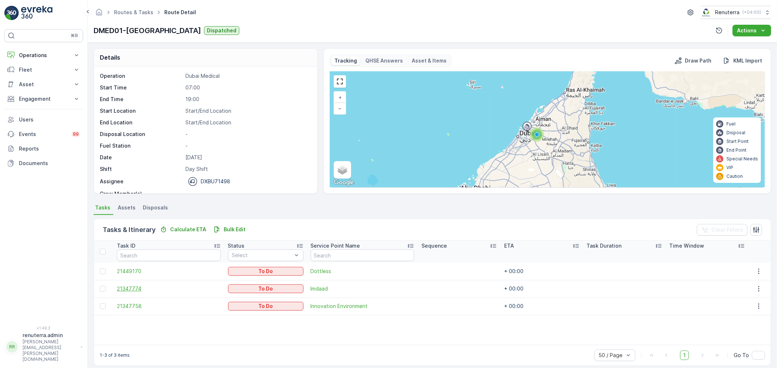
click at [135, 286] on span "21347774" at bounding box center [168, 288] width 103 height 7
click at [133, 268] on span "21449170" at bounding box center [168, 271] width 103 height 7
click at [140, 303] on span "21347758" at bounding box center [168, 306] width 103 height 7
click at [129, 270] on span "21449170" at bounding box center [168, 271] width 103 height 7
click at [137, 288] on span "21347774" at bounding box center [168, 288] width 103 height 7
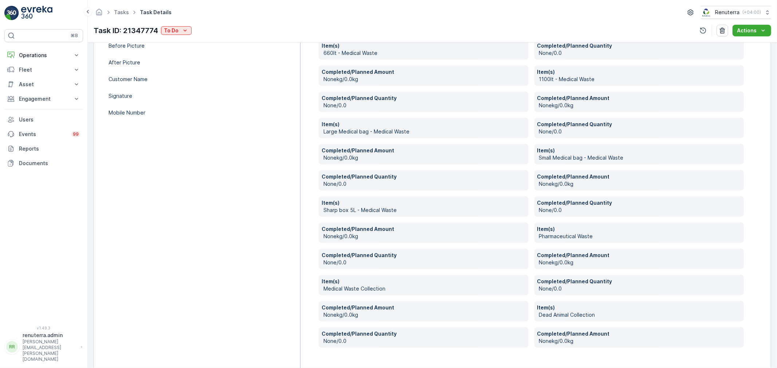
scroll to position [296, 0]
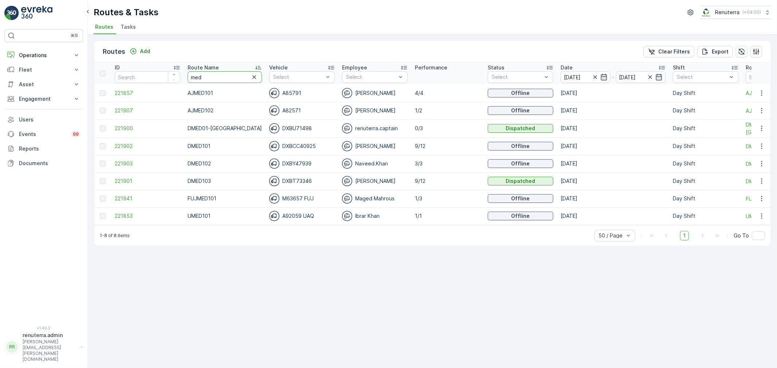
drag, startPoint x: 214, startPoint y: 78, endPoint x: 167, endPoint y: 66, distance: 47.9
click at [167, 66] on tr "ID Route Name med Vehicle Select Employee Select Performance Status Select Date…" at bounding box center [464, 74] width 740 height 22
type input "hat"
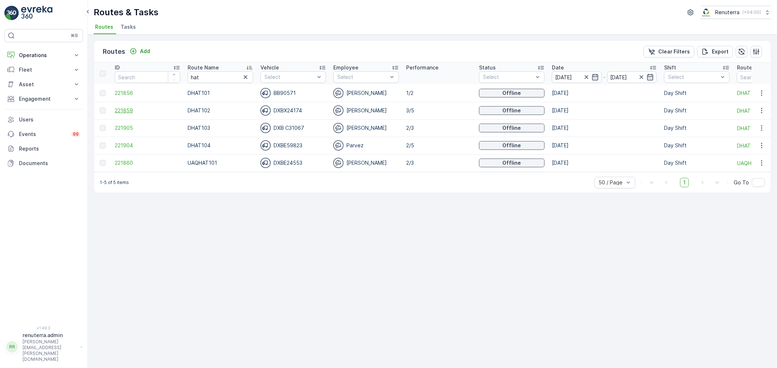
click at [125, 111] on span "221859" at bounding box center [148, 110] width 66 height 7
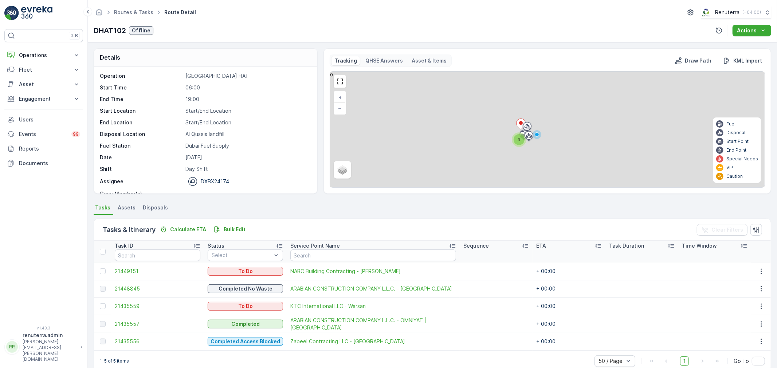
scroll to position [13, 0]
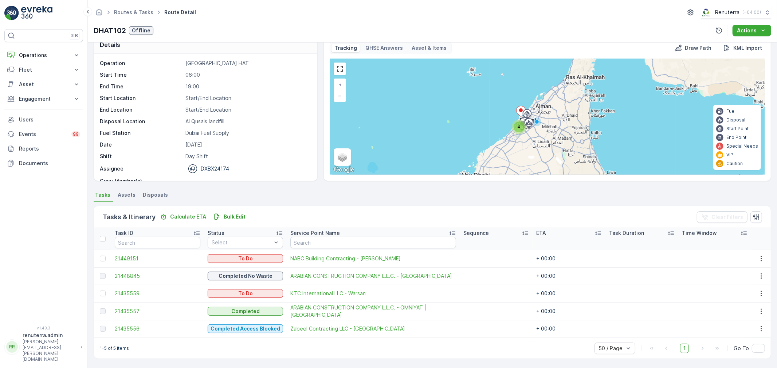
click at [135, 259] on span "21449151" at bounding box center [158, 258] width 86 height 7
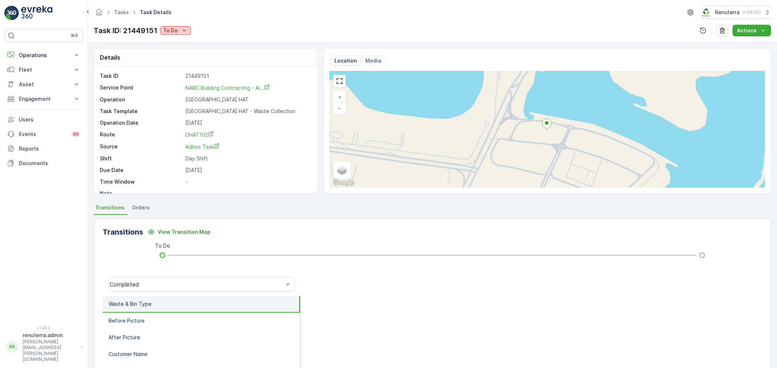
click at [181, 30] on icon "To Do" at bounding box center [184, 30] width 7 height 7
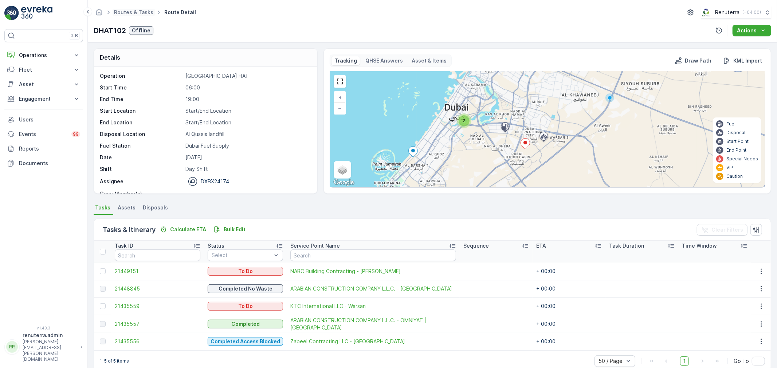
click at [141, 9] on span "Routes & Tasks" at bounding box center [133, 12] width 42 height 7
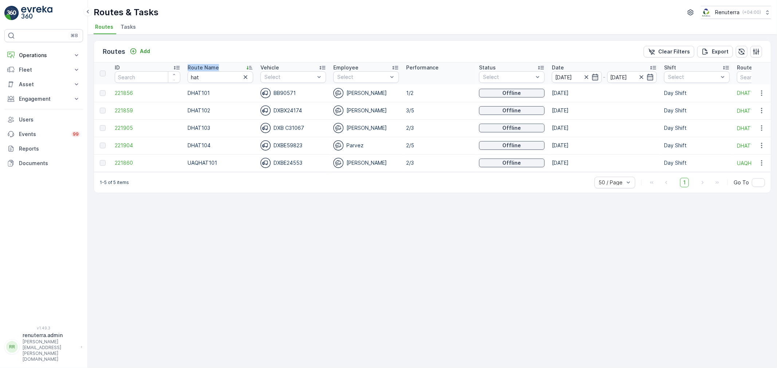
drag, startPoint x: 217, startPoint y: 70, endPoint x: 183, endPoint y: 70, distance: 33.5
click at [184, 70] on th "Route Name hat" at bounding box center [220, 74] width 73 height 22
drag, startPoint x: 205, startPoint y: 81, endPoint x: 179, endPoint y: 76, distance: 26.1
click at [179, 76] on tr "ID Route Name hat Vehicle Select Employee Select Performance Status Select Date…" at bounding box center [459, 74] width 731 height 22
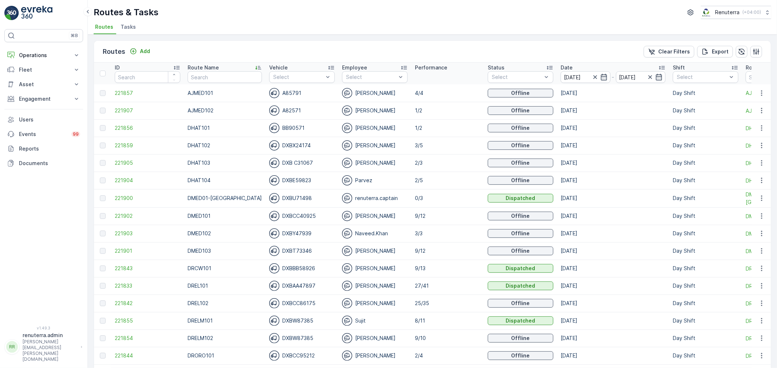
scroll to position [132, 0]
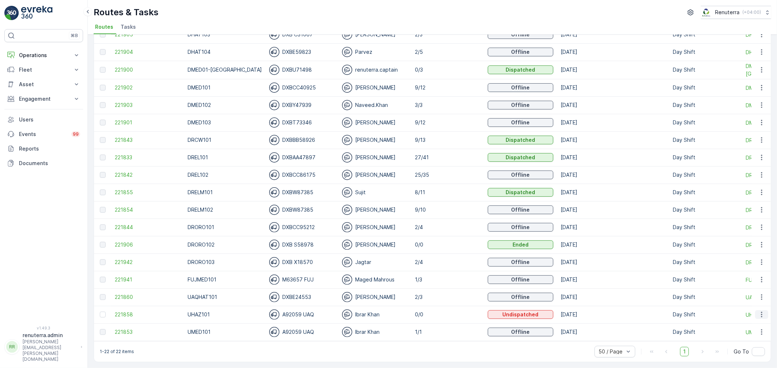
click at [761, 311] on icon "button" at bounding box center [761, 314] width 7 height 7
click at [726, 297] on span "Delete" at bounding box center [731, 300] width 17 height 7
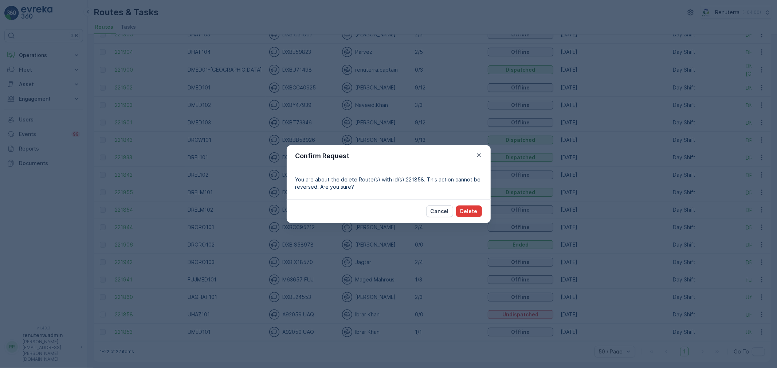
click at [468, 207] on button "Delete" at bounding box center [469, 212] width 26 height 12
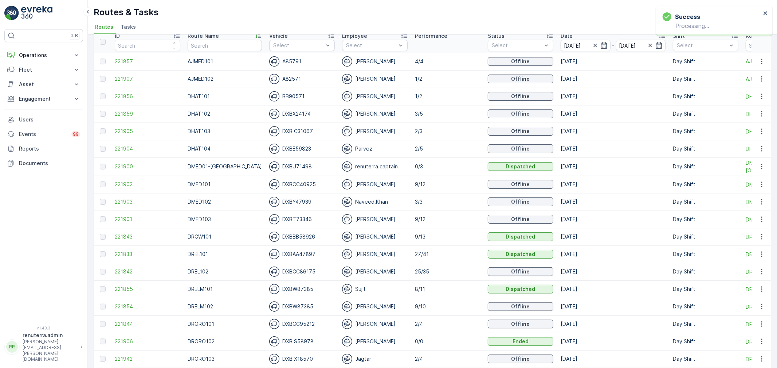
scroll to position [0, 0]
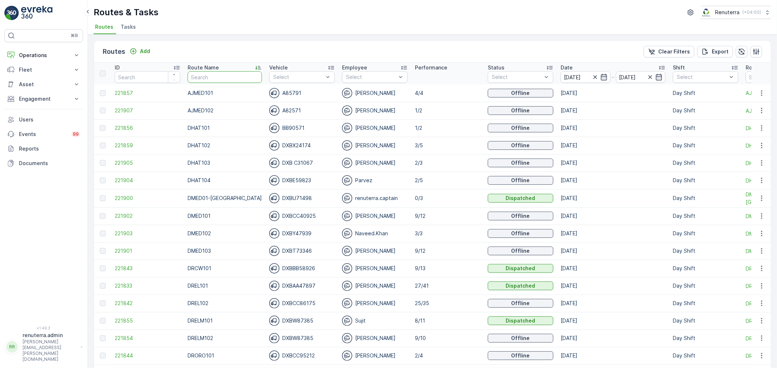
click at [209, 74] on input "text" at bounding box center [224, 77] width 74 height 12
type input "rel"
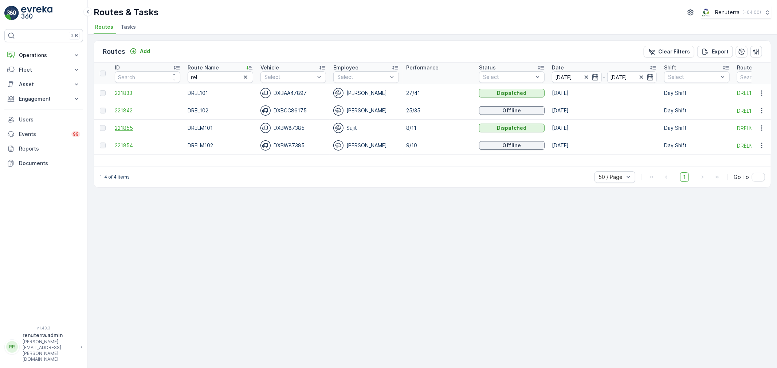
click at [122, 128] on span "221855" at bounding box center [148, 128] width 66 height 7
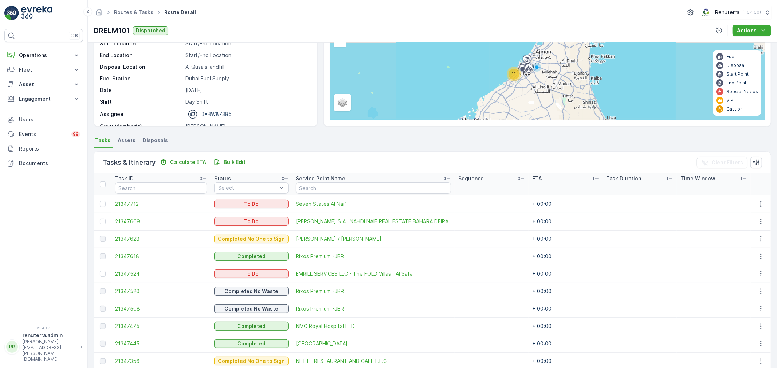
scroll to position [117, 0]
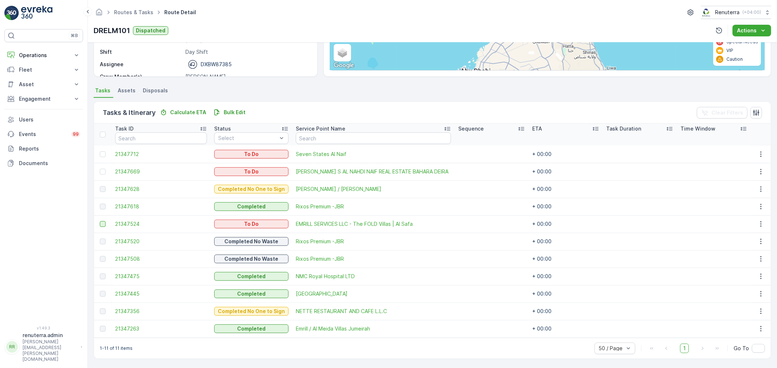
click at [100, 226] on div at bounding box center [103, 224] width 6 height 6
click at [100, 221] on input "checkbox" at bounding box center [100, 221] width 0 height 0
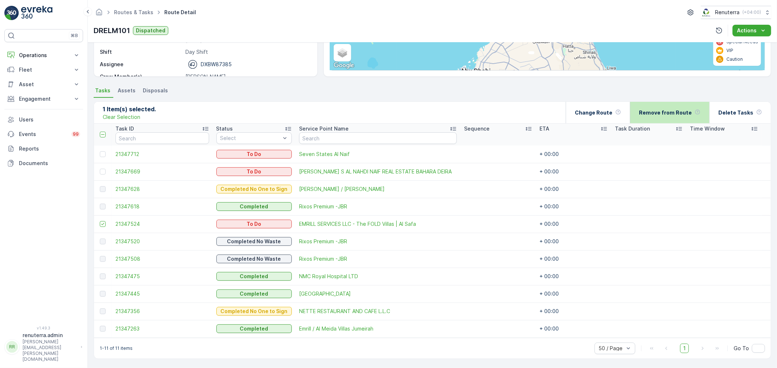
click at [677, 112] on p "Remove from Route" at bounding box center [665, 112] width 53 height 7
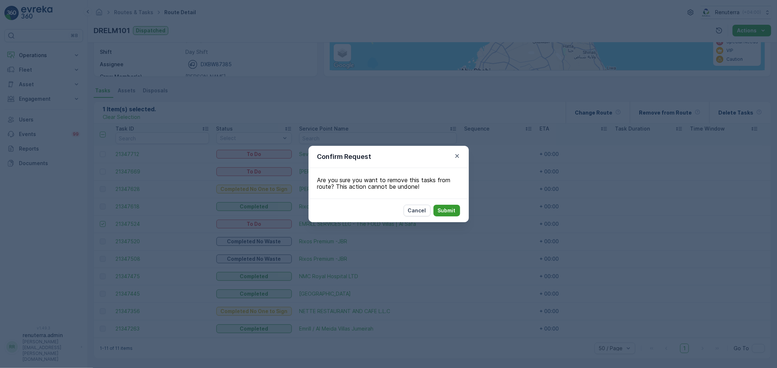
click at [449, 213] on p "Submit" at bounding box center [447, 210] width 18 height 7
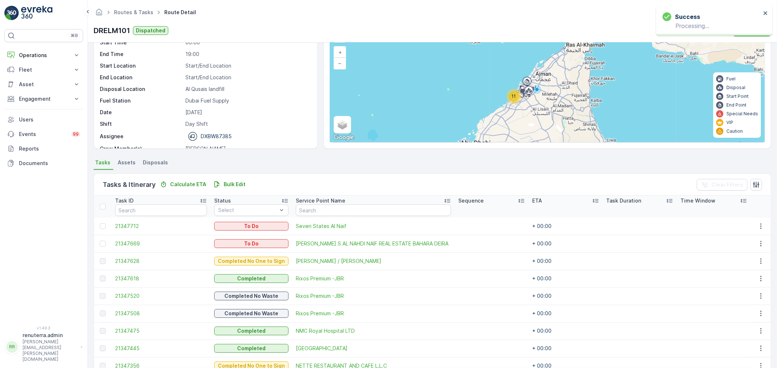
scroll to position [0, 0]
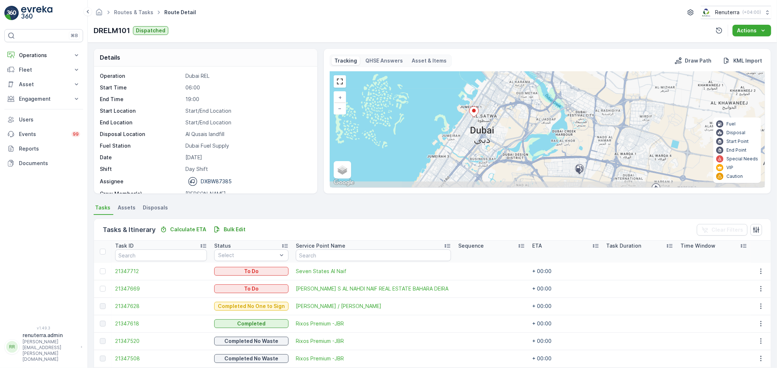
drag, startPoint x: 481, startPoint y: 163, endPoint x: 485, endPoint y: 130, distance: 33.3
click at [485, 130] on div "2 3 + − Satellite Roadmap Terrain Hybrid Leaflet Keyboard shortcuts Map Data Ma…" at bounding box center [547, 130] width 434 height 116
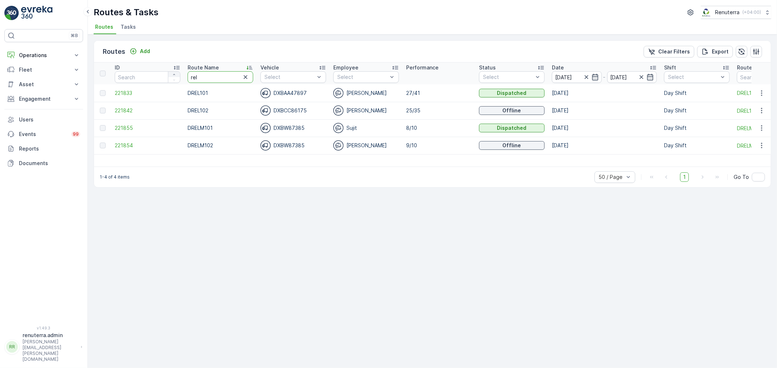
drag, startPoint x: 202, startPoint y: 75, endPoint x: 169, endPoint y: 73, distance: 33.9
click at [169, 73] on tr "ID Route Name rel Vehicle Select Employee Select Performance Status Select Date…" at bounding box center [459, 74] width 731 height 22
type input "med"
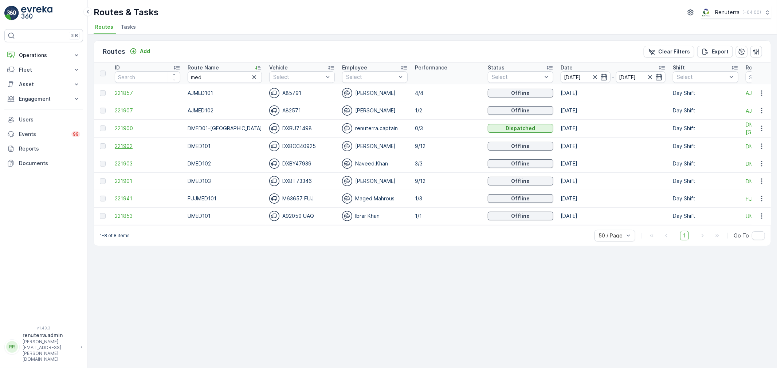
click at [125, 146] on span "221902" at bounding box center [148, 146] width 66 height 7
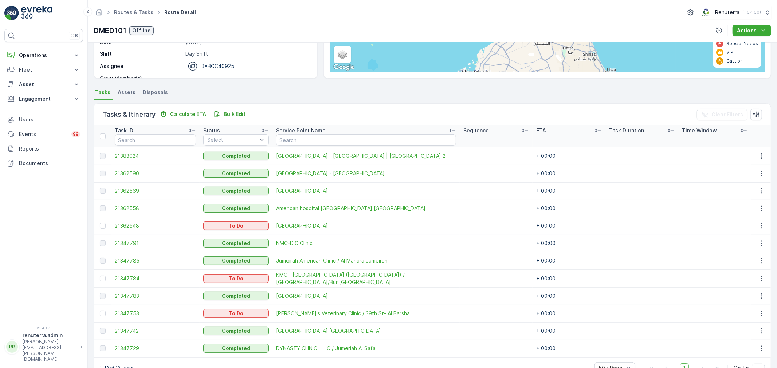
scroll to position [121, 0]
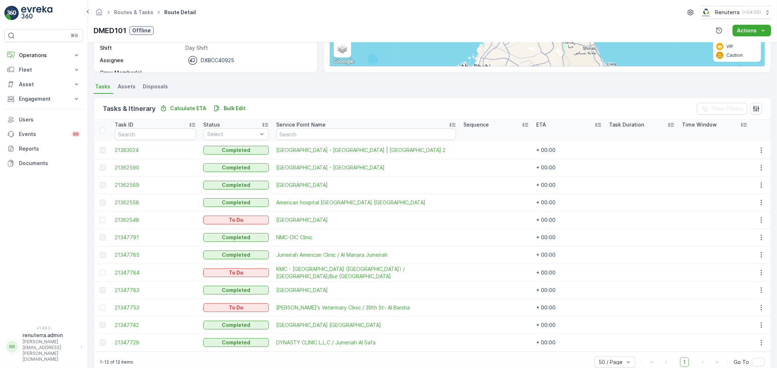
click at [216, 123] on p "Status" at bounding box center [211, 124] width 17 height 7
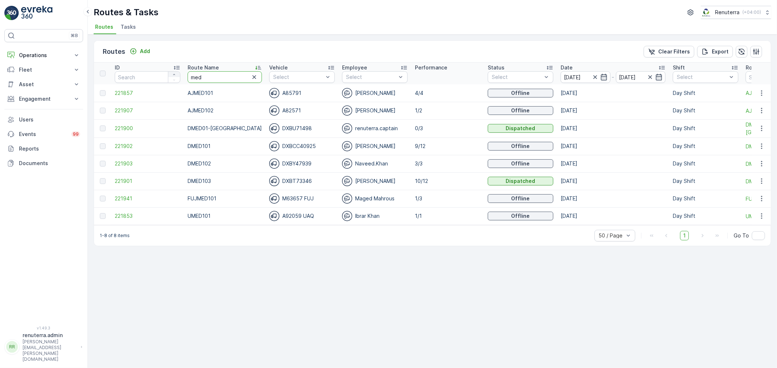
drag, startPoint x: 207, startPoint y: 78, endPoint x: 179, endPoint y: 75, distance: 27.5
click at [179, 75] on tr "ID Route Name med Vehicle Select Employee Select Performance Status Select Date…" at bounding box center [464, 74] width 740 height 22
type input "roro"
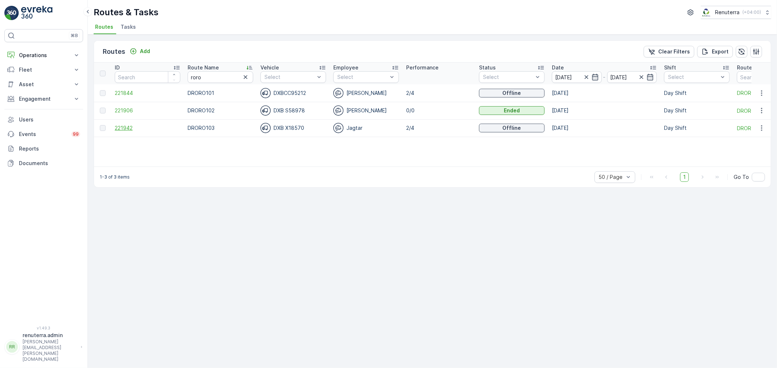
click at [125, 128] on span "221942" at bounding box center [148, 128] width 66 height 7
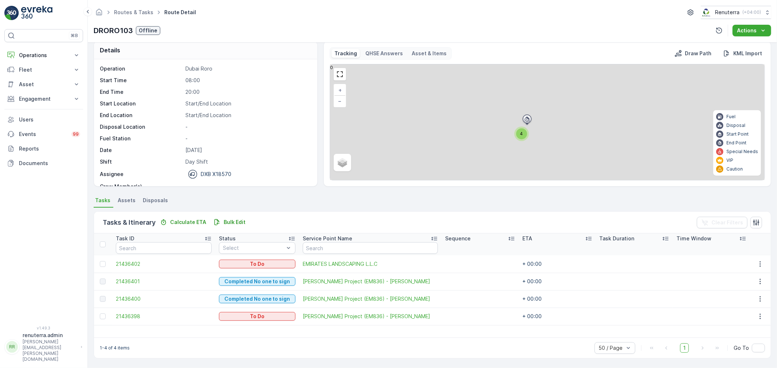
scroll to position [7, 0]
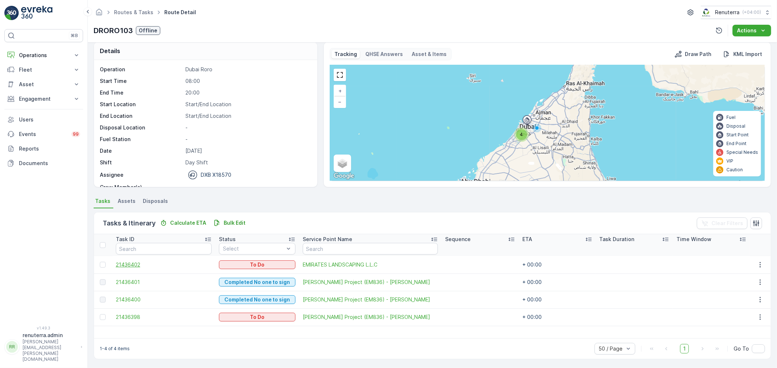
click at [127, 264] on span "21436402" at bounding box center [164, 264] width 96 height 7
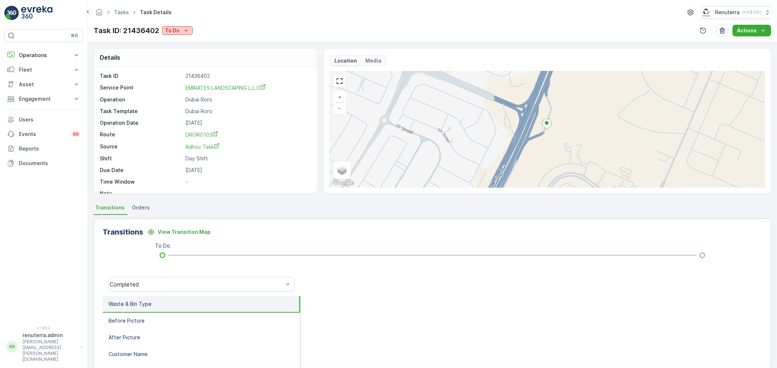
click at [175, 29] on p "To Do" at bounding box center [172, 30] width 15 height 7
drag, startPoint x: 185, startPoint y: 41, endPoint x: 211, endPoint y: 176, distance: 137.3
click at [210, 201] on body "⌘B Operations Insights Planning Routes & Tasks Cockpit Settings Fleet Live Trac…" at bounding box center [388, 184] width 777 height 368
click at [218, 59] on span "Completed No one to sign" at bounding box center [199, 61] width 65 height 7
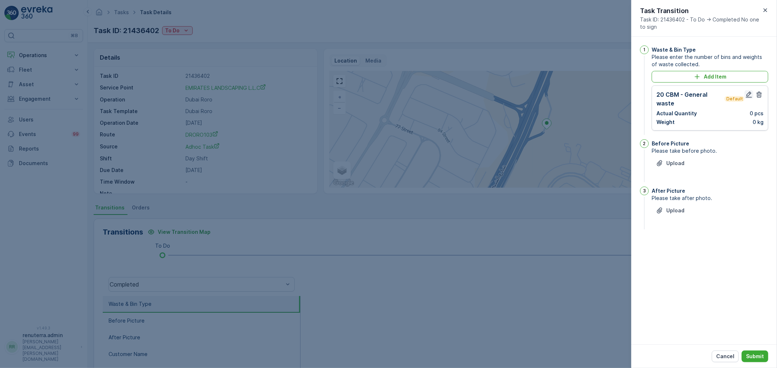
click at [748, 94] on icon "button" at bounding box center [749, 95] width 6 height 6
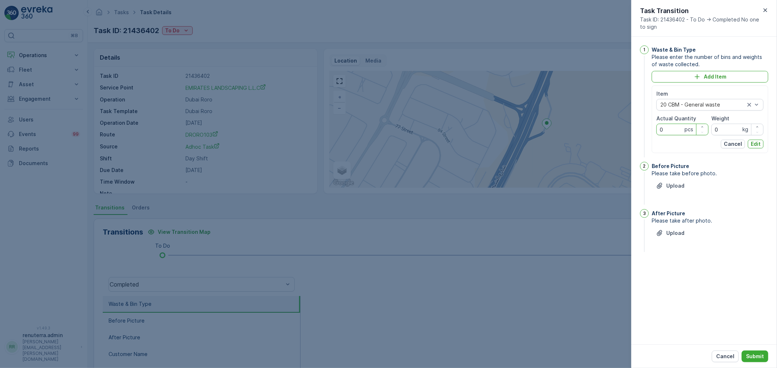
drag, startPoint x: 664, startPoint y: 130, endPoint x: 646, endPoint y: 129, distance: 18.2
click at [646, 129] on div "1 Waste & Bin Type Please enter the number of bins and weights of waste collect…" at bounding box center [704, 103] width 128 height 114
type Quantity "1"
click at [756, 141] on p "Edit" at bounding box center [755, 144] width 10 height 7
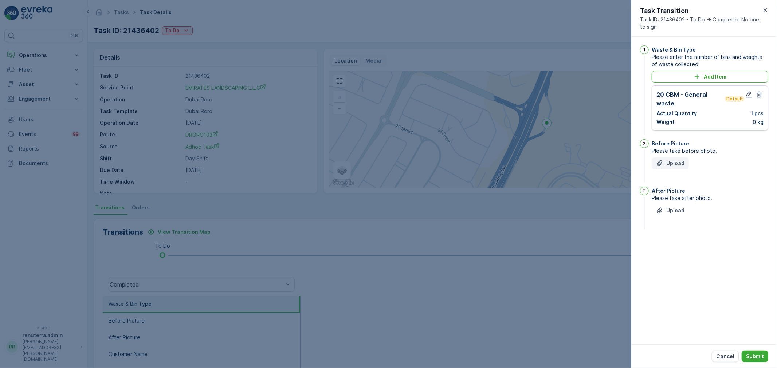
click at [672, 161] on p "Upload" at bounding box center [675, 163] width 18 height 7
click at [671, 249] on p "Upload" at bounding box center [675, 247] width 18 height 7
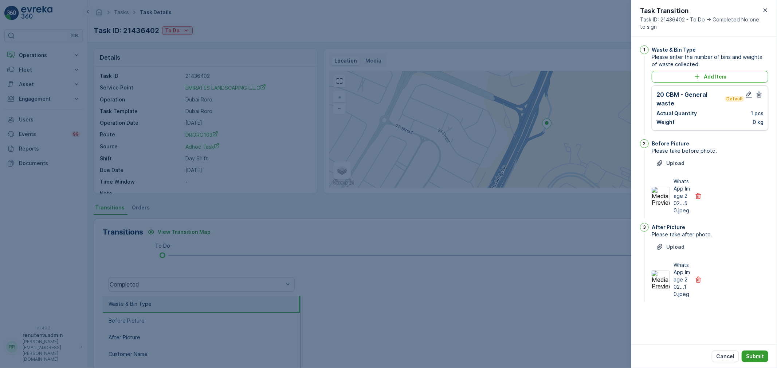
click at [747, 356] on p "Submit" at bounding box center [755, 356] width 18 height 7
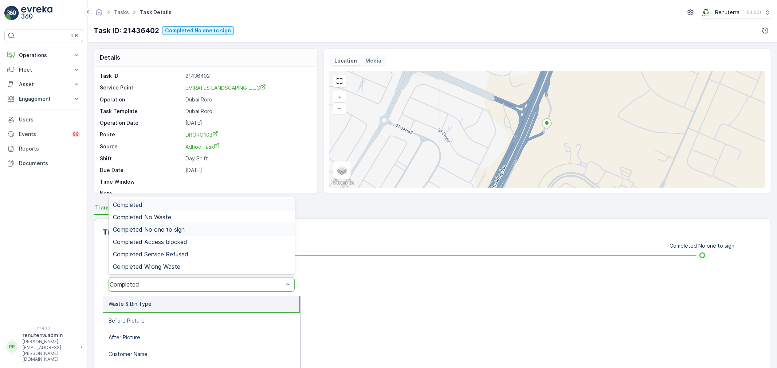
click at [151, 232] on span "Completed No one to sign" at bounding box center [149, 229] width 72 height 7
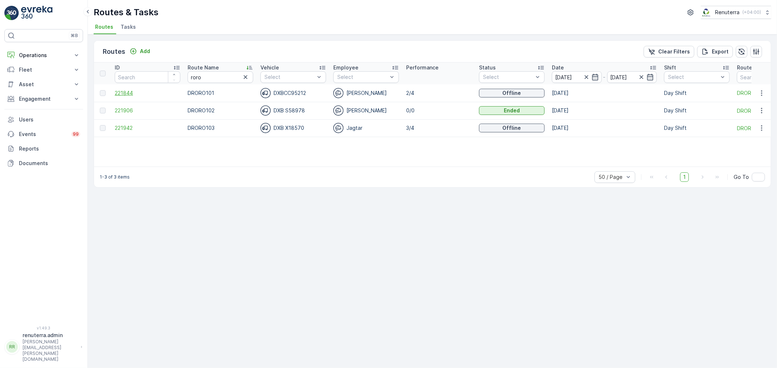
click at [126, 91] on span "221844" at bounding box center [148, 93] width 66 height 7
drag, startPoint x: 212, startPoint y: 73, endPoint x: 179, endPoint y: 74, distance: 33.1
click at [179, 74] on tr "ID Route Name roro Vehicle Select Employee Select Performance Status Select Dat…" at bounding box center [459, 74] width 731 height 22
type input "hat"
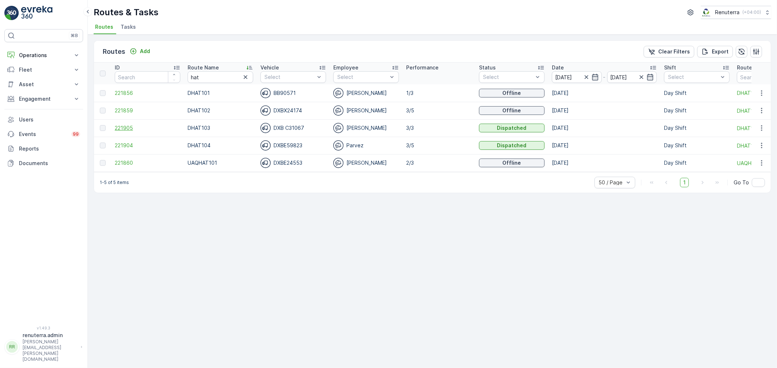
click at [125, 127] on span "221905" at bounding box center [148, 128] width 66 height 7
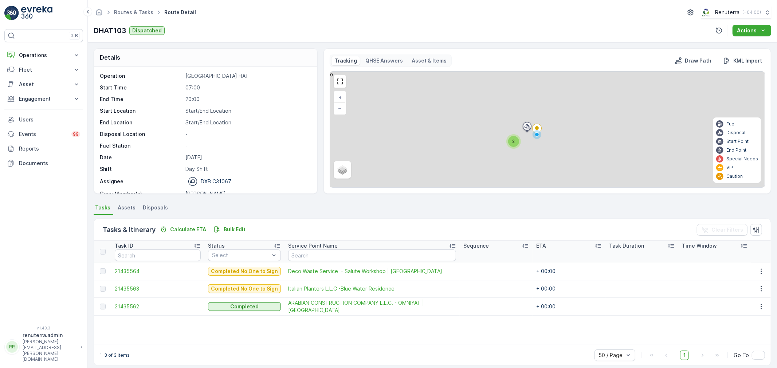
scroll to position [7, 0]
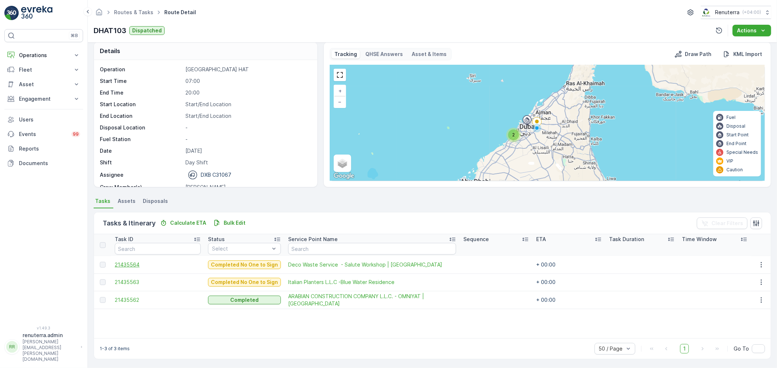
click at [134, 264] on span "21435564" at bounding box center [158, 264] width 86 height 7
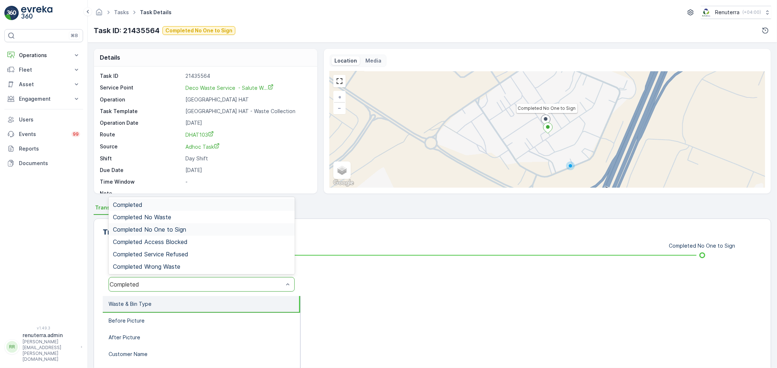
click at [175, 227] on span "Completed No One to Sign" at bounding box center [149, 229] width 73 height 7
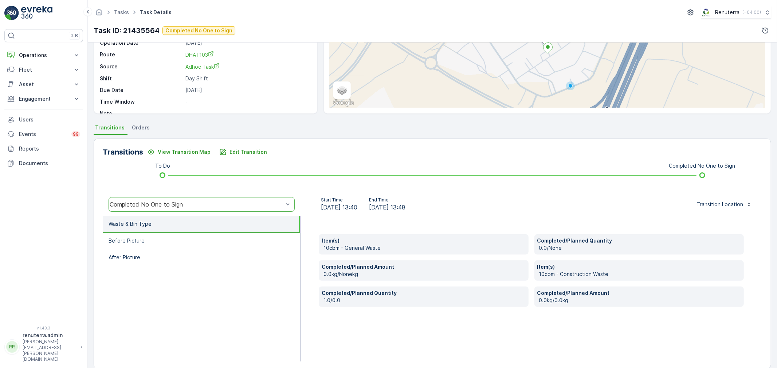
scroll to position [90, 0]
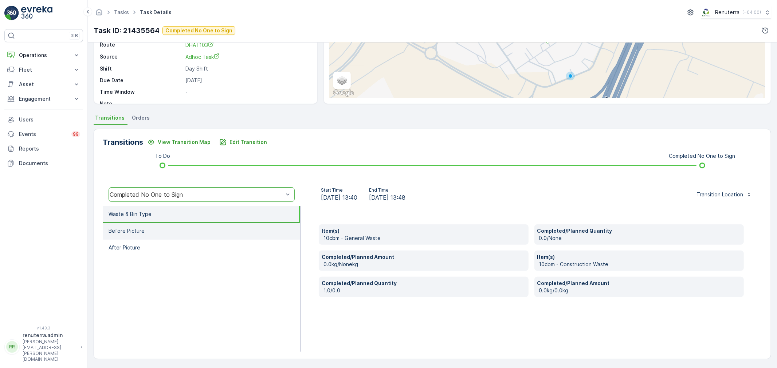
click at [144, 231] on li "Before Picture" at bounding box center [201, 231] width 197 height 17
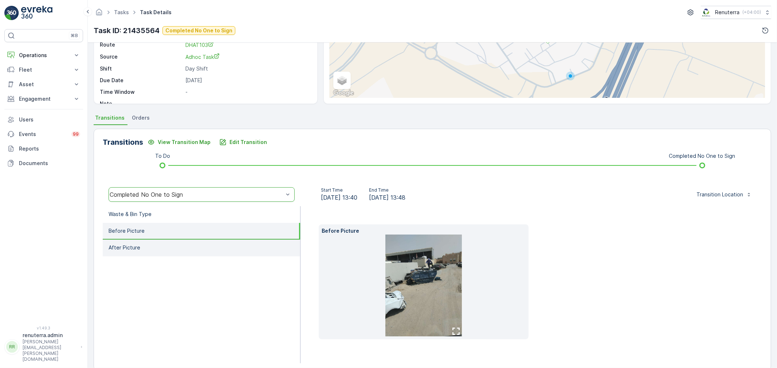
click at [149, 243] on li "After Picture" at bounding box center [201, 248] width 197 height 17
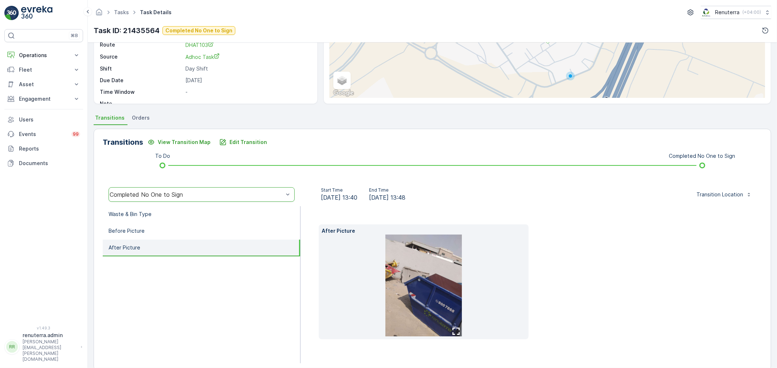
scroll to position [102, 0]
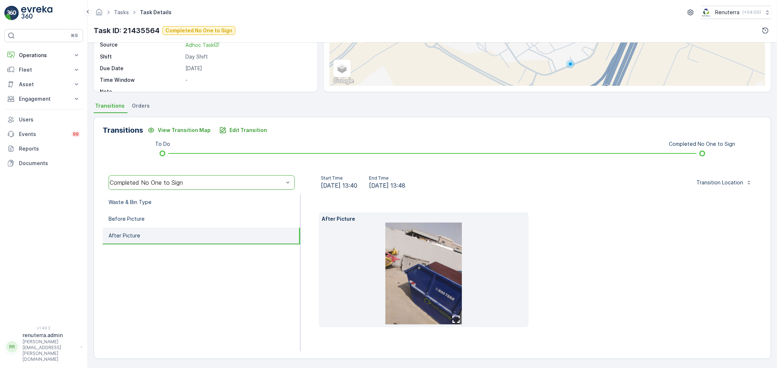
click at [430, 283] on img at bounding box center [423, 274] width 76 height 102
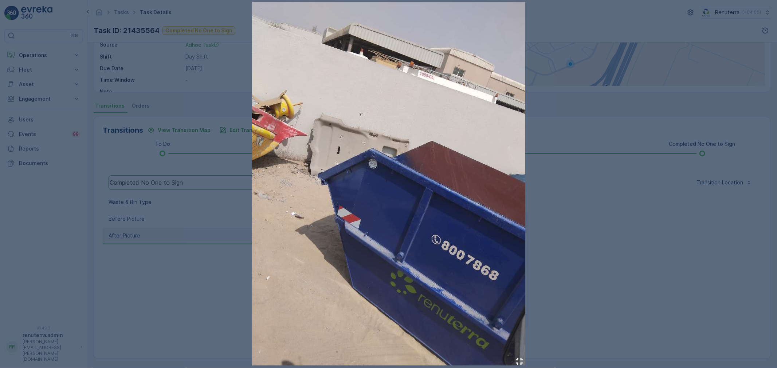
click at [187, 92] on div at bounding box center [388, 184] width 777 height 368
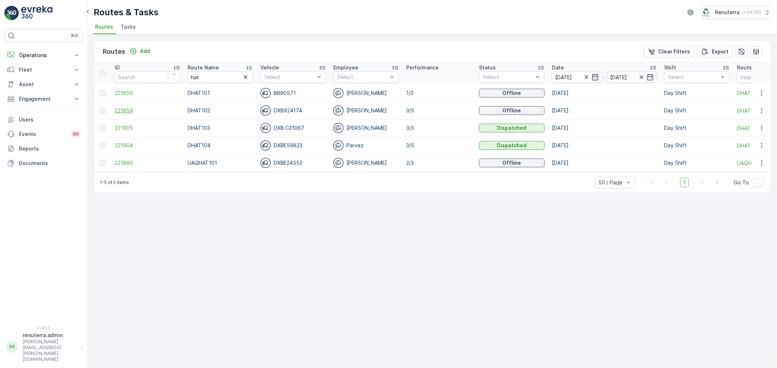
click at [125, 107] on span "221859" at bounding box center [148, 110] width 66 height 7
click at [122, 142] on span "221904" at bounding box center [148, 145] width 66 height 7
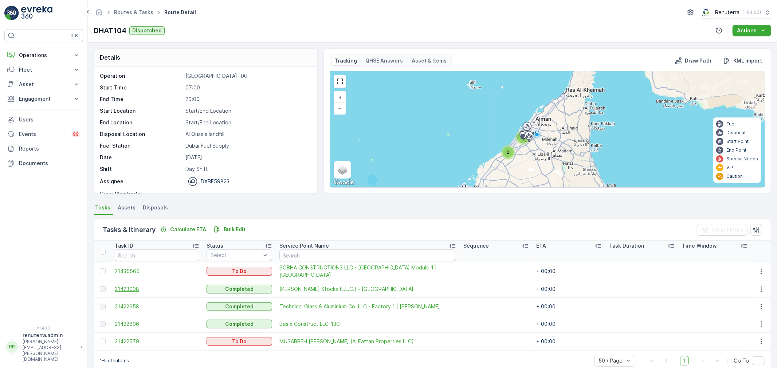
click at [130, 288] on span "21423008" at bounding box center [157, 289] width 84 height 7
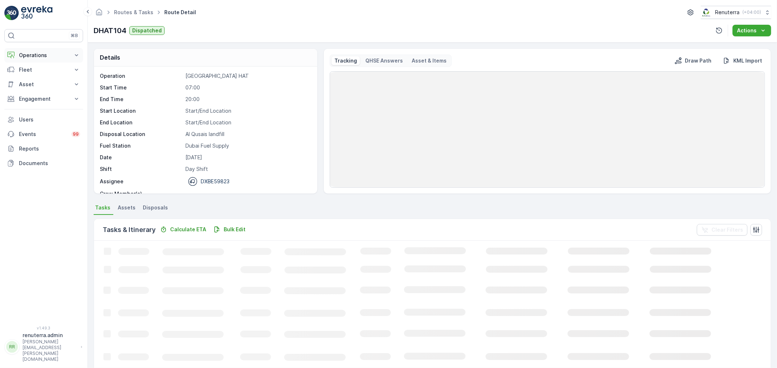
click at [31, 52] on p "Operations" at bounding box center [44, 55] width 50 height 7
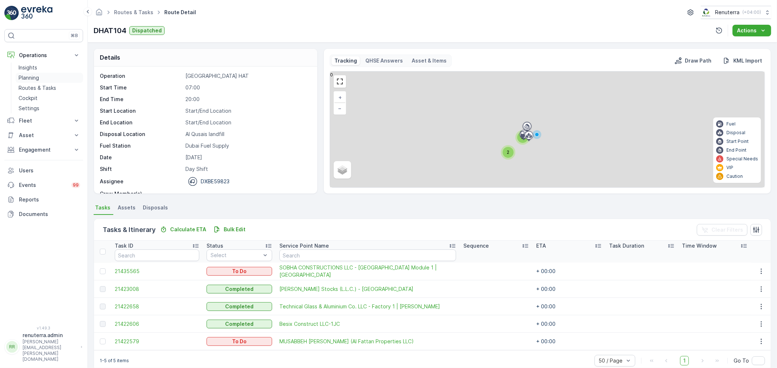
drag, startPoint x: 35, startPoint y: 85, endPoint x: 34, endPoint y: 79, distance: 6.6
click at [35, 86] on p "Routes & Tasks" at bounding box center [37, 87] width 37 height 7
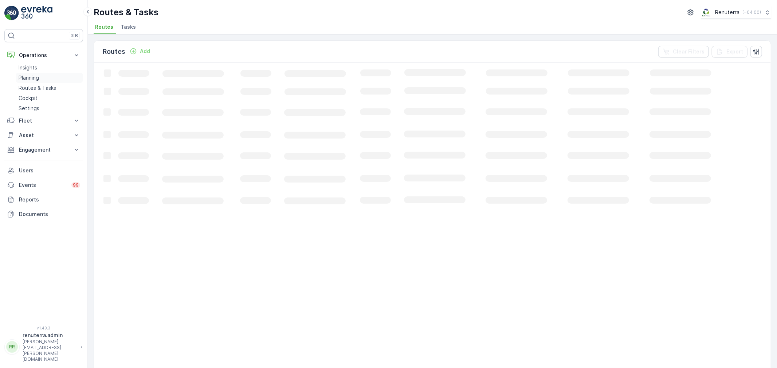
click at [34, 77] on p "Planning" at bounding box center [29, 77] width 20 height 7
click at [175, 22] on li "Service Points" at bounding box center [186, 28] width 41 height 12
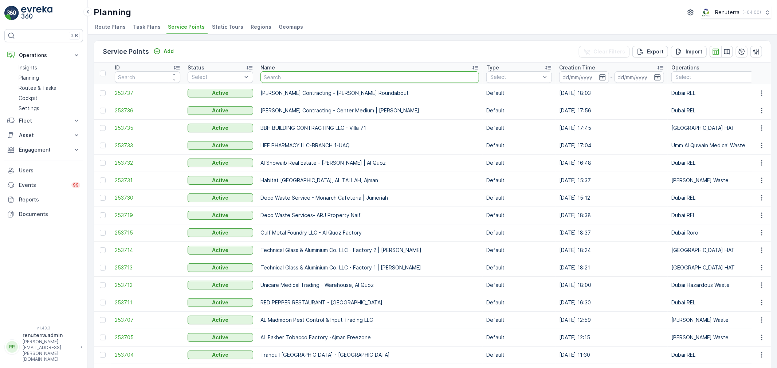
click at [314, 79] on input "text" at bounding box center [369, 77] width 218 height 12
type input "[PERSON_NAME]"
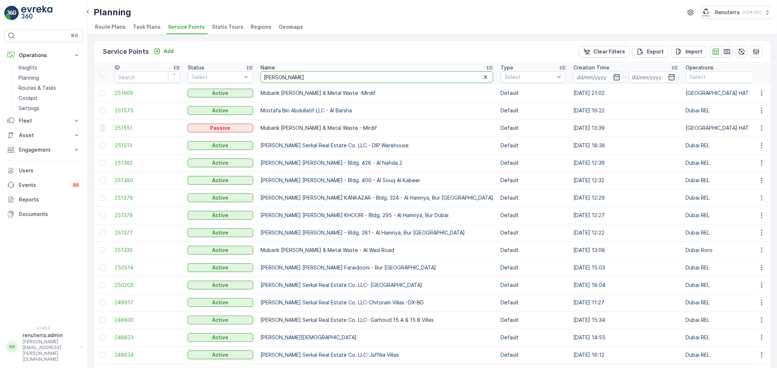
click at [295, 75] on input "abdul" at bounding box center [376, 77] width 233 height 12
type input "abdul maj"
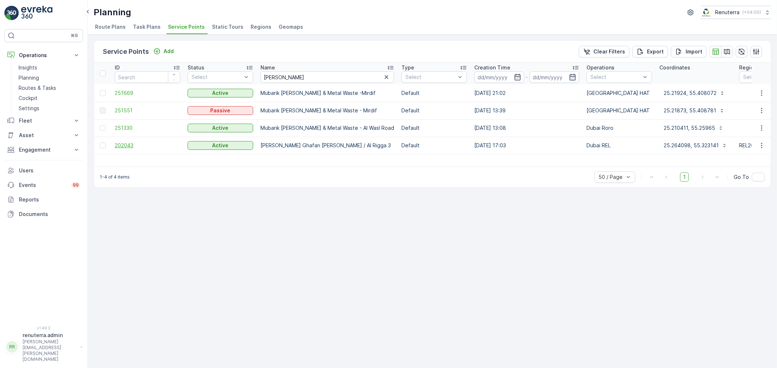
click at [125, 145] on span "202043" at bounding box center [148, 145] width 66 height 7
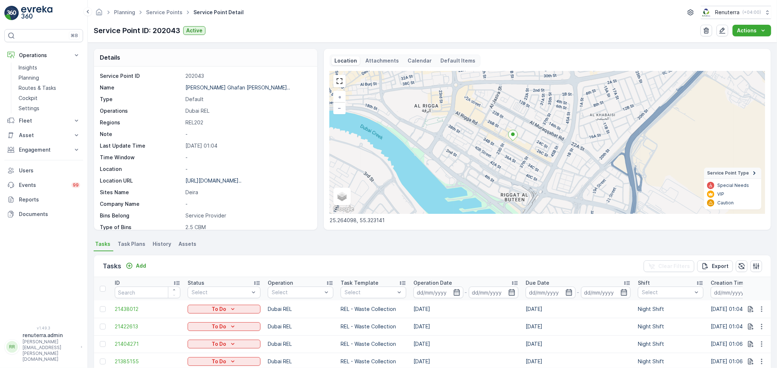
drag, startPoint x: 561, startPoint y: 153, endPoint x: 522, endPoint y: 170, distance: 42.4
click at [522, 170] on div "+ − Satellite Roadmap Terrain Hybrid Leaflet Keyboard shortcuts Map Data Map da…" at bounding box center [546, 142] width 435 height 143
click at [227, 181] on p "[URL][DOMAIN_NAME].." at bounding box center [213, 181] width 56 height 6
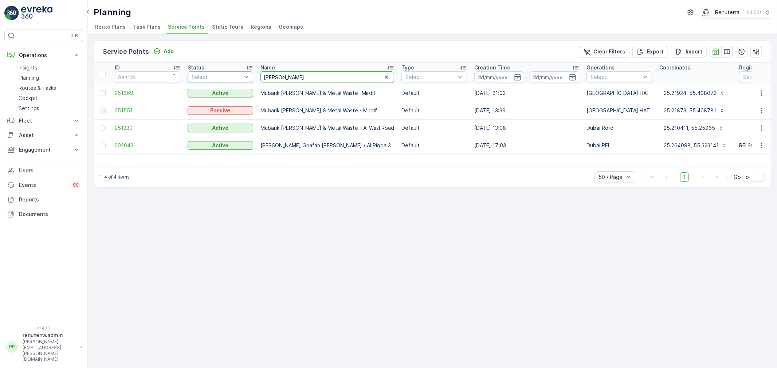
drag, startPoint x: 207, startPoint y: 79, endPoint x: 202, endPoint y: 79, distance: 4.7
type input "zain"
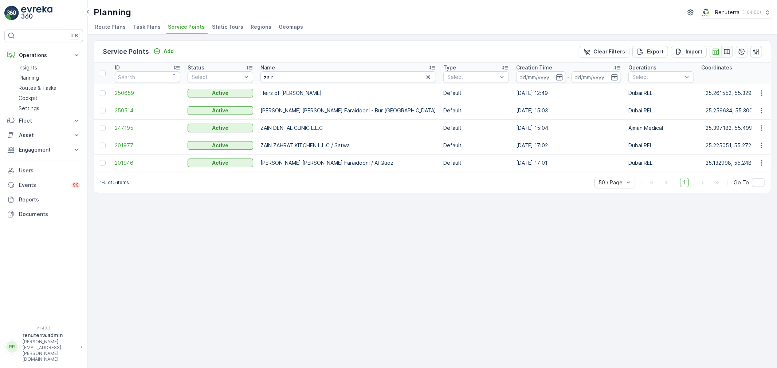
click at [727, 50] on icon "button" at bounding box center [727, 51] width 6 height 5
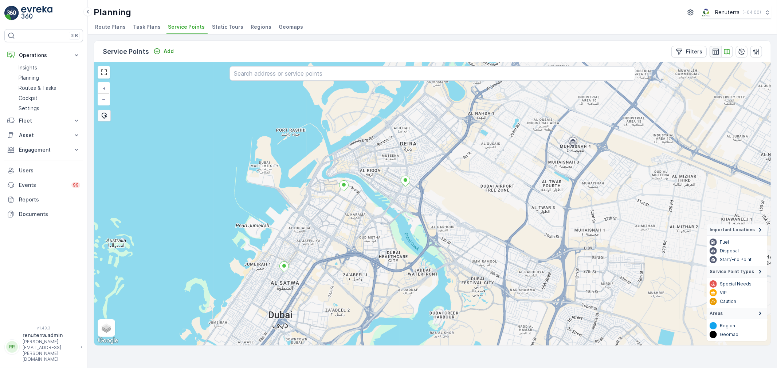
click at [716, 51] on icon "button" at bounding box center [715, 51] width 6 height 6
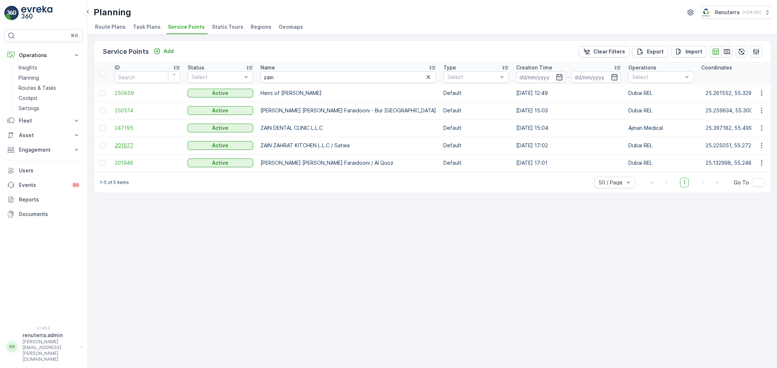
click at [123, 143] on span "201977" at bounding box center [148, 145] width 66 height 7
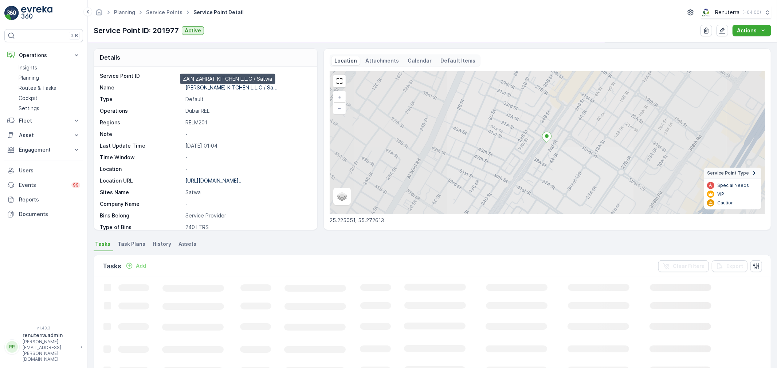
click at [226, 86] on p "[PERSON_NAME] KITCHEN L.L.C / Sa..." at bounding box center [231, 87] width 92 height 6
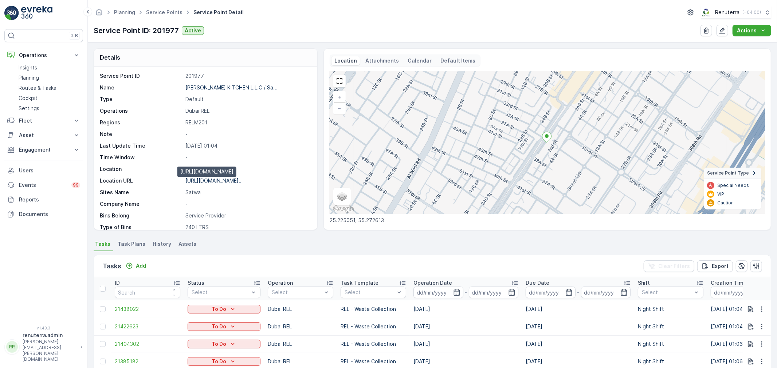
click at [215, 181] on p "https://maps.app.goo.gl/Jv1SdQ..." at bounding box center [213, 181] width 56 height 6
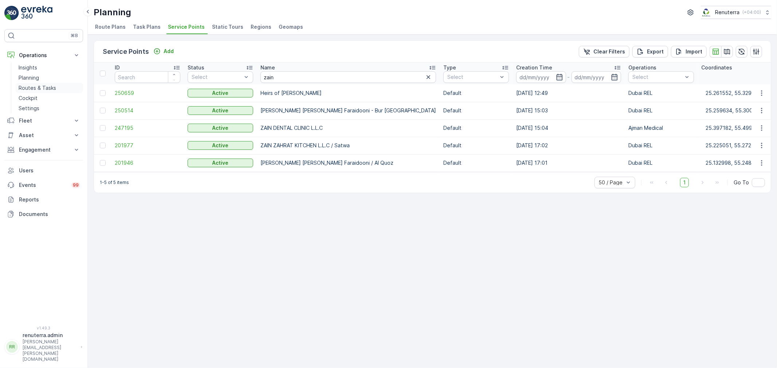
click at [37, 85] on p "Routes & Tasks" at bounding box center [37, 87] width 37 height 7
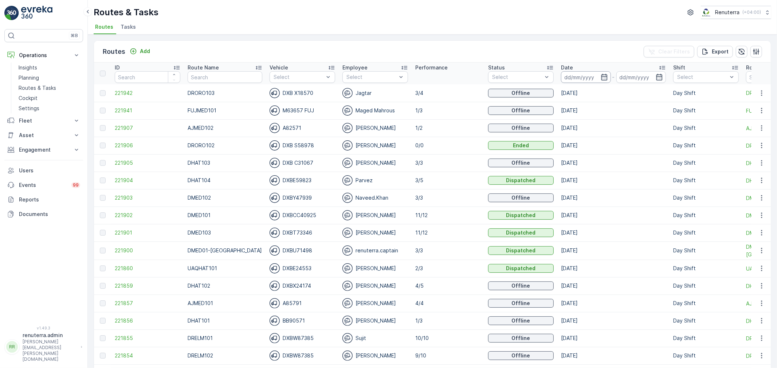
click at [583, 76] on input at bounding box center [586, 77] width 50 height 12
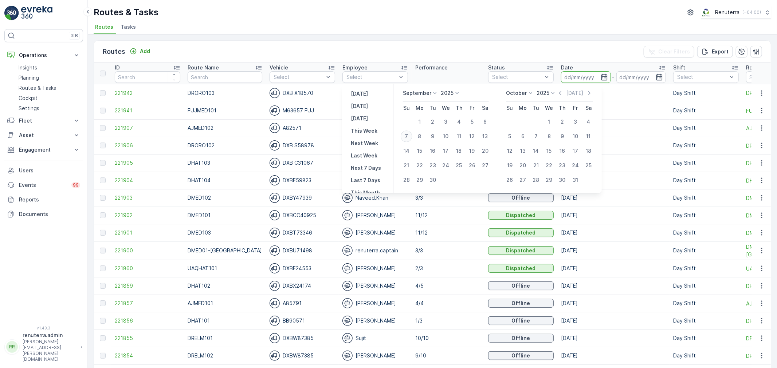
click at [407, 134] on div "7" at bounding box center [406, 137] width 12 height 12
type input "[DATE]"
drag, startPoint x: 407, startPoint y: 134, endPoint x: 408, endPoint y: 130, distance: 3.8
click at [407, 134] on div "7" at bounding box center [406, 137] width 12 height 12
type input "[DATE]"
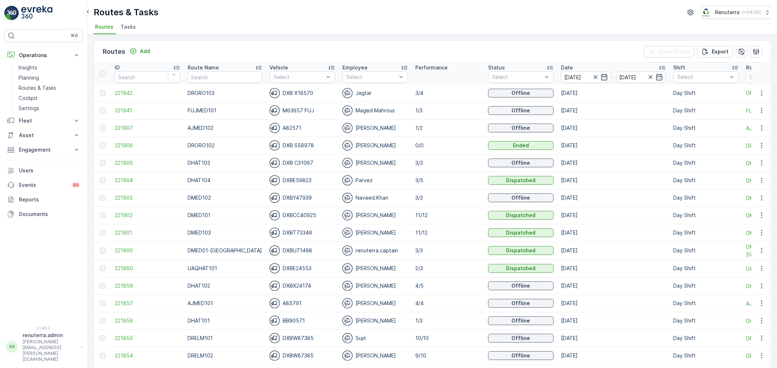
click at [435, 18] on div "Routes & Tasks Renuterra ( +04:00 )" at bounding box center [432, 12] width 677 height 13
click at [212, 76] on input "text" at bounding box center [224, 77] width 74 height 12
type input "hat"
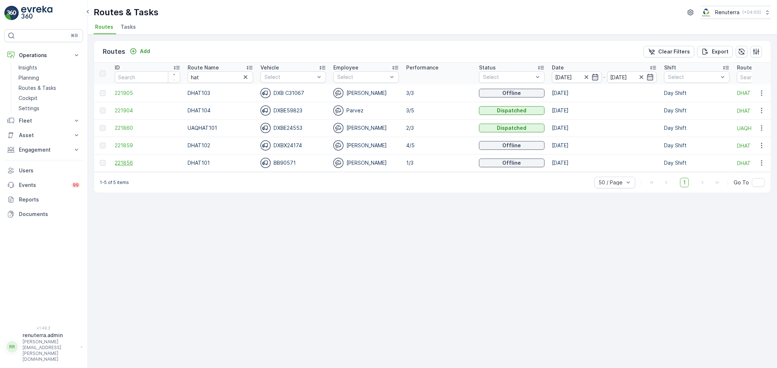
click at [124, 162] on span "221856" at bounding box center [148, 162] width 66 height 7
click at [246, 64] on icon at bounding box center [249, 67] width 7 height 7
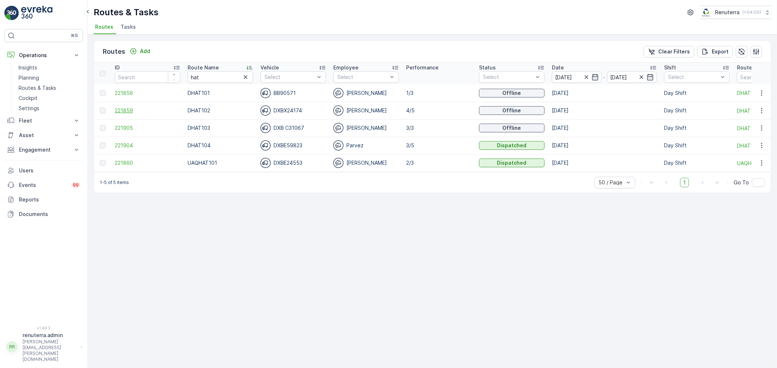
click at [119, 108] on span "221859" at bounding box center [148, 110] width 66 height 7
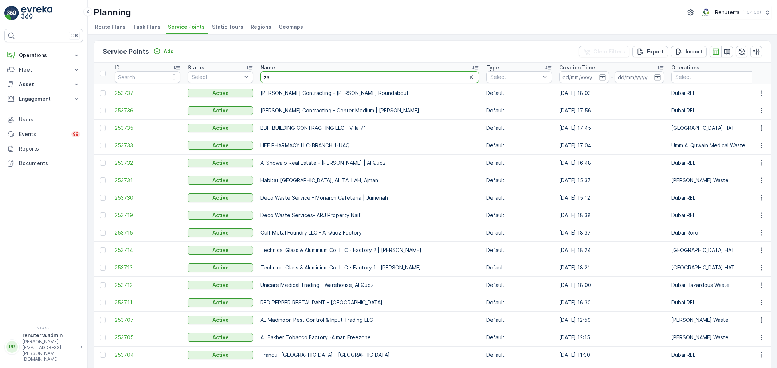
type input "zain"
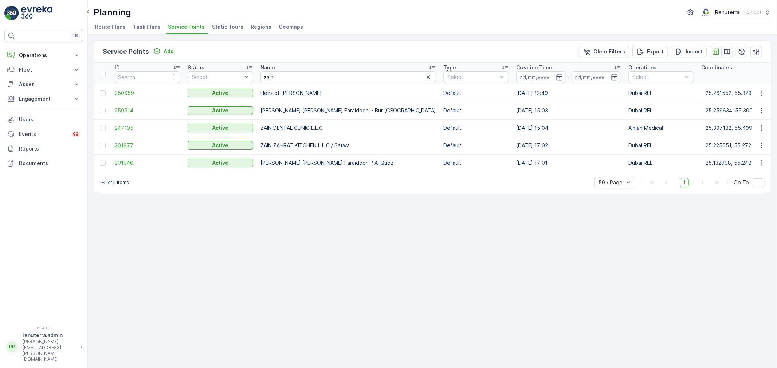
click at [122, 145] on span "201977" at bounding box center [148, 145] width 66 height 7
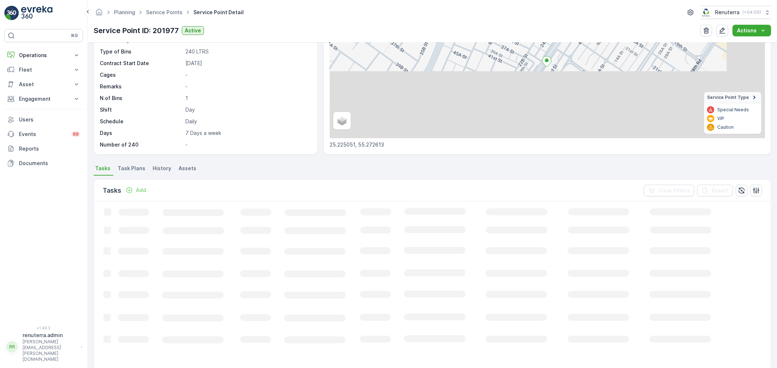
scroll to position [121, 0]
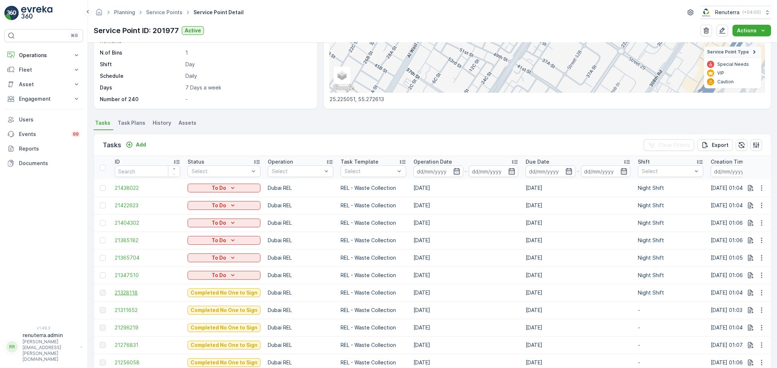
click at [127, 291] on span "21328118" at bounding box center [148, 292] width 66 height 7
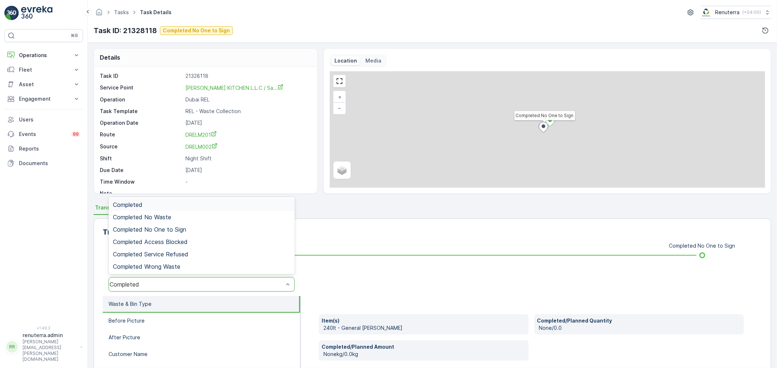
click at [166, 279] on div "Completed" at bounding box center [201, 284] width 186 height 15
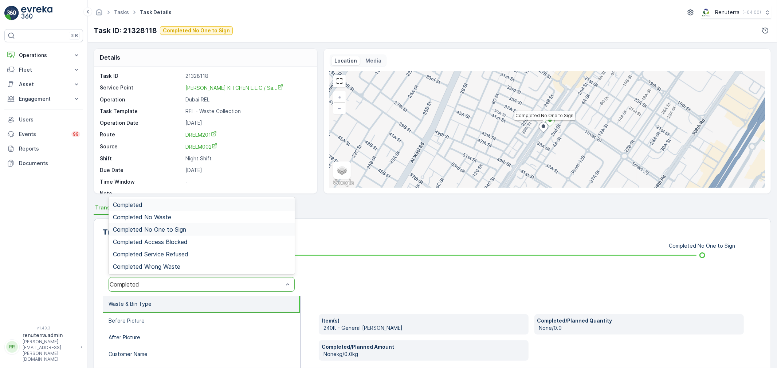
click at [172, 231] on span "Completed No One to Sign" at bounding box center [149, 229] width 73 height 7
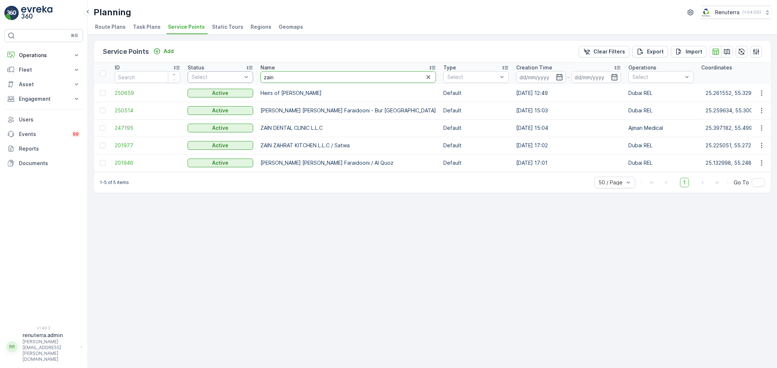
drag, startPoint x: 265, startPoint y: 77, endPoint x: 246, endPoint y: 76, distance: 18.2
type input "new"
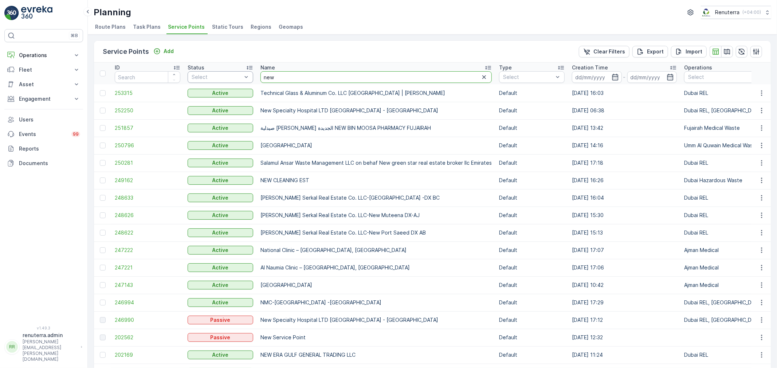
drag, startPoint x: 295, startPoint y: 75, endPoint x: 241, endPoint y: 78, distance: 54.3
type input "super"
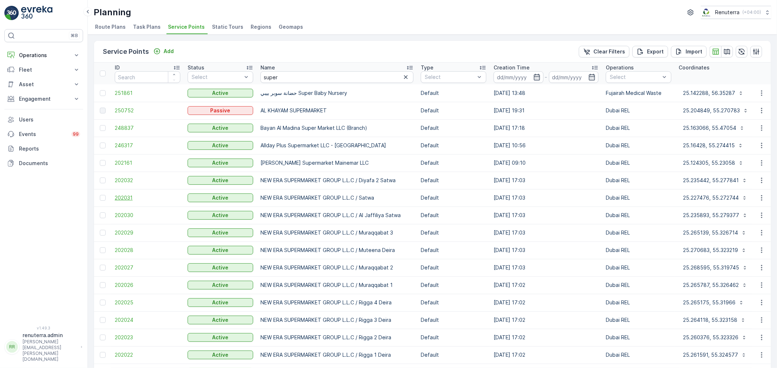
click at [126, 197] on span "202031" at bounding box center [148, 197] width 66 height 7
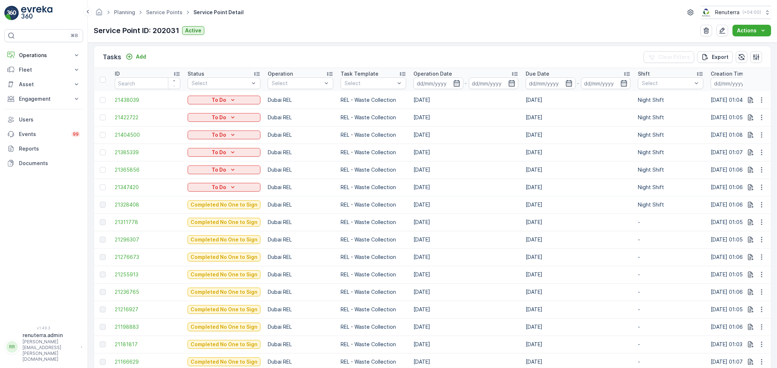
scroll to position [202, 0]
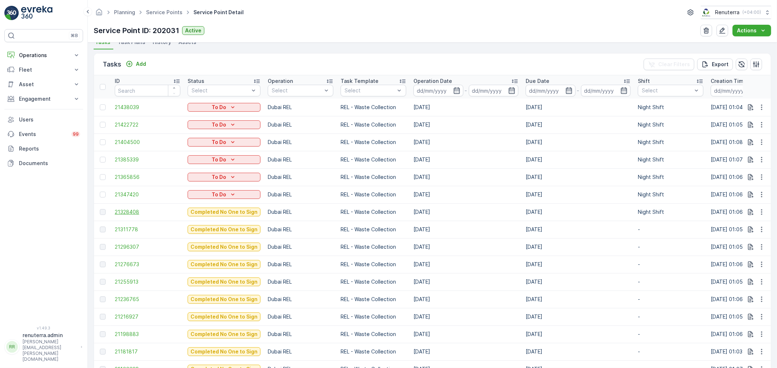
click at [126, 209] on span "21328408" at bounding box center [148, 212] width 66 height 7
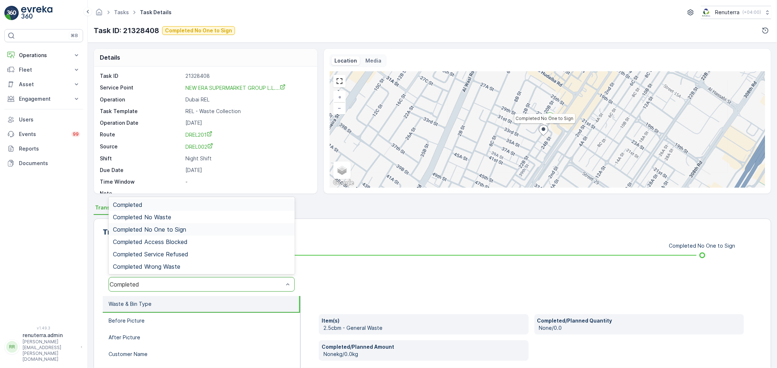
click at [171, 229] on span "Completed No One to Sign" at bounding box center [149, 229] width 73 height 7
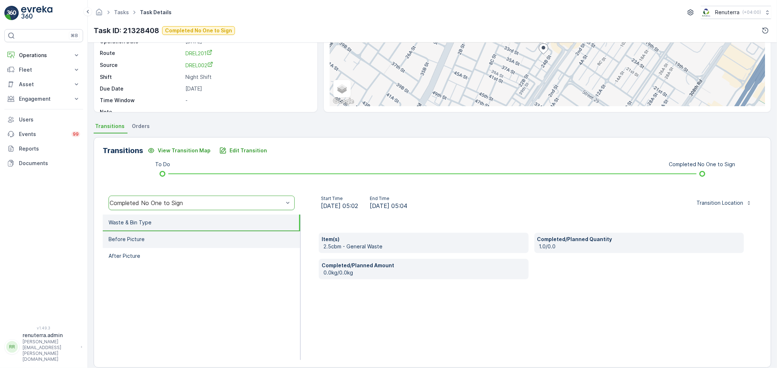
scroll to position [90, 0]
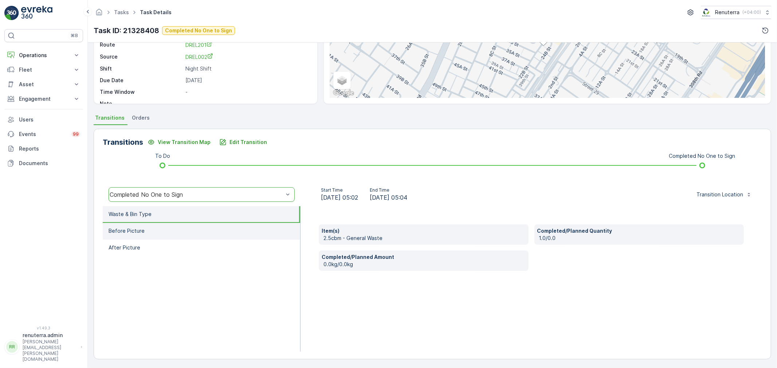
click at [142, 228] on p "Before Picture" at bounding box center [126, 231] width 36 height 7
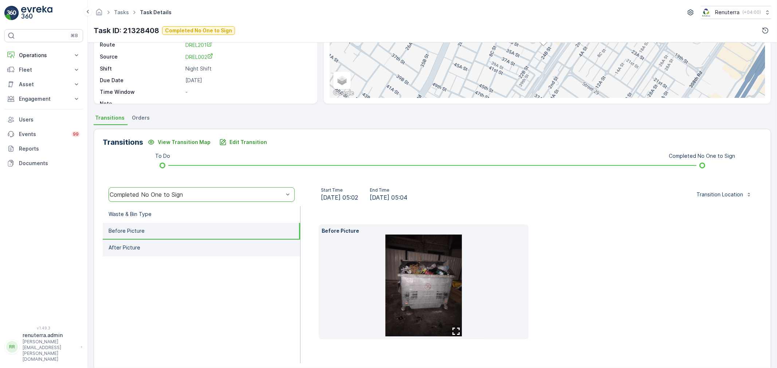
click at [142, 246] on li "After Picture" at bounding box center [201, 248] width 197 height 17
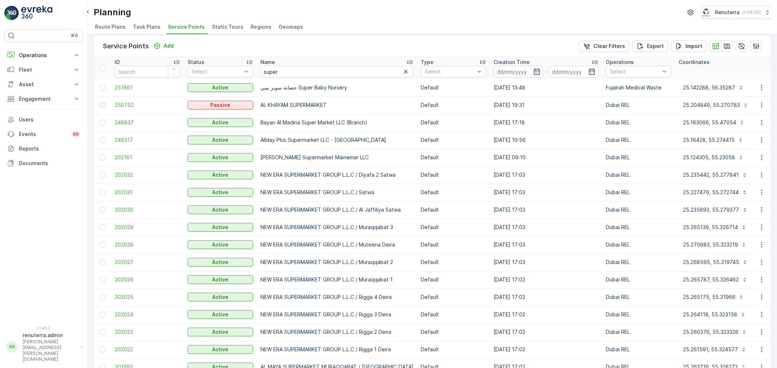
scroll to position [3, 0]
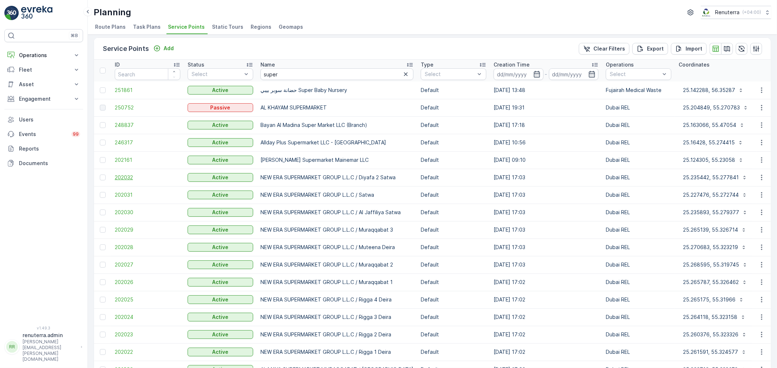
click at [118, 175] on span "202032" at bounding box center [148, 177] width 66 height 7
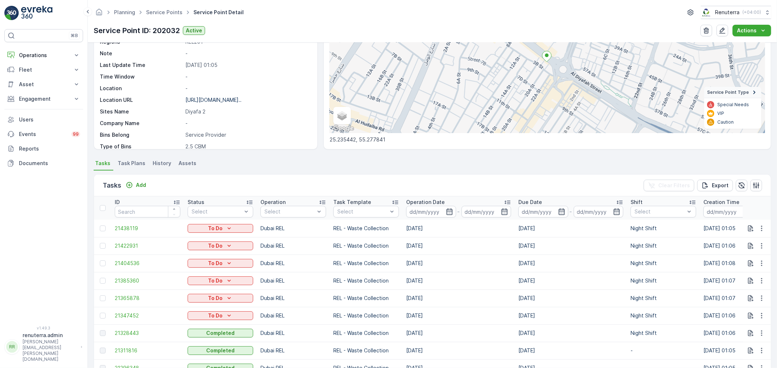
scroll to position [162, 0]
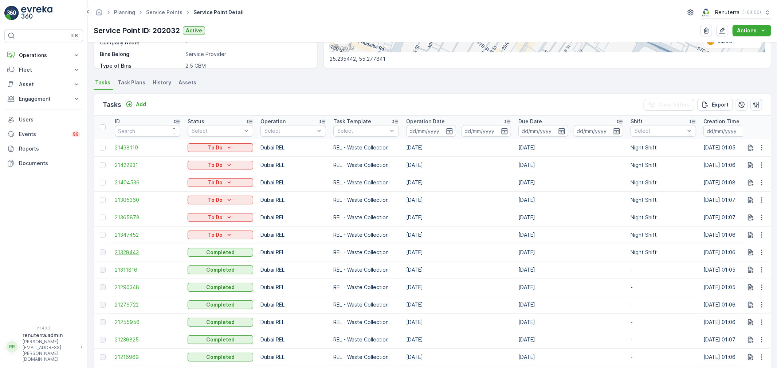
click at [134, 254] on span "21328443" at bounding box center [148, 252] width 66 height 7
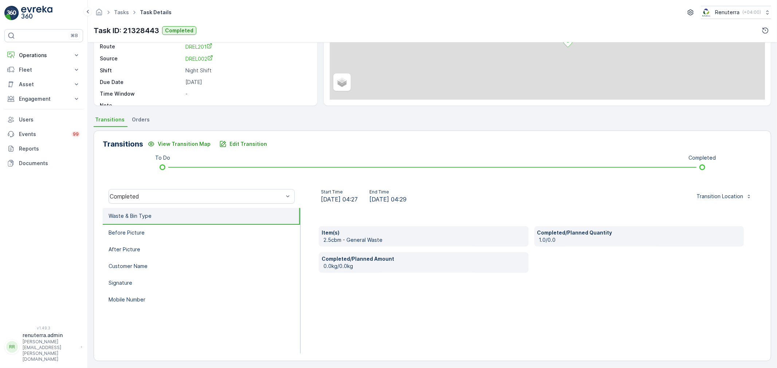
scroll to position [90, 0]
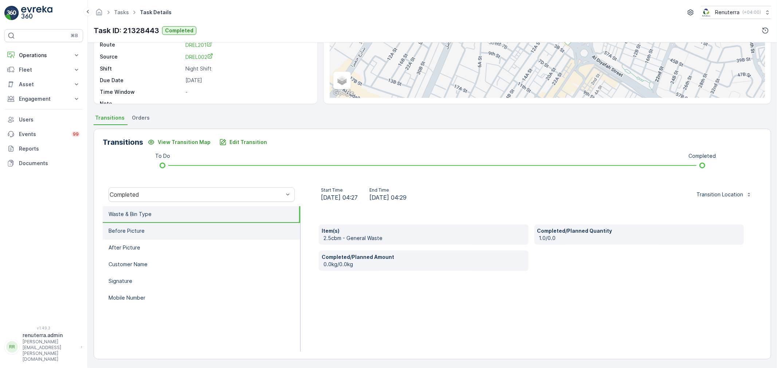
click at [134, 234] on li "Before Picture" at bounding box center [201, 231] width 197 height 17
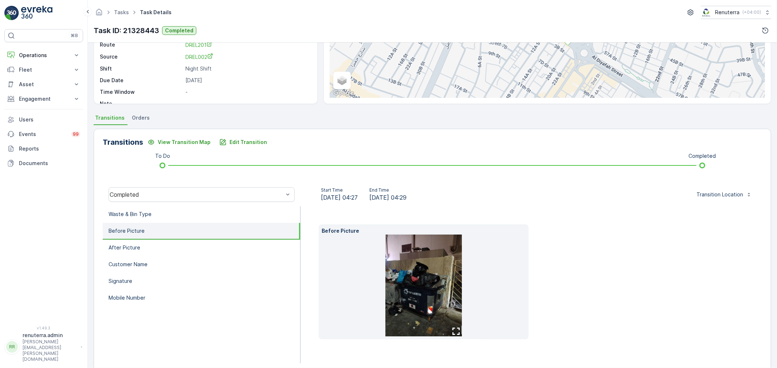
click at [409, 288] on img at bounding box center [423, 286] width 76 height 102
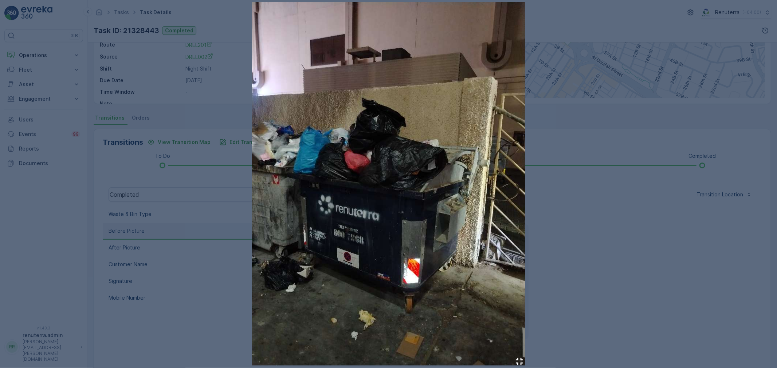
click at [585, 262] on div at bounding box center [388, 184] width 777 height 368
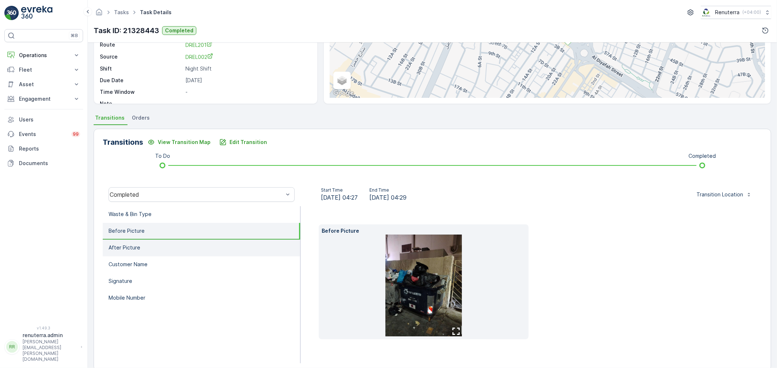
click at [158, 246] on li "After Picture" at bounding box center [201, 248] width 197 height 17
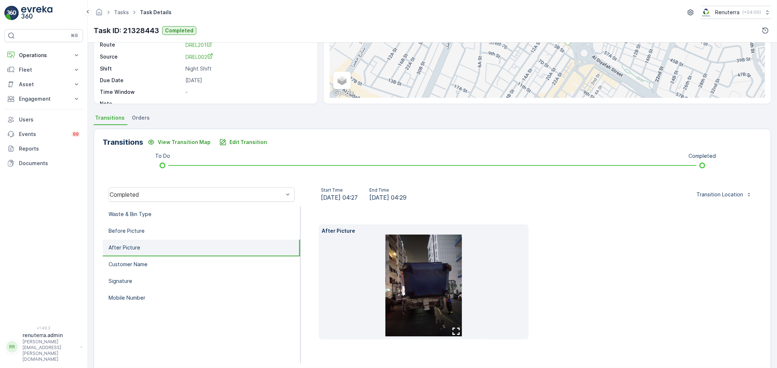
click at [419, 283] on img at bounding box center [423, 286] width 76 height 102
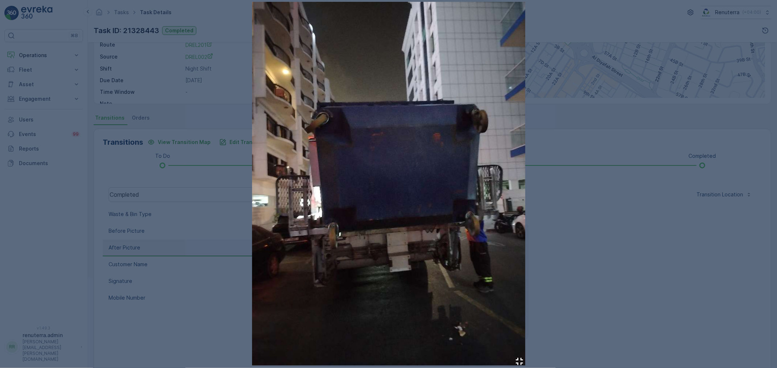
drag, startPoint x: 617, startPoint y: 256, endPoint x: 449, endPoint y: 257, distance: 168.6
click at [618, 256] on div at bounding box center [388, 184] width 777 height 368
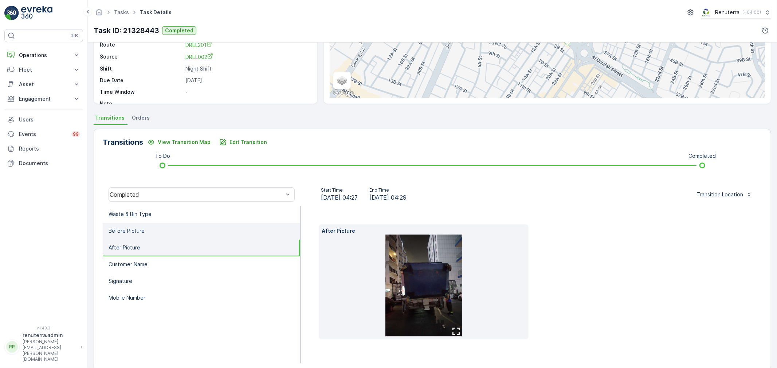
click at [140, 229] on p "Before Picture" at bounding box center [126, 231] width 36 height 7
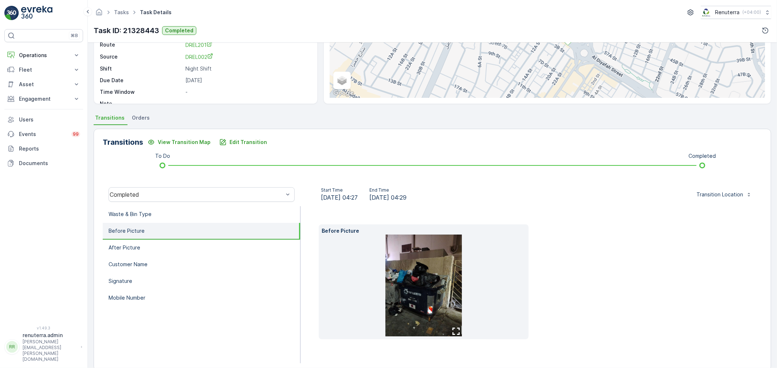
click at [424, 267] on img at bounding box center [423, 286] width 76 height 102
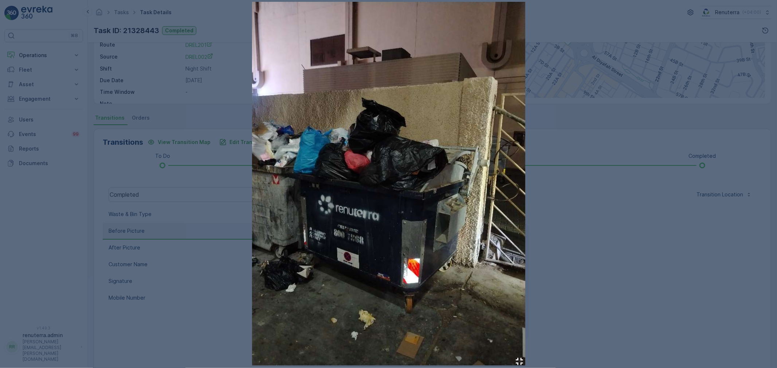
click at [641, 258] on div at bounding box center [388, 184] width 777 height 368
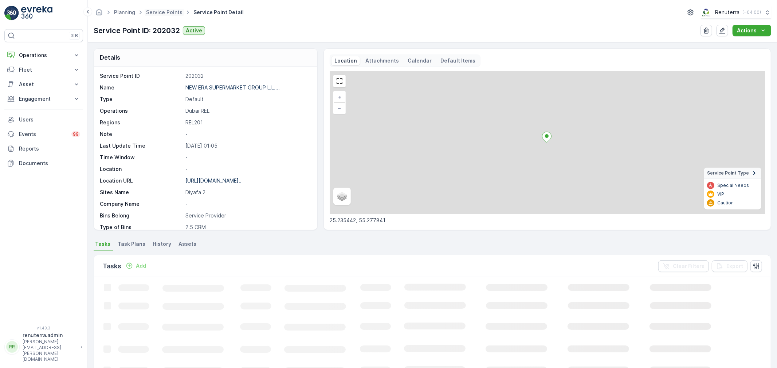
click at [166, 9] on span "Service Points" at bounding box center [164, 12] width 39 height 7
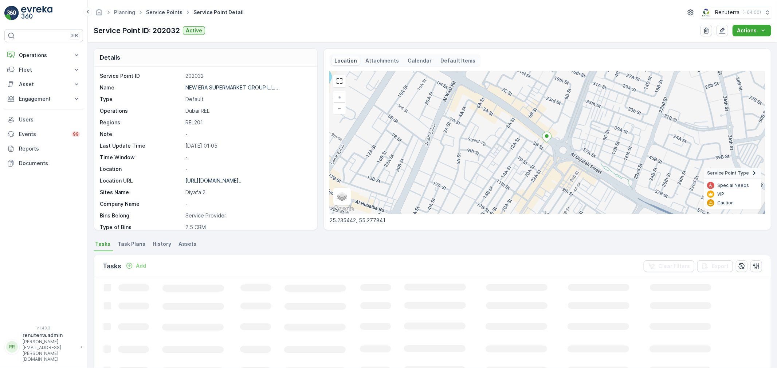
click at [166, 12] on link "Service Points" at bounding box center [164, 12] width 36 height 6
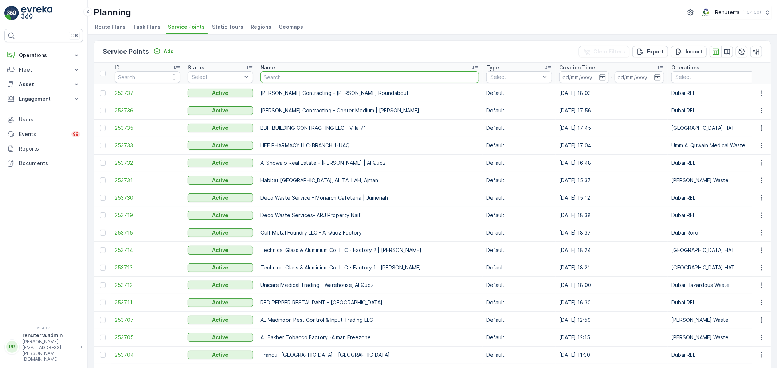
type input "Abdul Majeed Ghafan Mohammed"
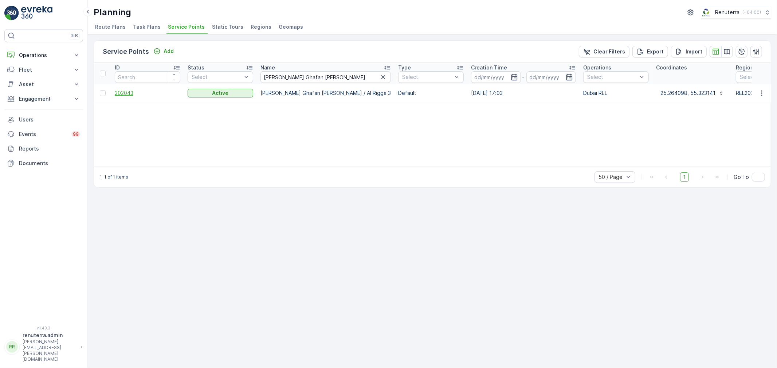
click at [123, 90] on span "202043" at bounding box center [148, 93] width 66 height 7
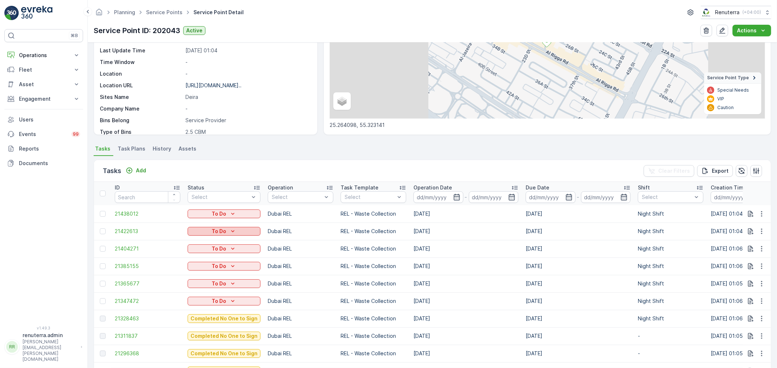
scroll to position [202, 0]
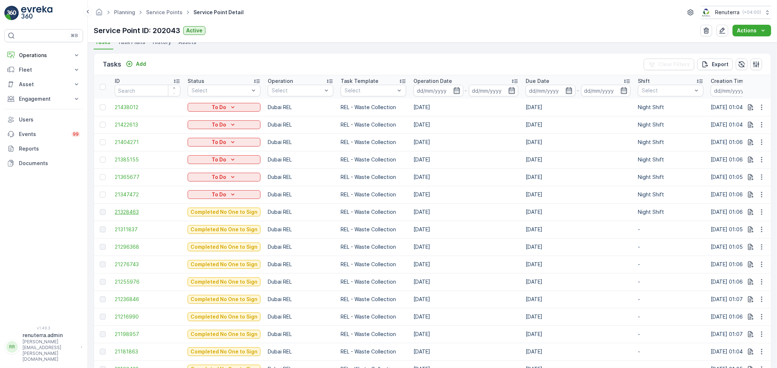
click at [132, 212] on span "21328463" at bounding box center [148, 212] width 66 height 7
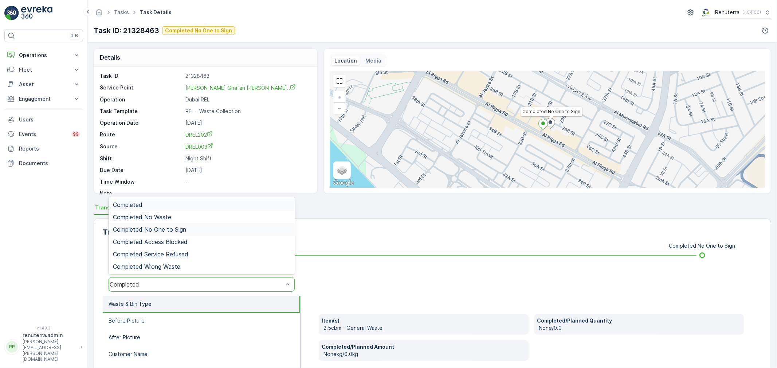
click at [173, 228] on span "Completed No One to Sign" at bounding box center [149, 229] width 73 height 7
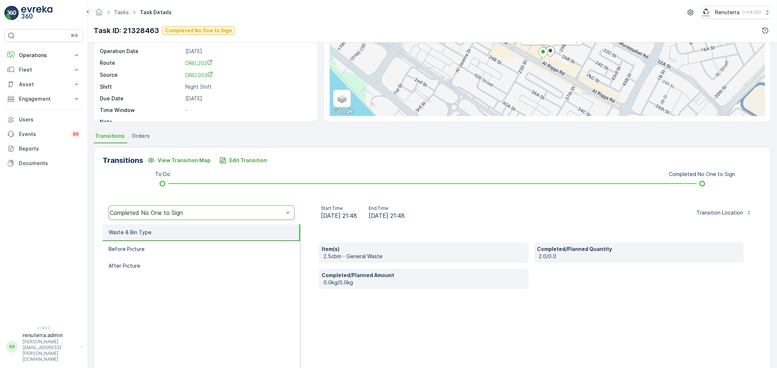
scroll to position [81, 0]
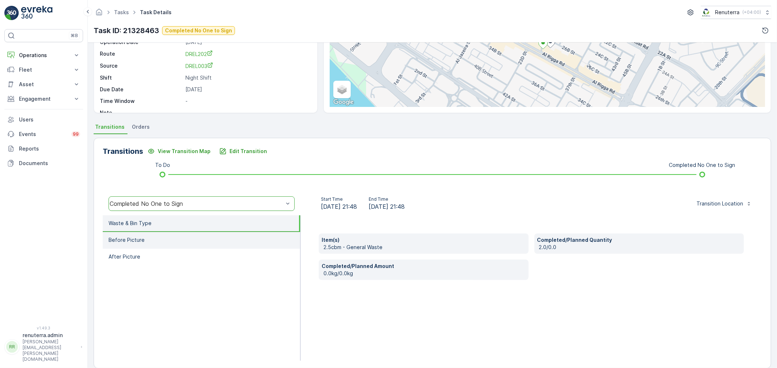
click at [148, 242] on li "Before Picture" at bounding box center [201, 240] width 197 height 17
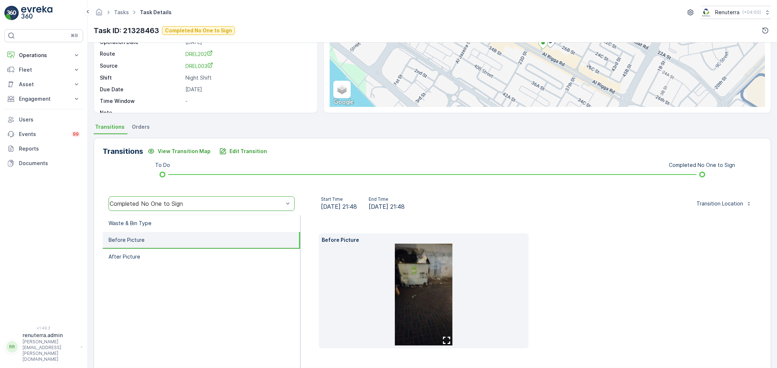
click at [423, 296] on img at bounding box center [424, 295] width 58 height 102
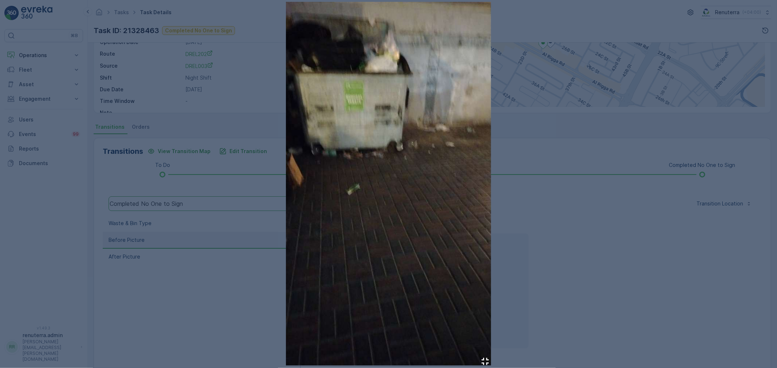
click at [576, 257] on div at bounding box center [388, 184] width 777 height 368
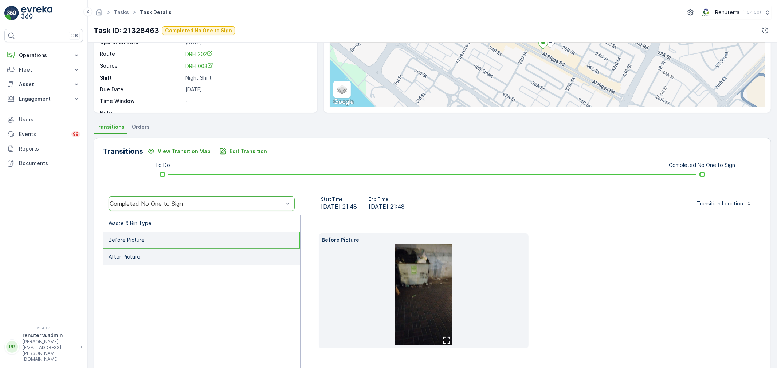
click at [155, 257] on li "After Picture" at bounding box center [201, 257] width 197 height 17
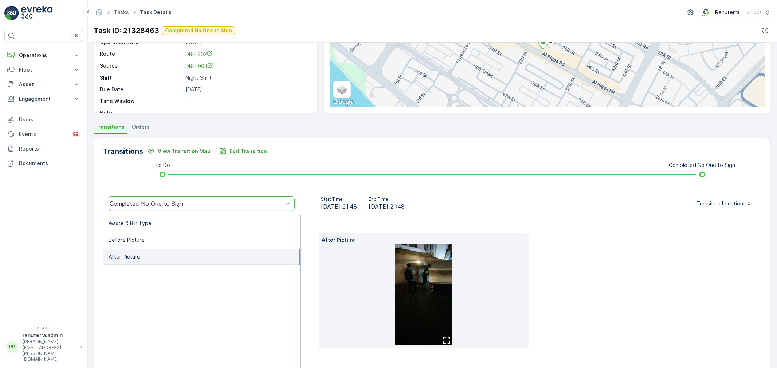
click at [425, 280] on img at bounding box center [424, 295] width 58 height 102
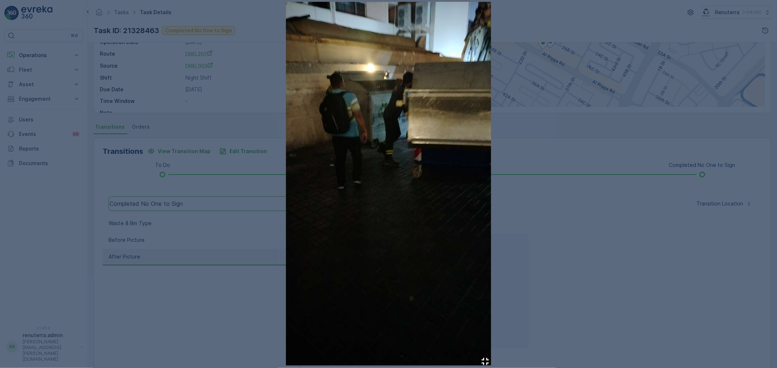
click at [601, 245] on div at bounding box center [388, 184] width 777 height 368
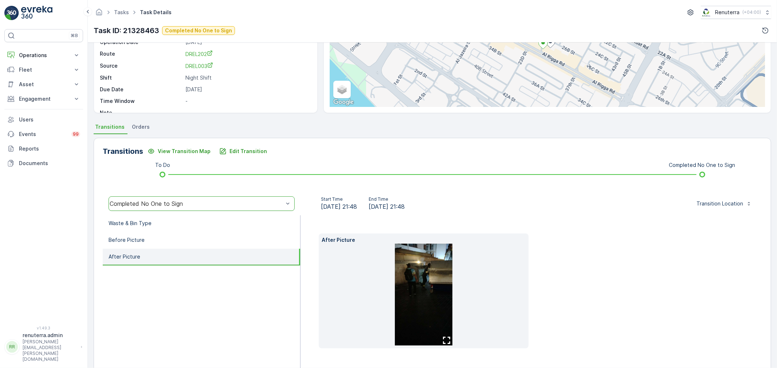
scroll to position [0, 0]
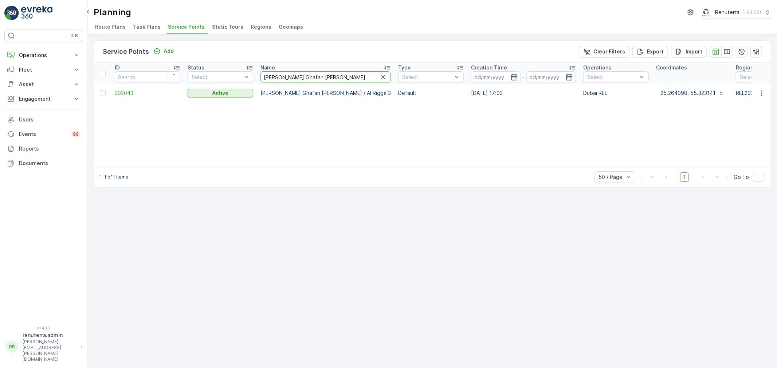
drag, startPoint x: 366, startPoint y: 75, endPoint x: 183, endPoint y: 86, distance: 183.5
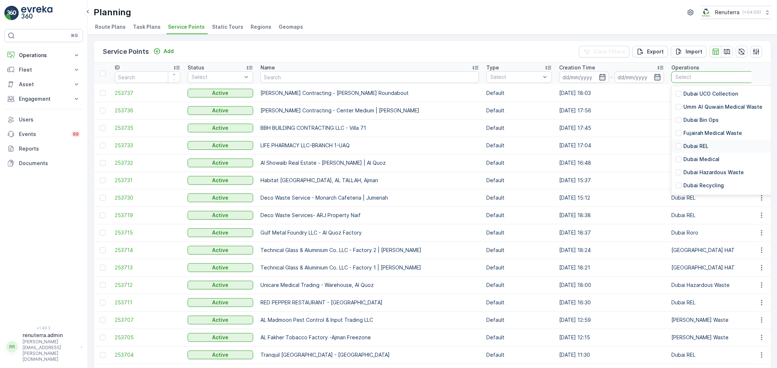
click at [671, 150] on div "Dubai REL" at bounding box center [742, 146] width 143 height 13
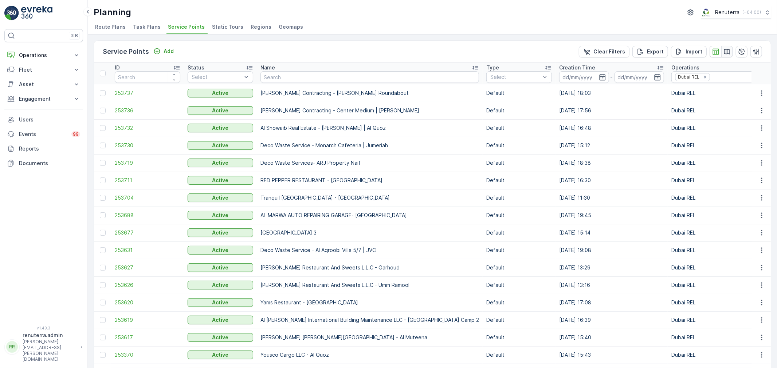
click at [726, 50] on icon "button" at bounding box center [727, 51] width 6 height 5
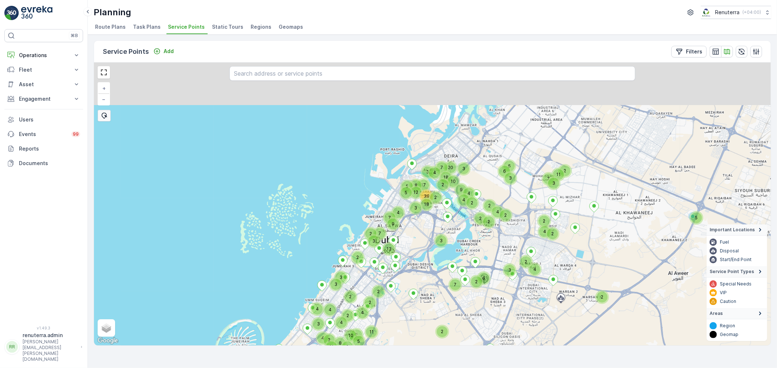
drag, startPoint x: 503, startPoint y: 137, endPoint x: 458, endPoint y: 240, distance: 113.3
click at [458, 240] on div "5 2 3 2 7 2 18 2 3 4 2 2 4 2 2 4 2 3 2 4 7 6 9 17 20 3 10 18 4 6 6 2 7 3 11 3 3…" at bounding box center [432, 204] width 676 height 283
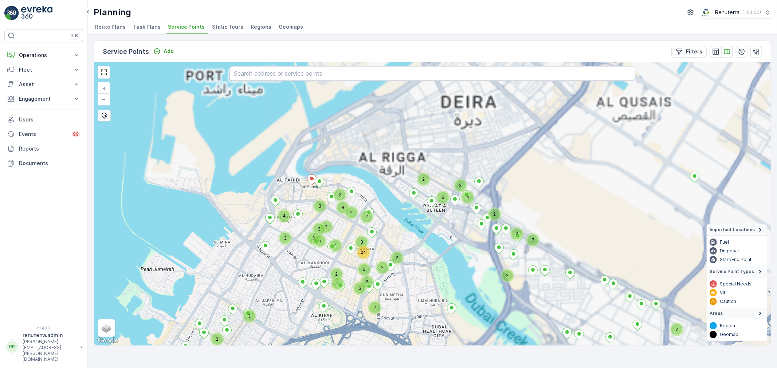
drag, startPoint x: 469, startPoint y: 121, endPoint x: 435, endPoint y: 234, distance: 118.3
click at [435, 234] on div "2 2 2 3 2 4 3 3 2 5 2 8 24 2 3 2 2 2 2 2 2 2 2 4 10 2 4 4 2 3 3 4 3 3 5 2 4 + −…" at bounding box center [432, 204] width 676 height 283
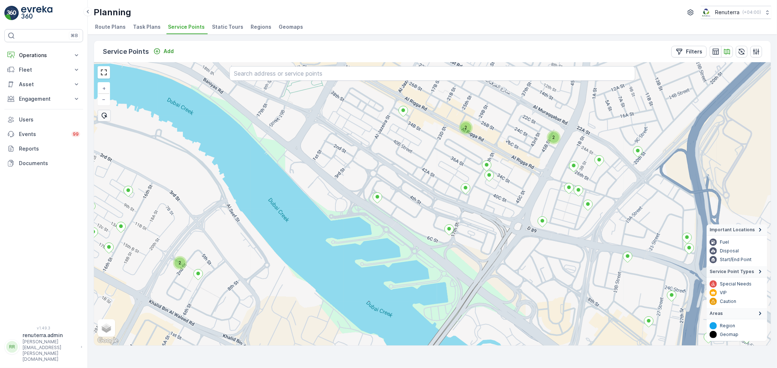
drag, startPoint x: 511, startPoint y: 182, endPoint x: 491, endPoint y: 243, distance: 63.8
click at [491, 243] on div "2 2 2 2 2 + − Satellite Roadmap Terrain Hybrid Leaflet Keyboard shortcuts Map D…" at bounding box center [432, 204] width 676 height 283
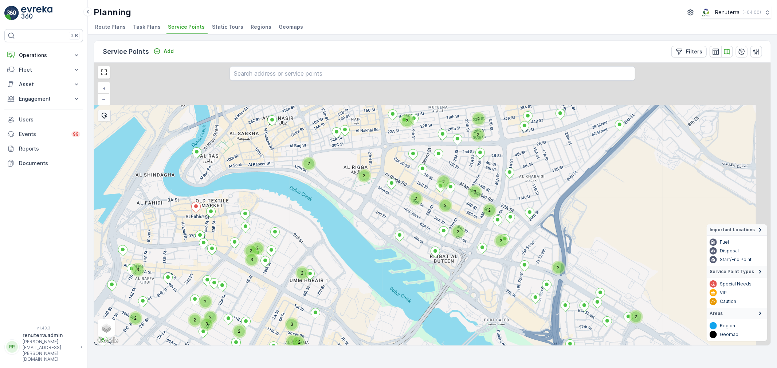
drag, startPoint x: 438, startPoint y: 170, endPoint x: 416, endPoint y: 223, distance: 56.9
click at [416, 223] on div "2 2 2 2 2 3 2 2 2 2 3 4 12 5 7 2 2 2 2 2 2 2 2 2 3 2 3 2 2 2 3 2 2 + − Satellit…" at bounding box center [432, 204] width 676 height 283
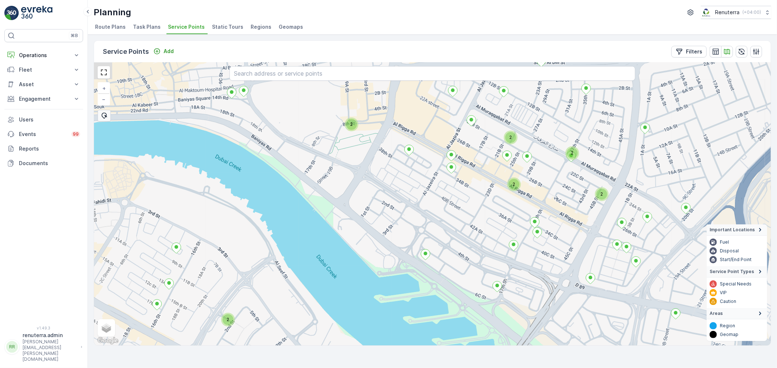
drag, startPoint x: 393, startPoint y: 217, endPoint x: 453, endPoint y: 198, distance: 62.7
click at [453, 199] on div "2 2 2 2 2 2 + − Satellite Roadmap Terrain Hybrid Leaflet Keyboard shortcuts Map…" at bounding box center [432, 204] width 676 height 283
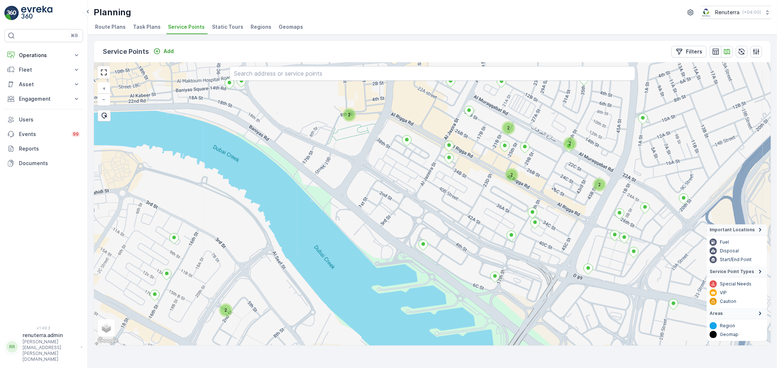
drag, startPoint x: 453, startPoint y: 198, endPoint x: 449, endPoint y: 188, distance: 10.8
click at [449, 188] on div "2 2 2 2 2 2 + − Satellite Roadmap Terrain Hybrid Leaflet Keyboard shortcuts Map…" at bounding box center [432, 204] width 676 height 283
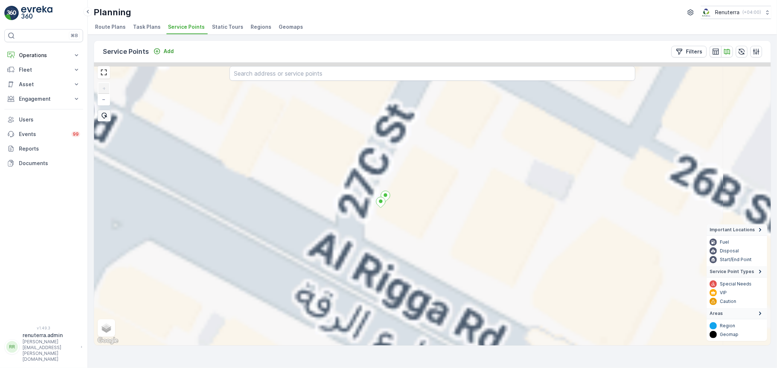
drag, startPoint x: 368, startPoint y: 133, endPoint x: 396, endPoint y: 218, distance: 90.5
click at [396, 218] on div "+ − Satellite Roadmap Terrain Hybrid Leaflet Keyboard shortcuts Map Data Map da…" at bounding box center [432, 204] width 676 height 283
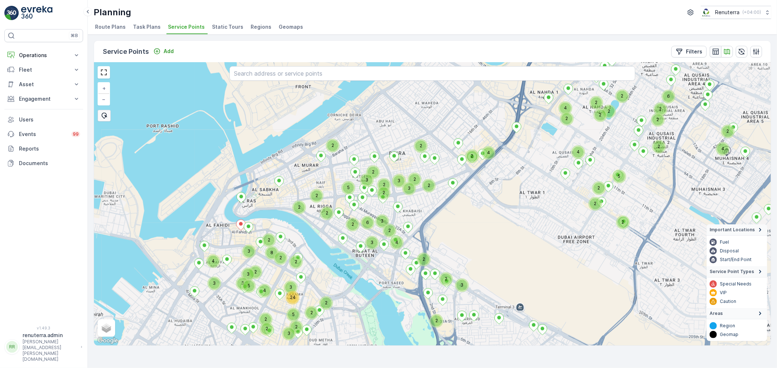
click at [715, 54] on icon "button" at bounding box center [715, 51] width 6 height 6
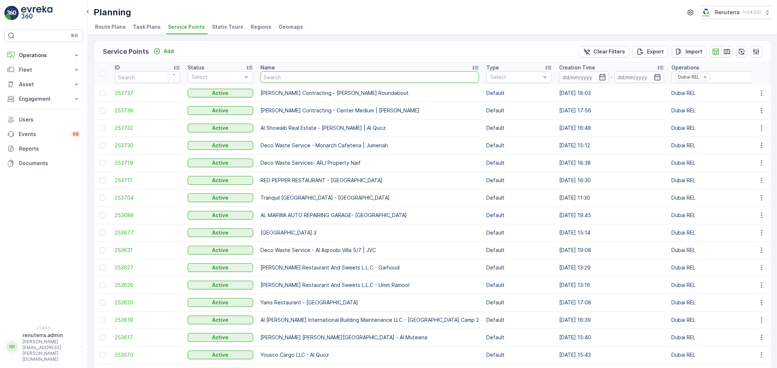
click at [292, 78] on input "text" at bounding box center [369, 77] width 218 height 12
click at [362, 15] on div "Planning Renuterra ( +04:00 )" at bounding box center [432, 12] width 677 height 13
click at [290, 76] on input "text" at bounding box center [369, 77] width 218 height 12
type input "sa"
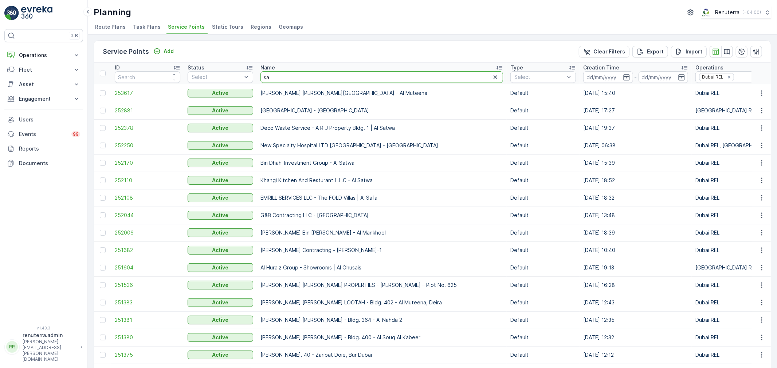
drag, startPoint x: 285, startPoint y: 78, endPoint x: 254, endPoint y: 78, distance: 31.3
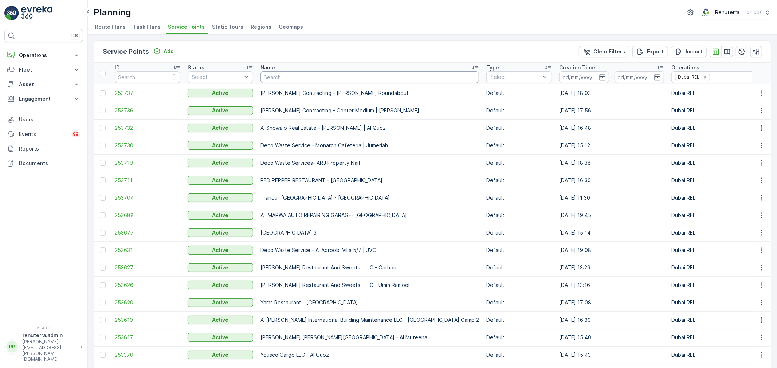
click at [285, 80] on input "text" at bounding box center [369, 77] width 218 height 12
type input "al serh"
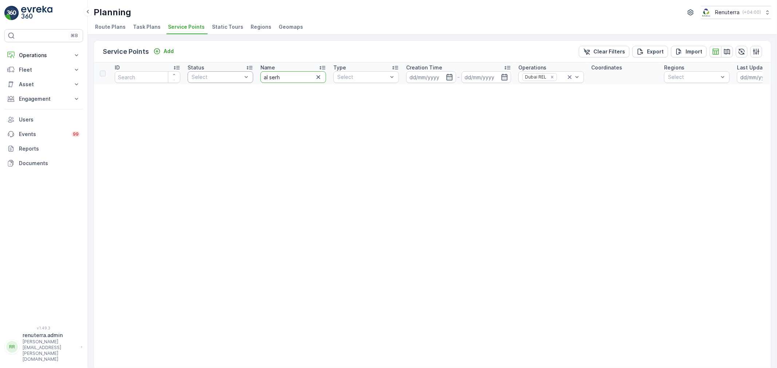
drag, startPoint x: 292, startPoint y: 78, endPoint x: 246, endPoint y: 73, distance: 46.2
click at [571, 76] on icon at bounding box center [569, 77] width 7 height 7
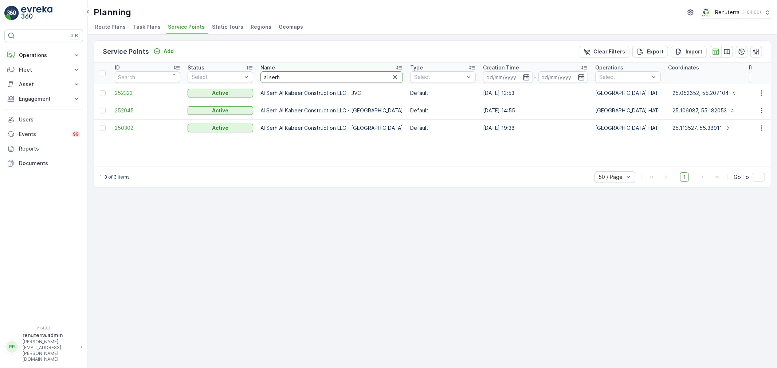
click at [294, 78] on input "al serh" at bounding box center [331, 77] width 142 height 12
click at [114, 127] on td "250302" at bounding box center [147, 127] width 73 height 17
click at [120, 127] on span "250302" at bounding box center [148, 128] width 66 height 7
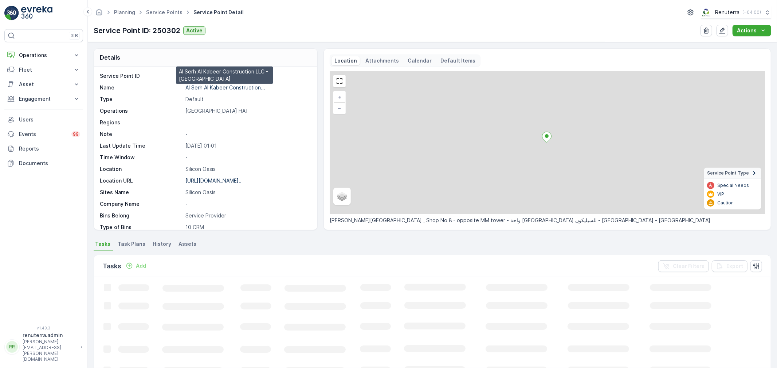
click at [210, 88] on p "Al Serh Al Kabeer Construction..." at bounding box center [225, 87] width 80 height 6
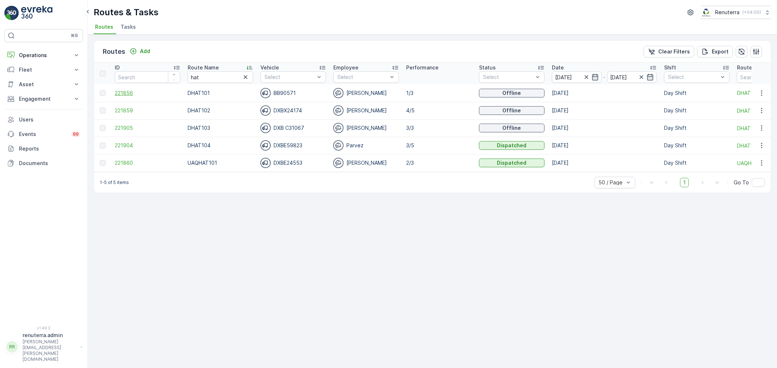
click at [125, 92] on span "221856" at bounding box center [148, 93] width 66 height 7
click at [124, 109] on span "221859" at bounding box center [148, 110] width 66 height 7
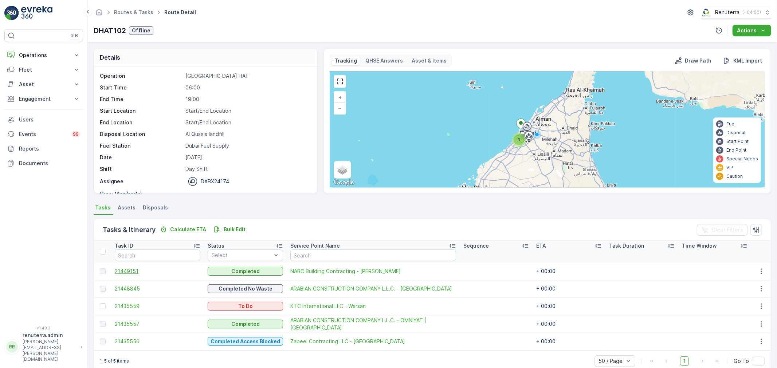
click at [133, 270] on span "21449151" at bounding box center [158, 271] width 86 height 7
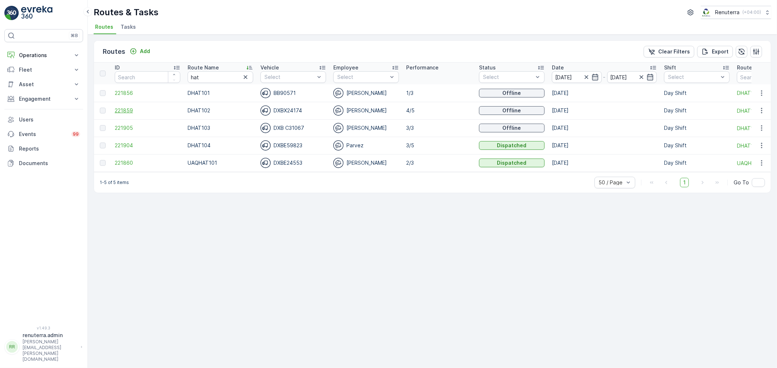
click at [117, 108] on span "221859" at bounding box center [148, 110] width 66 height 7
click at [186, 74] on th "Route Name hat" at bounding box center [220, 74] width 73 height 22
type input "roro"
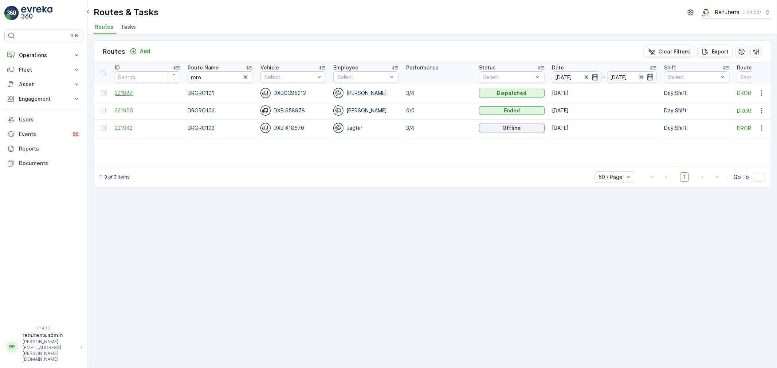
click at [123, 90] on span "221844" at bounding box center [148, 93] width 66 height 7
click at [124, 129] on span "221942" at bounding box center [148, 128] width 66 height 7
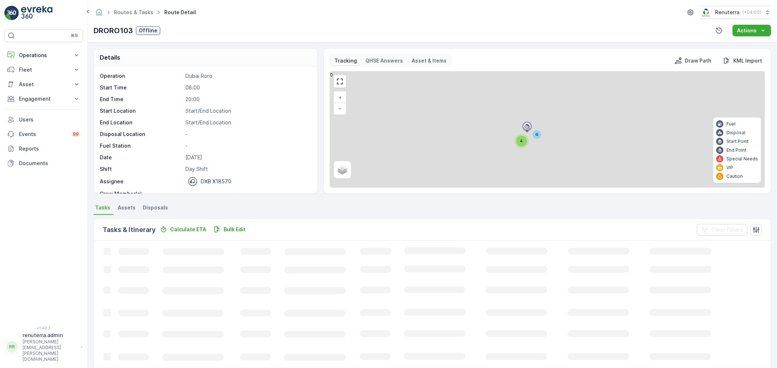
scroll to position [7, 0]
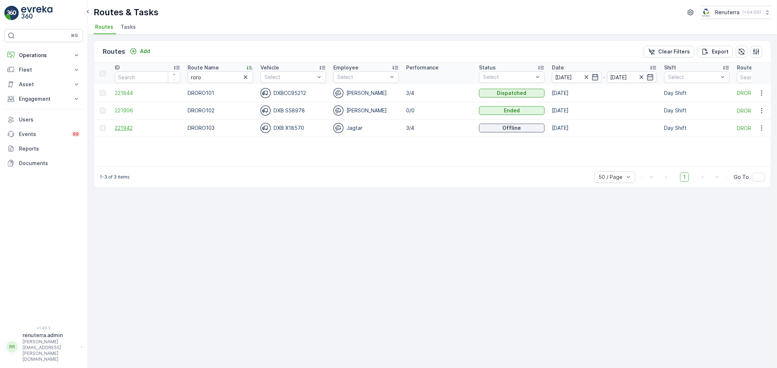
click at [126, 130] on span "221942" at bounding box center [148, 128] width 66 height 7
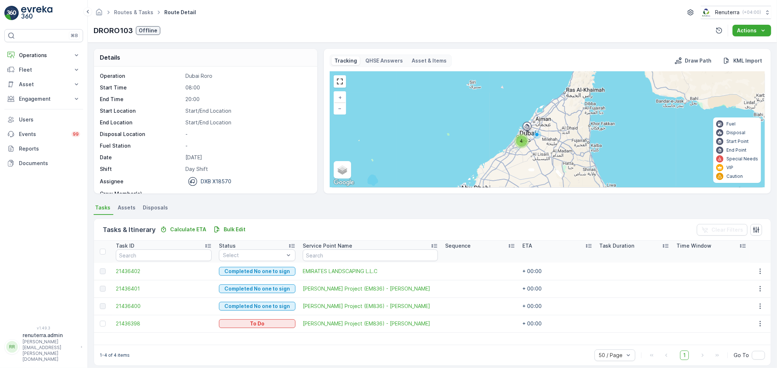
click at [295, 340] on div "Task ID Status Select Service Point Name Sequence ETA Task Duration Time Window…" at bounding box center [432, 293] width 676 height 104
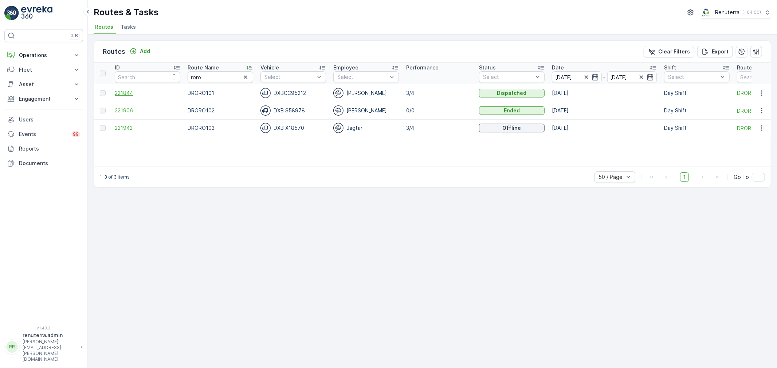
click at [122, 91] on span "221844" at bounding box center [148, 93] width 66 height 7
click at [125, 125] on span "221942" at bounding box center [148, 128] width 66 height 7
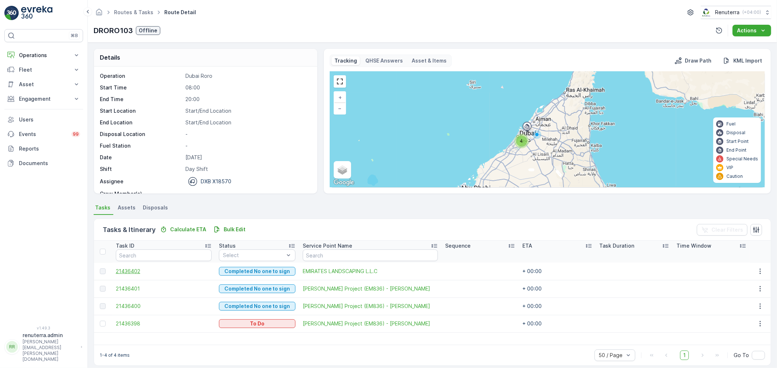
click at [130, 270] on span "21436402" at bounding box center [164, 271] width 96 height 7
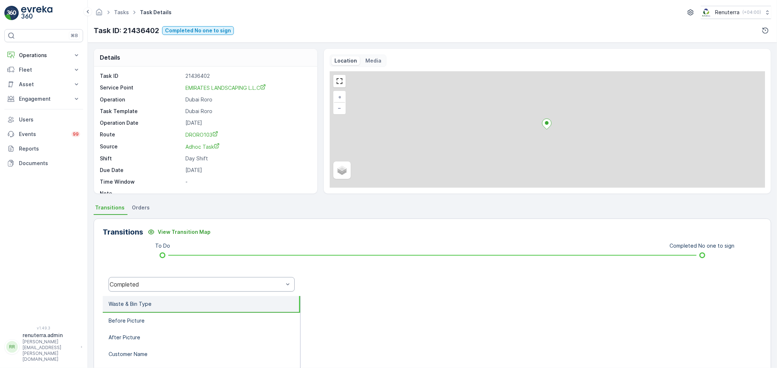
click at [165, 280] on div "Completed" at bounding box center [201, 284] width 186 height 15
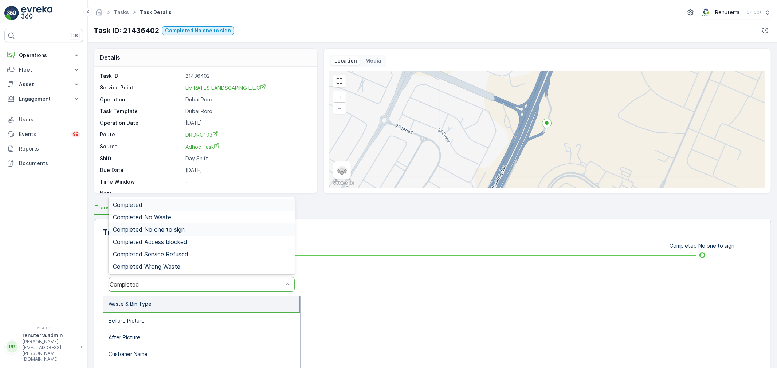
click at [167, 227] on span "Completed No one to sign" at bounding box center [149, 229] width 72 height 7
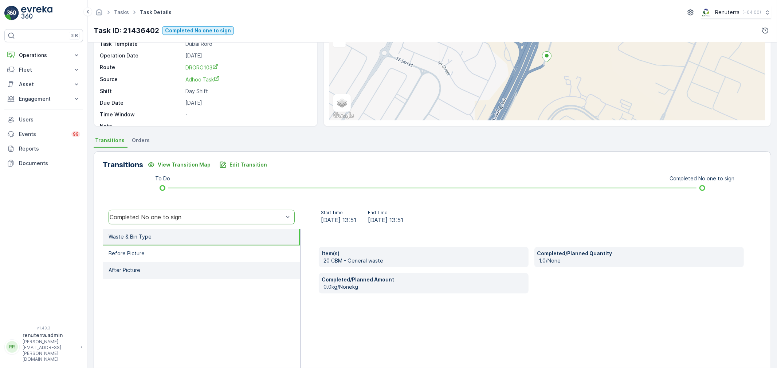
scroll to position [81, 0]
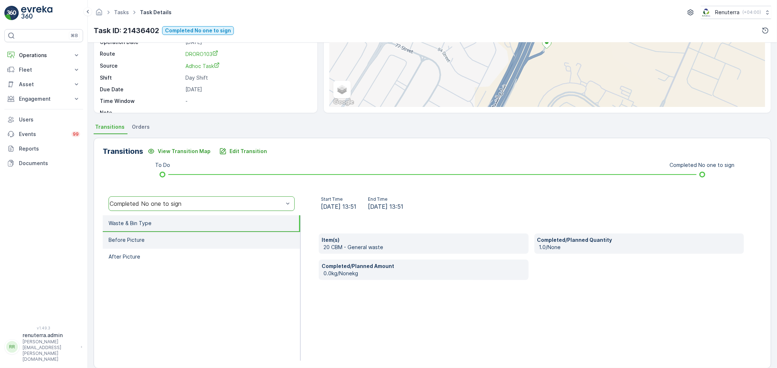
click at [159, 235] on li "Before Picture" at bounding box center [201, 240] width 197 height 17
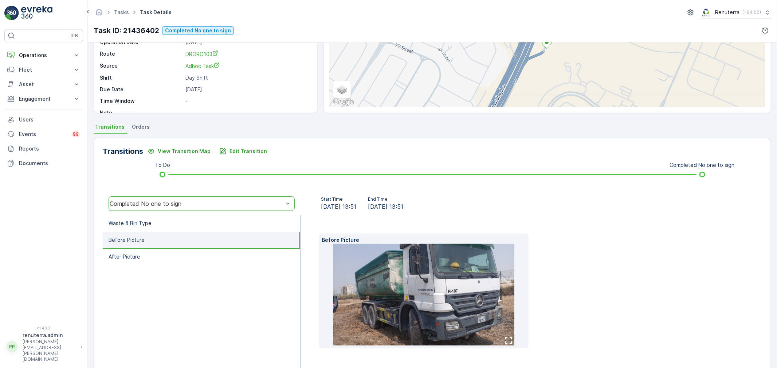
click at [414, 291] on img at bounding box center [423, 295] width 181 height 102
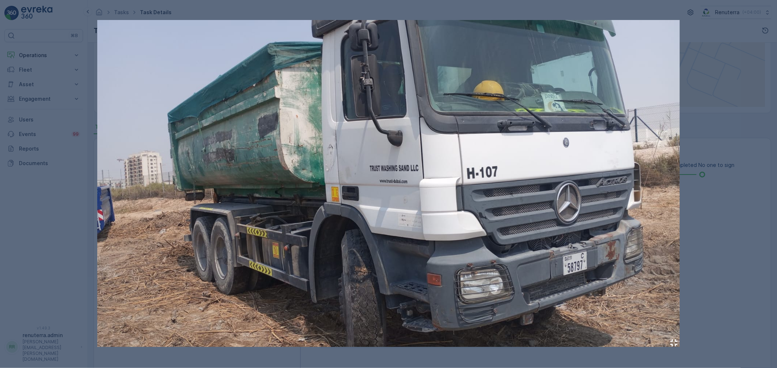
click at [65, 236] on div at bounding box center [388, 184] width 777 height 368
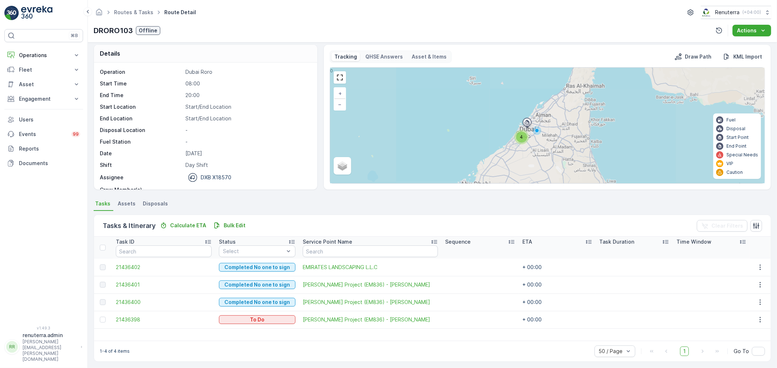
scroll to position [7, 0]
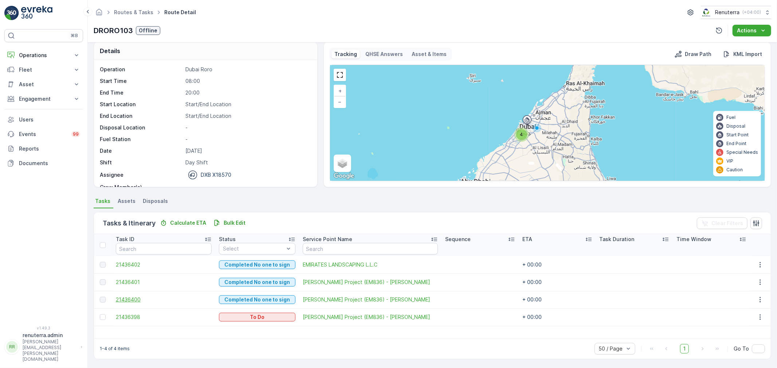
click at [132, 297] on span "21436400" at bounding box center [164, 299] width 96 height 7
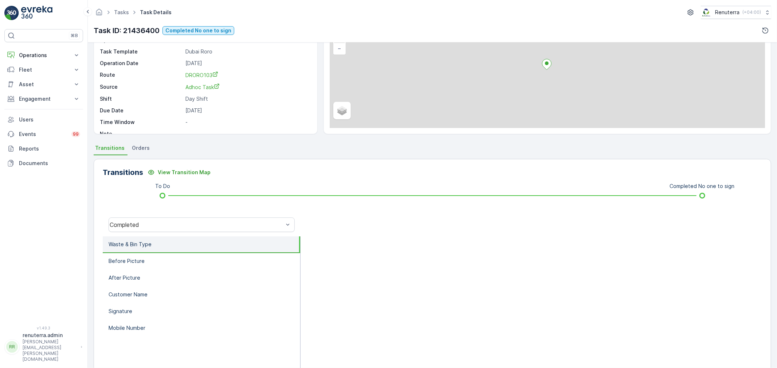
scroll to position [81, 0]
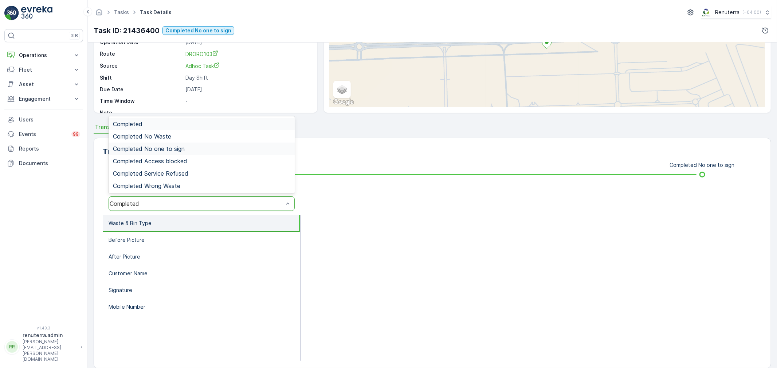
click at [147, 148] on span "Completed No one to sign" at bounding box center [149, 149] width 72 height 7
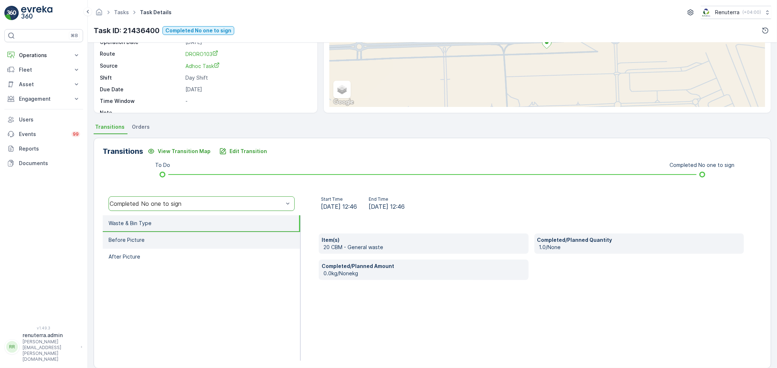
click at [148, 236] on li "Before Picture" at bounding box center [201, 240] width 197 height 17
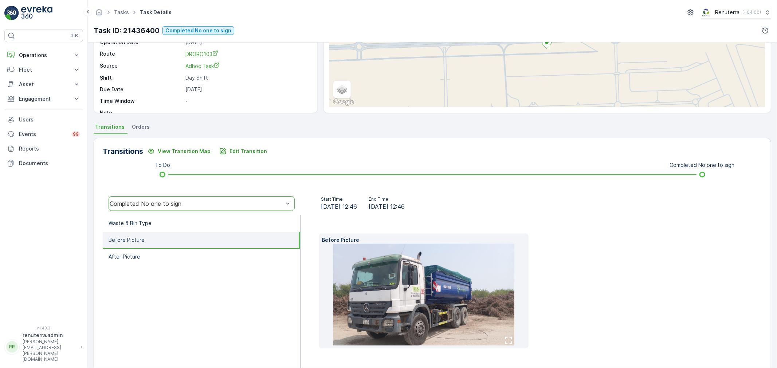
click at [461, 307] on img at bounding box center [423, 295] width 181 height 102
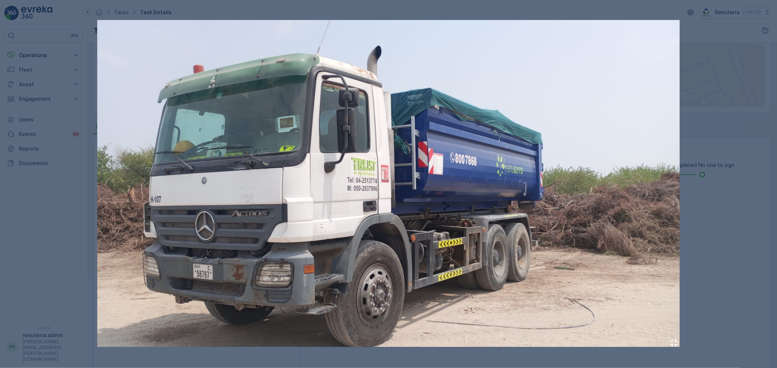
click at [650, 208] on img at bounding box center [388, 183] width 582 height 327
click at [722, 221] on div at bounding box center [388, 184] width 777 height 368
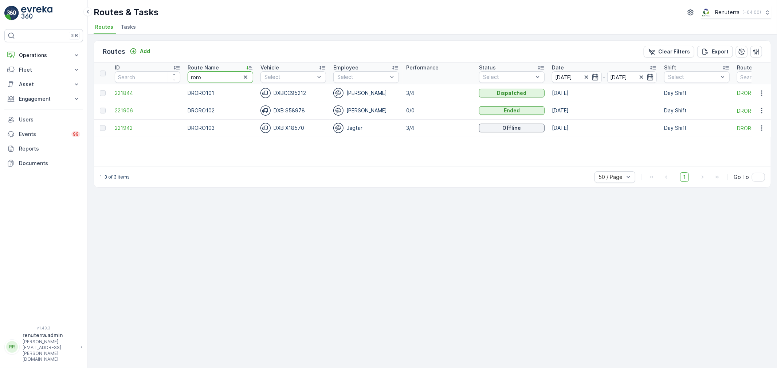
click at [178, 81] on tr "ID Route Name roro Vehicle Select Employee Select Performance Status Select Dat…" at bounding box center [459, 74] width 731 height 22
type input "med"
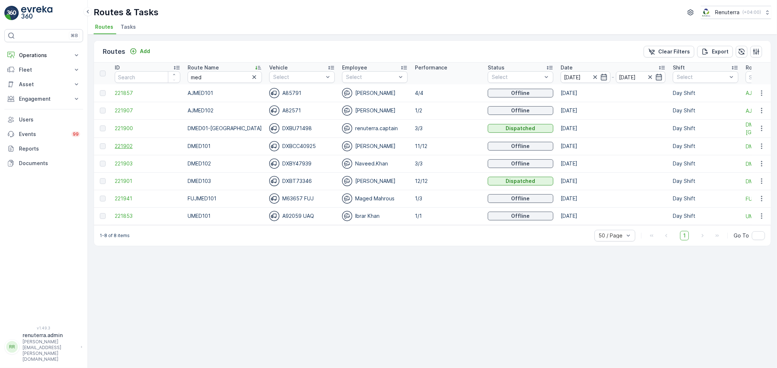
click at [121, 146] on span "221902" at bounding box center [148, 146] width 66 height 7
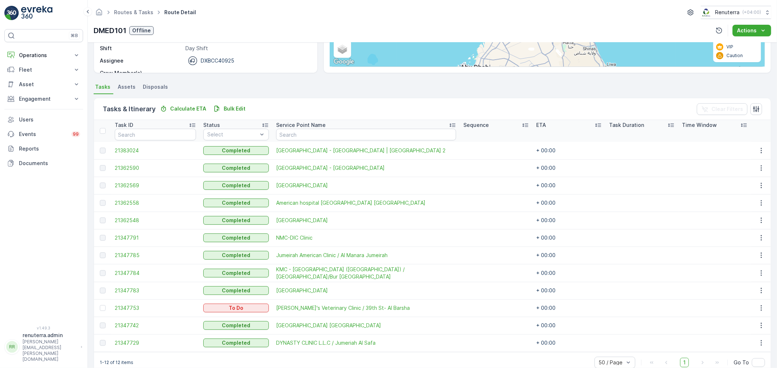
scroll to position [121, 0]
click at [139, 147] on span "21383024" at bounding box center [155, 150] width 81 height 7
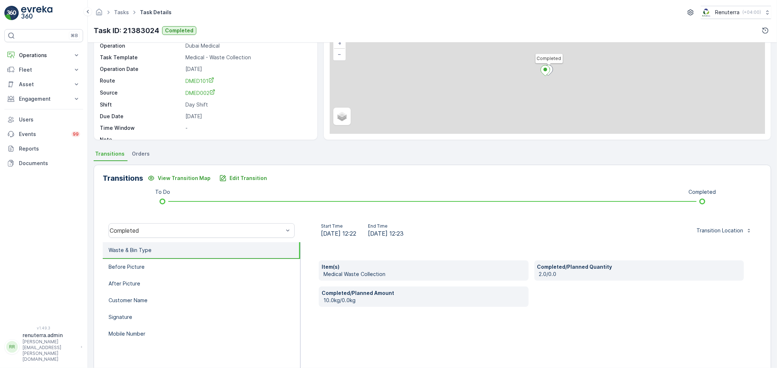
scroll to position [81, 0]
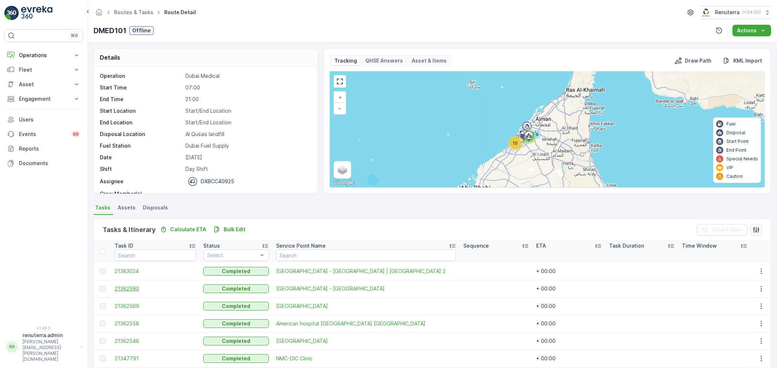
click at [121, 288] on span "21362590" at bounding box center [155, 288] width 81 height 7
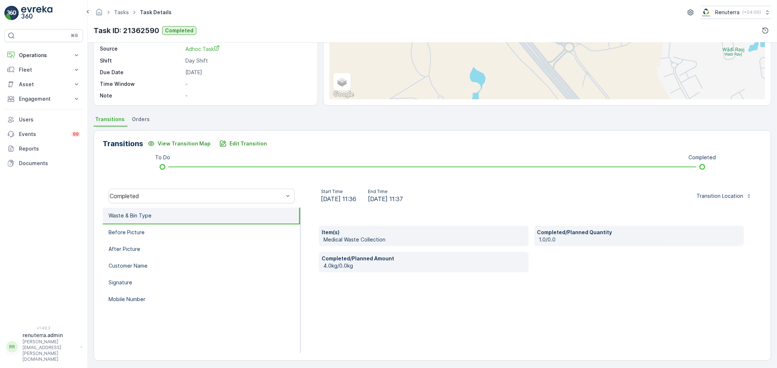
scroll to position [90, 0]
click at [147, 228] on li "Before Picture" at bounding box center [201, 231] width 197 height 17
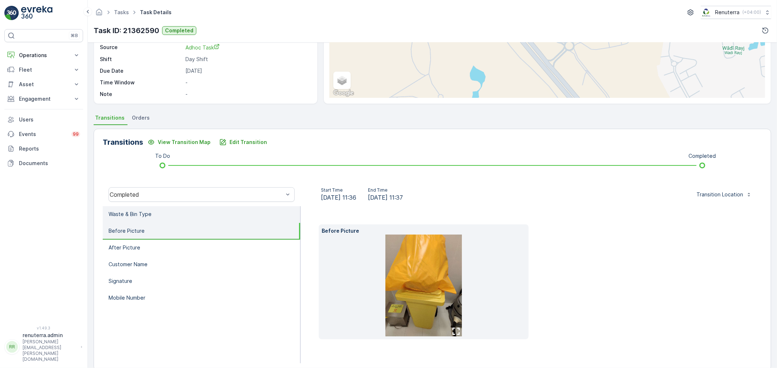
click at [135, 206] on li "Waste & Bin Type" at bounding box center [201, 214] width 197 height 17
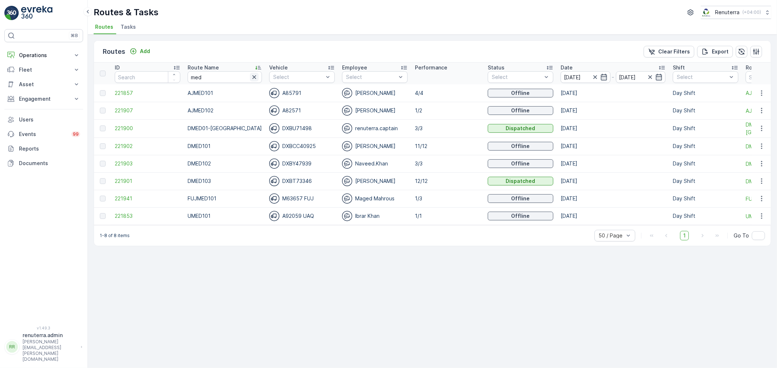
click at [252, 77] on icon "button" at bounding box center [254, 77] width 4 height 4
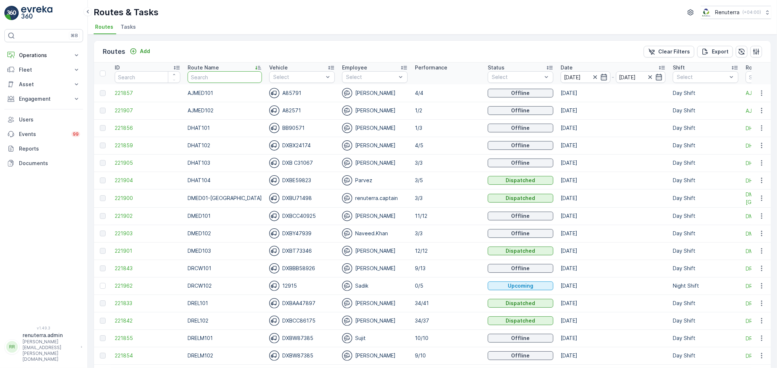
click at [225, 79] on input "text" at bounding box center [224, 77] width 74 height 12
type input "rel"
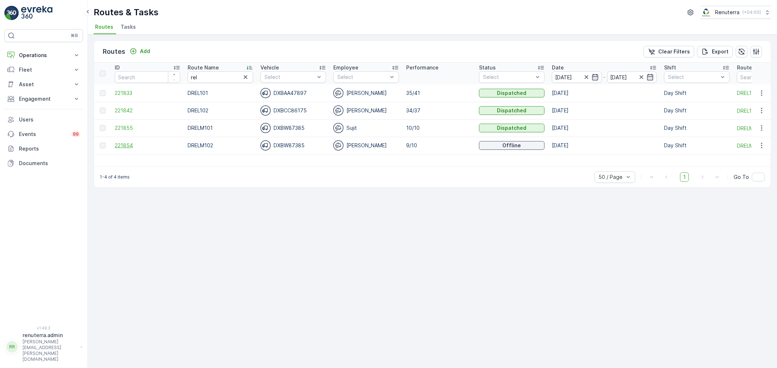
click at [120, 143] on span "221854" at bounding box center [148, 145] width 66 height 7
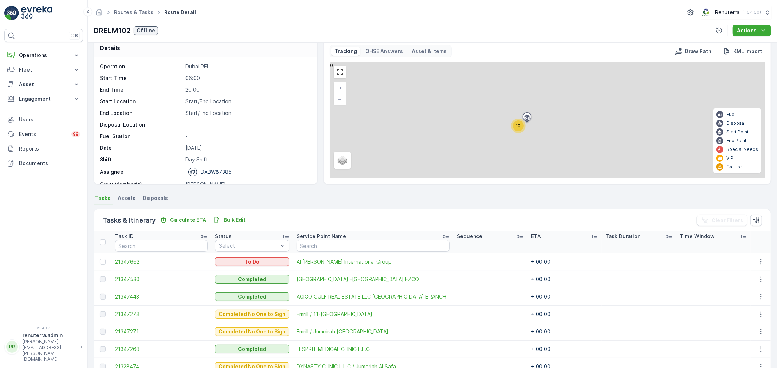
scroll to position [50, 0]
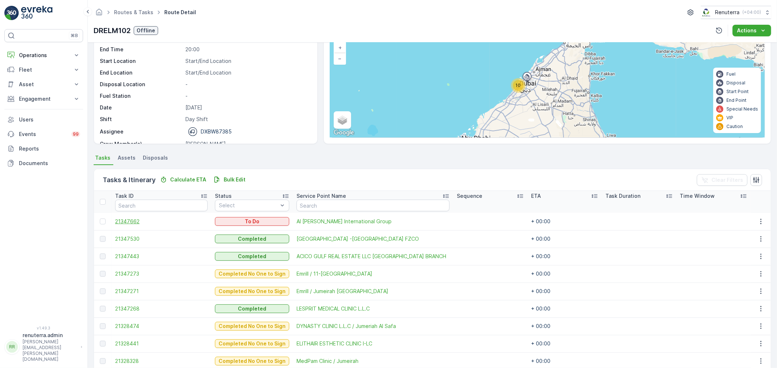
click at [132, 220] on span "21347662" at bounding box center [161, 221] width 92 height 7
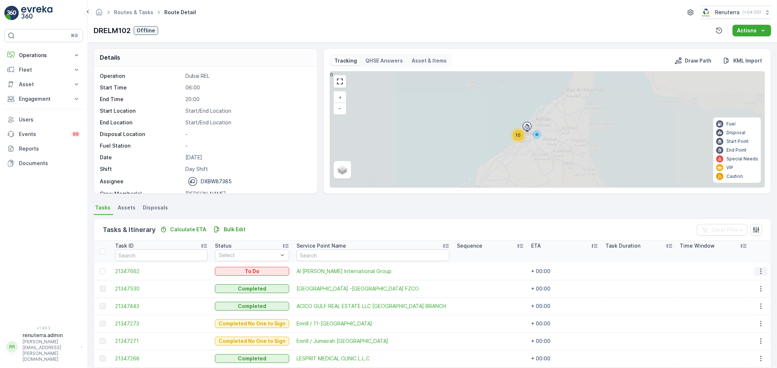
click at [758, 272] on icon "button" at bounding box center [760, 271] width 7 height 7
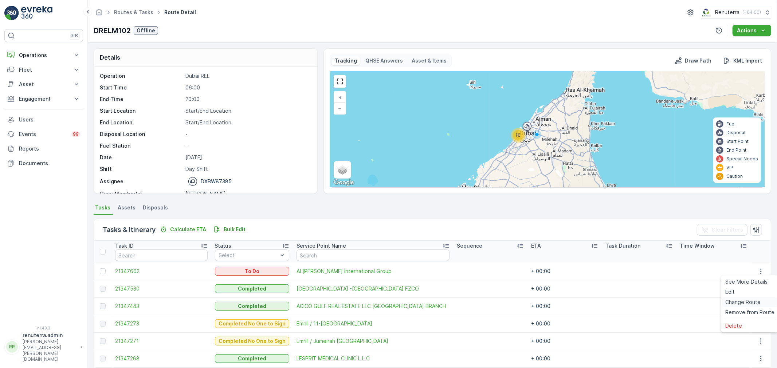
click at [738, 303] on span "Change Route" at bounding box center [742, 302] width 35 height 7
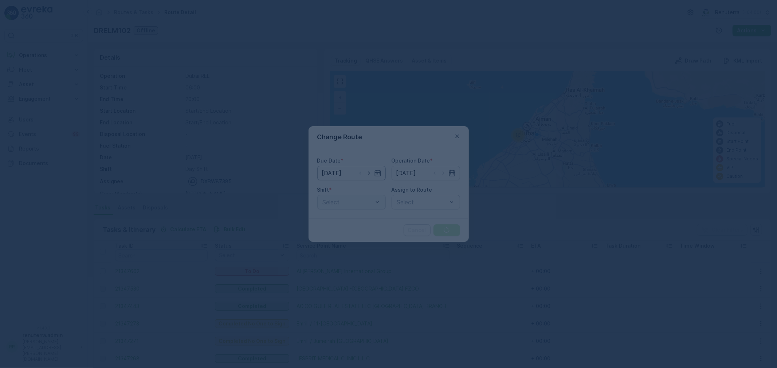
type input "[DATE]"
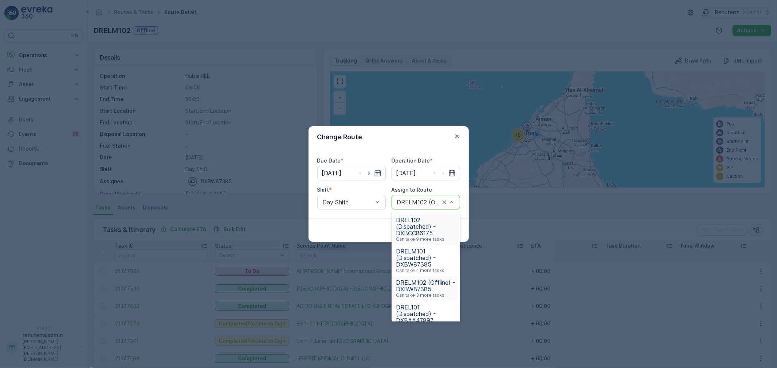
click at [418, 198] on div "DRELM102 (Offline) - DXBW87385" at bounding box center [425, 202] width 68 height 15
click at [419, 253] on span "DRELM101 (Dispatched) - DXBW87385" at bounding box center [426, 258] width 60 height 20
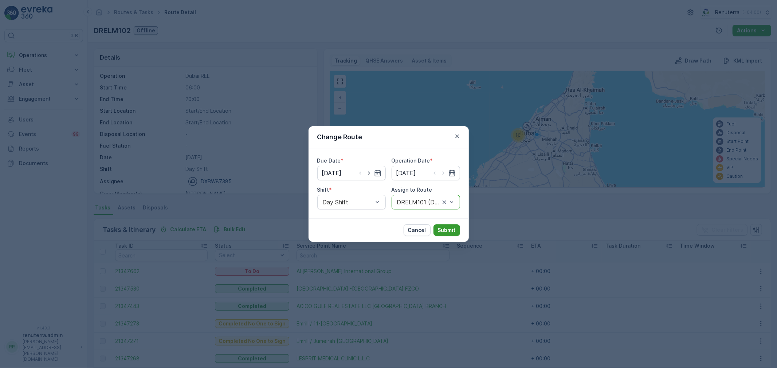
click at [445, 234] on button "Submit" at bounding box center [446, 231] width 27 height 12
